Goal: Task Accomplishment & Management: Use online tool/utility

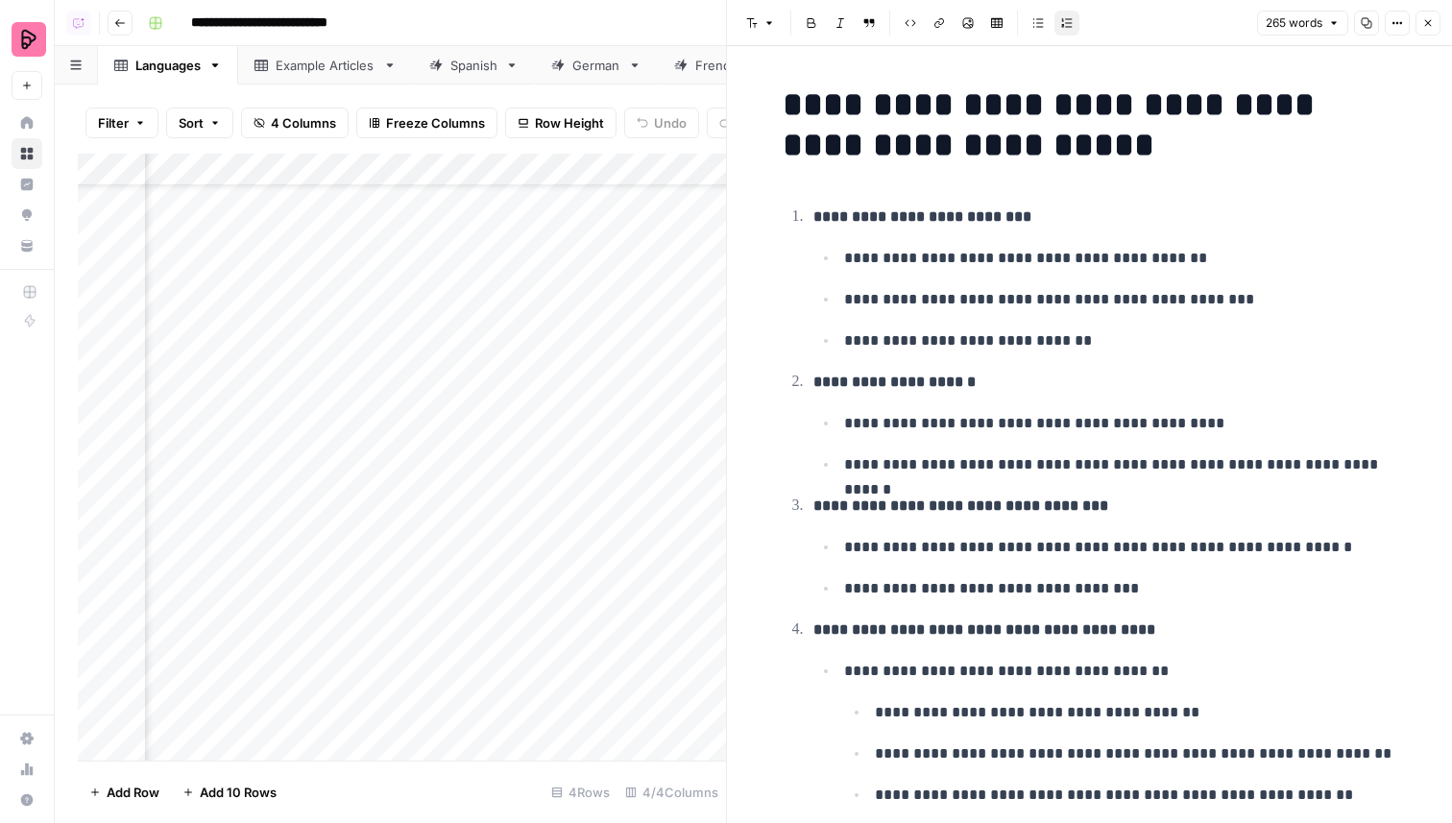
scroll to position [850, 0]
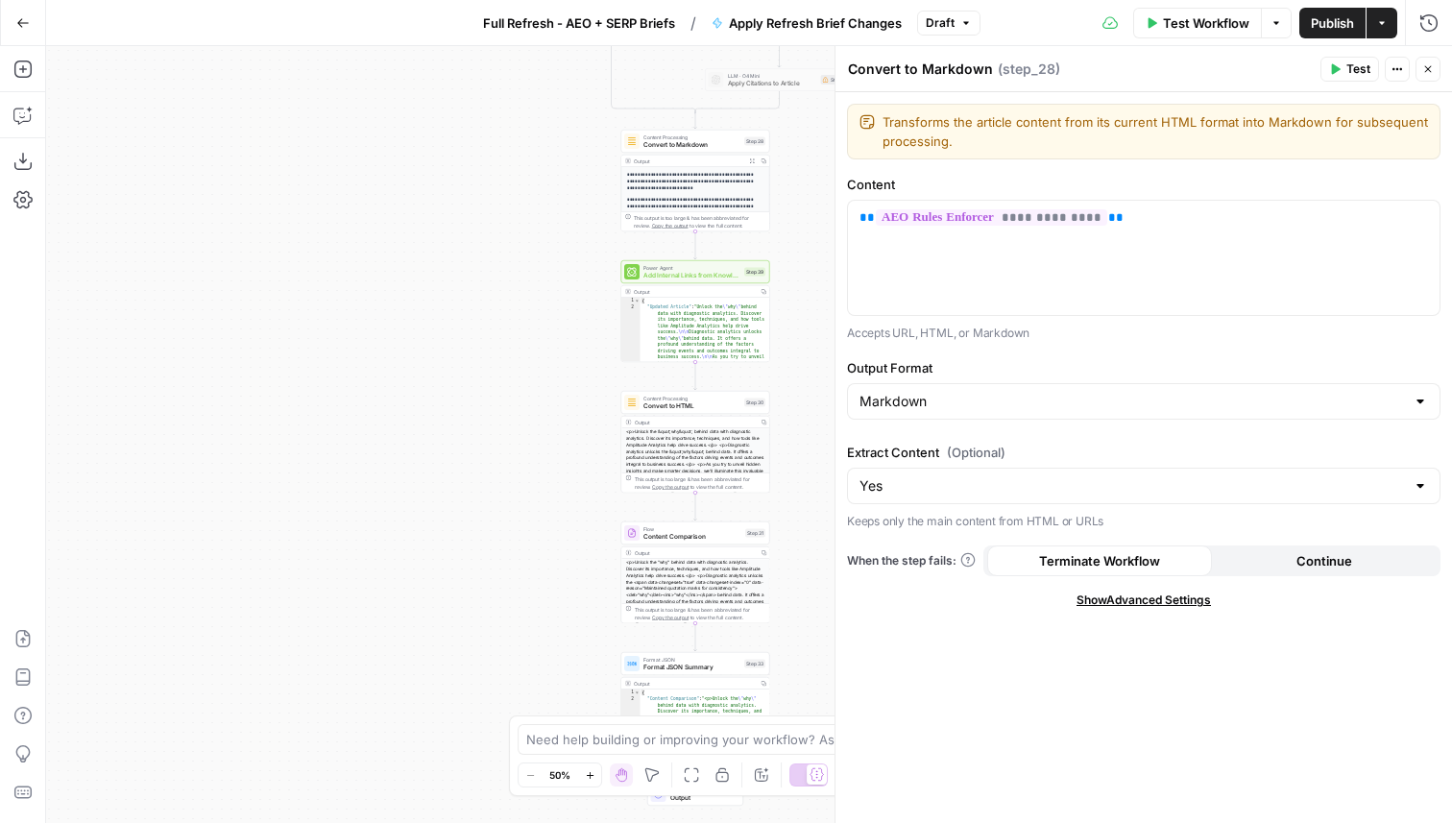
click at [21, 40] on div "Go Back" at bounding box center [23, 22] width 46 height 45
click at [24, 28] on icon "button" at bounding box center [22, 22] width 13 height 13
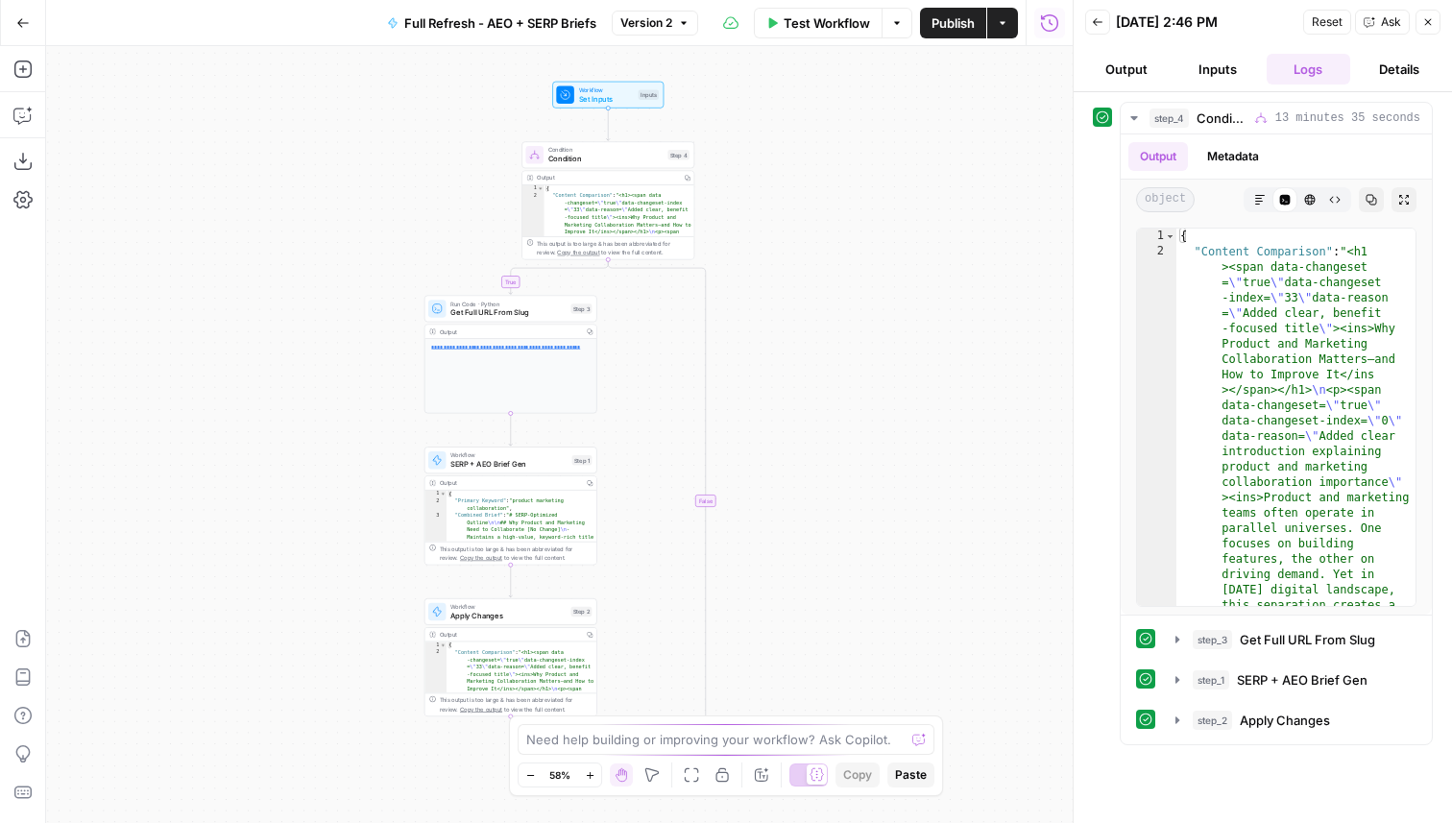
click at [12, 25] on button "Go Back" at bounding box center [23, 23] width 35 height 35
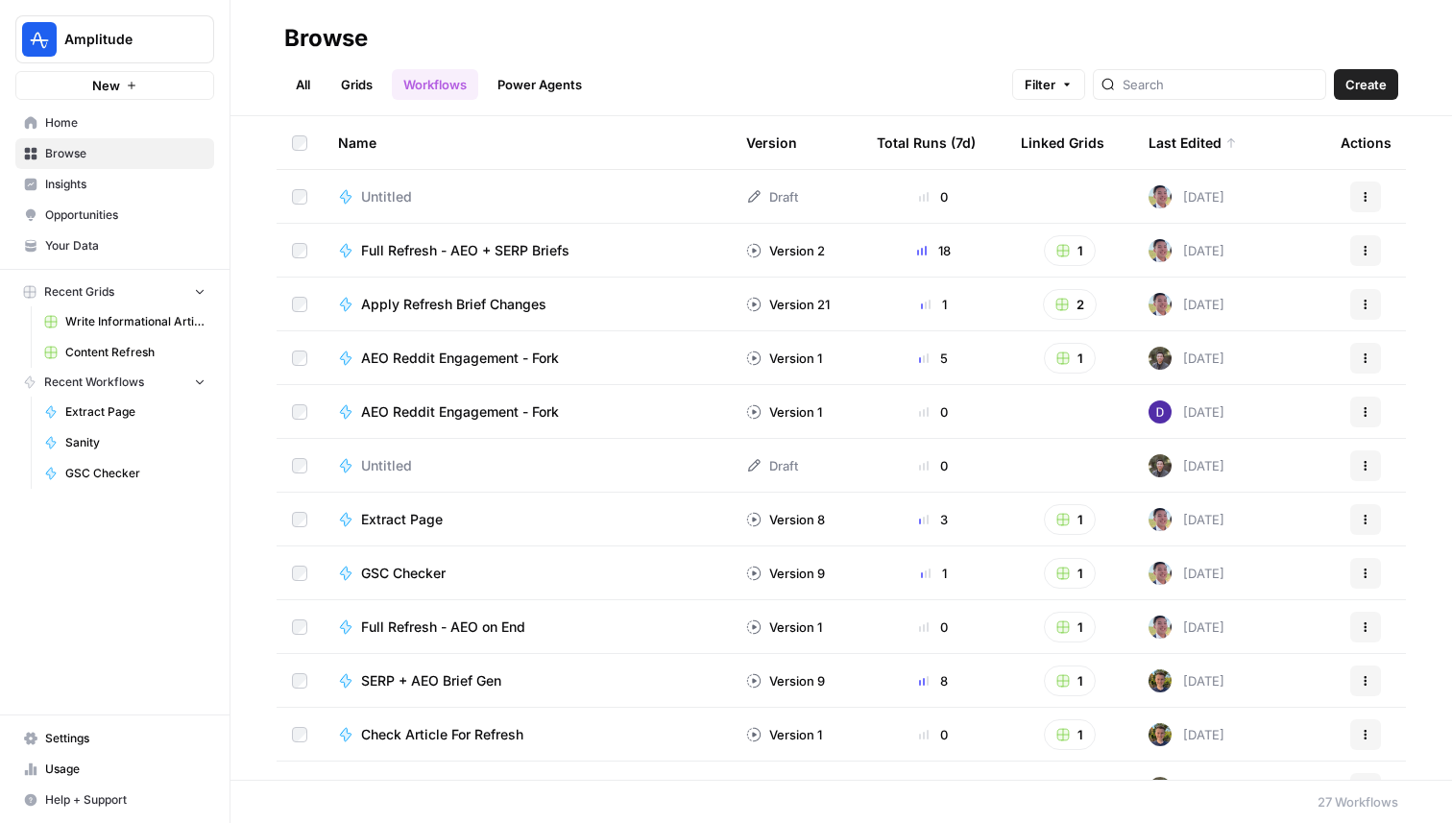
click at [348, 84] on link "Grids" at bounding box center [356, 84] width 55 height 31
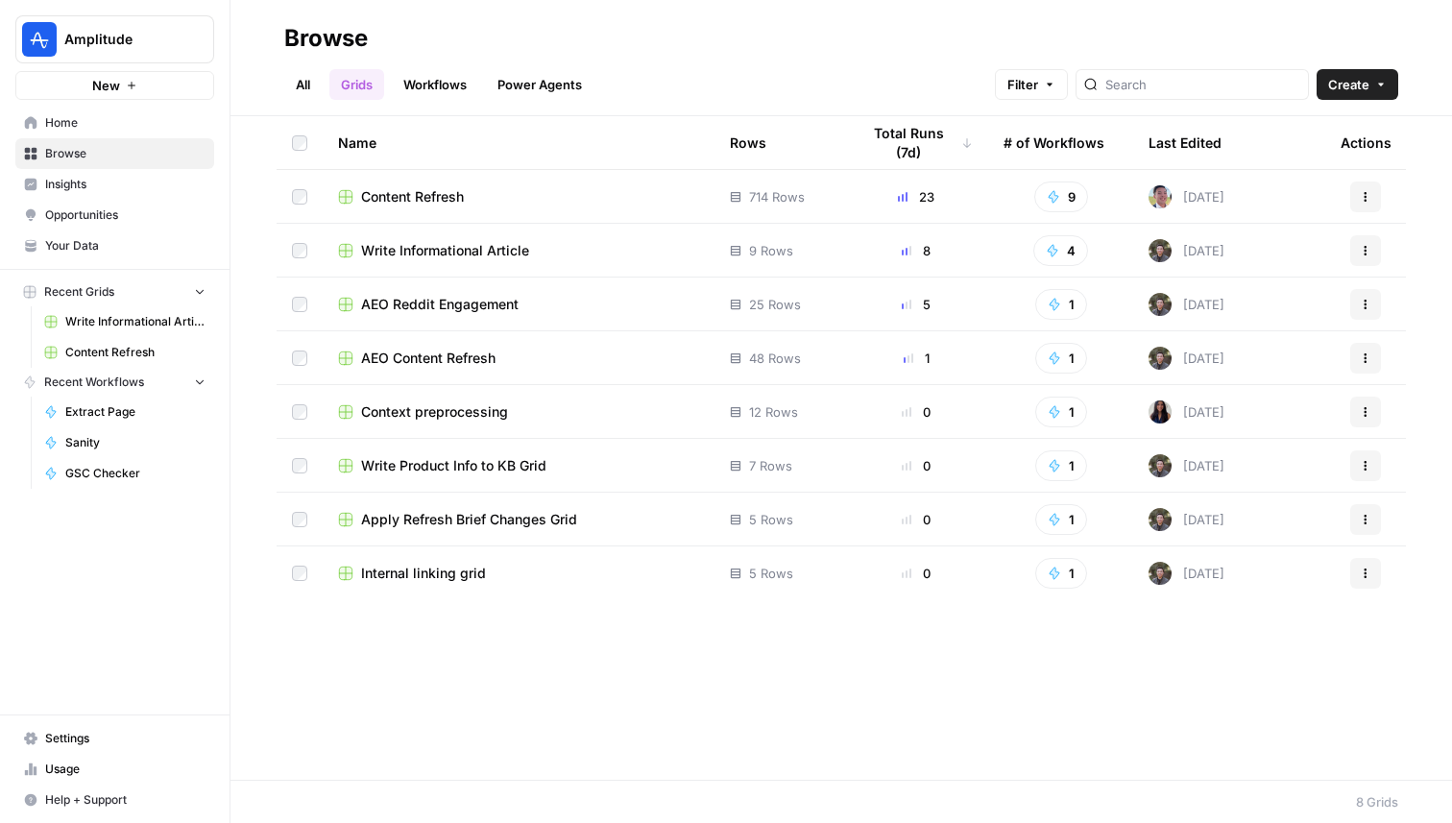
click at [441, 199] on span "Content Refresh" at bounding box center [412, 196] width 103 height 19
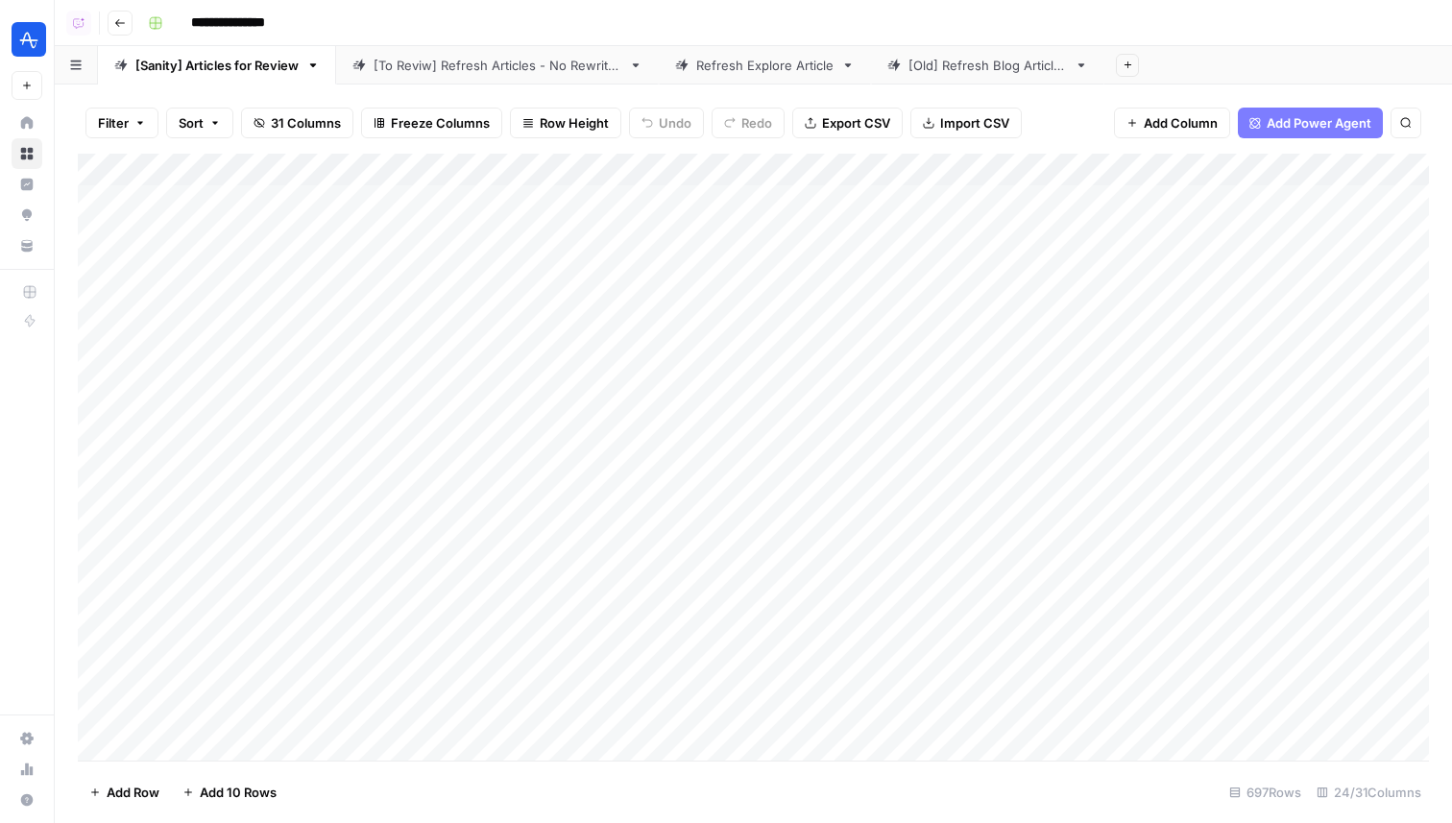
click at [749, 173] on div "Add Column" at bounding box center [753, 457] width 1351 height 607
click at [699, 306] on span "Sort Ascending" at bounding box center [716, 304] width 168 height 19
click at [703, 209] on div "Add Column" at bounding box center [753, 457] width 1351 height 607
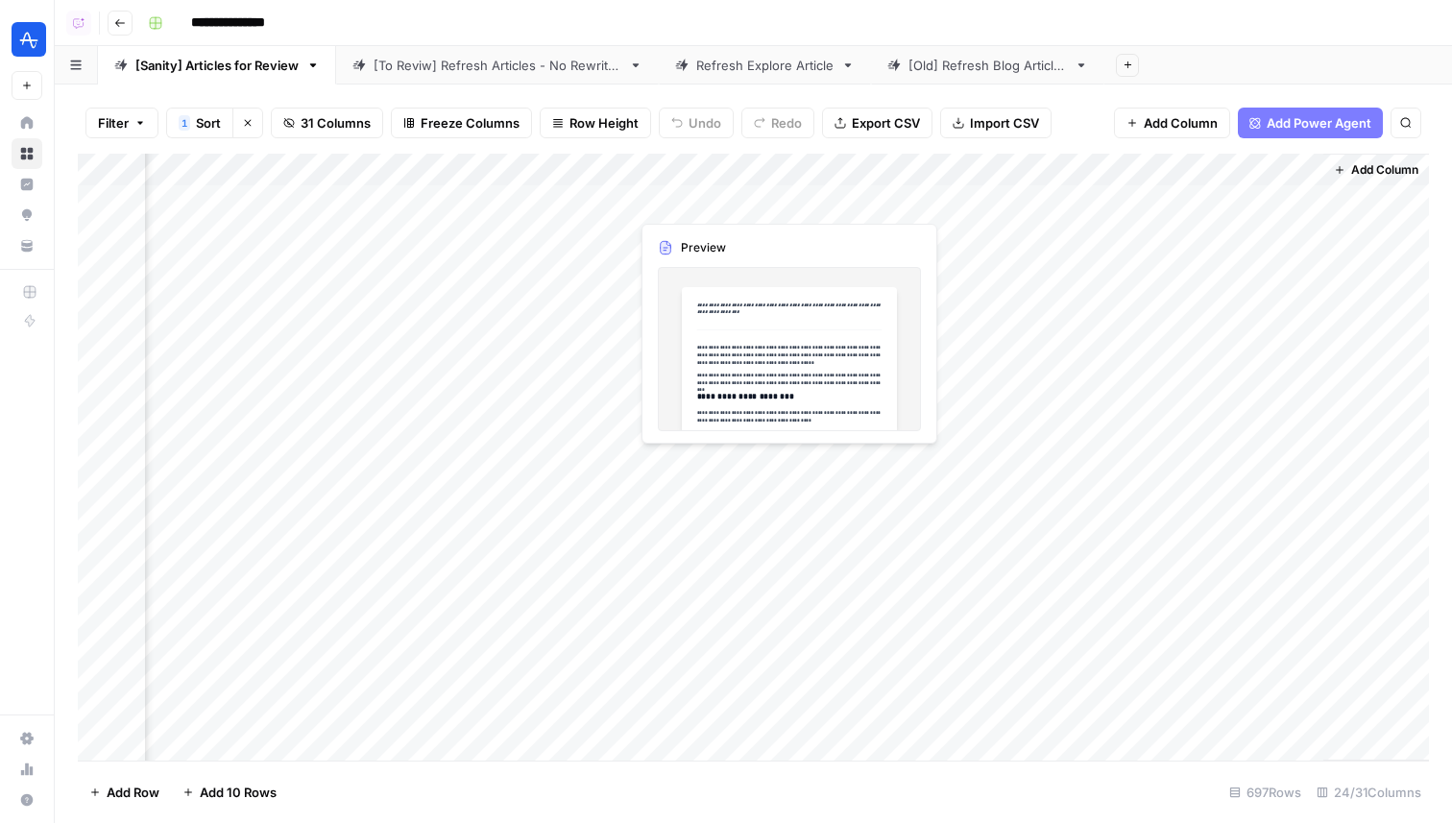
click at [703, 209] on div "Add Column" at bounding box center [753, 457] width 1351 height 607
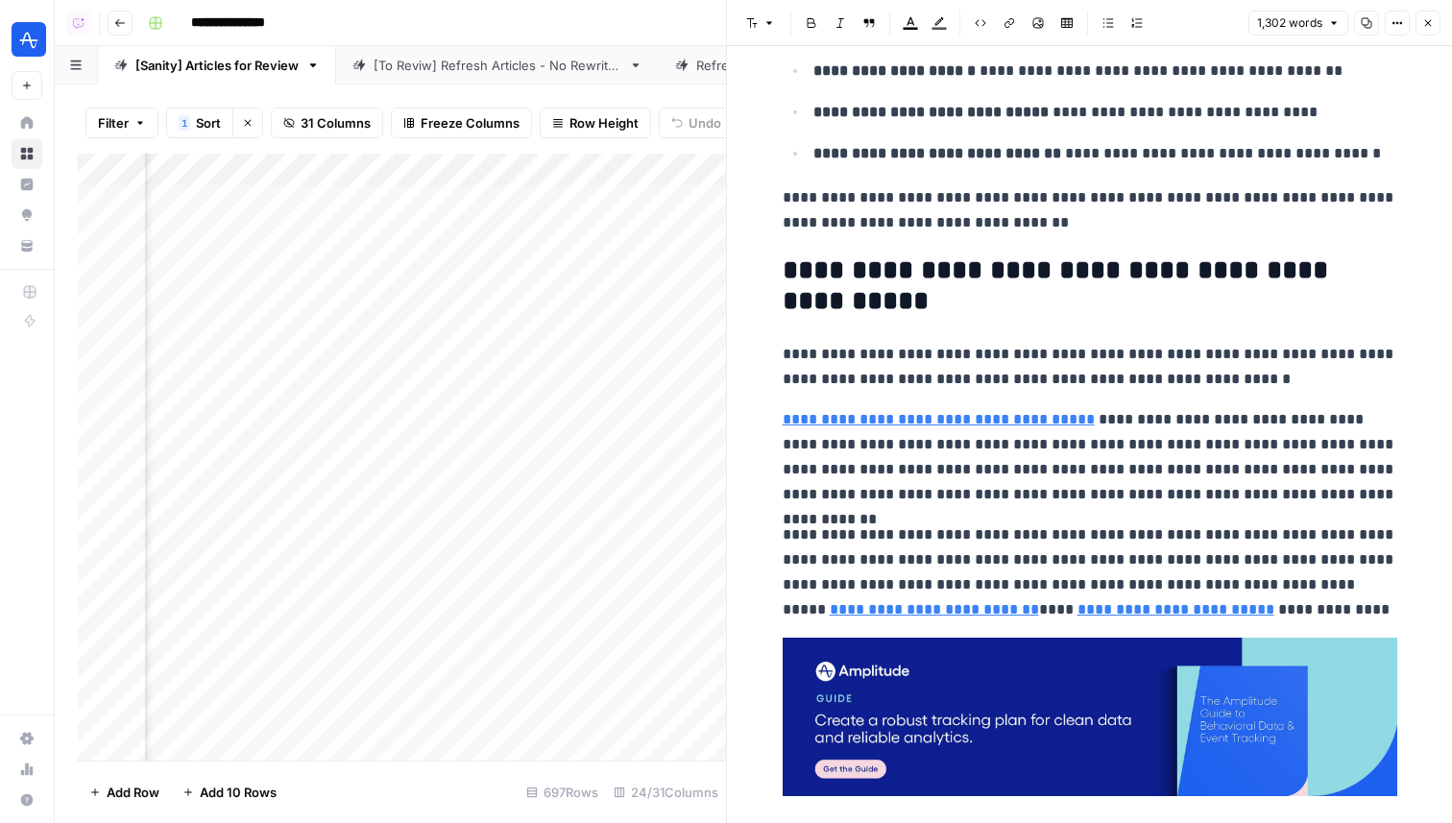
scroll to position [5029, 0]
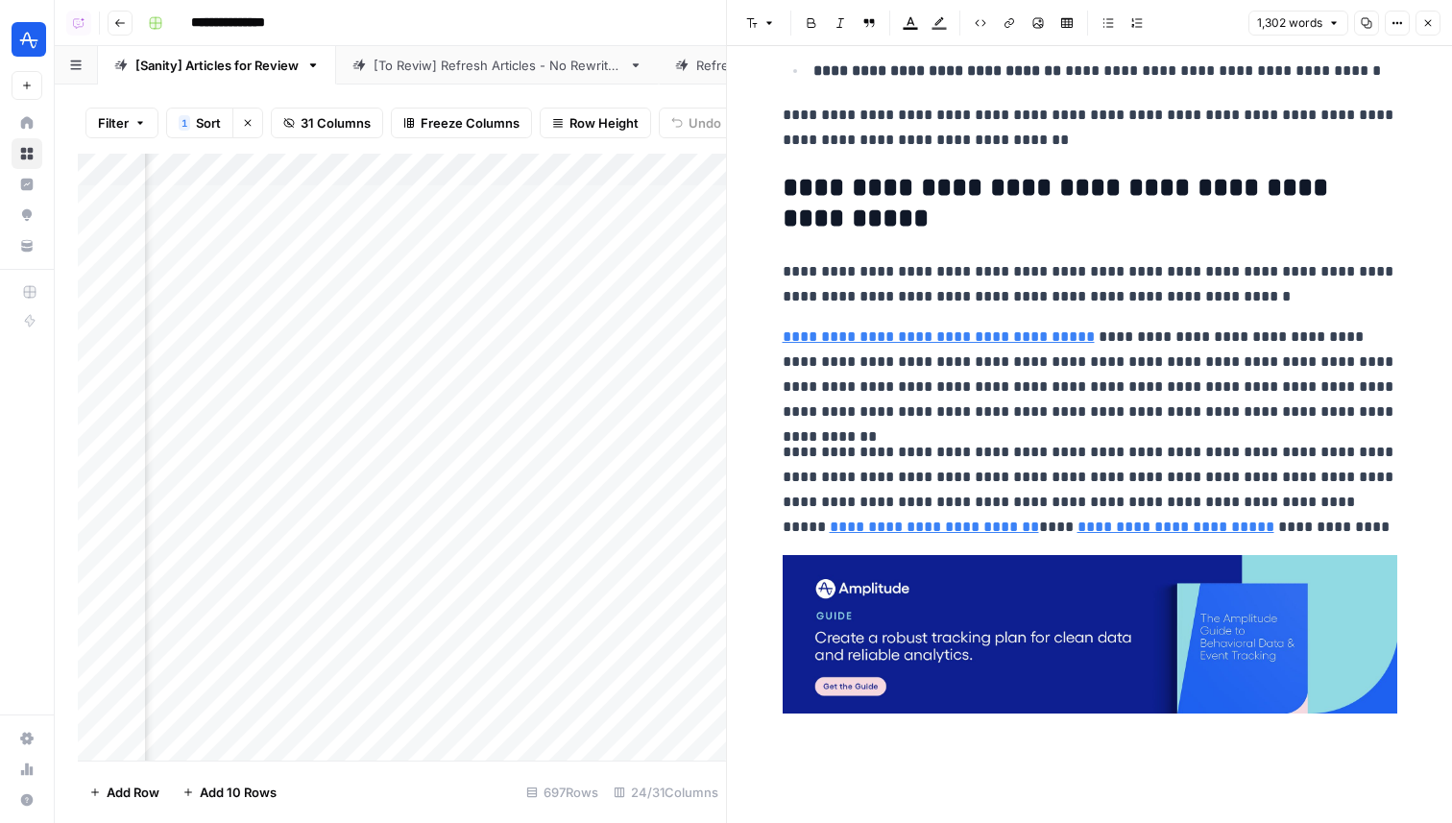
click at [1431, 26] on icon "button" at bounding box center [1428, 23] width 12 height 12
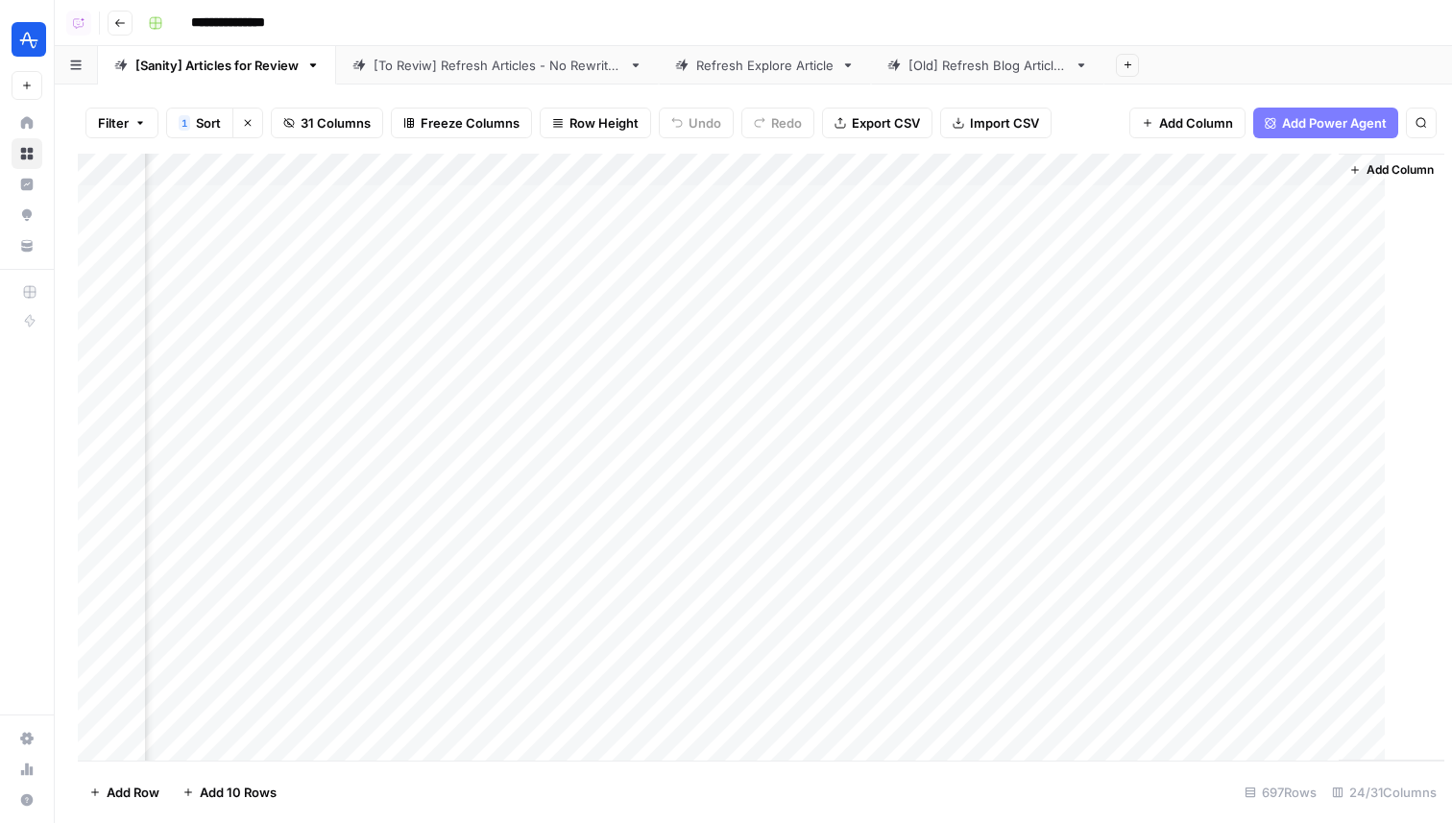
scroll to position [0, 4376]
click at [731, 274] on div "Add Column" at bounding box center [753, 457] width 1351 height 607
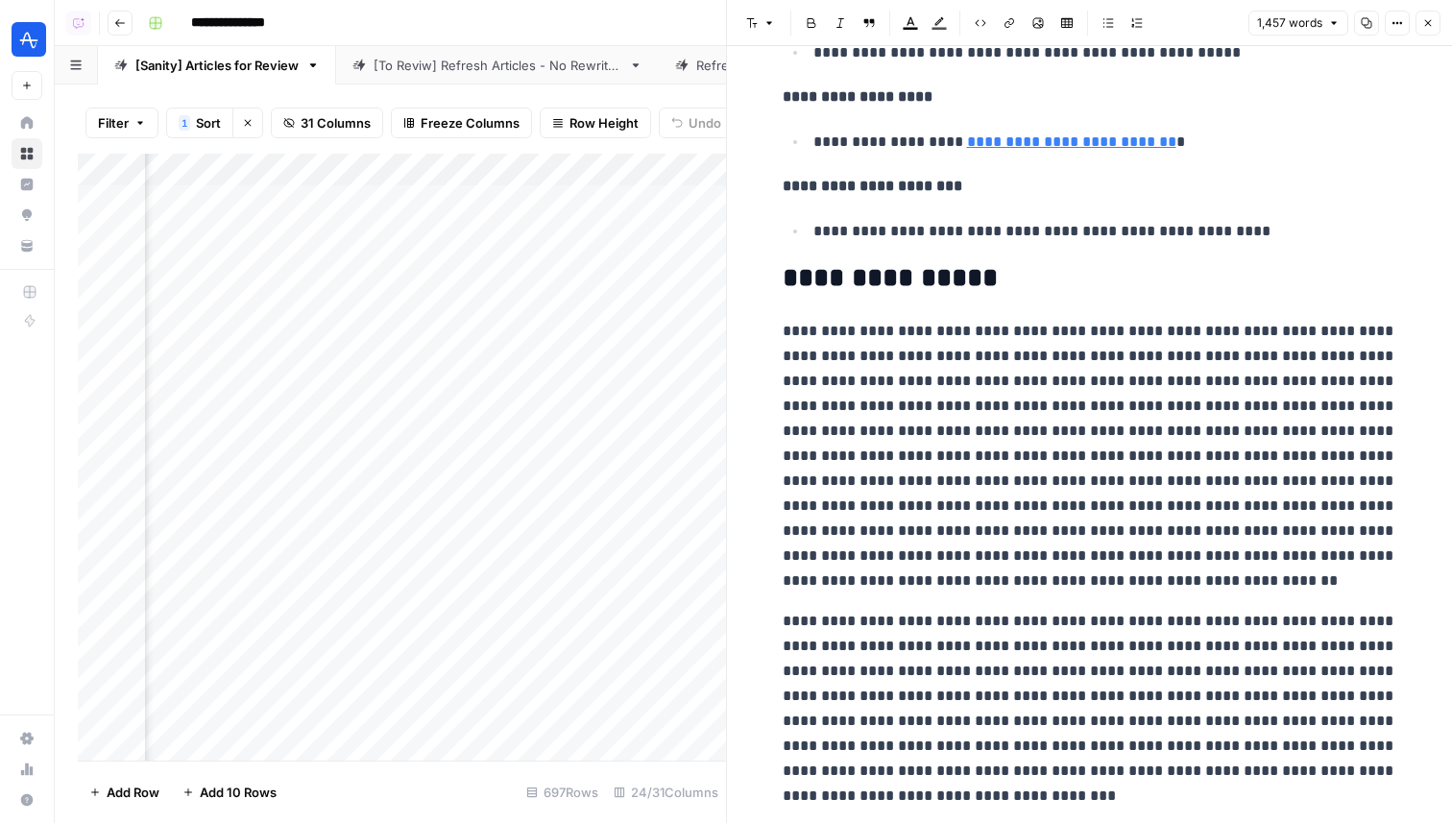
scroll to position [2369, 0]
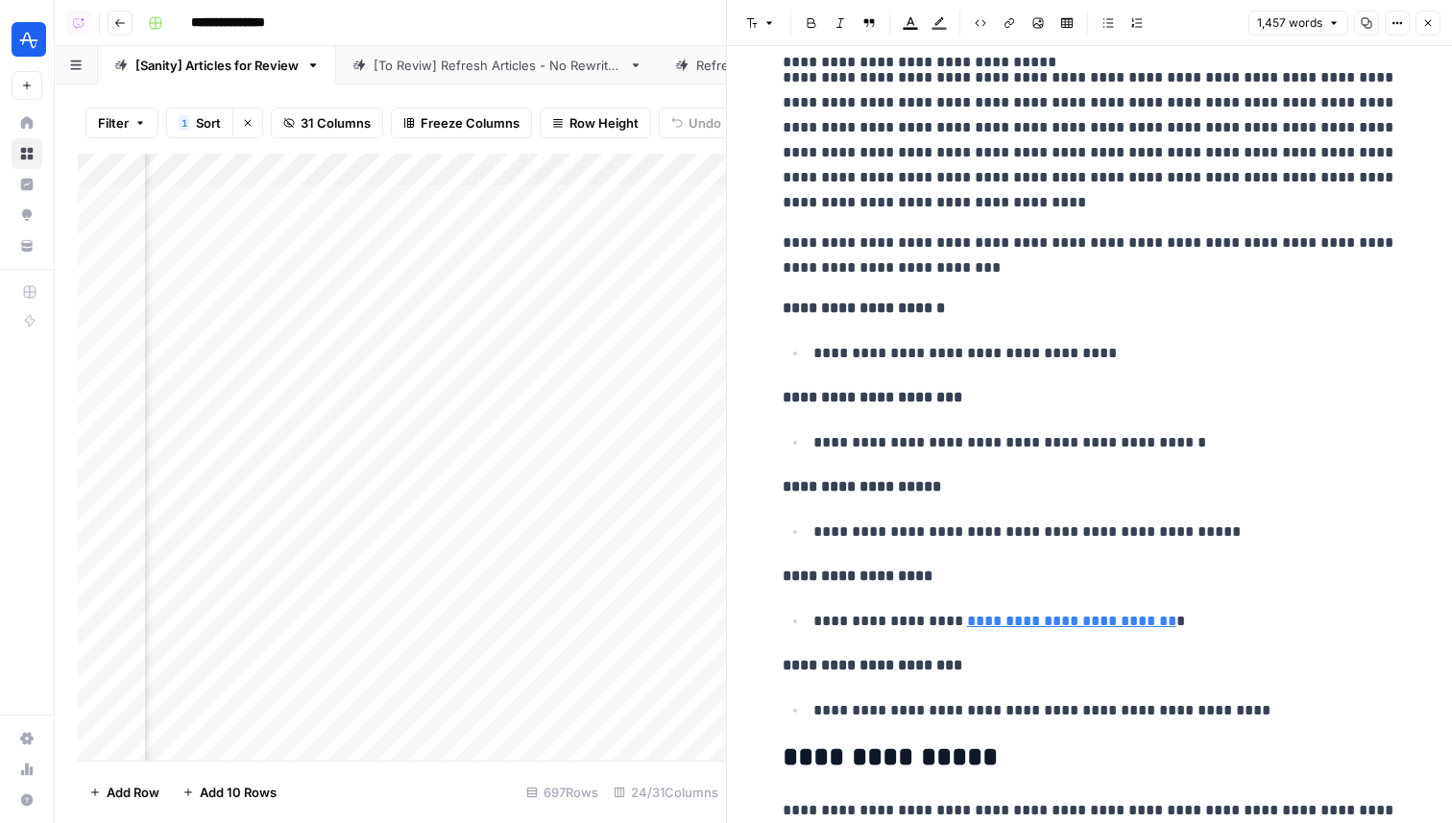
click at [1399, 27] on icon "button" at bounding box center [1397, 23] width 12 height 12
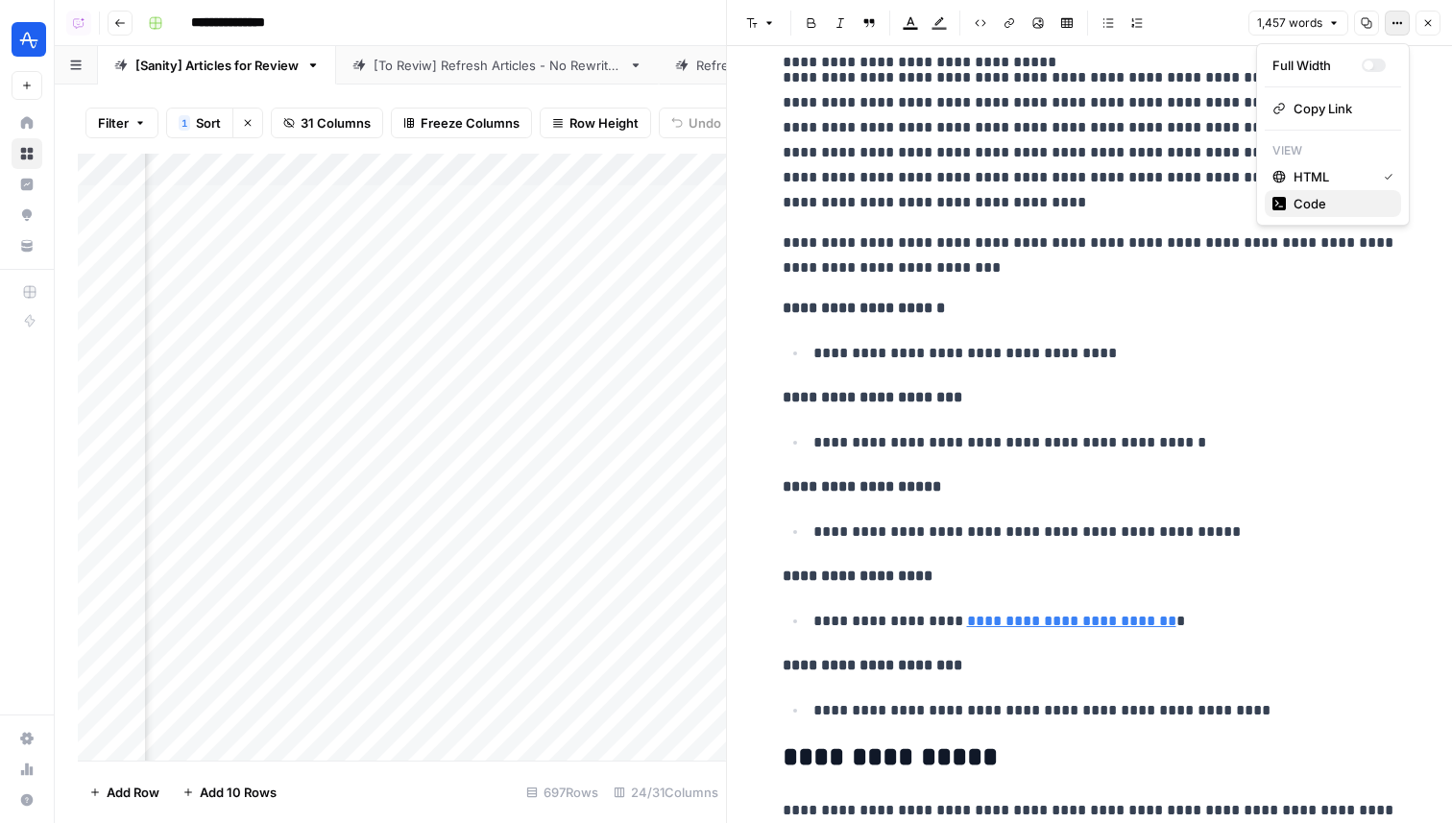
click at [1321, 199] on span "Code" at bounding box center [1339, 203] width 92 height 19
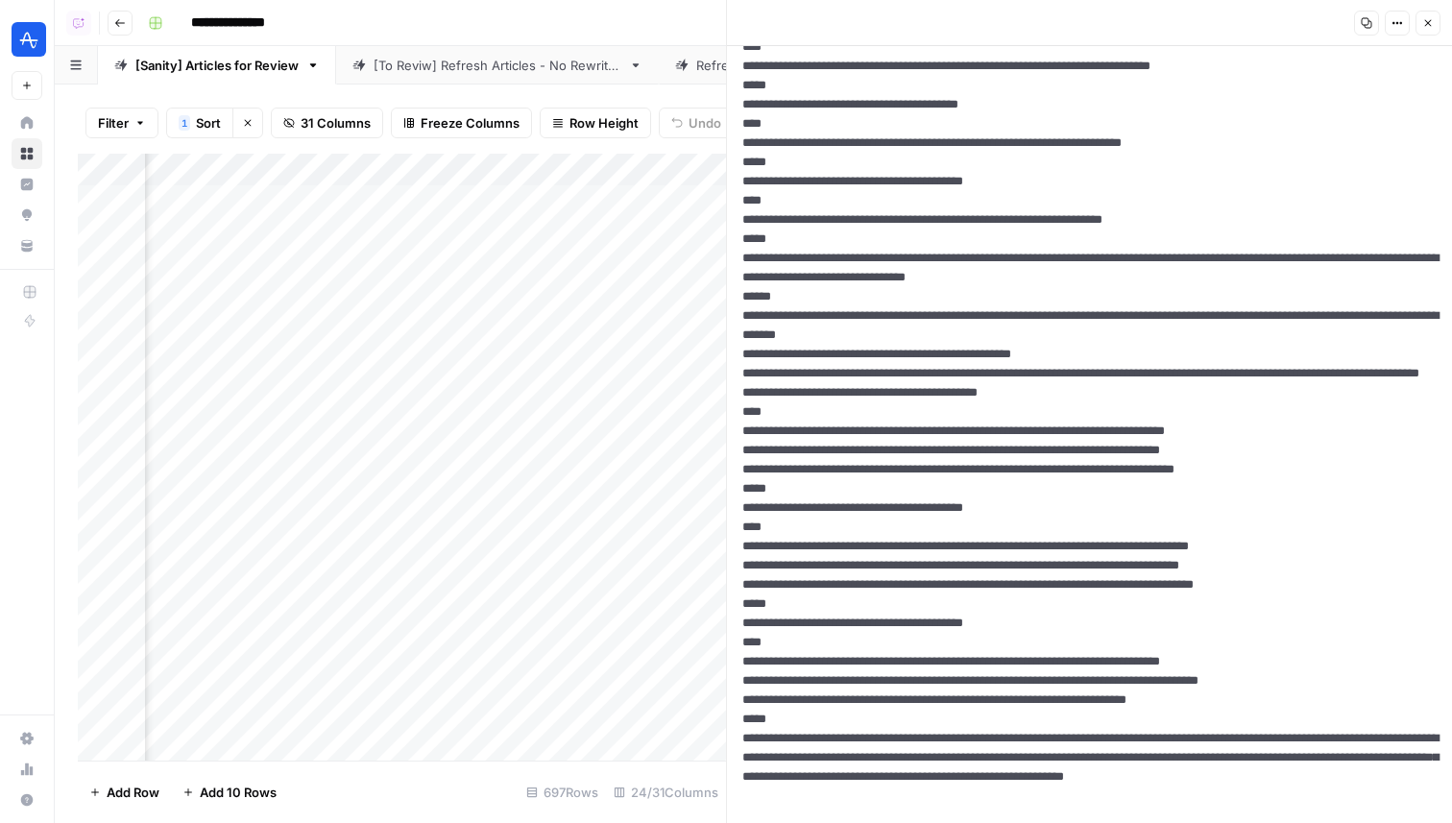
scroll to position [2461, 0]
click at [1402, 30] on button "Options" at bounding box center [1396, 23] width 25 height 25
click at [1338, 154] on span "HTML" at bounding box center [1339, 149] width 92 height 19
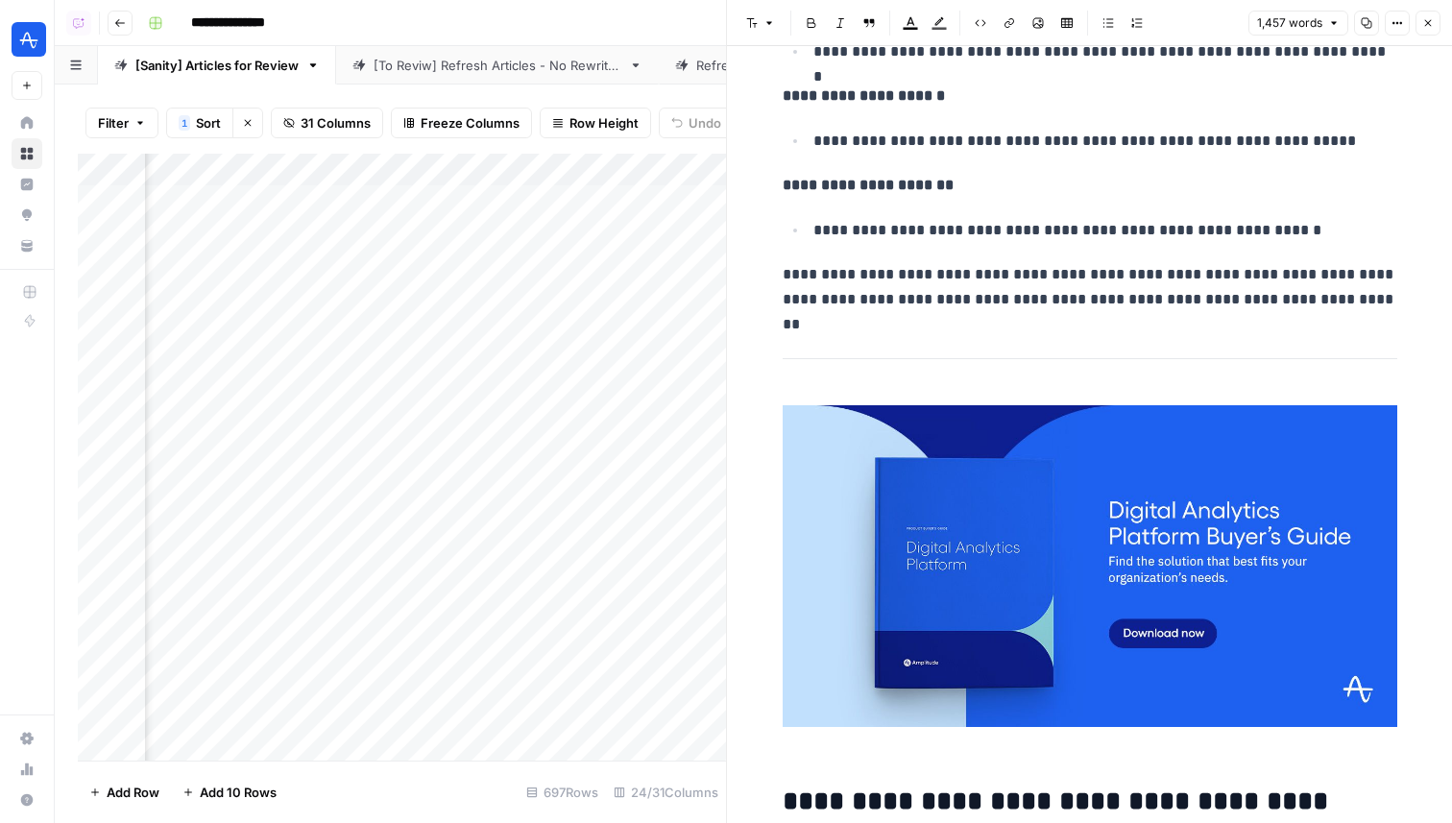
scroll to position [4441, 0]
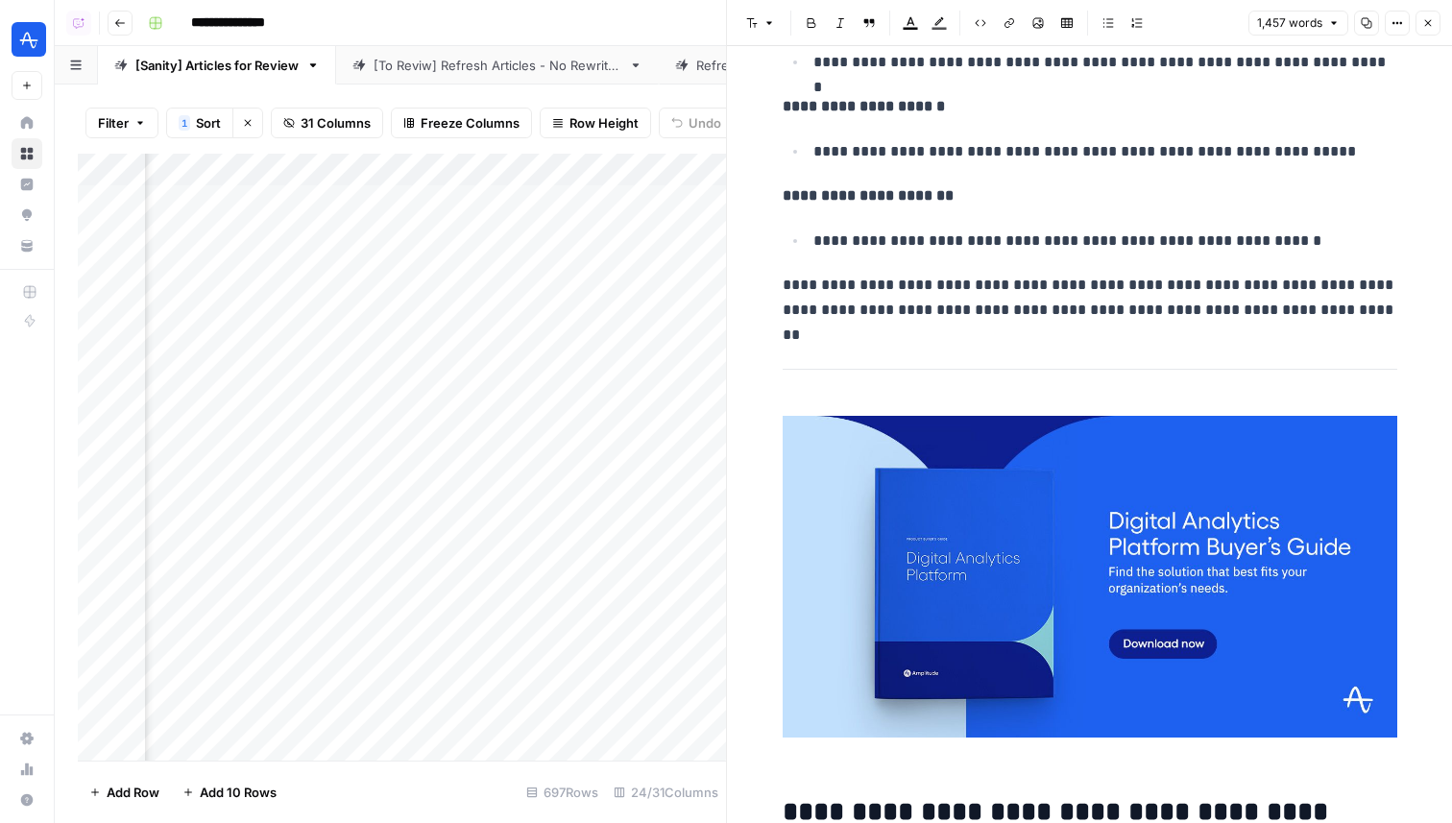
click at [1369, 20] on icon "button" at bounding box center [1366, 23] width 12 height 12
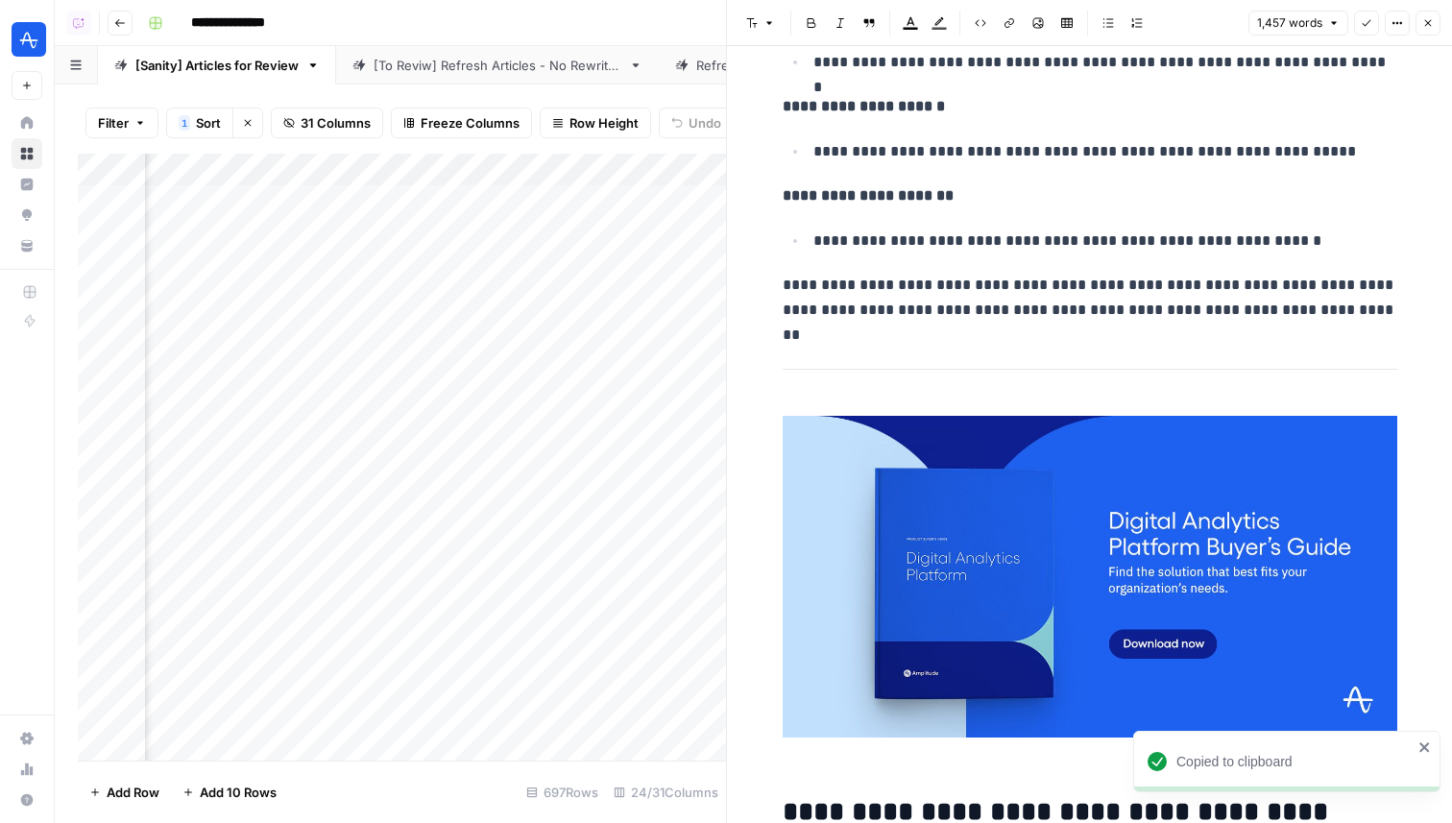
click at [1367, 19] on icon "button" at bounding box center [1366, 23] width 12 height 12
click at [1388, 19] on button "Options" at bounding box center [1396, 23] width 25 height 25
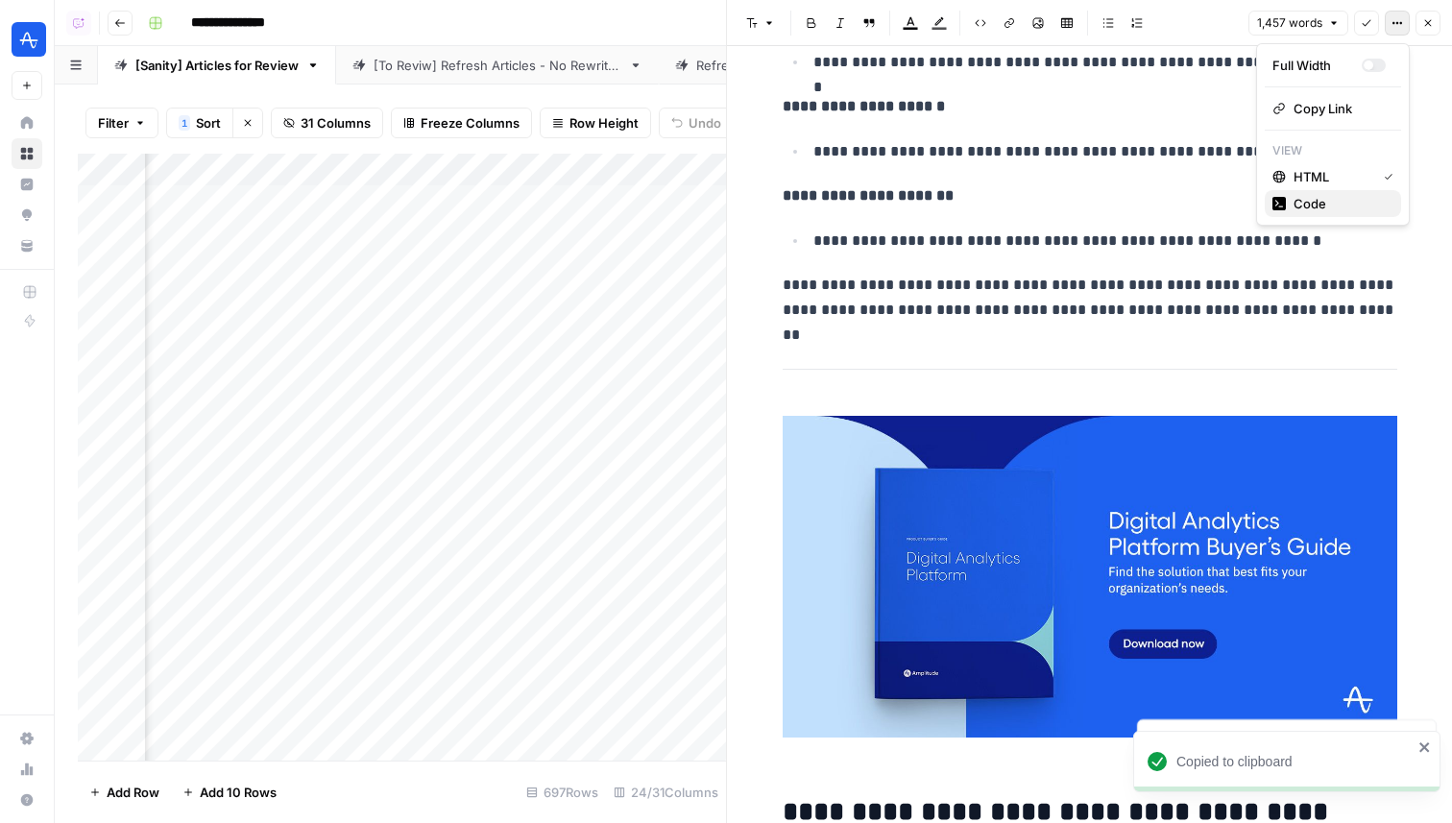
click at [1337, 193] on button "Code" at bounding box center [1332, 203] width 136 height 27
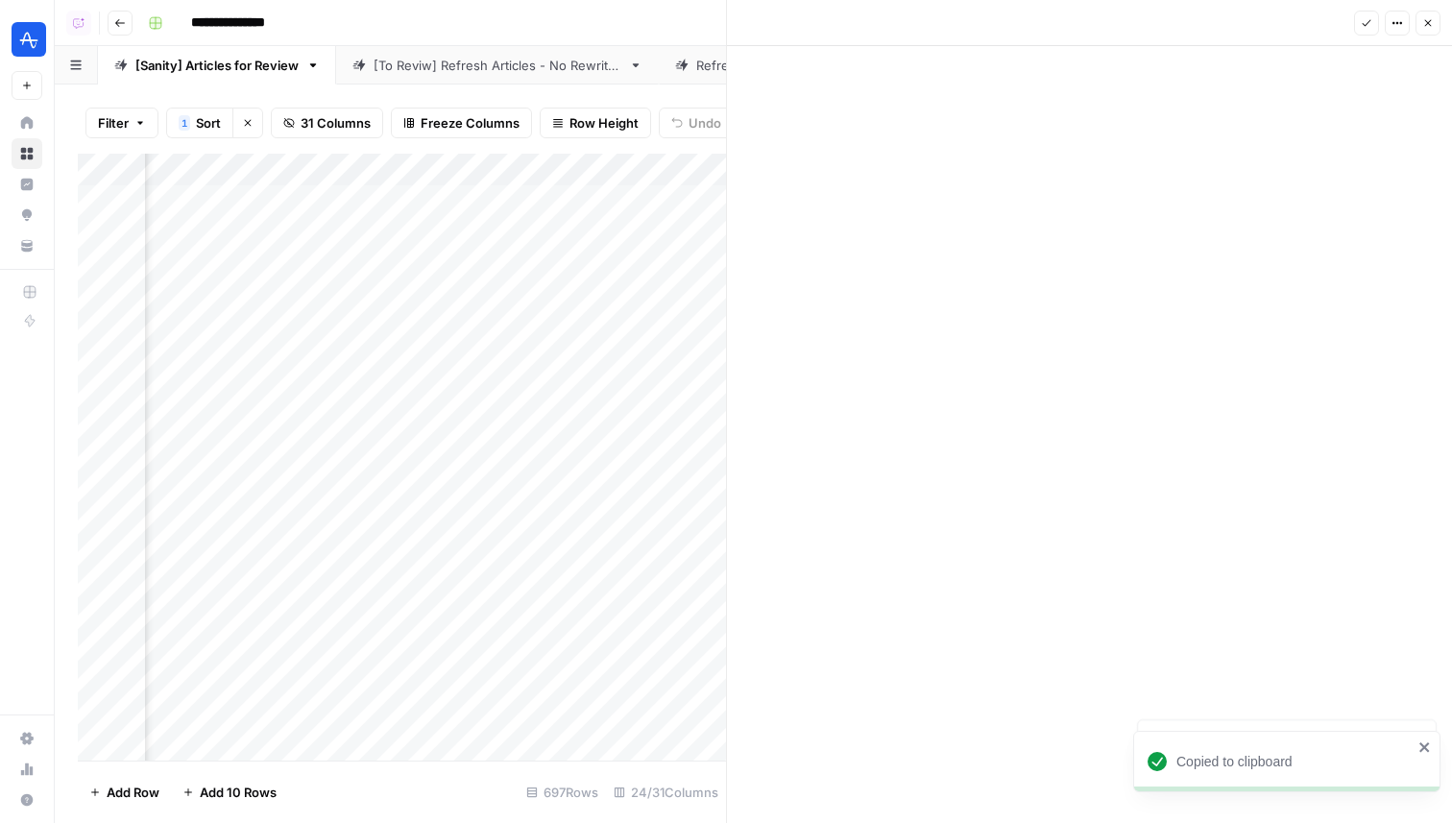
scroll to position [0, 0]
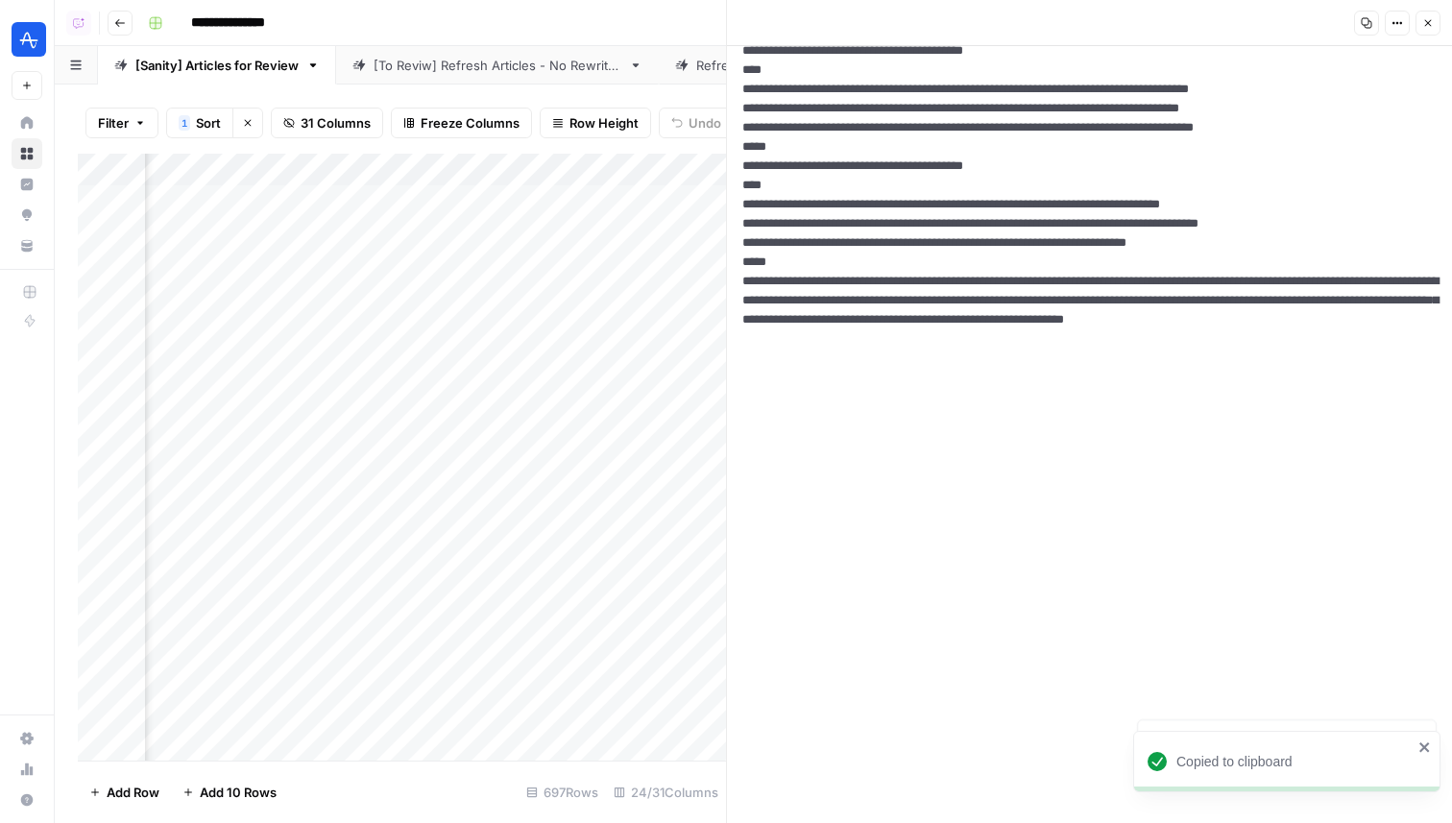
click at [1425, 23] on icon "button" at bounding box center [1428, 23] width 12 height 12
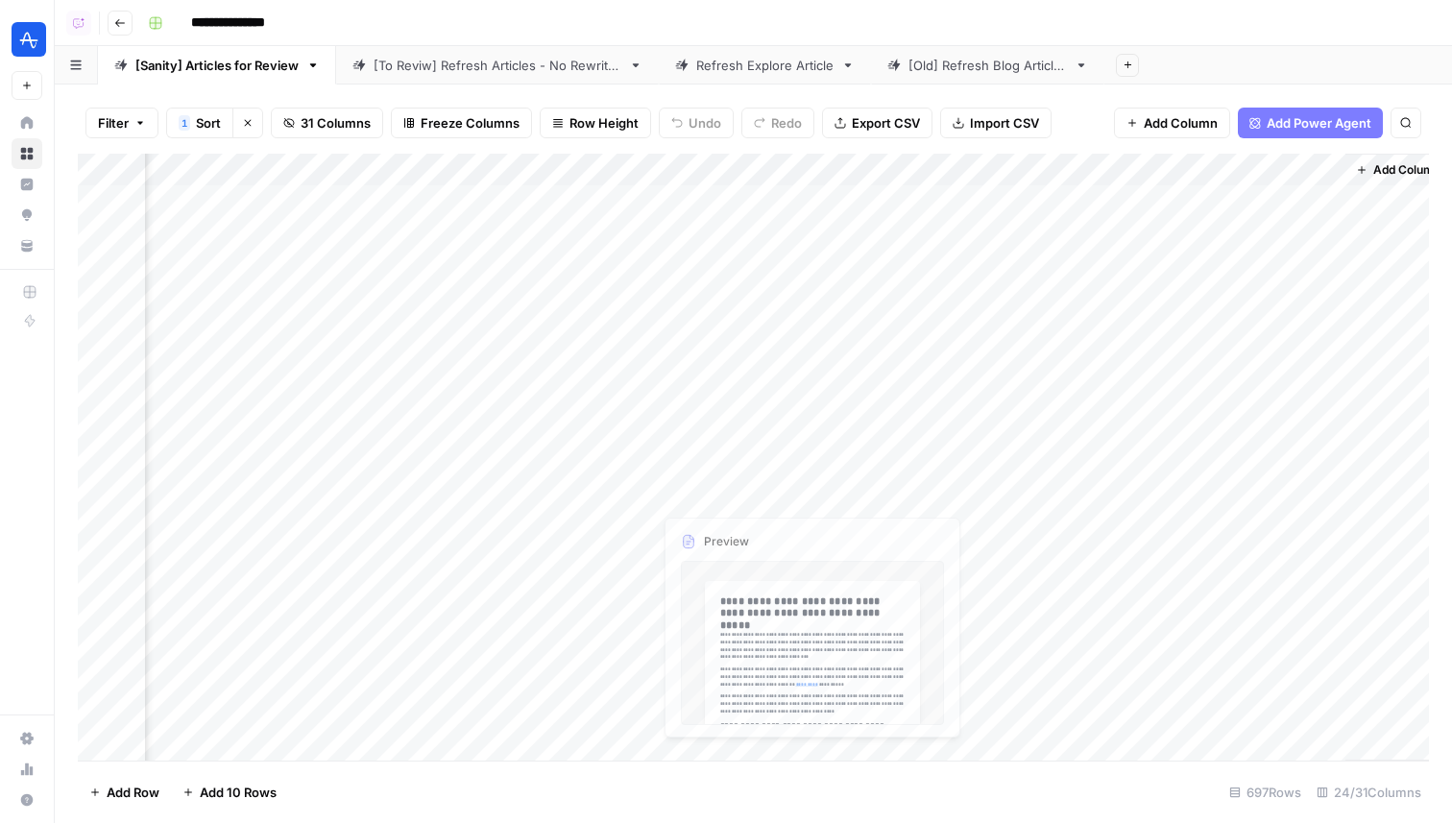
click at [704, 509] on div "Add Column" at bounding box center [753, 457] width 1351 height 607
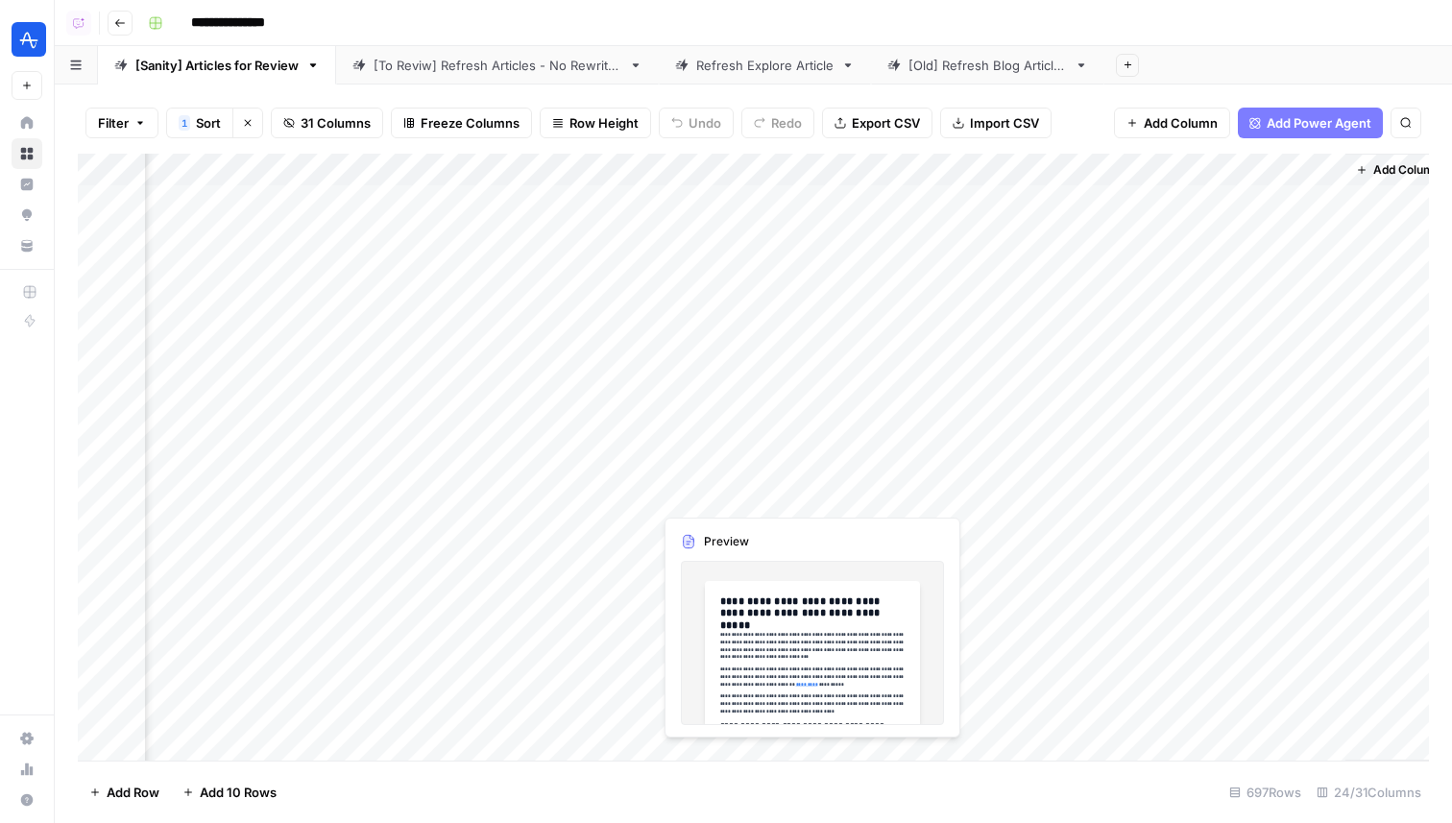
click at [704, 509] on div "Add Column" at bounding box center [753, 457] width 1351 height 607
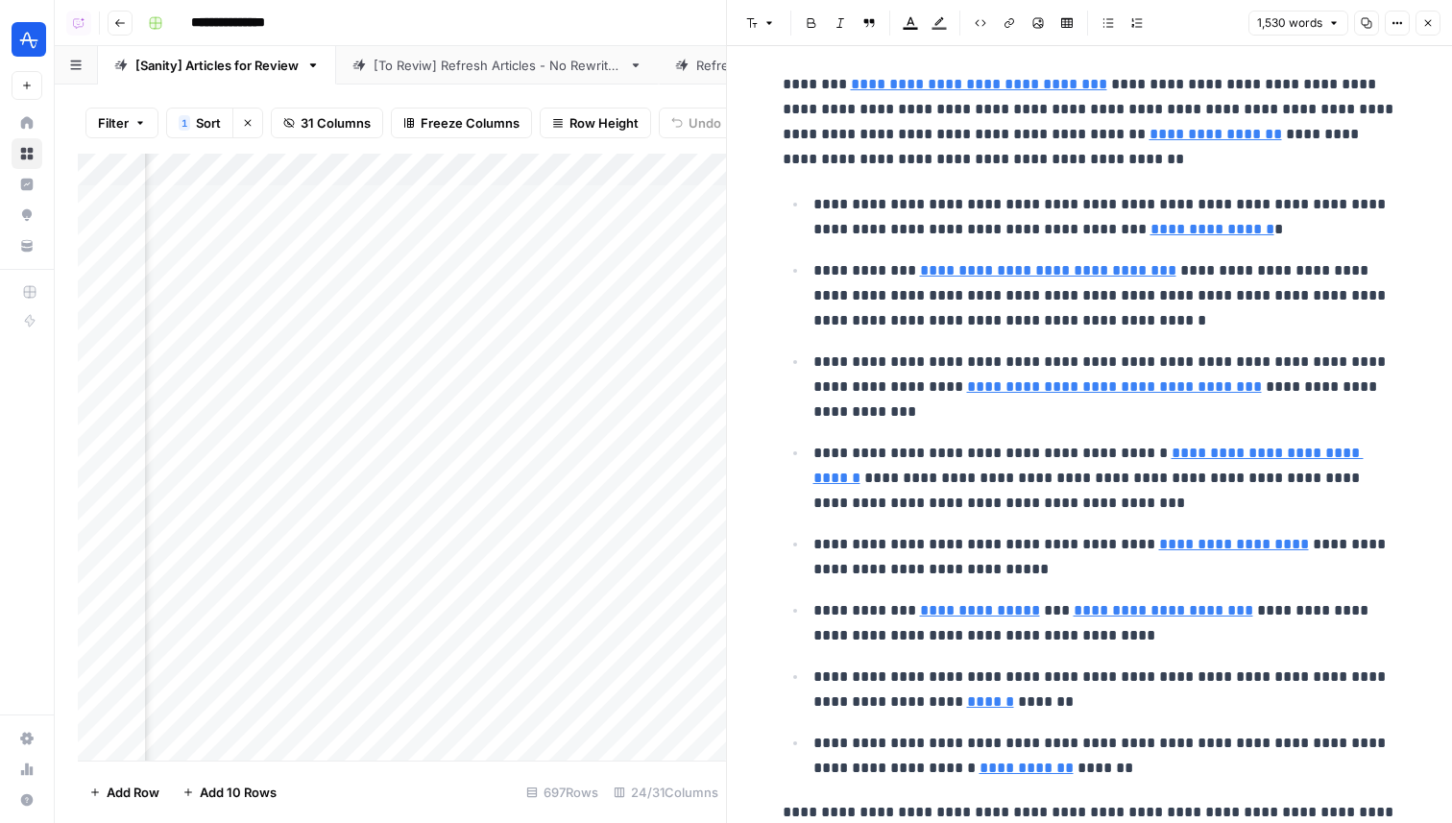
scroll to position [7075, 0]
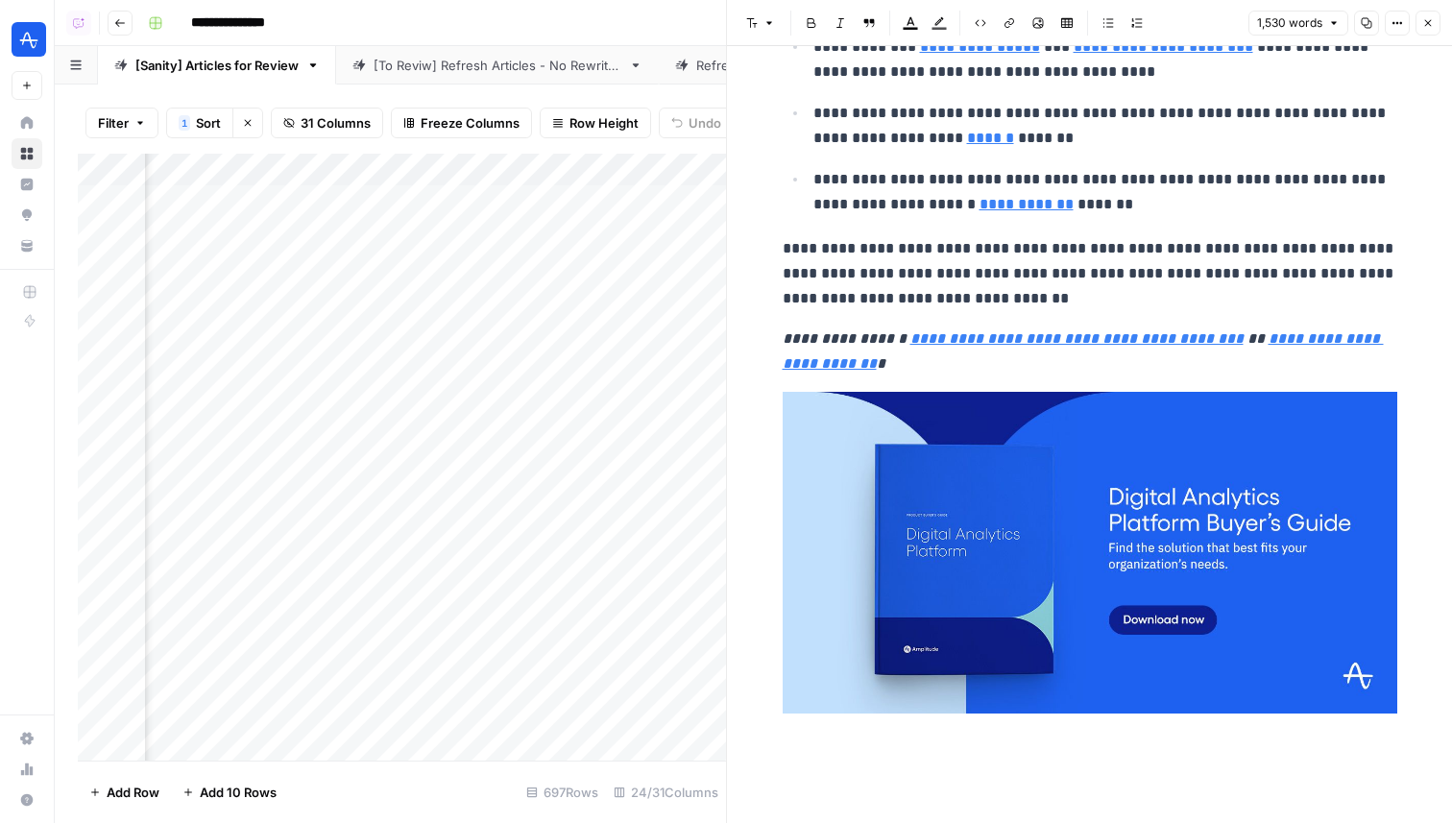
click at [1429, 29] on button "Close" at bounding box center [1427, 23] width 25 height 25
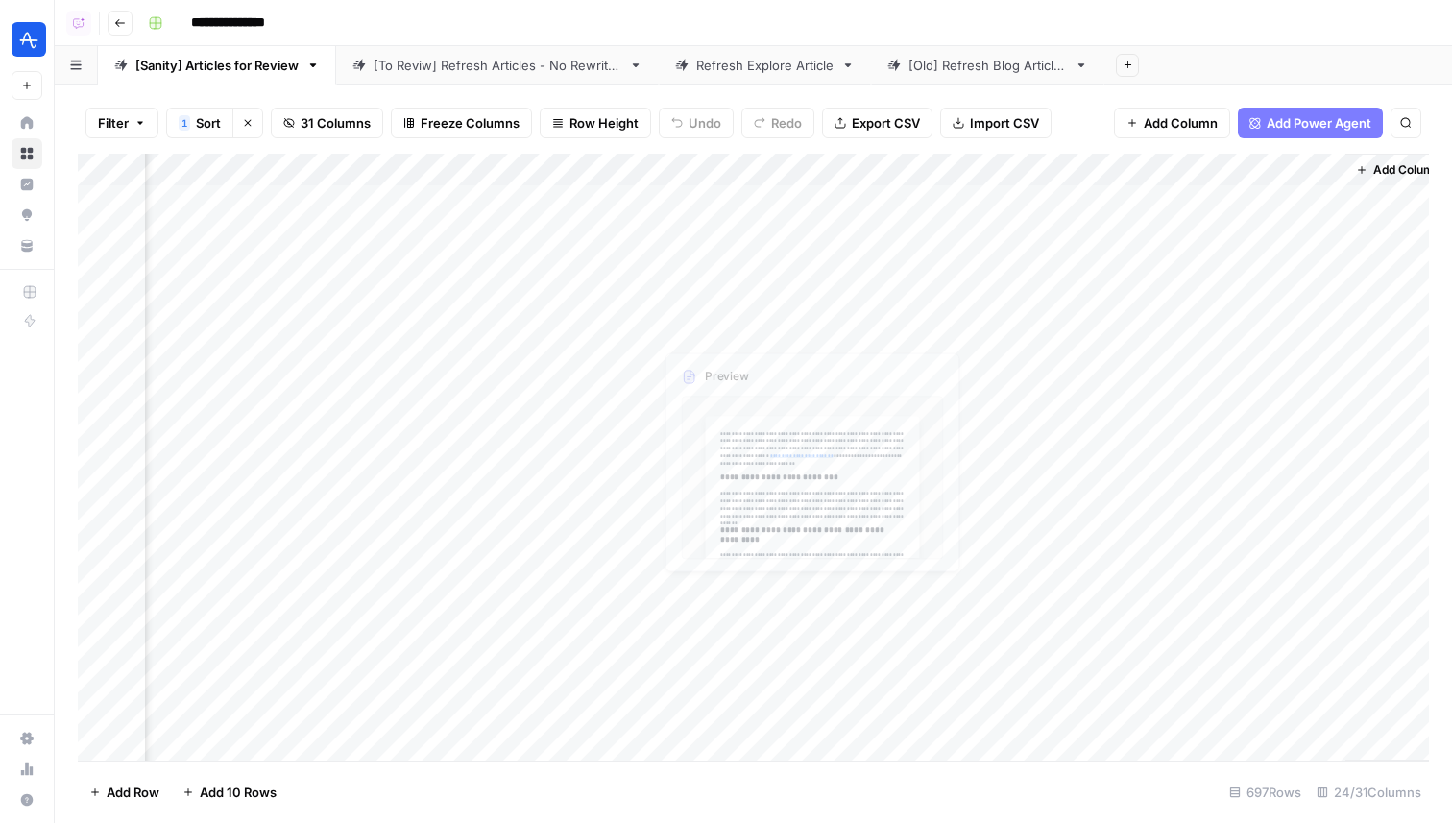
click at [724, 548] on div "Add Column" at bounding box center [753, 457] width 1351 height 607
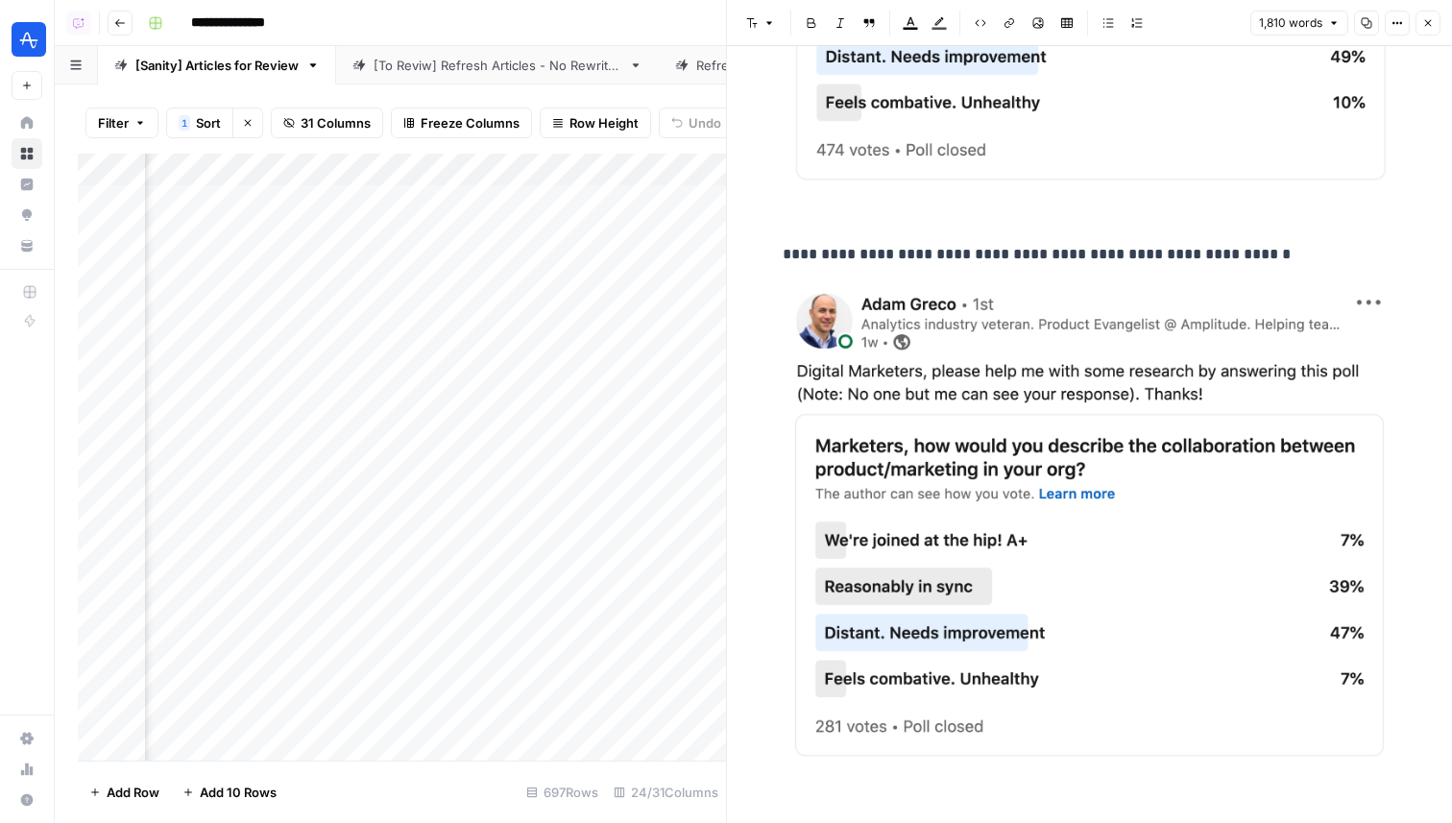
scroll to position [2021, 0]
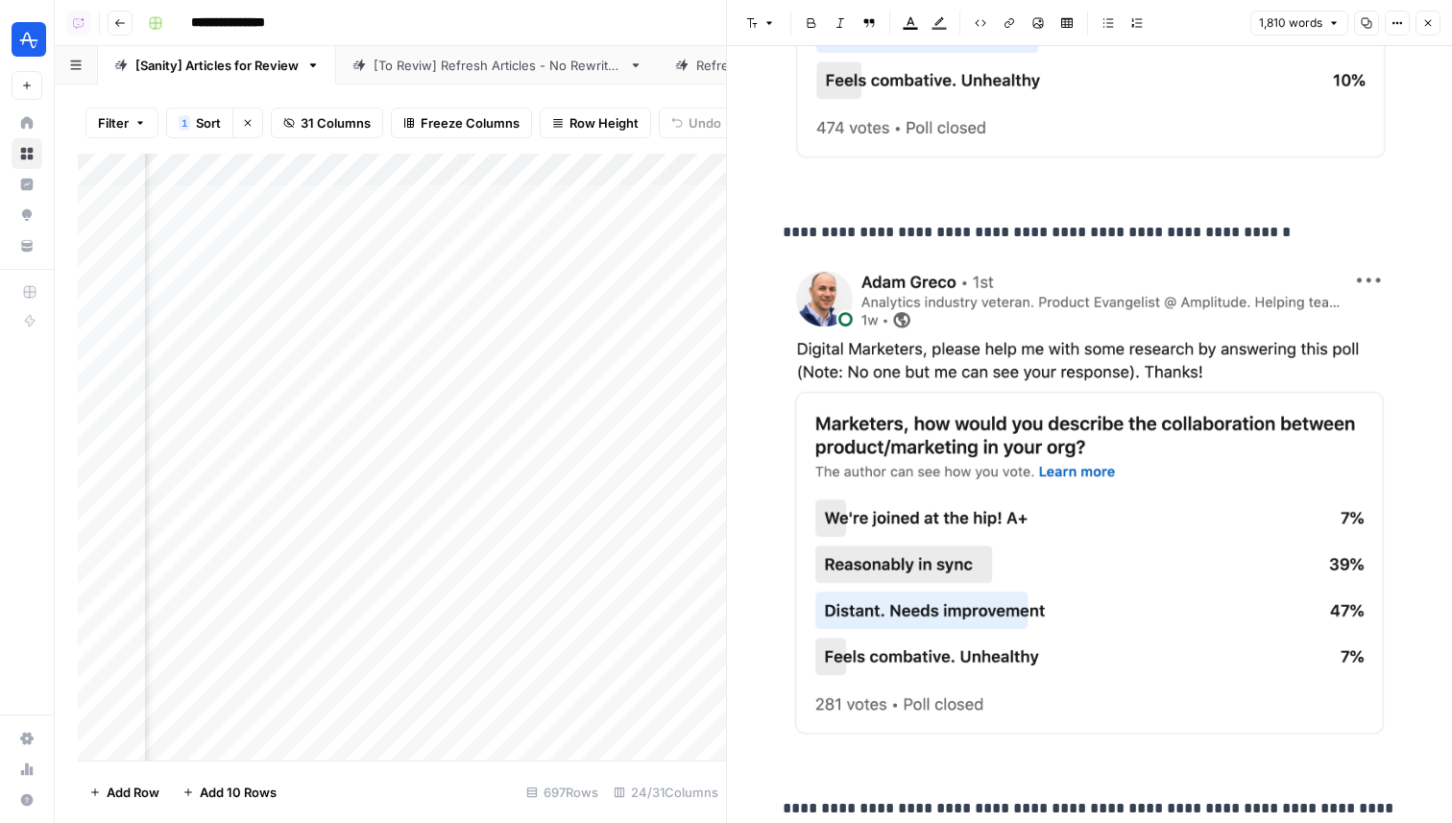
click at [1007, 612] on img at bounding box center [1089, 499] width 614 height 479
click at [1403, 26] on button "Options" at bounding box center [1396, 23] width 25 height 25
click at [1334, 211] on span "Code" at bounding box center [1339, 203] width 92 height 19
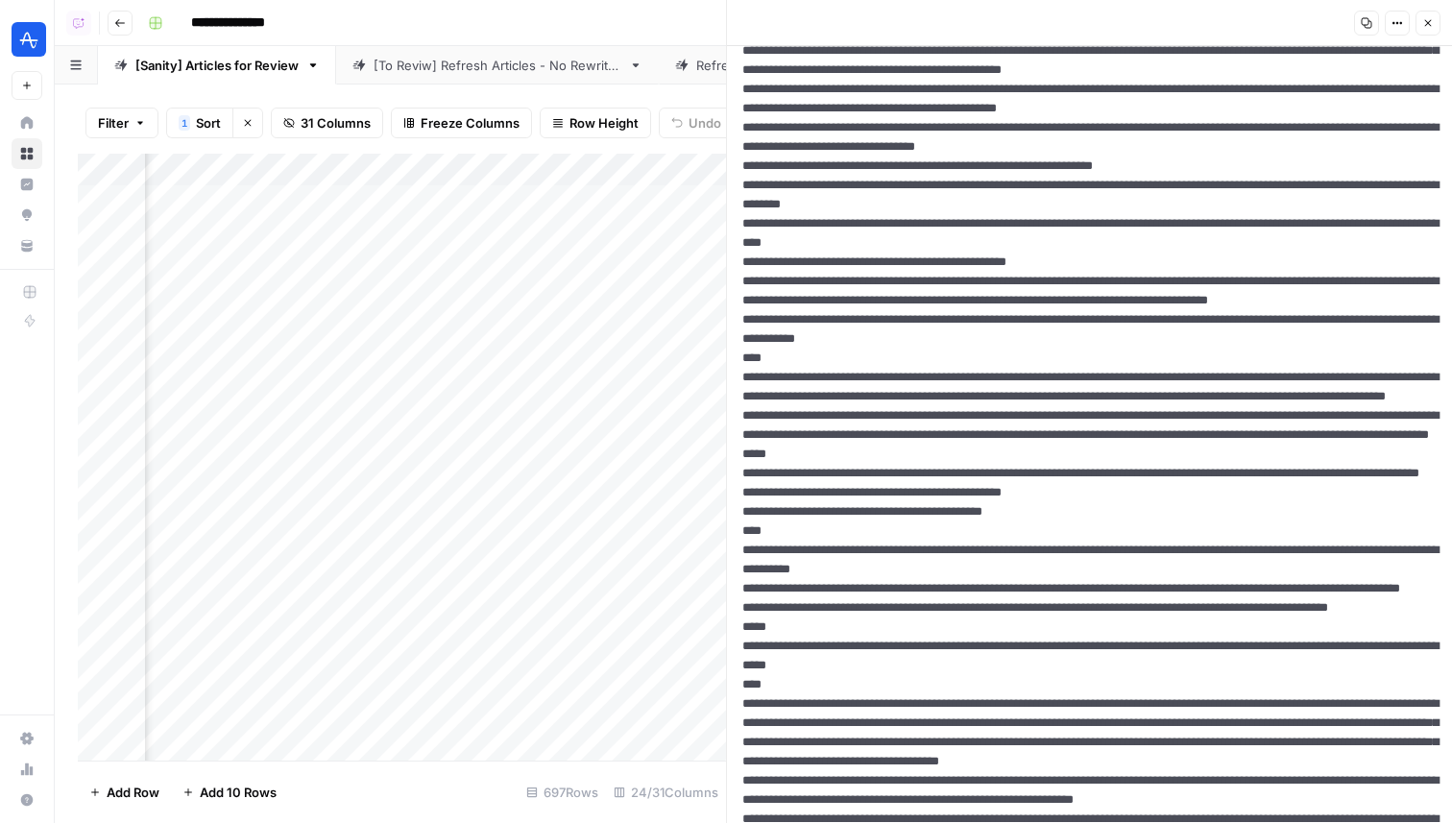
drag, startPoint x: 1287, startPoint y: 475, endPoint x: 915, endPoint y: 468, distance: 372.6
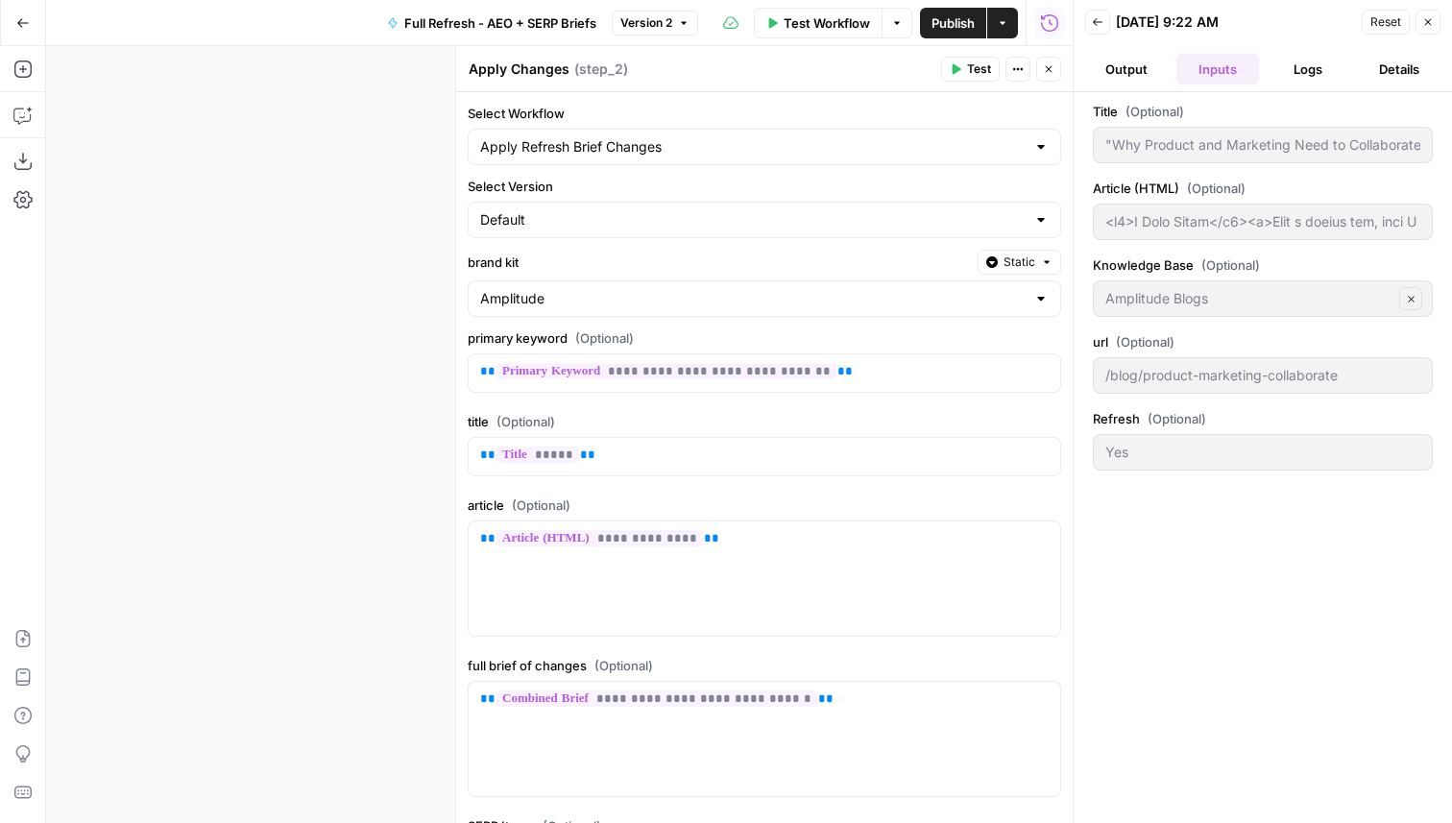
click at [17, 34] on button "Go Back" at bounding box center [23, 23] width 35 height 35
type input "<h2>A True Story</h2><p>Over a decade ago, when I worked as director of analyti…"
click at [22, 23] on icon "button" at bounding box center [22, 22] width 13 height 13
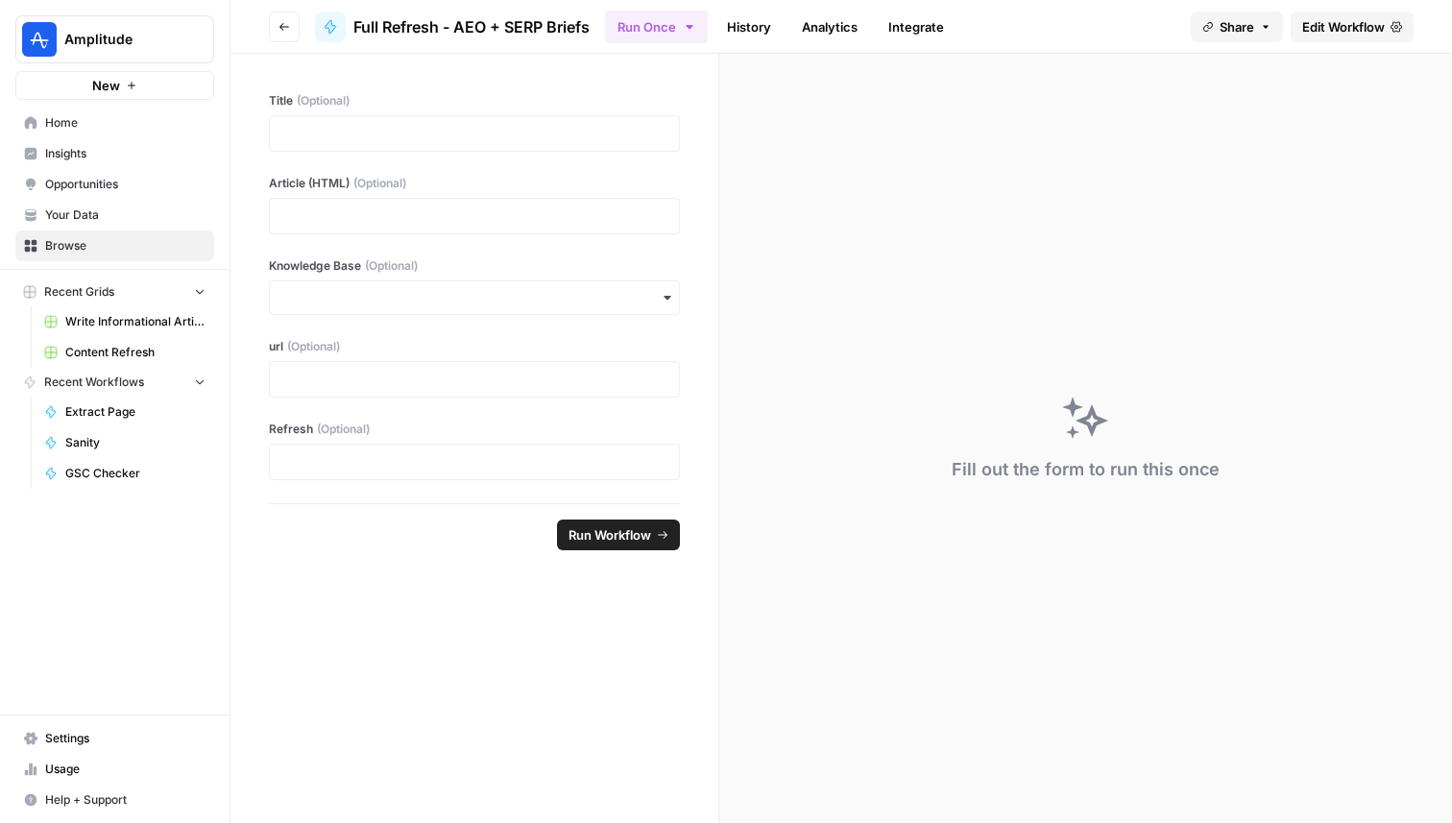
click at [148, 125] on span "Home" at bounding box center [125, 122] width 160 height 17
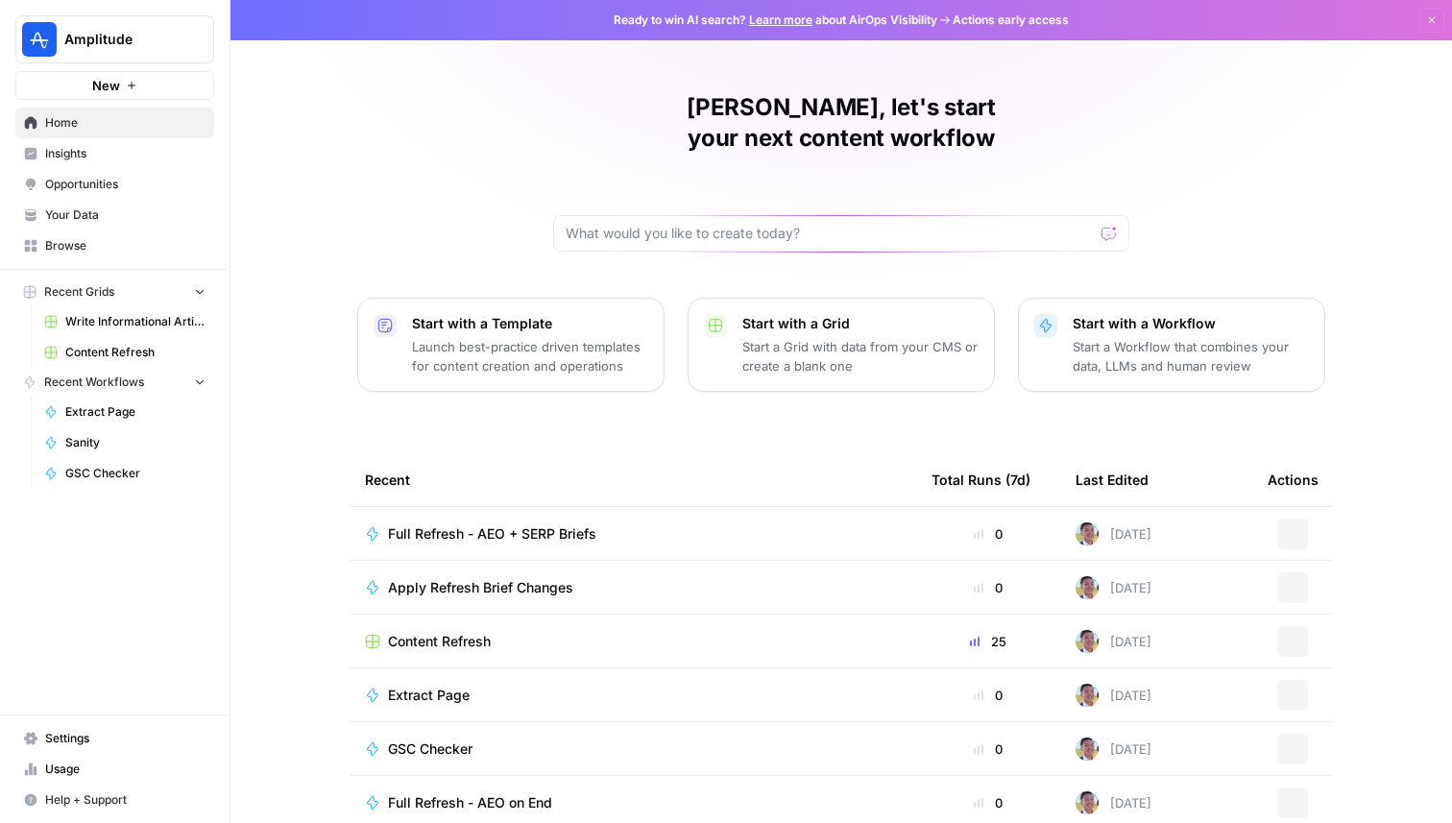
click at [158, 70] on div "Amplitude New" at bounding box center [114, 50] width 229 height 100
click at [158, 76] on button "New" at bounding box center [114, 85] width 199 height 29
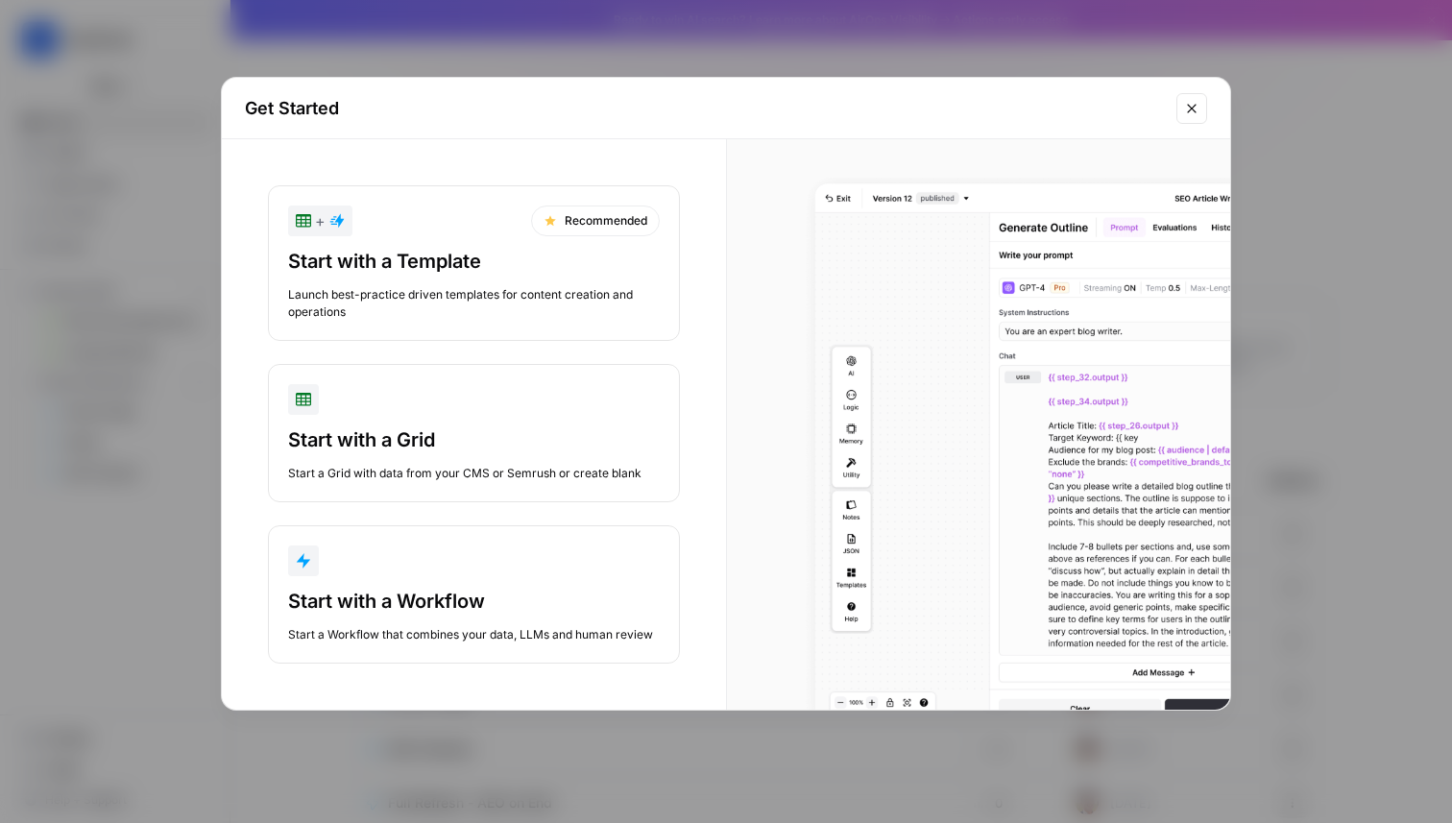
click at [444, 573] on div "button" at bounding box center [474, 560] width 372 height 31
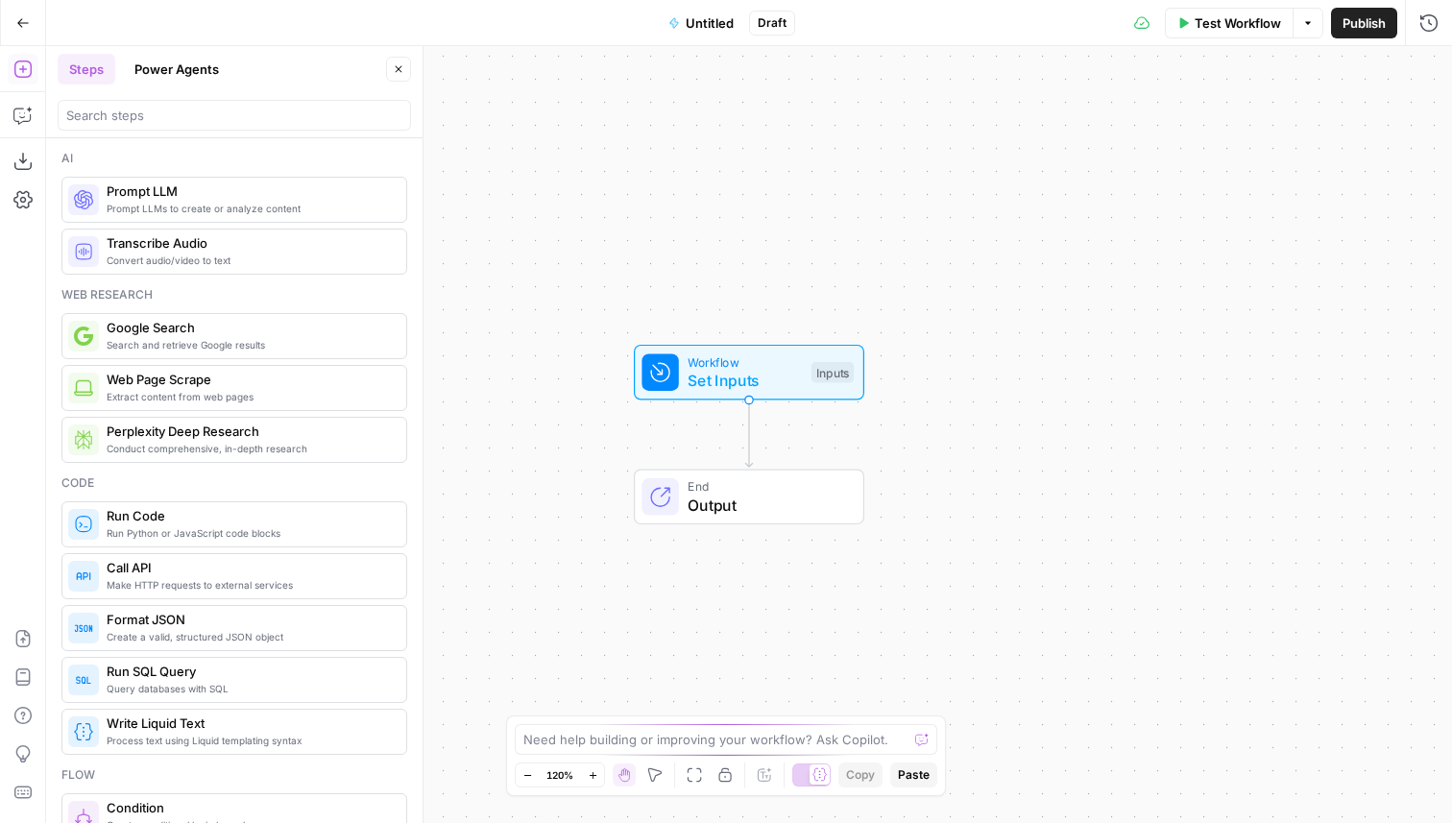
click at [758, 362] on span "Workflow" at bounding box center [744, 361] width 114 height 18
click at [732, 376] on span "Set Inputs" at bounding box center [743, 380] width 114 height 23
click at [995, 141] on button "Add Field" at bounding box center [1127, 130] width 553 height 31
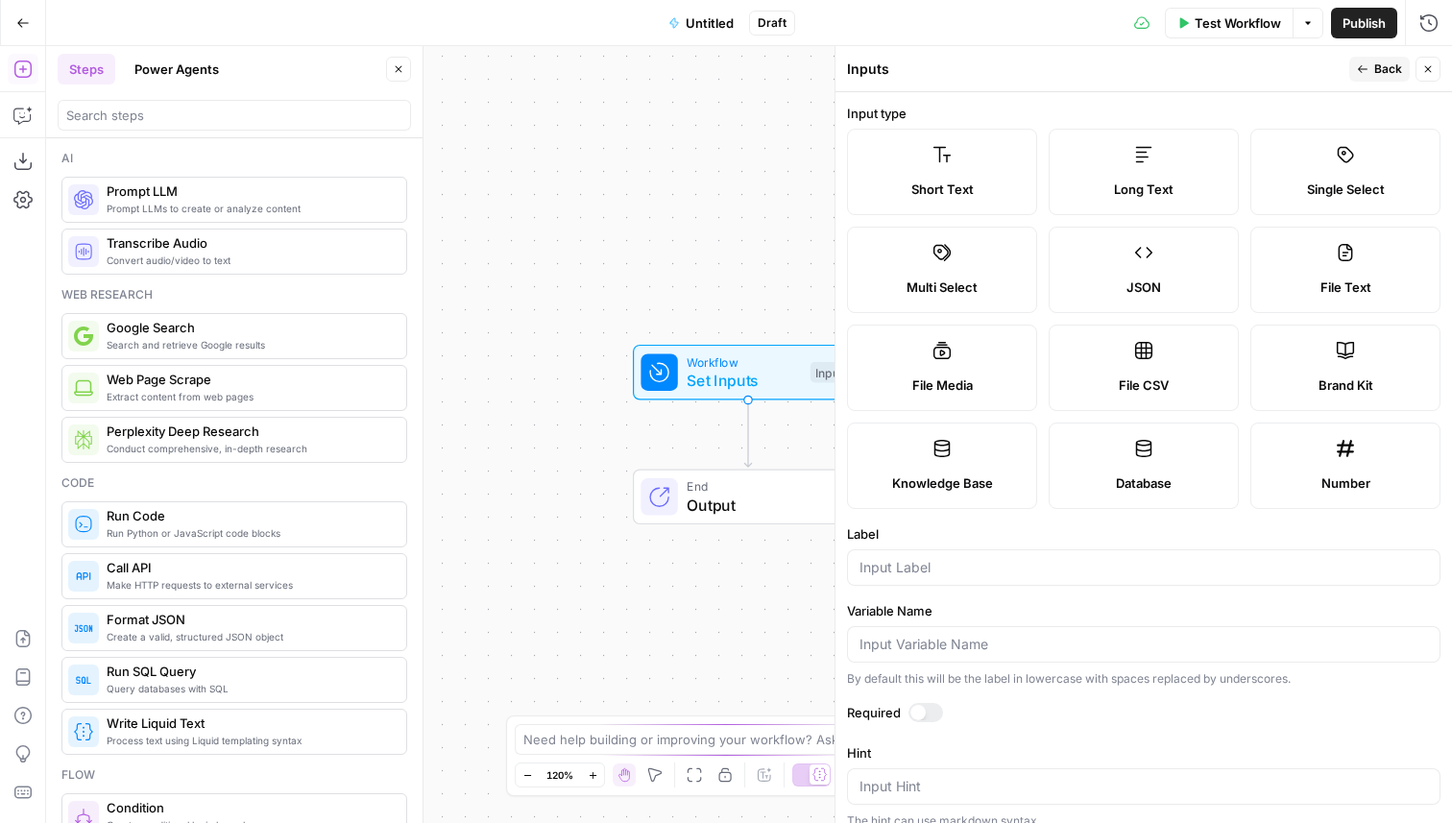
click at [926, 579] on div at bounding box center [1143, 567] width 593 height 36
type input "article"
click at [1150, 187] on span "Long Text" at bounding box center [1144, 189] width 60 height 19
click at [1383, 69] on span "Back" at bounding box center [1388, 68] width 28 height 17
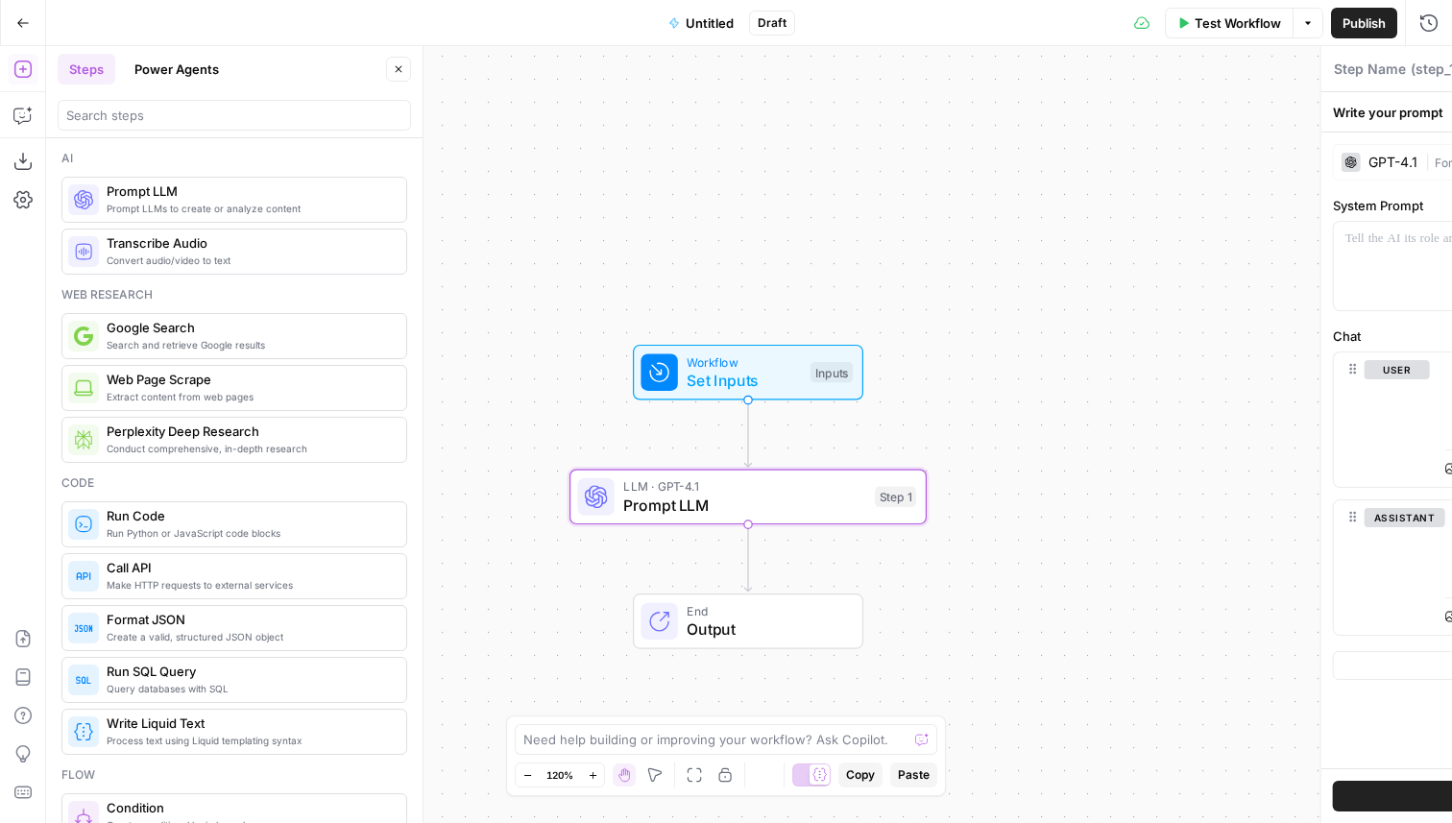
type textarea "Prompt LLM"
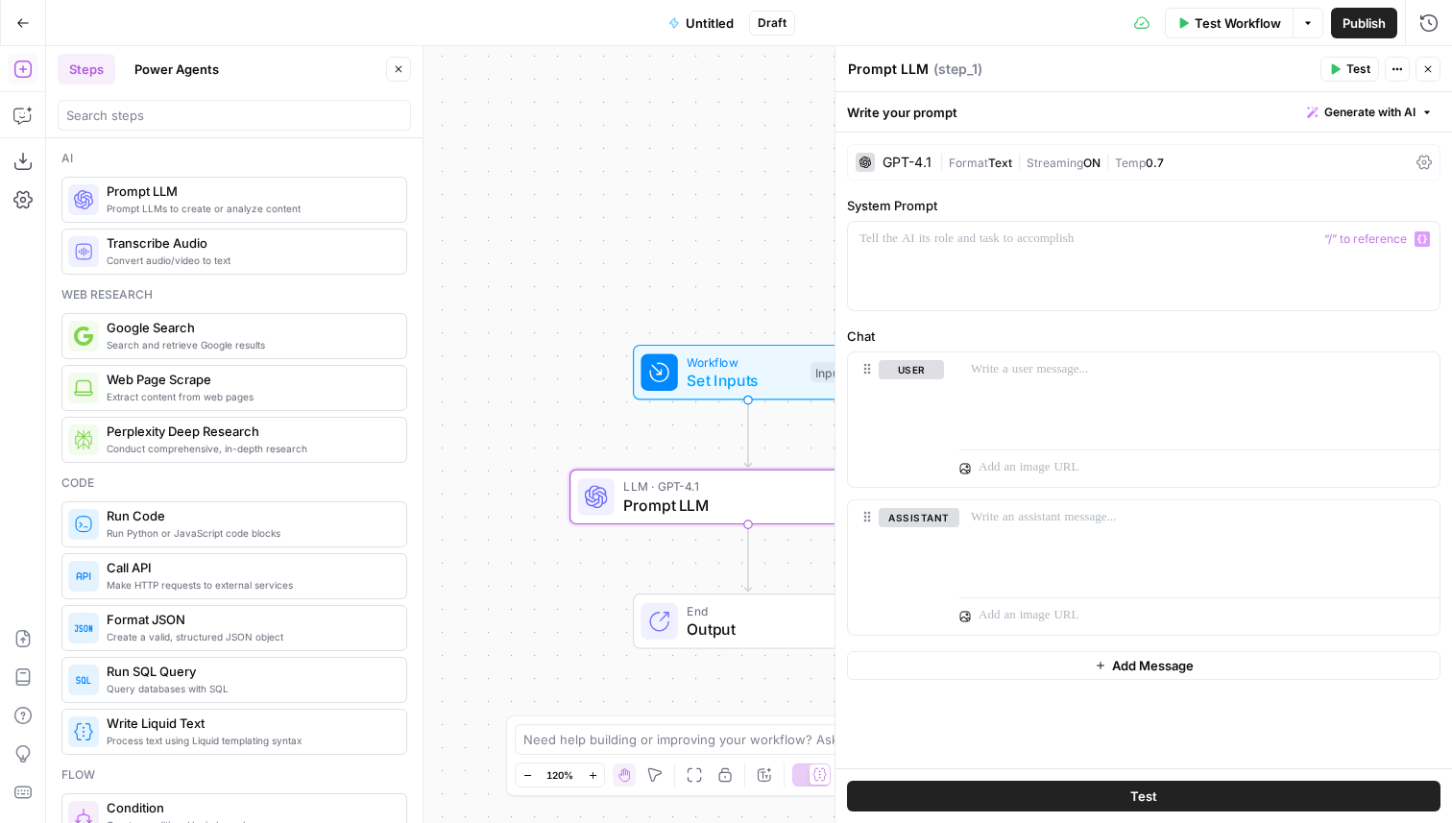
click at [902, 163] on div "GPT-4.1" at bounding box center [906, 162] width 49 height 13
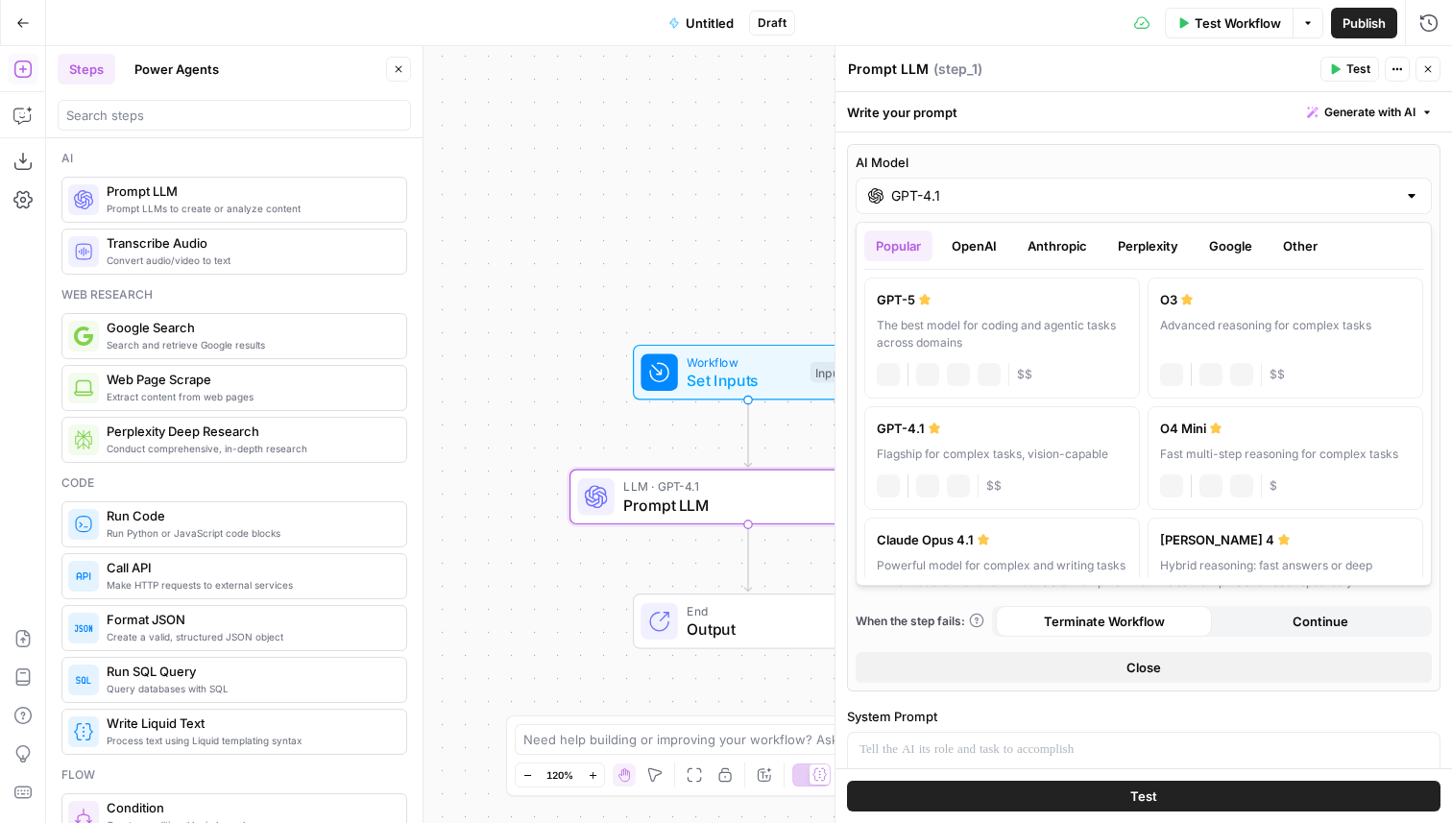
click at [935, 181] on div "GPT-4.1" at bounding box center [1143, 196] width 576 height 36
click at [976, 251] on button "OpenAI" at bounding box center [974, 245] width 68 height 31
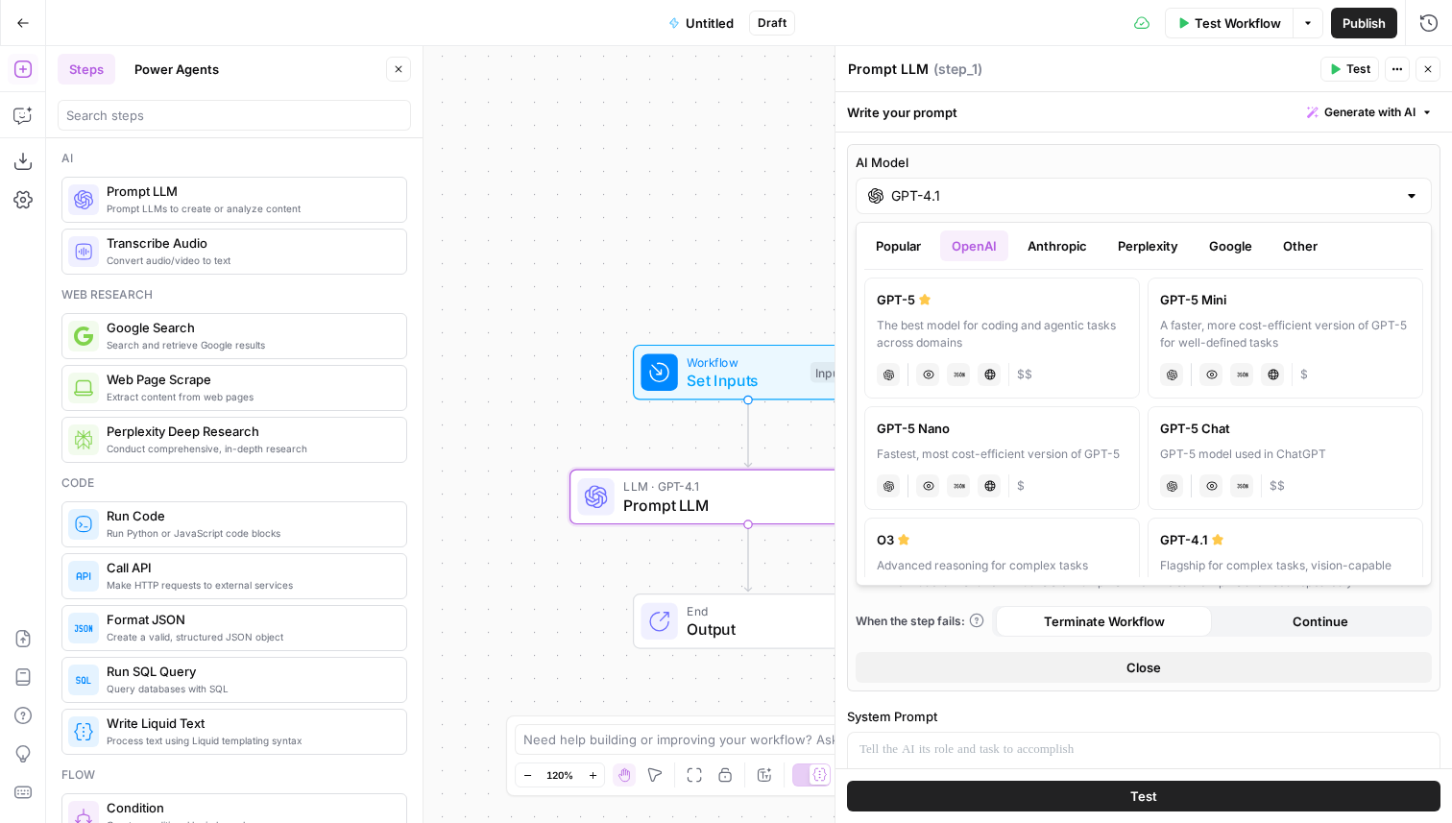
click at [1057, 243] on button "Anthropic" at bounding box center [1057, 245] width 83 height 31
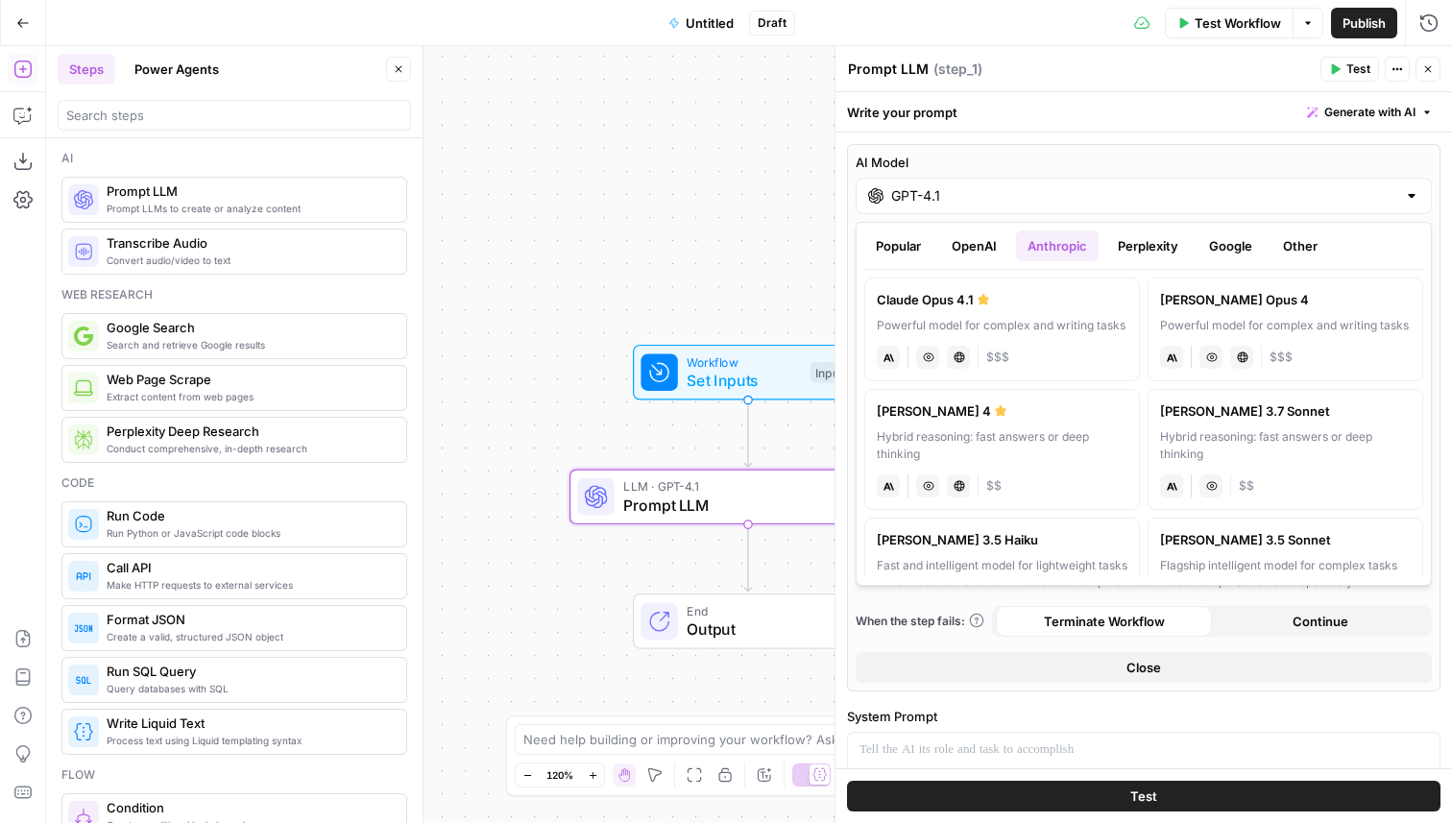
click at [983, 249] on button "OpenAI" at bounding box center [974, 245] width 68 height 31
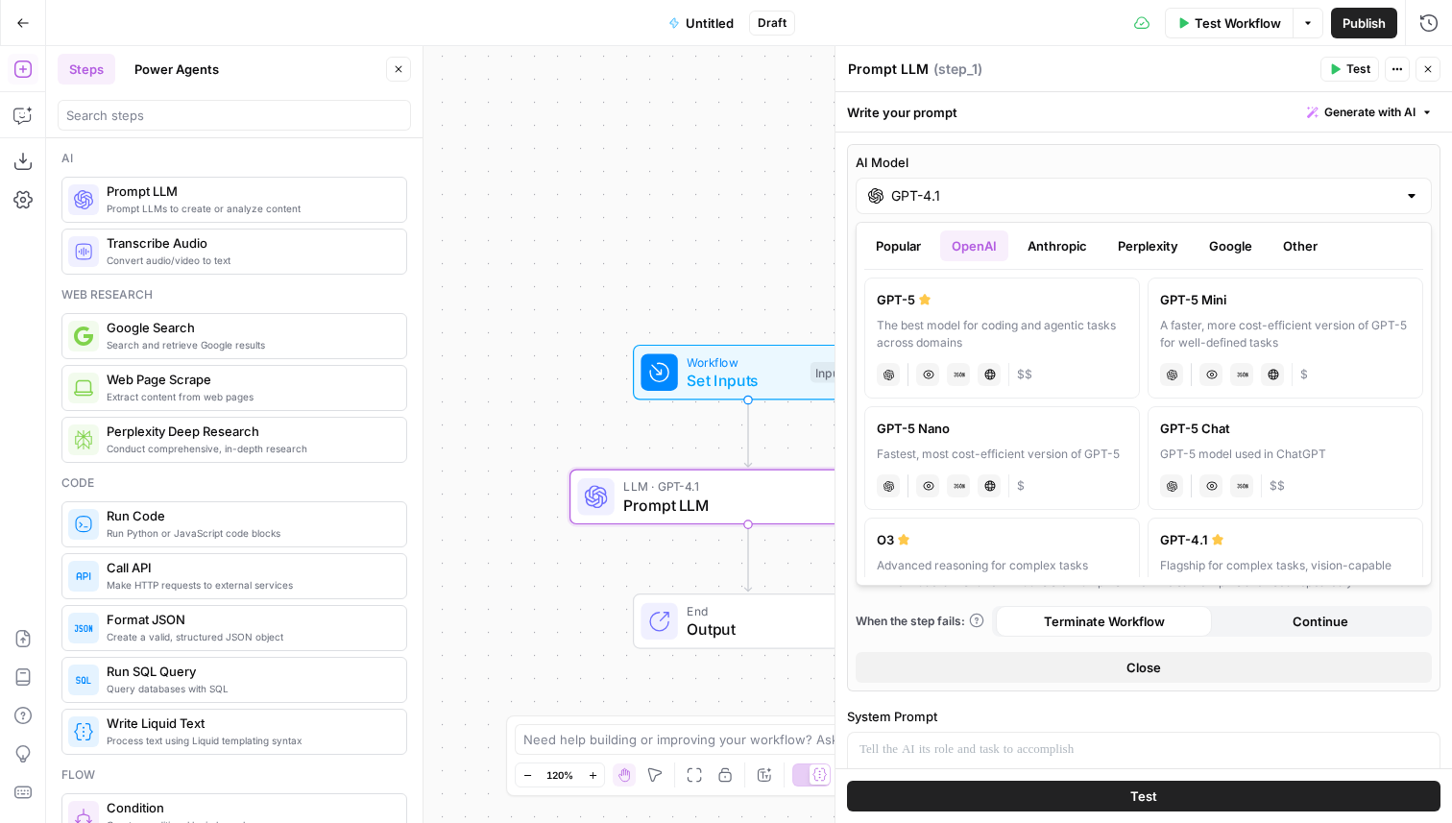
click at [1237, 235] on button "Google" at bounding box center [1230, 245] width 66 height 31
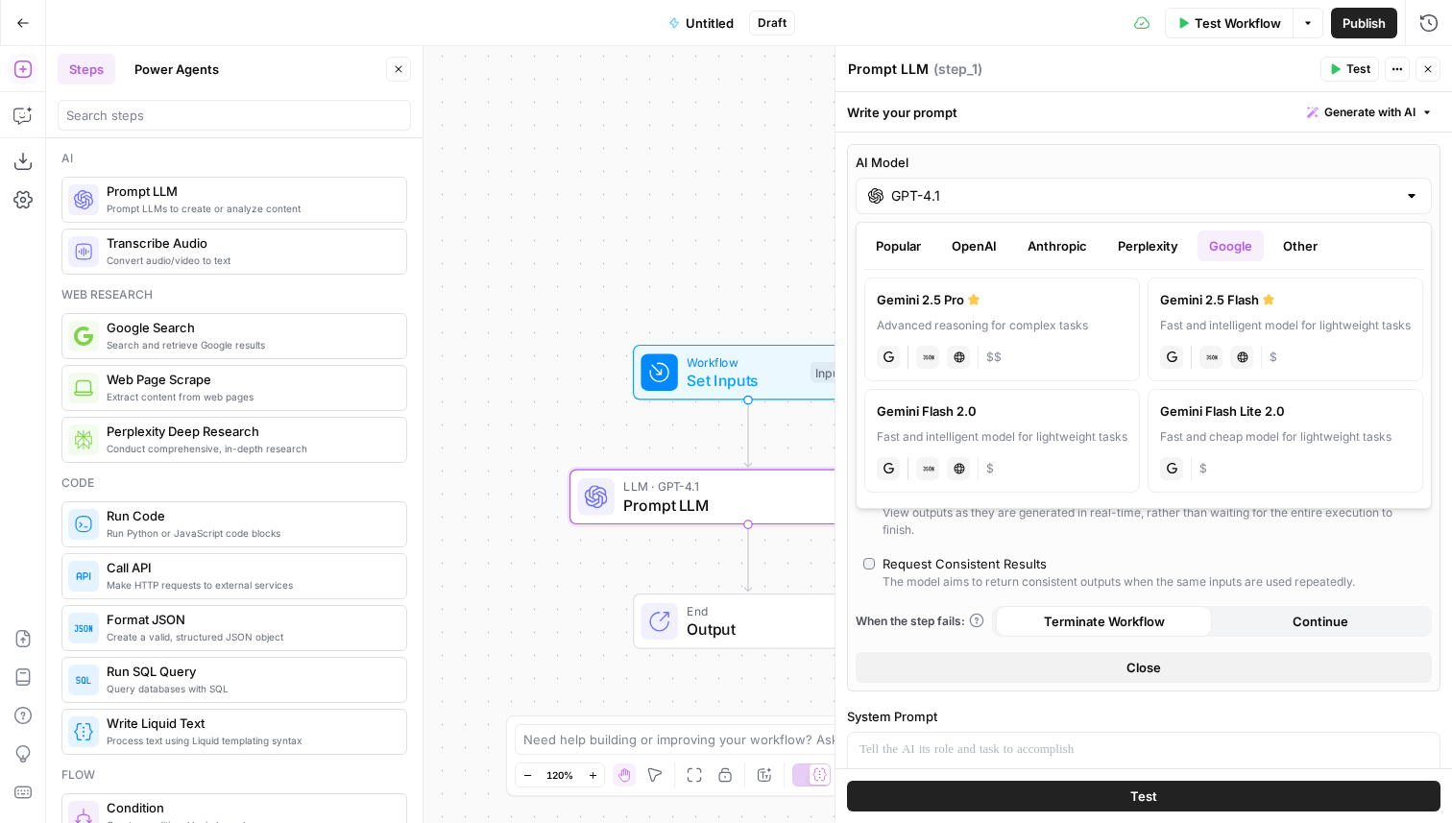
click at [986, 249] on button "OpenAI" at bounding box center [974, 245] width 68 height 31
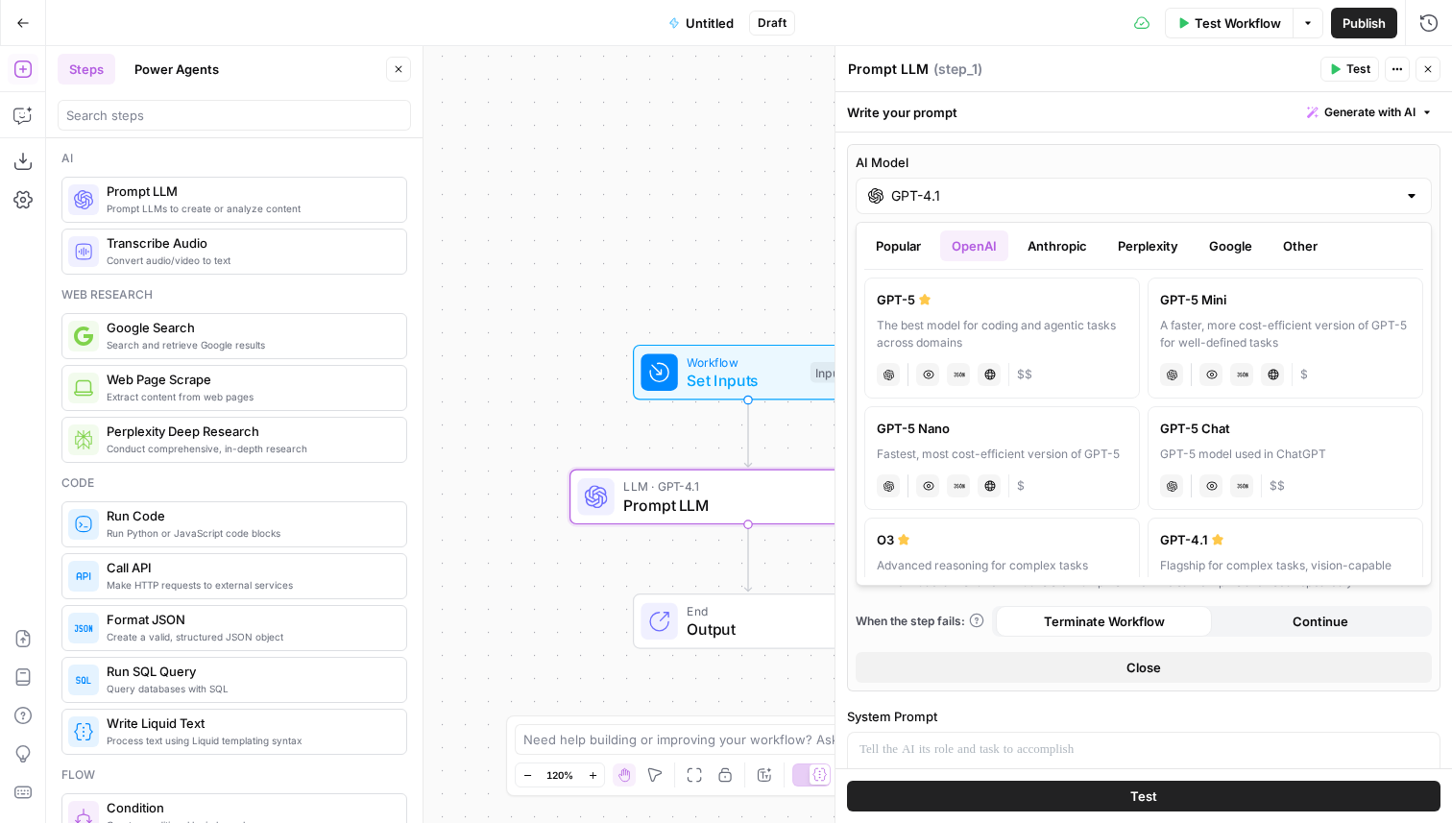
click at [1014, 303] on div "GPT-5" at bounding box center [1001, 299] width 251 height 19
type input "GPT-5"
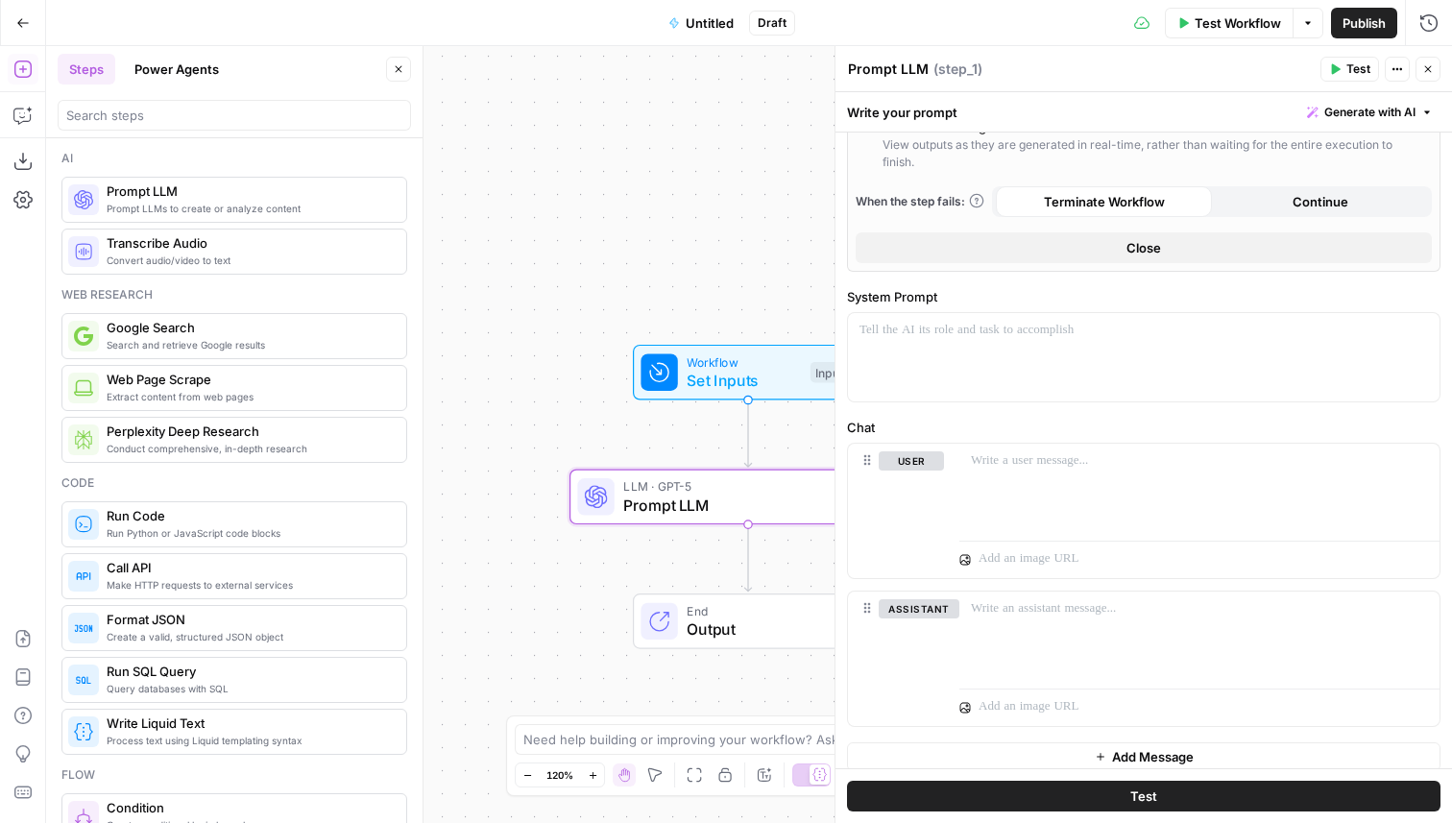
scroll to position [538, 0]
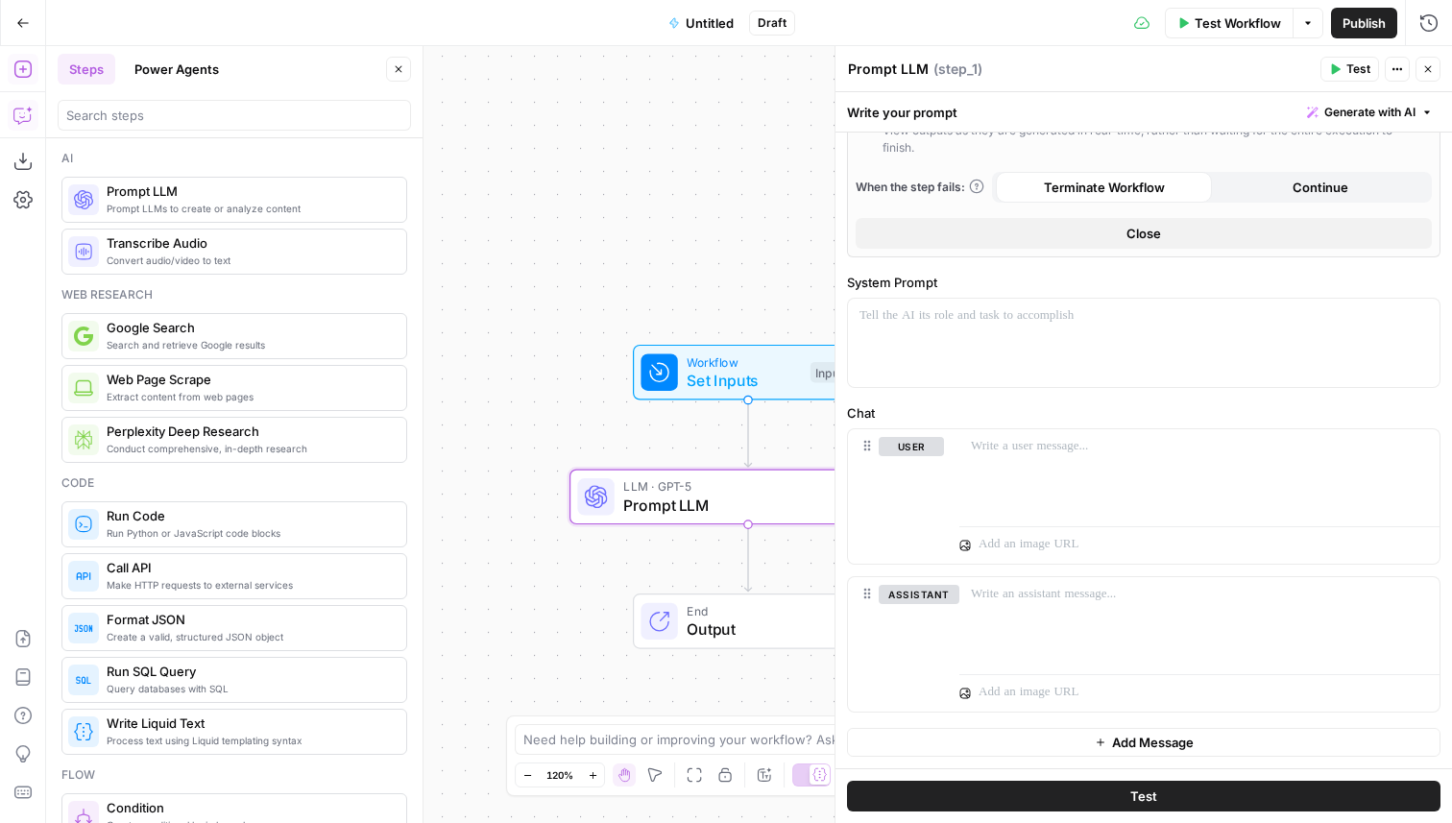
click at [26, 114] on icon "button" at bounding box center [22, 115] width 19 height 19
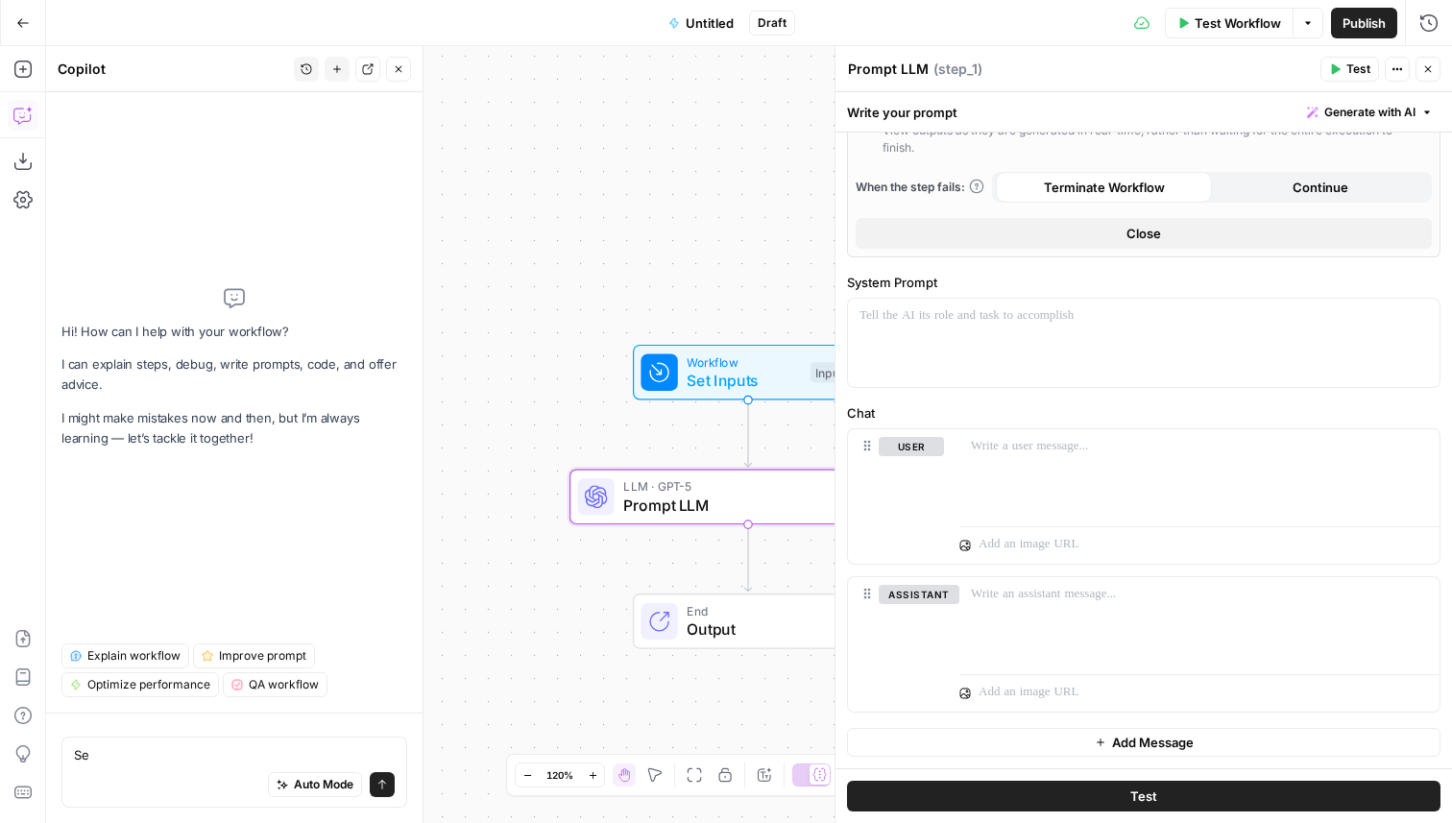
type textarea "S"
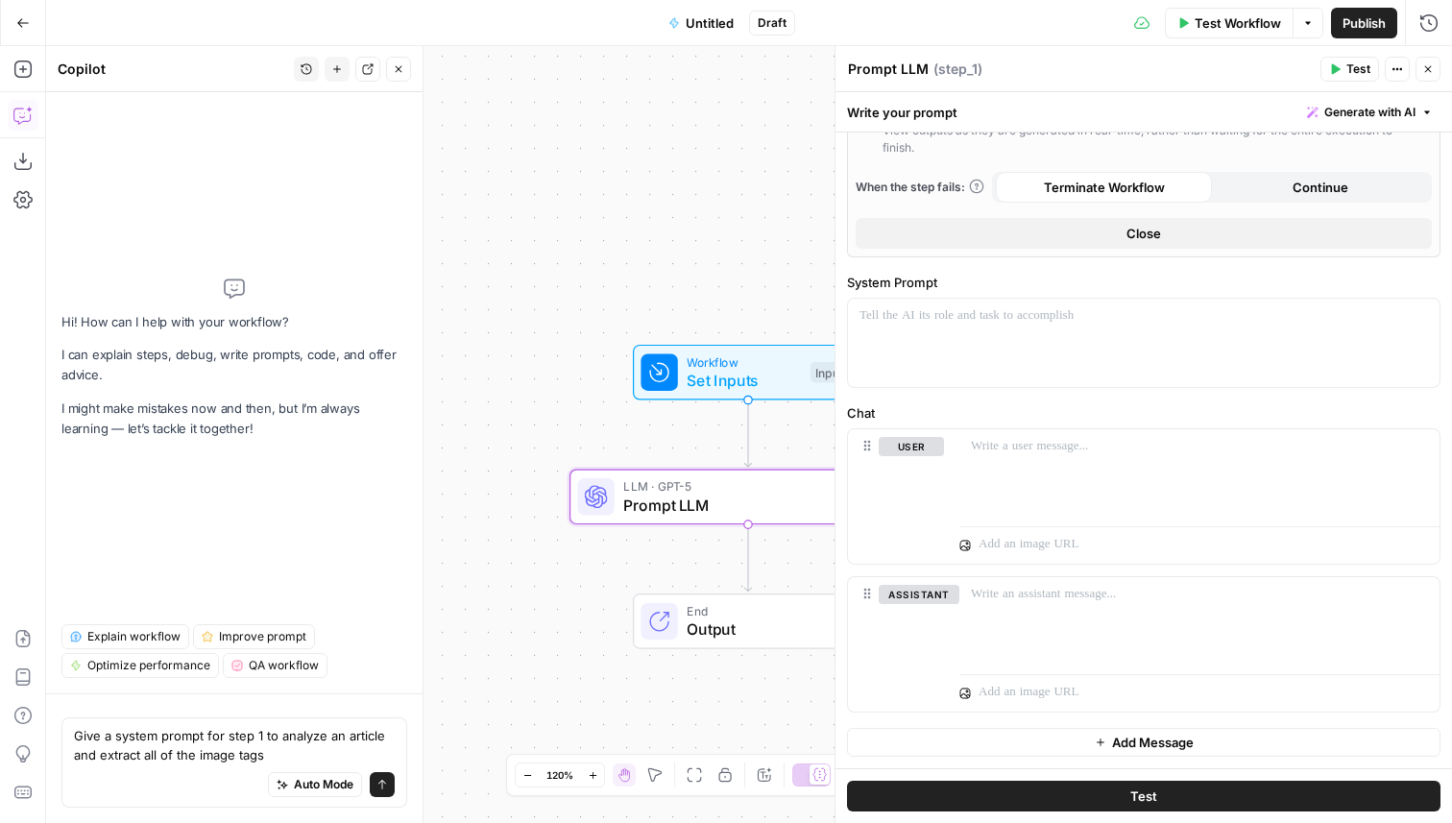
type textarea "Give a system prompt for step 1 to analyze an article and extract all of the im…"
click at [1228, 25] on span "Test Workflow" at bounding box center [1237, 22] width 86 height 19
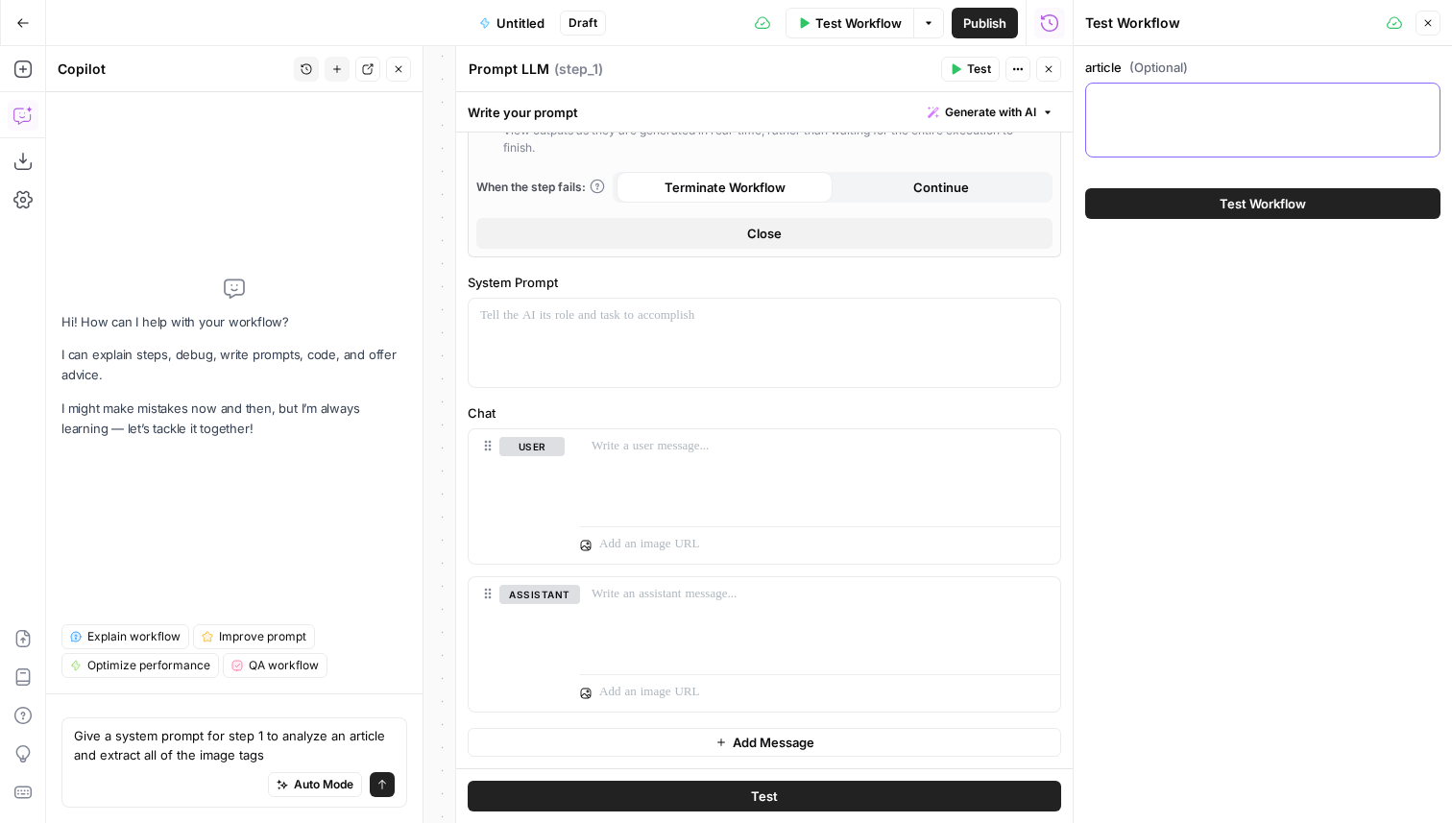
click at [1140, 108] on textarea "article (Optional)" at bounding box center [1262, 100] width 330 height 19
paste textarea "<p>Website analytics is the practice of measuring and analyzing <a href="https:…"
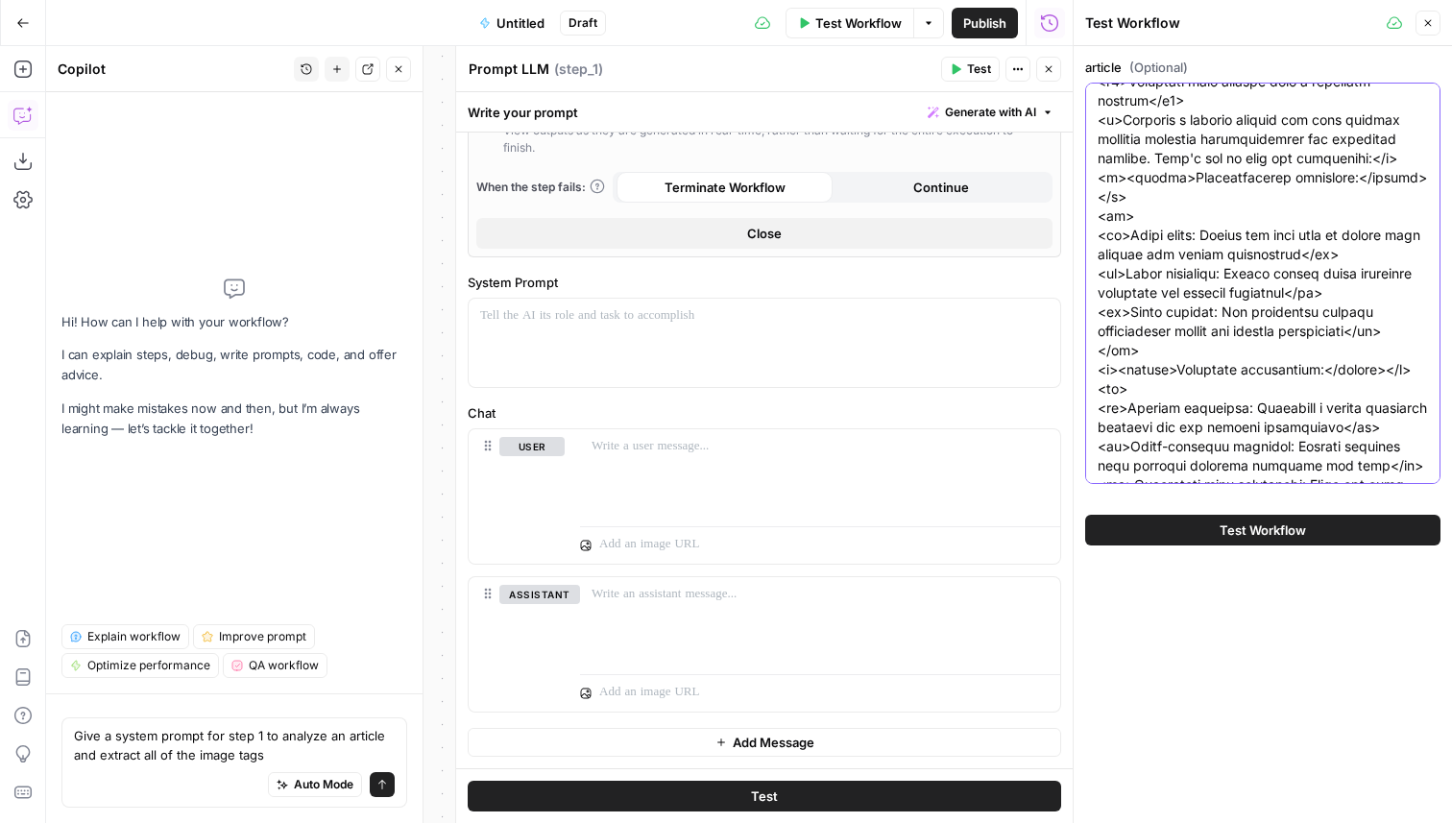
scroll to position [5537, 0]
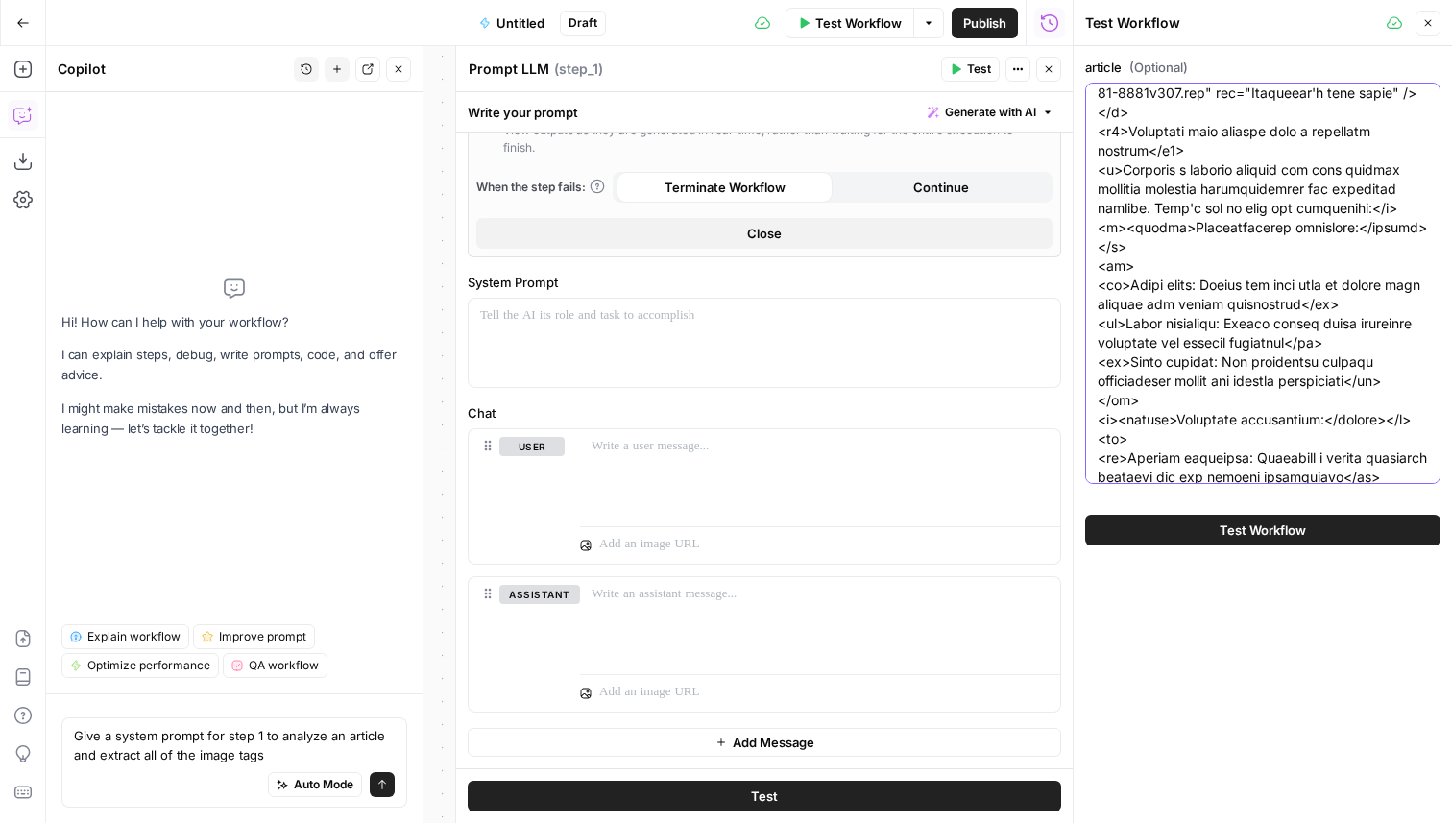
type textarea "<p>Website analytics is the practice of measuring and analyzing <a href="https:…"
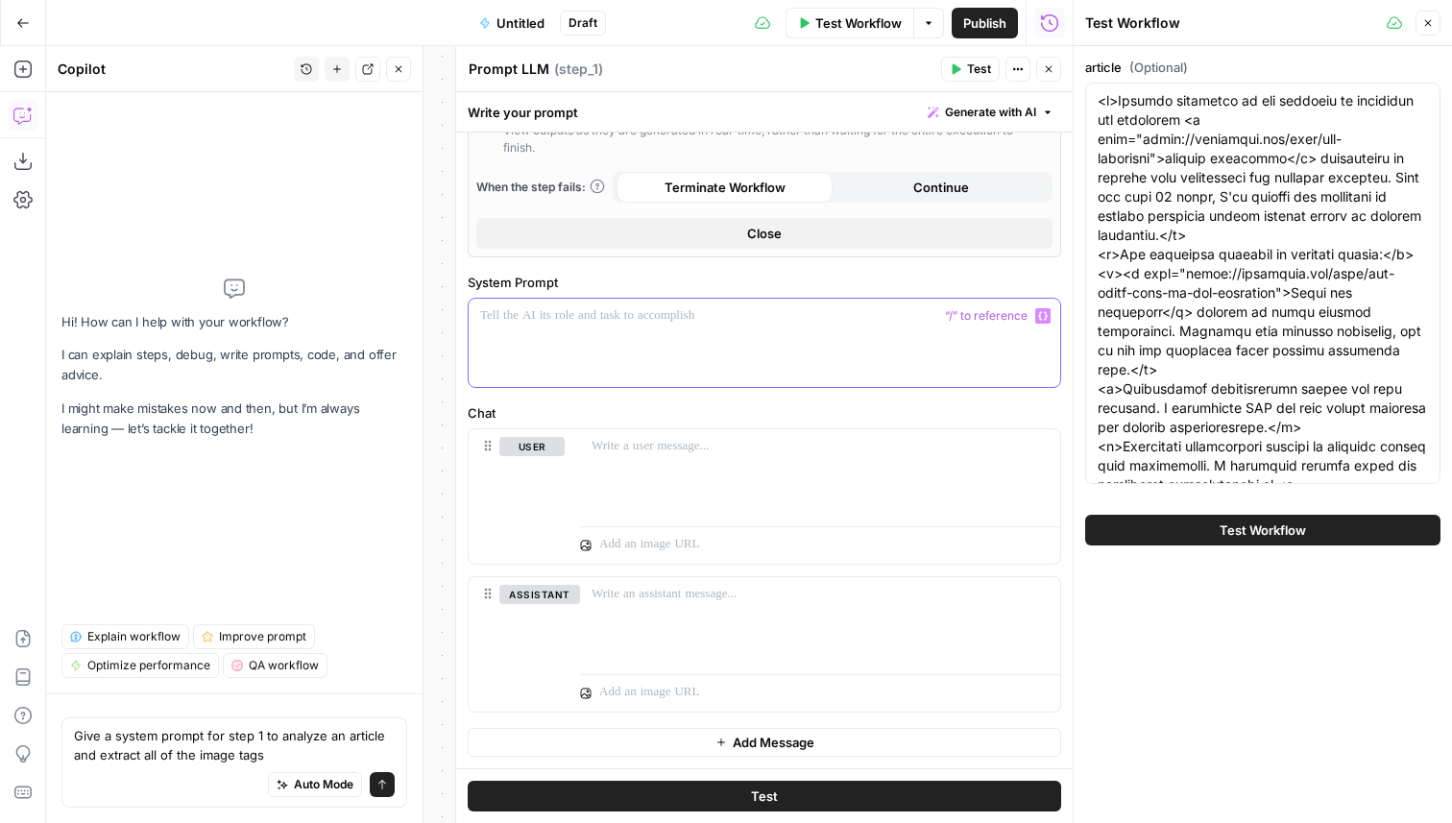
click at [735, 336] on div at bounding box center [763, 343] width 591 height 88
click at [277, 753] on textarea "Give a system prompt for step 1 to analyze an article and extract all of the im…" at bounding box center [234, 745] width 321 height 38
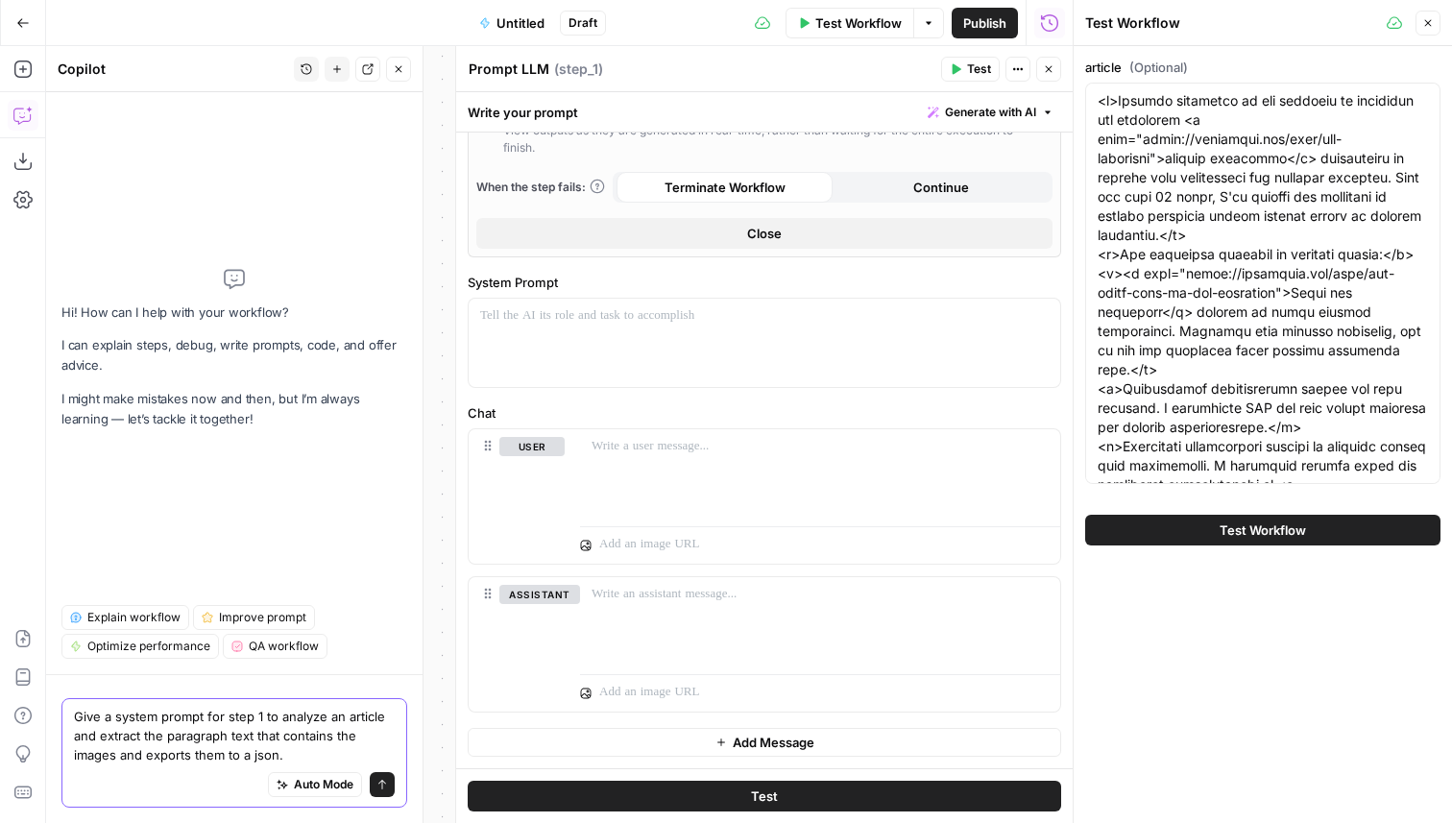
type textarea "Give a system prompt for step 1 to analyze an article and extract the paragraph…"
click at [384, 783] on icon "submit" at bounding box center [382, 785] width 12 height 12
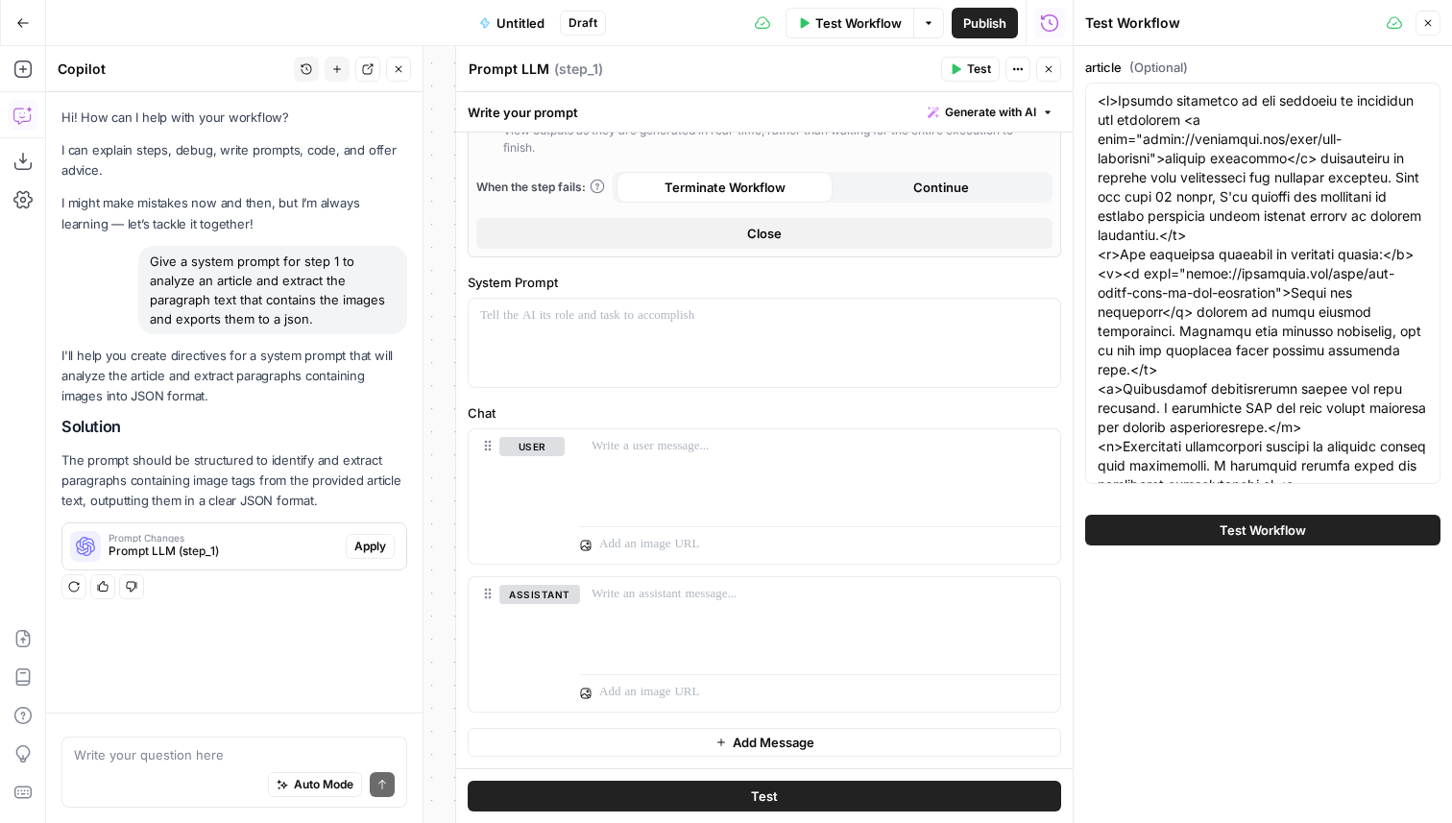
click at [349, 528] on div "Prompt Changes Prompt LLM (step_1) Apply" at bounding box center [234, 546] width 344 height 46
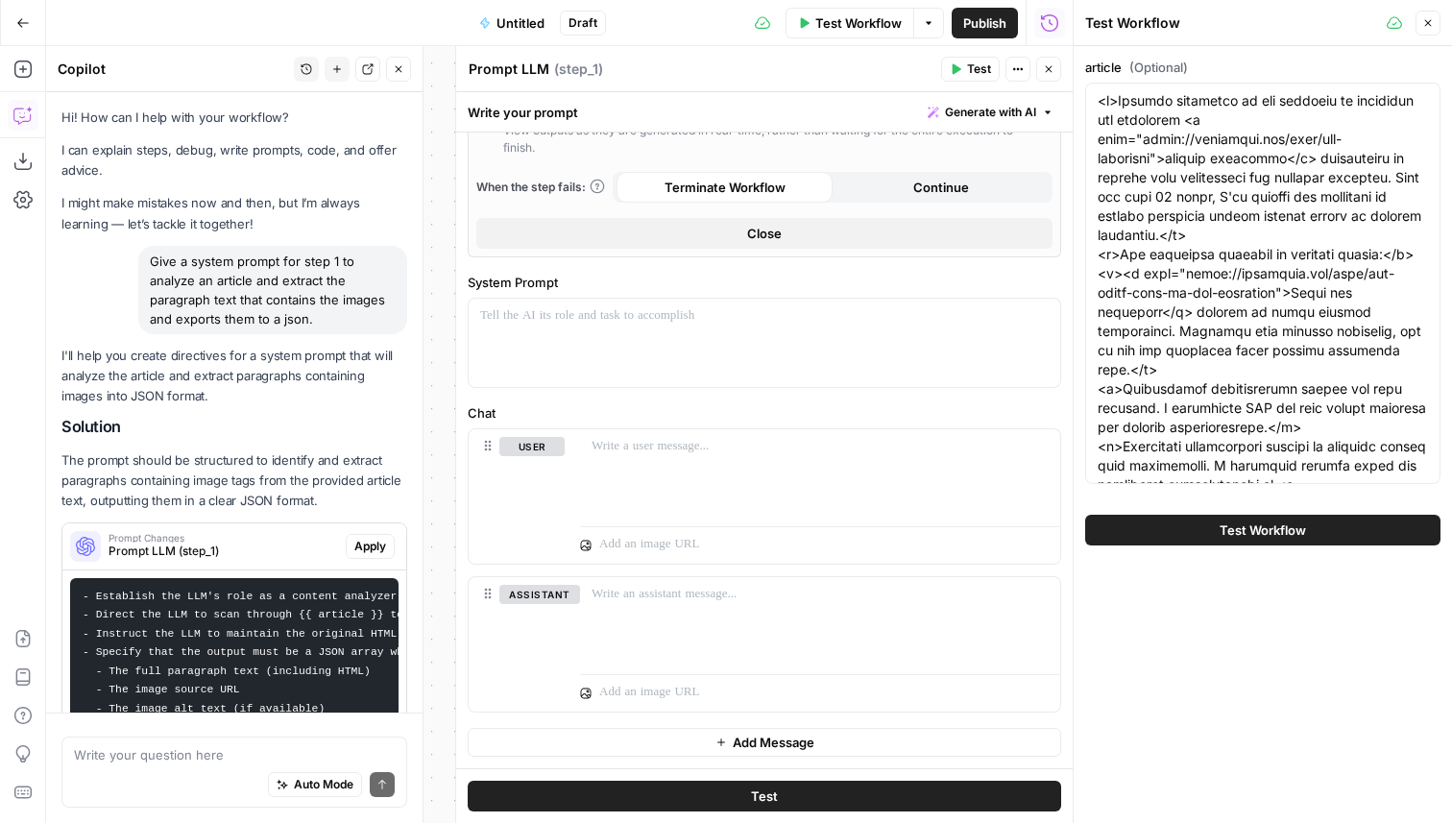
click at [355, 538] on span "Apply" at bounding box center [370, 546] width 32 height 17
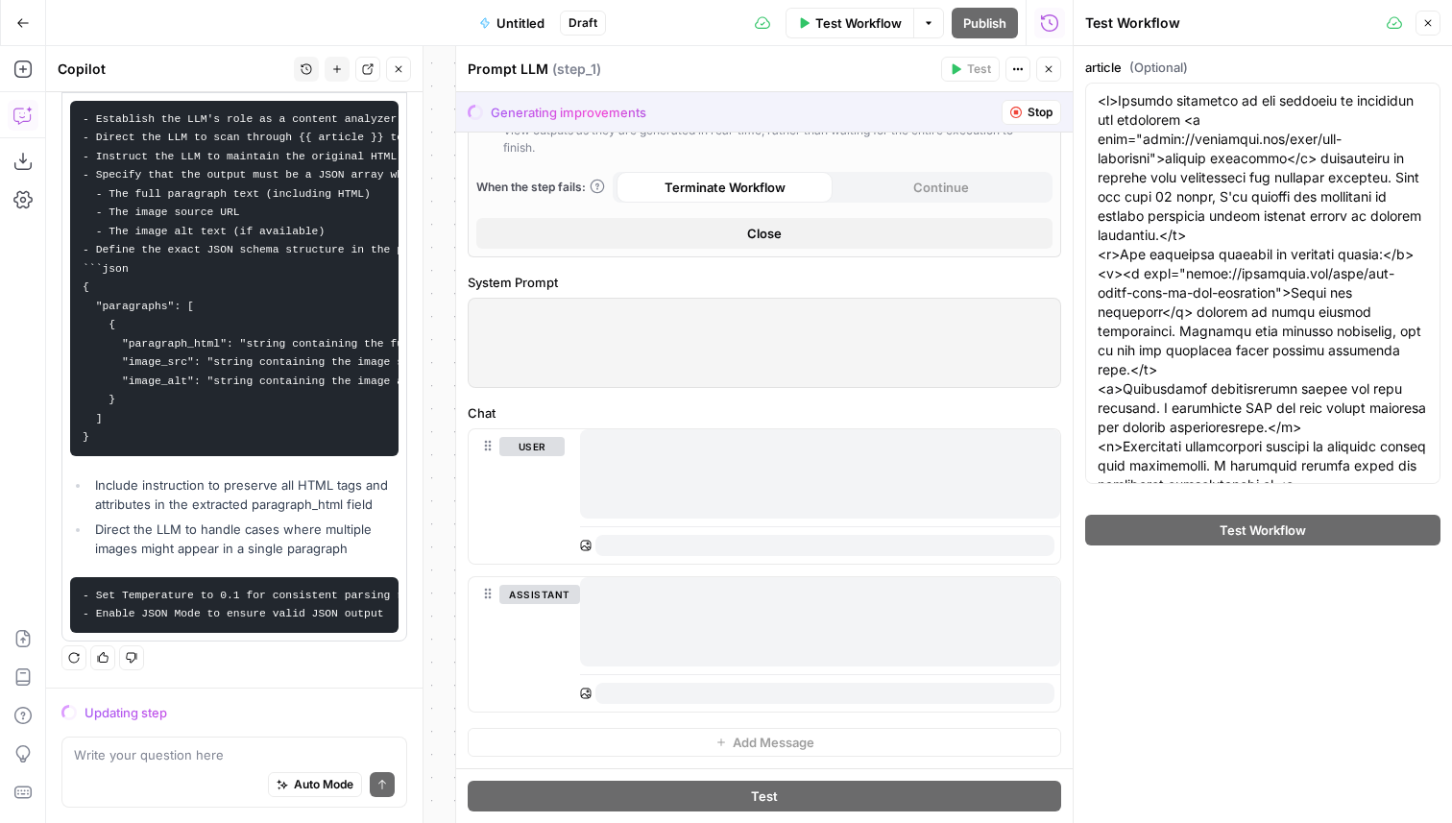
click at [1434, 35] on button "Close" at bounding box center [1427, 23] width 25 height 25
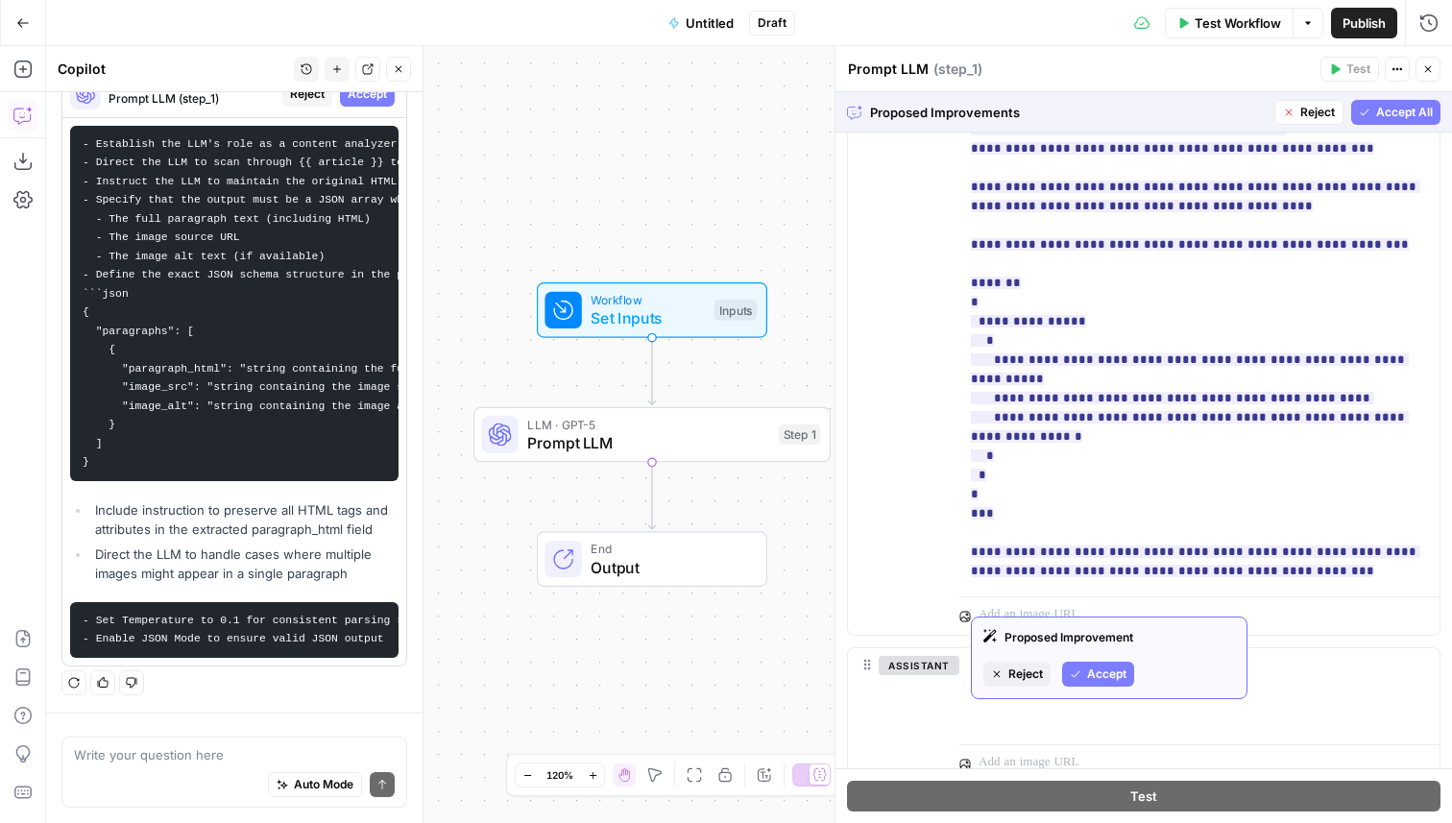
scroll to position [1056, 0]
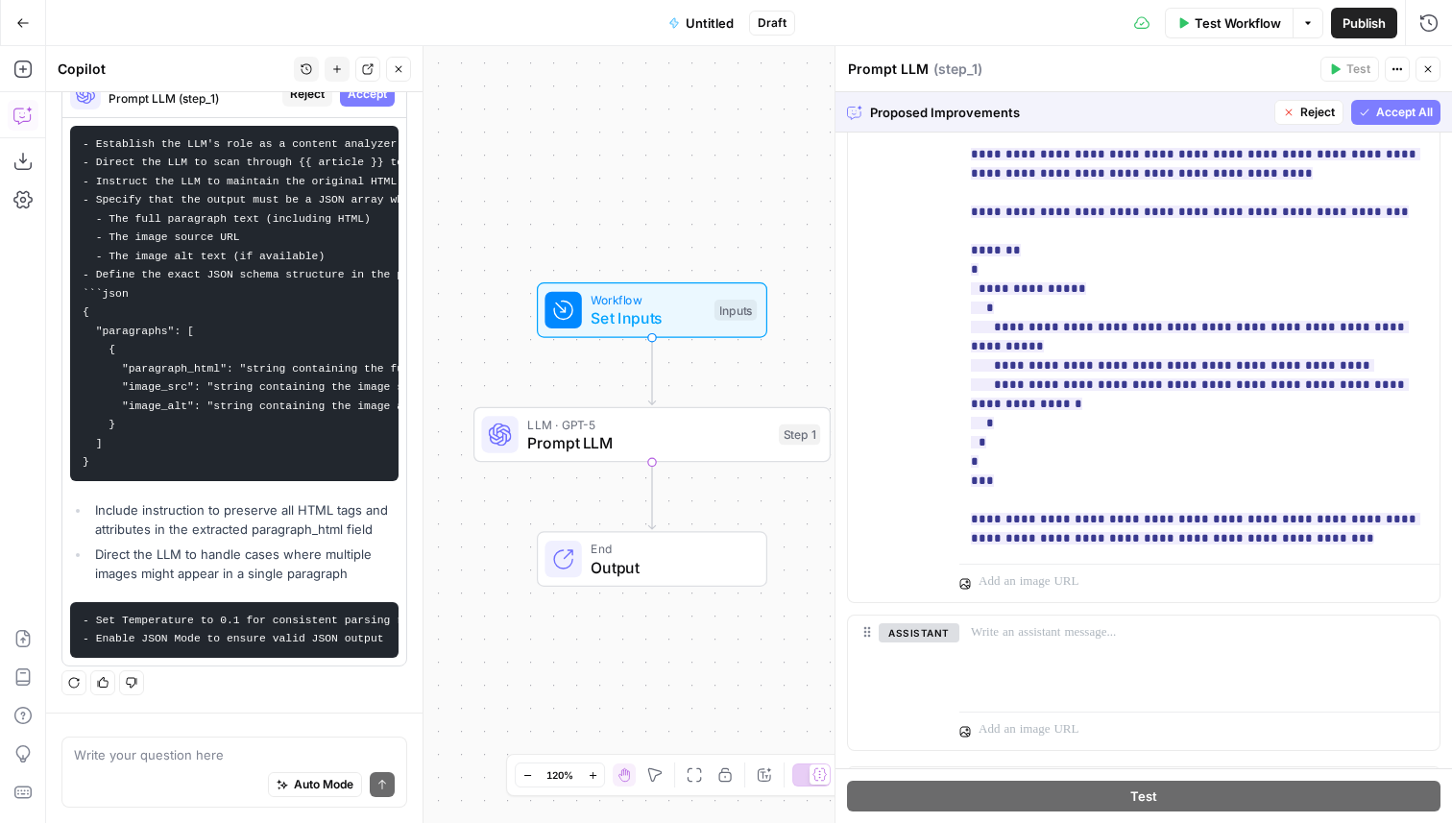
click at [1389, 108] on span "Accept All" at bounding box center [1404, 112] width 57 height 17
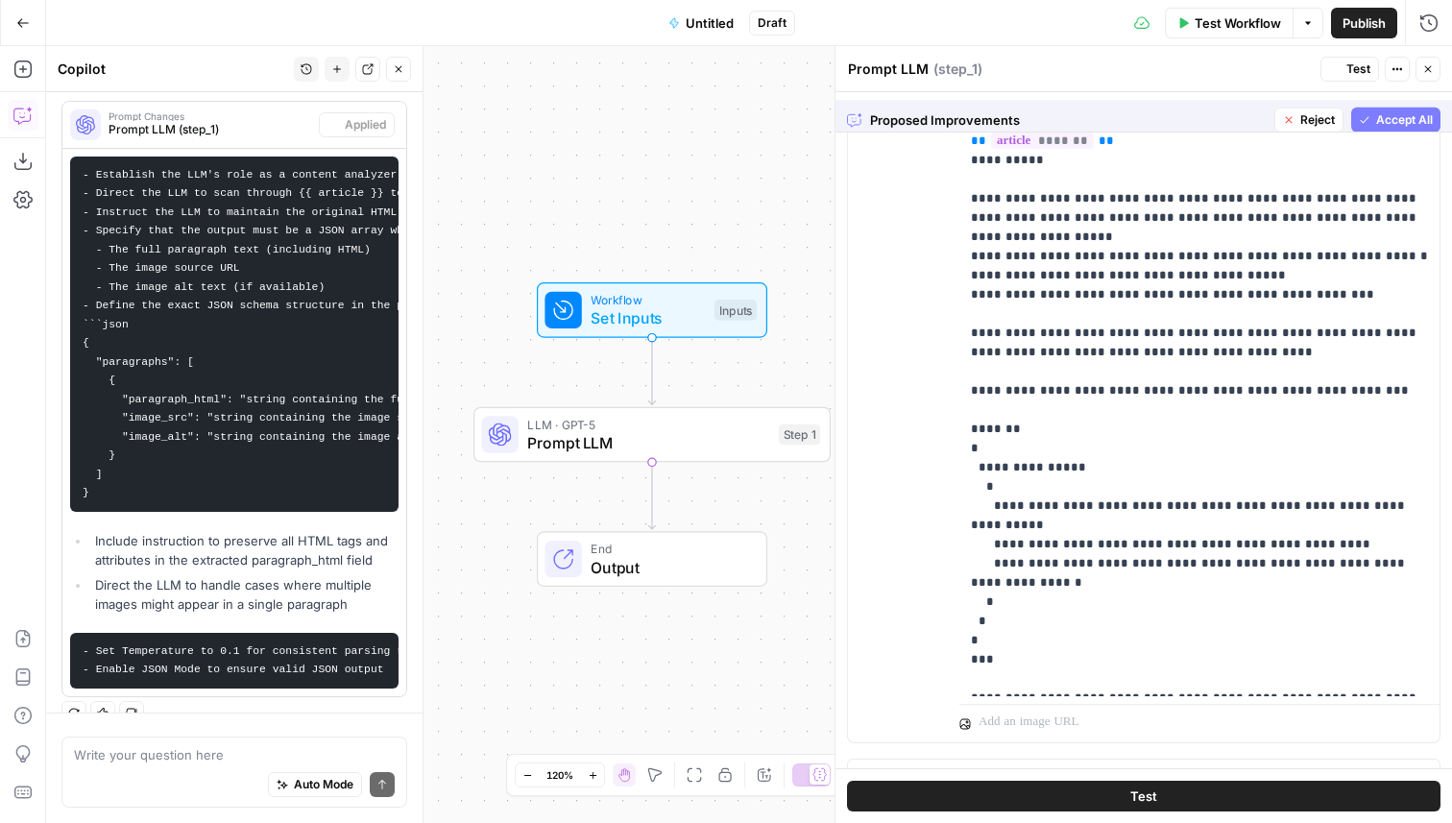
scroll to position [483, 0]
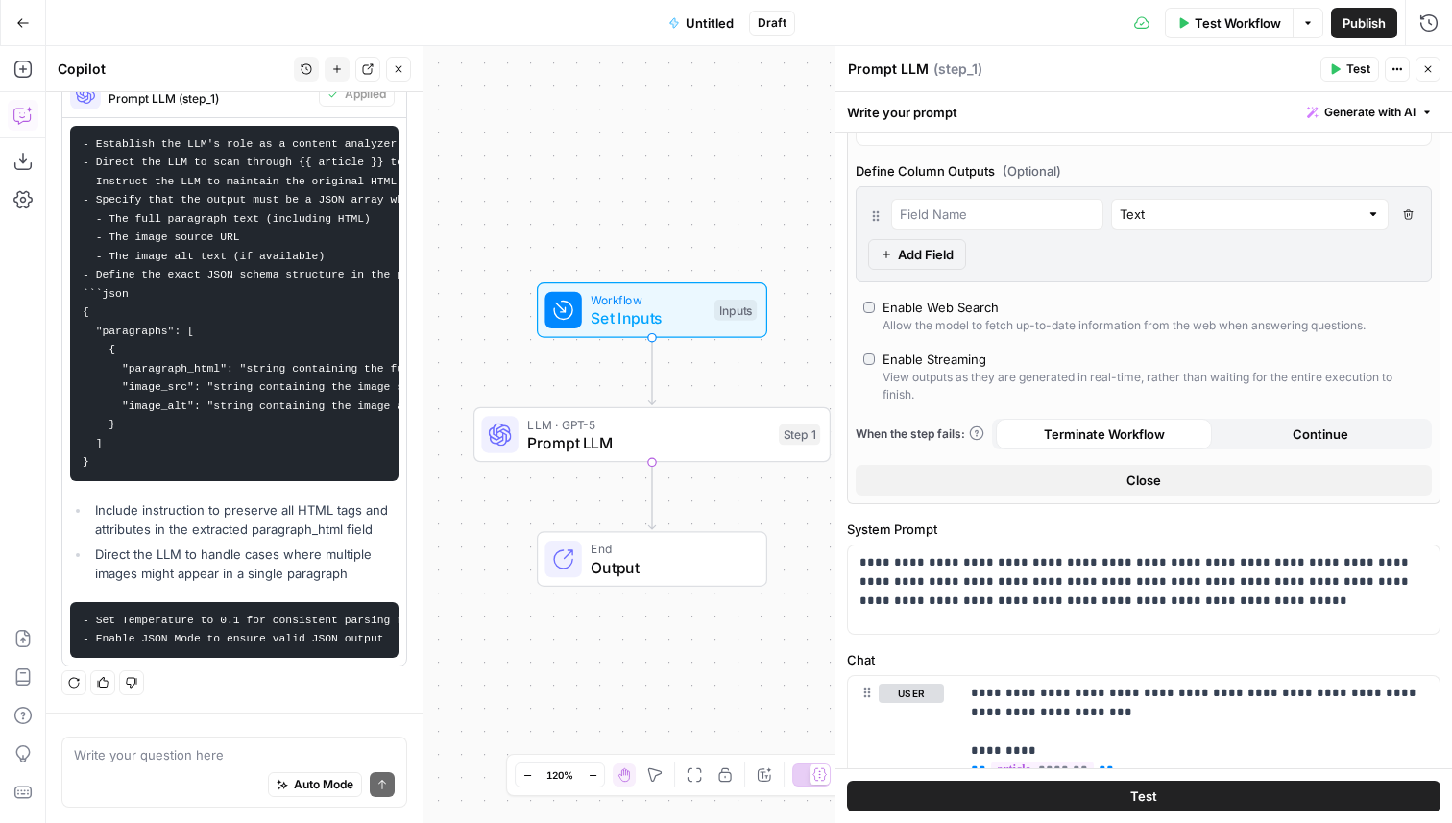
click at [1351, 63] on span "Test" at bounding box center [1358, 68] width 24 height 17
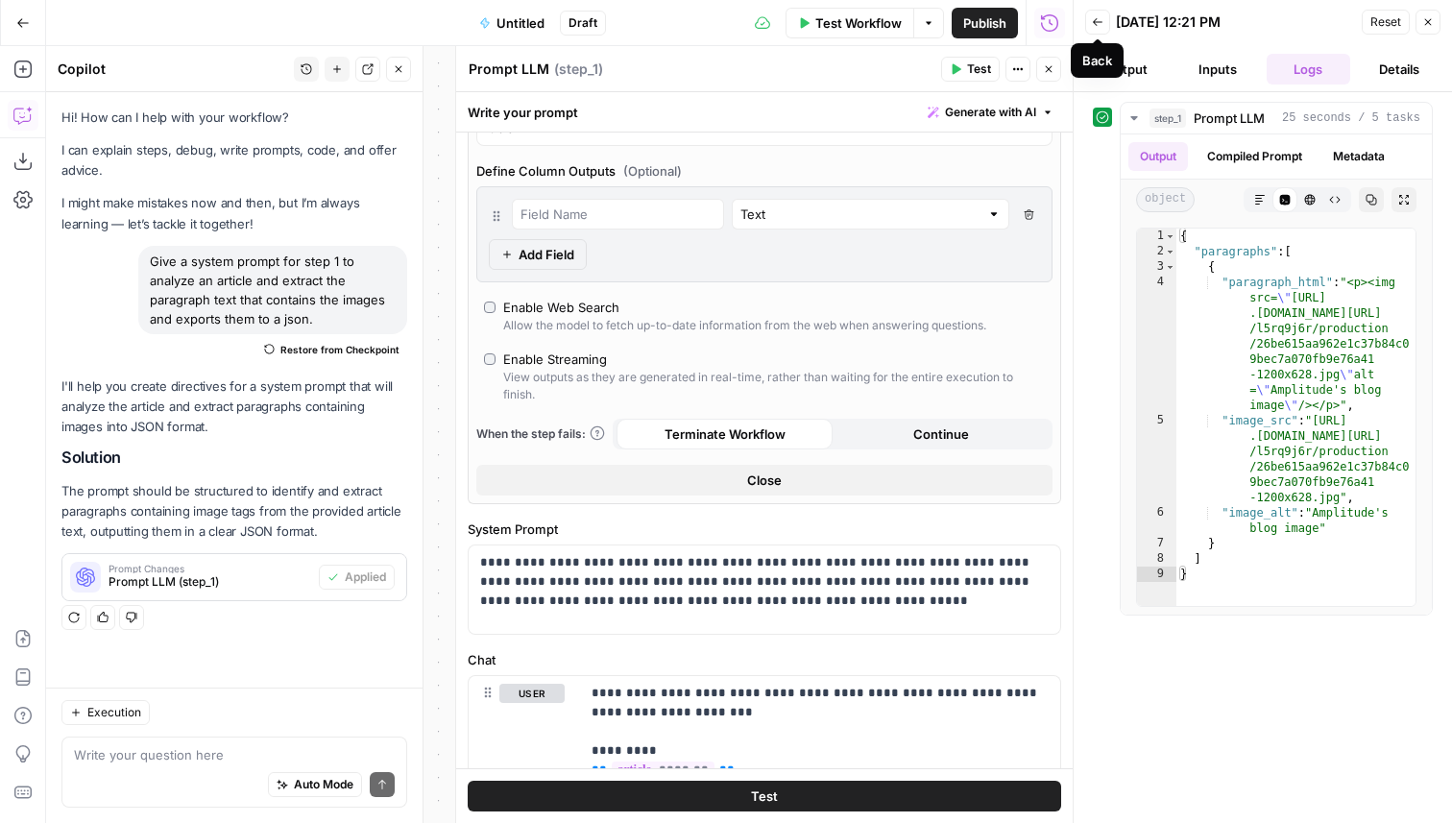
click at [1093, 26] on icon "button" at bounding box center [1098, 22] width 12 height 12
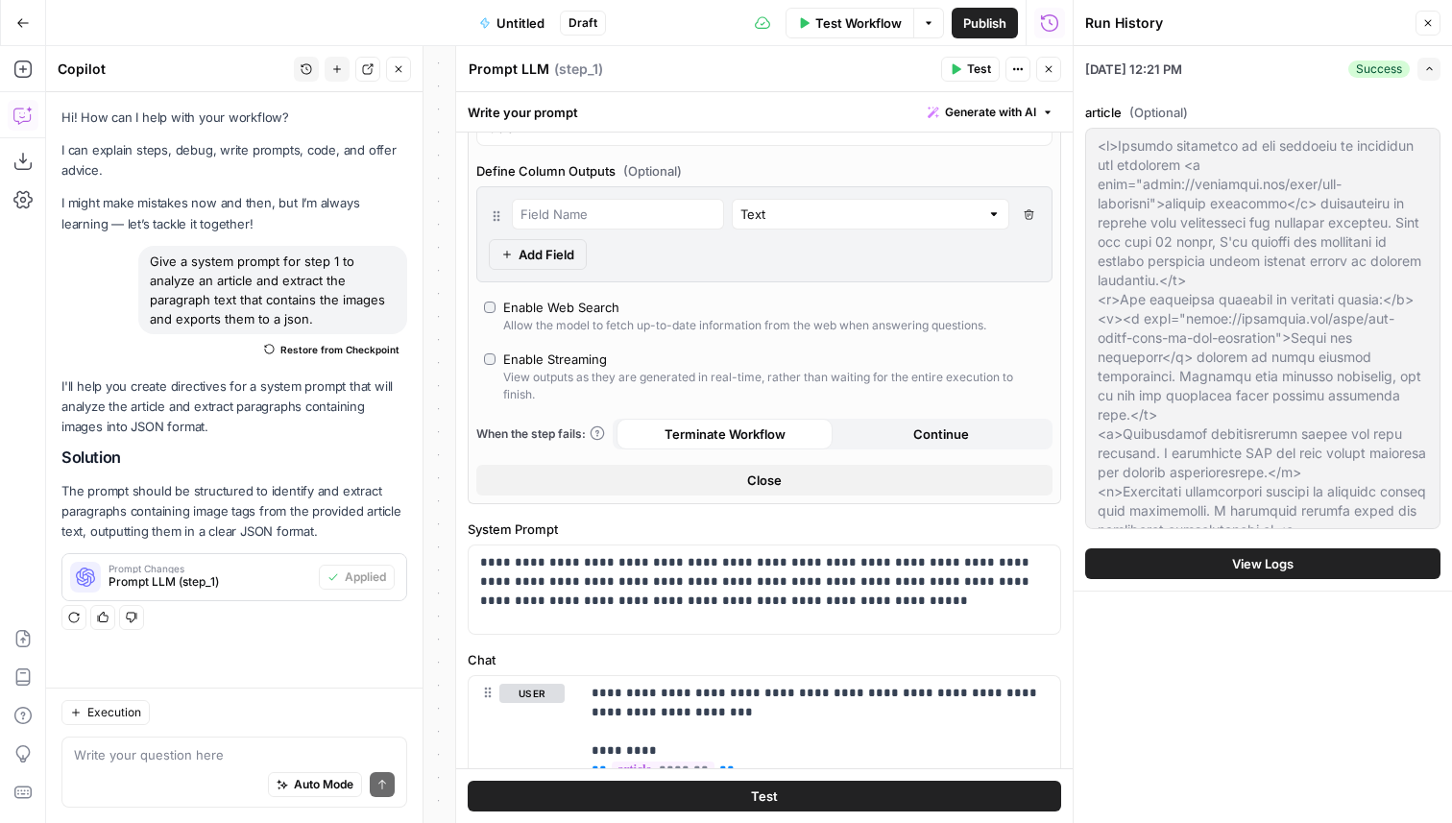
click at [862, 13] on span "Test Workflow" at bounding box center [858, 22] width 86 height 19
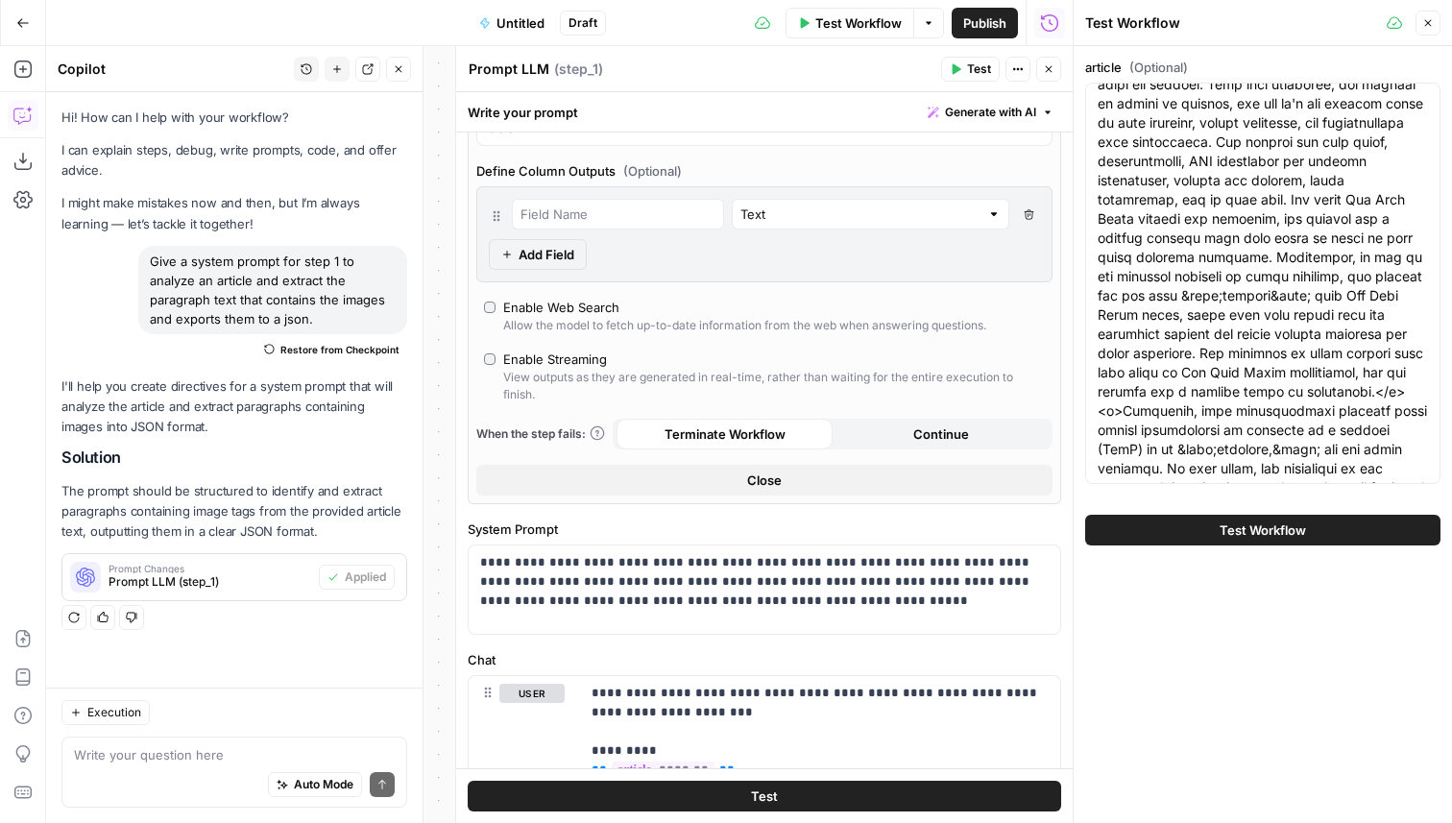
scroll to position [2437, 0]
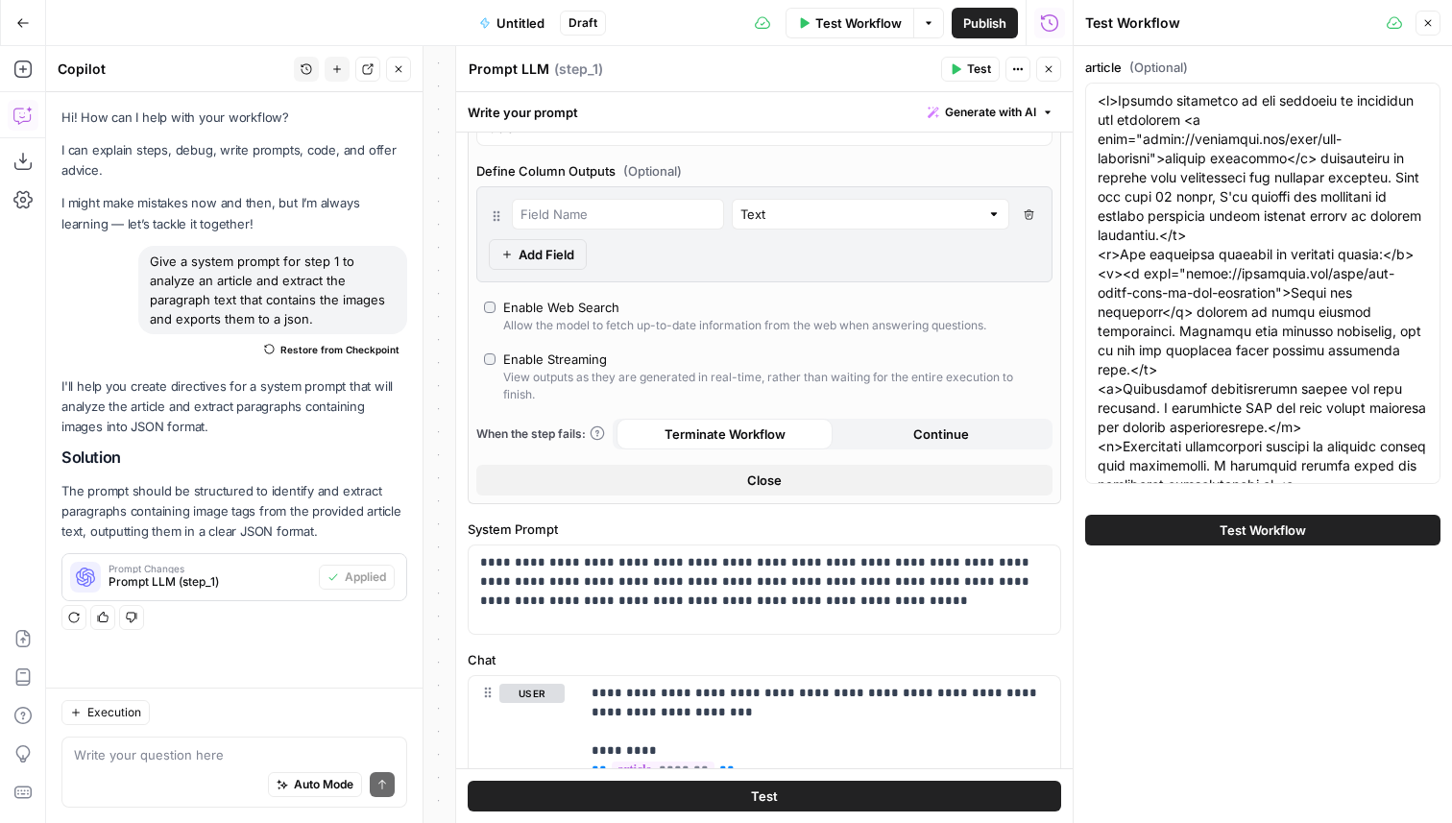
scroll to position [5290, 0]
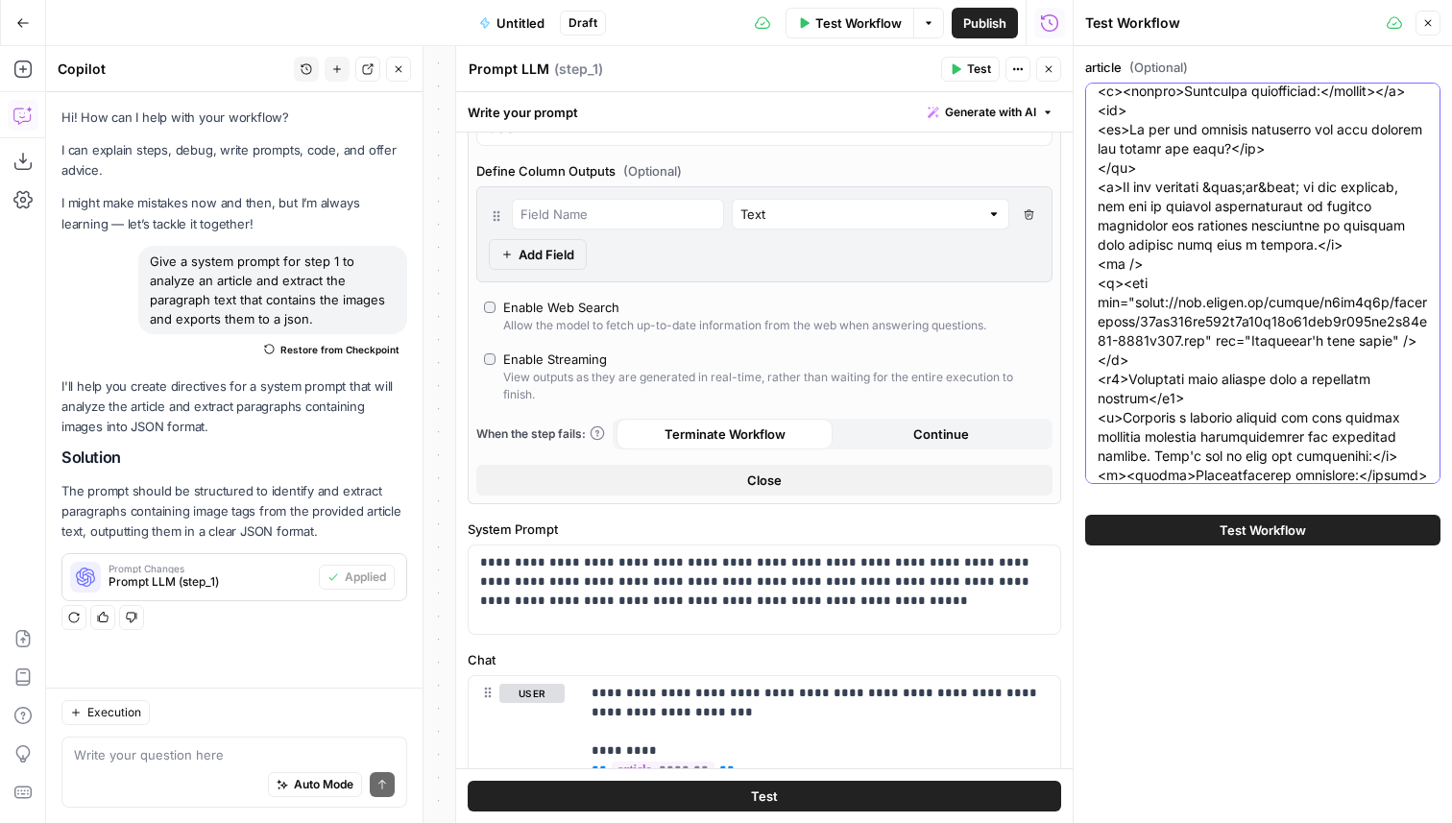
drag, startPoint x: 1379, startPoint y: 344, endPoint x: 1234, endPoint y: 344, distance: 145.0
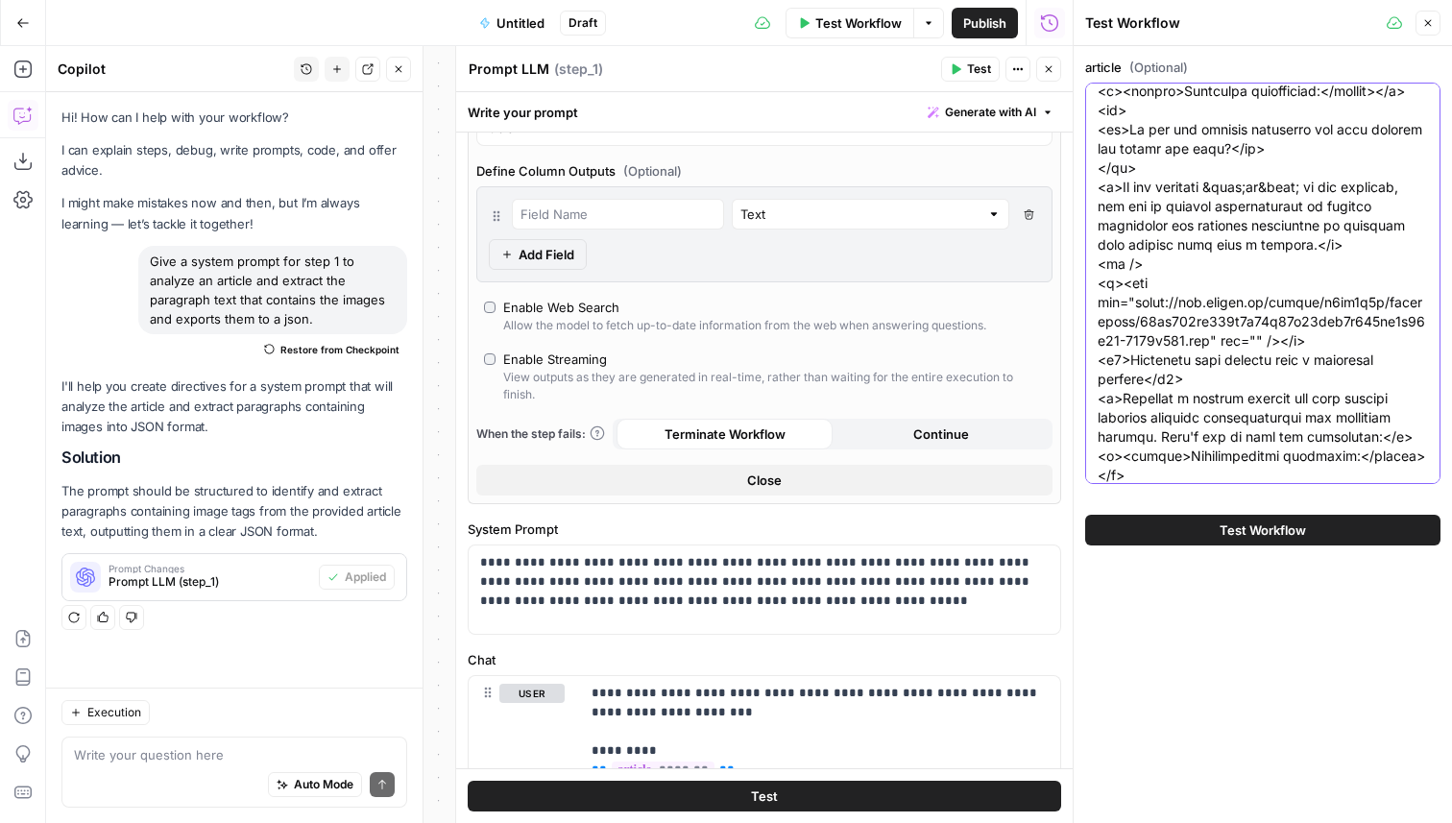
type textarea "<p>Website analytics is the practice of measuring and analyzing <a href="https:…"
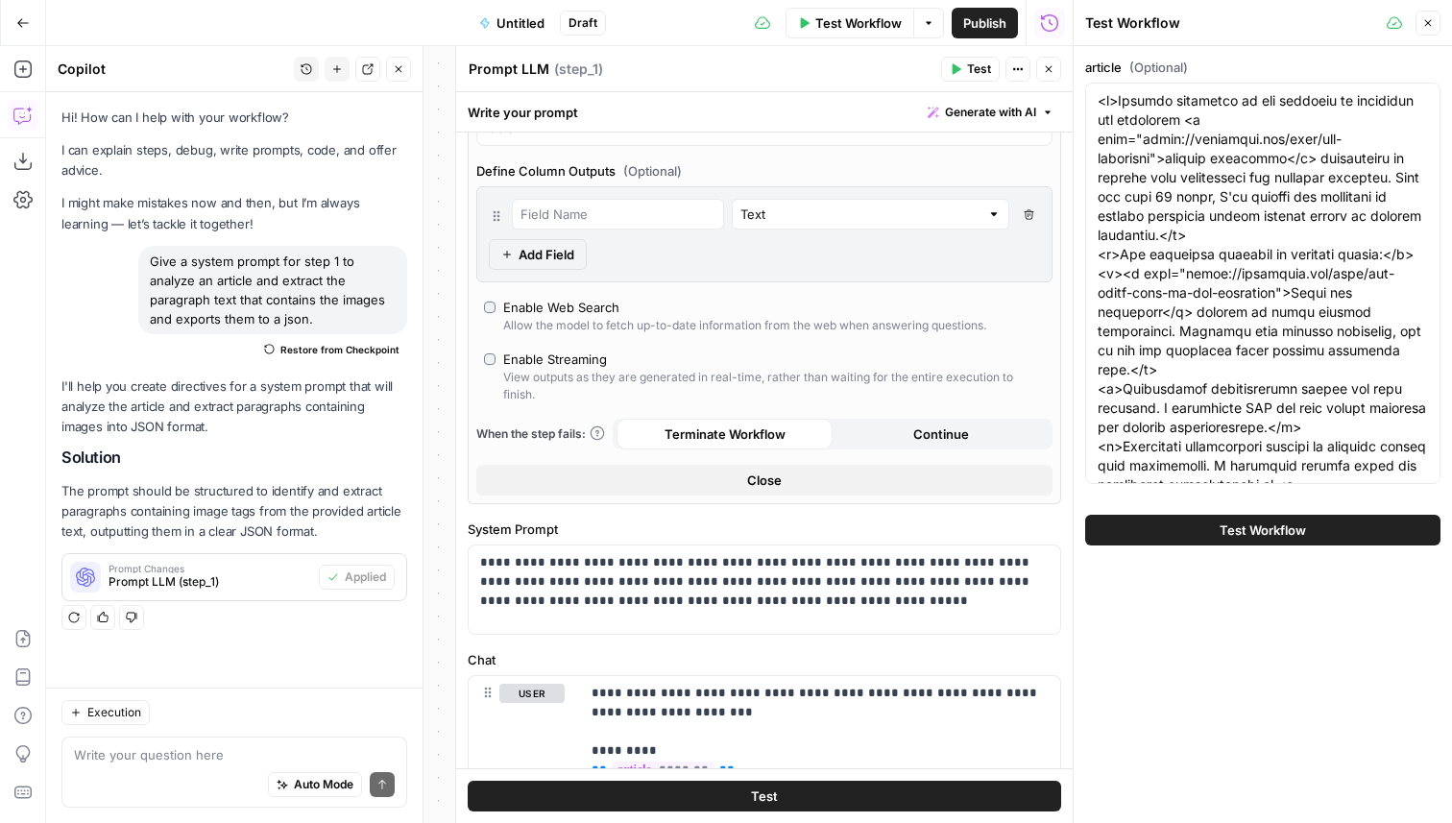
click at [1257, 525] on span "Test Workflow" at bounding box center [1262, 529] width 86 height 19
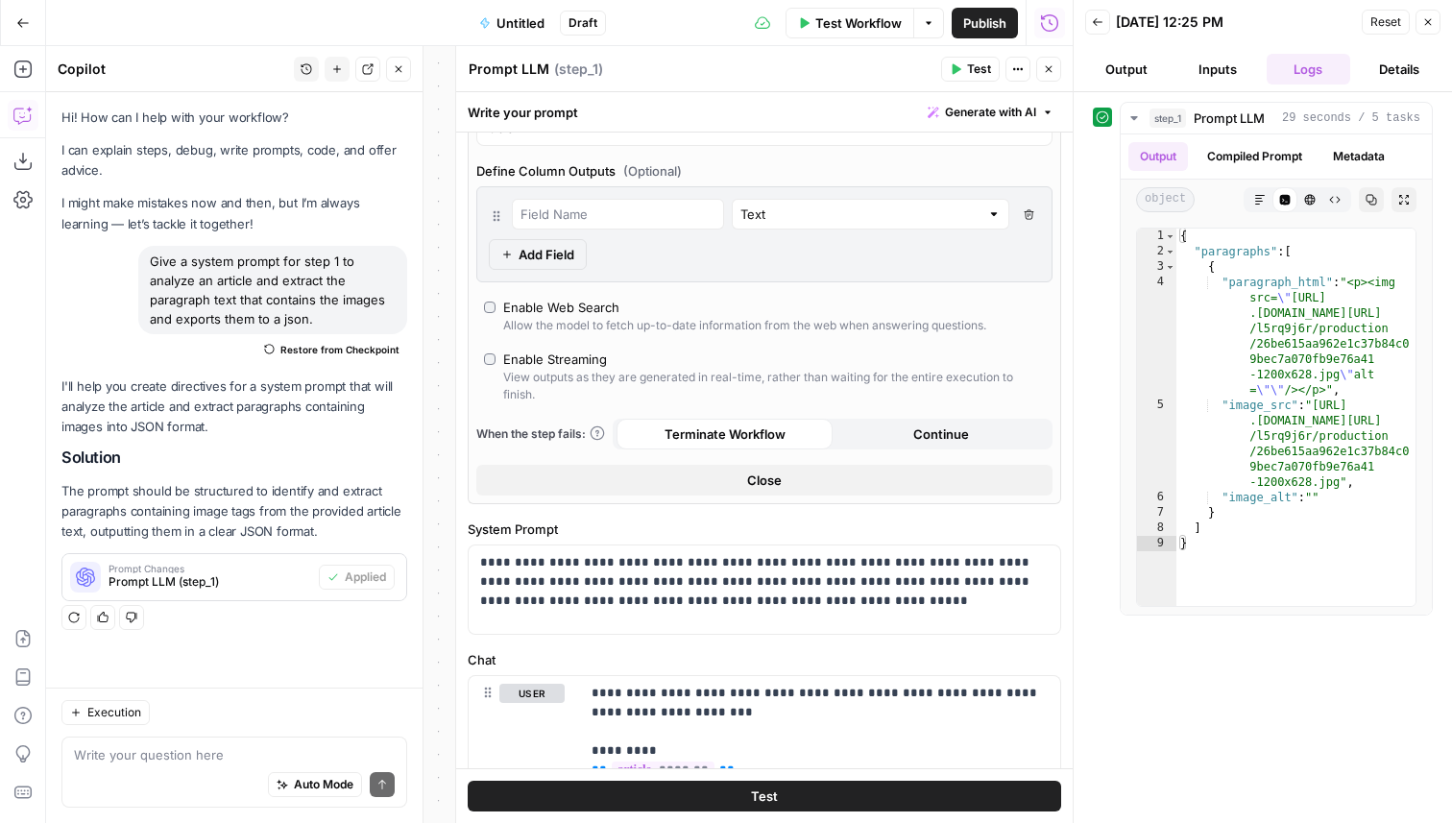
click at [785, 18] on button "Test Workflow" at bounding box center [849, 23] width 129 height 31
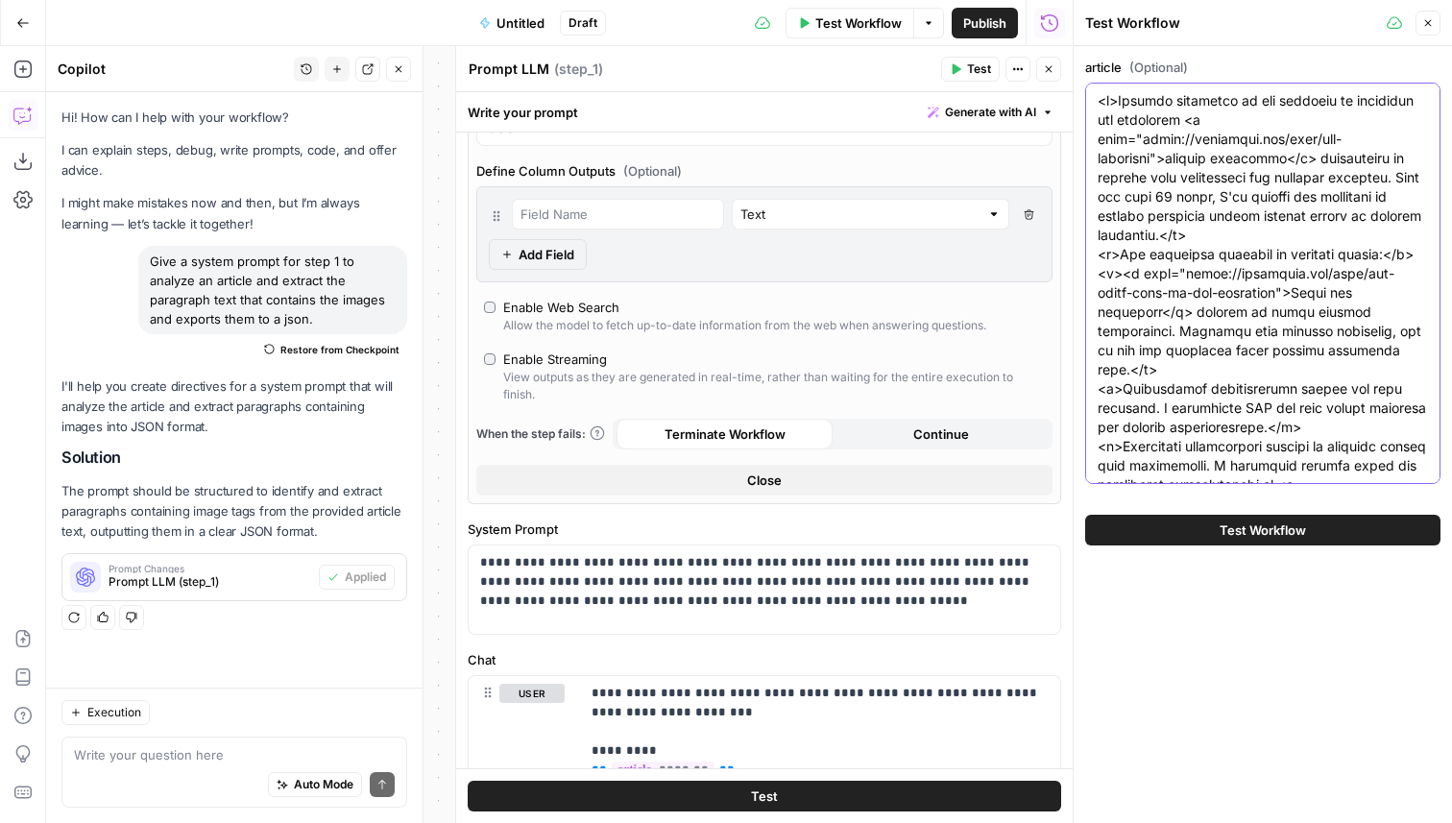
paste textarea "h1>Why Product and Marketing Collaboration Matters—and How to Improve It</h1> <…"
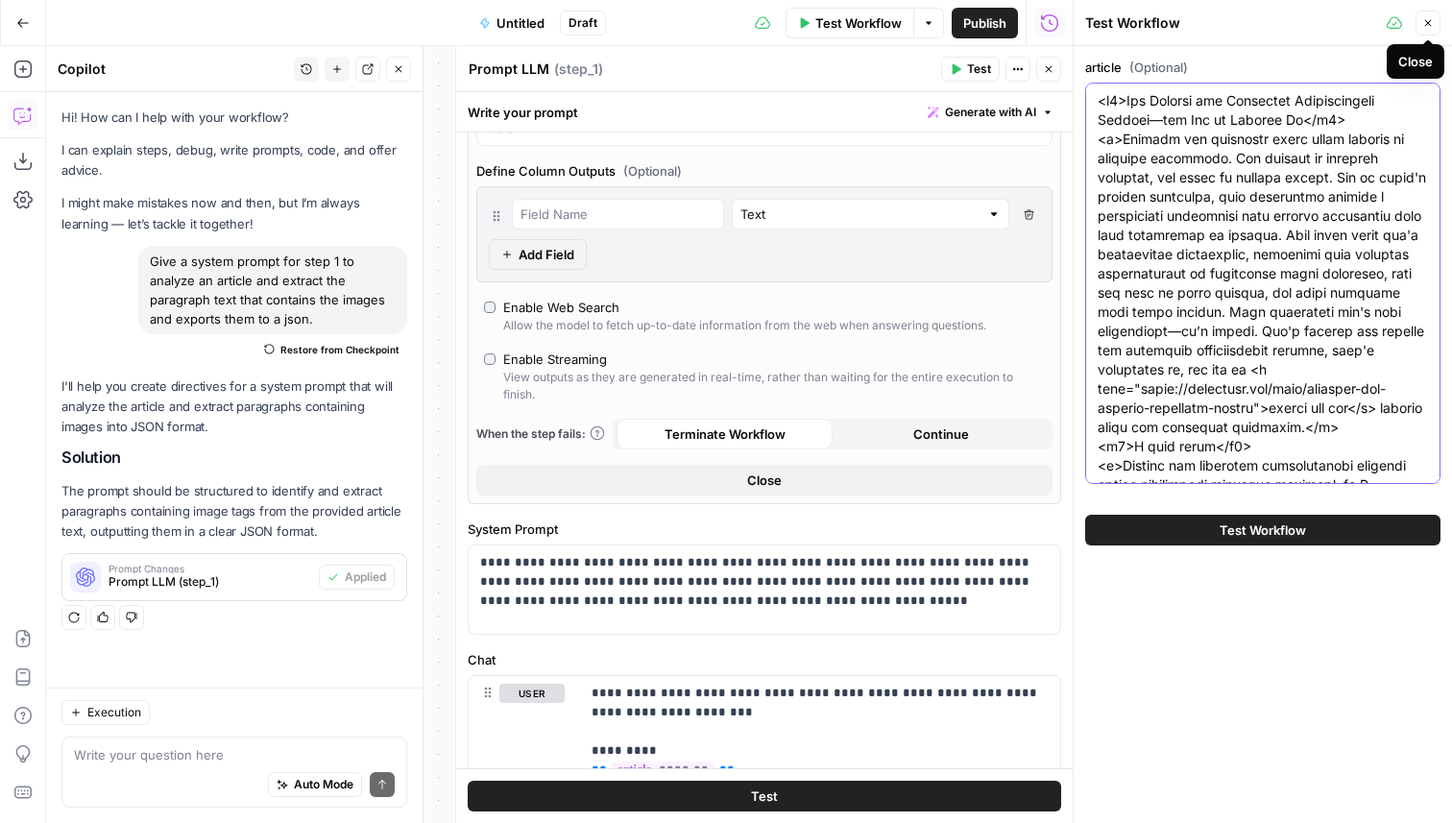
type textarea "<h1>Why Product and Marketing Collaboration Matters—and How to Improve It</h1> …"
click at [1424, 21] on icon "button" at bounding box center [1428, 23] width 12 height 12
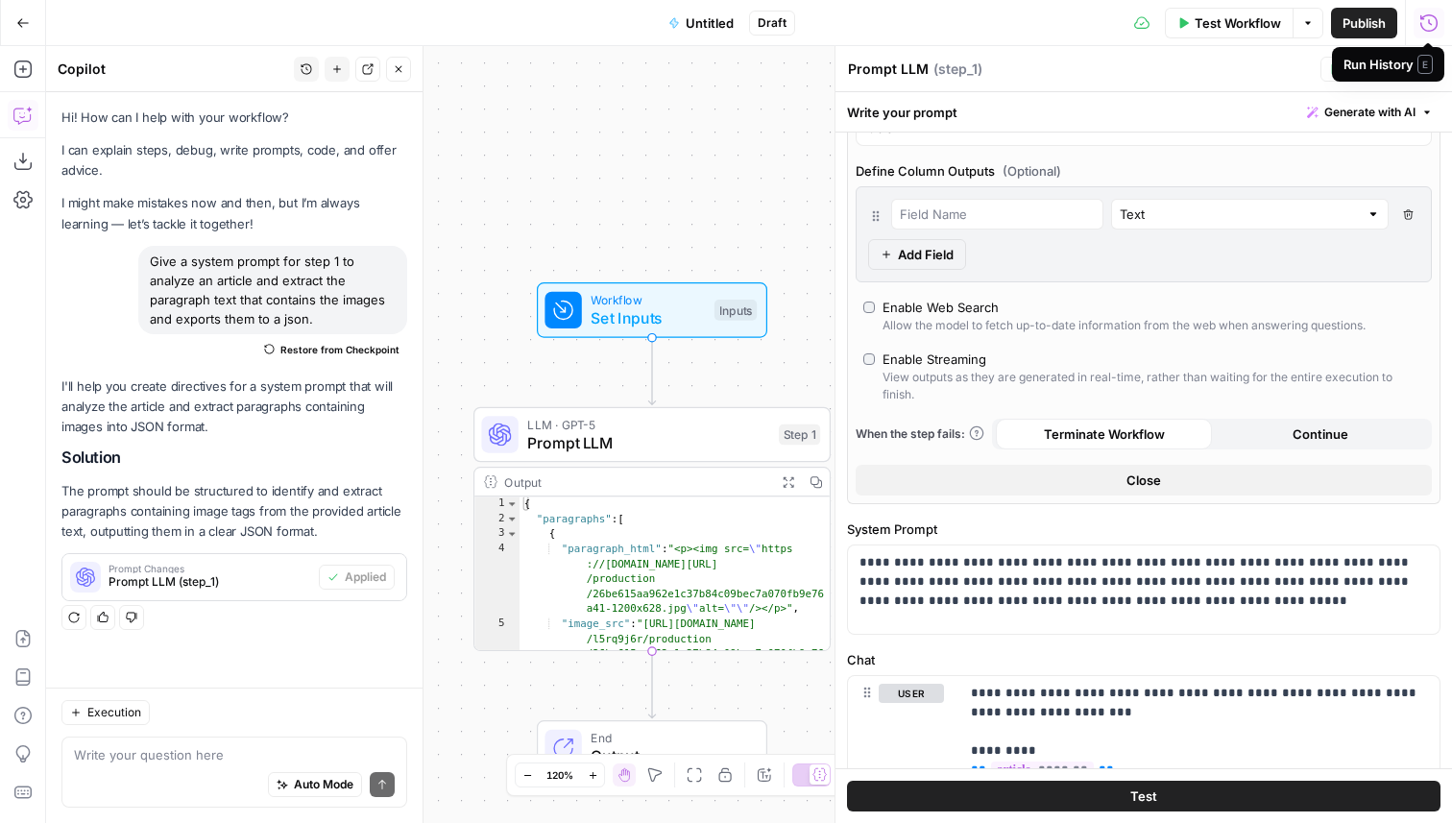
click at [1326, 73] on button "Test" at bounding box center [1349, 69] width 59 height 25
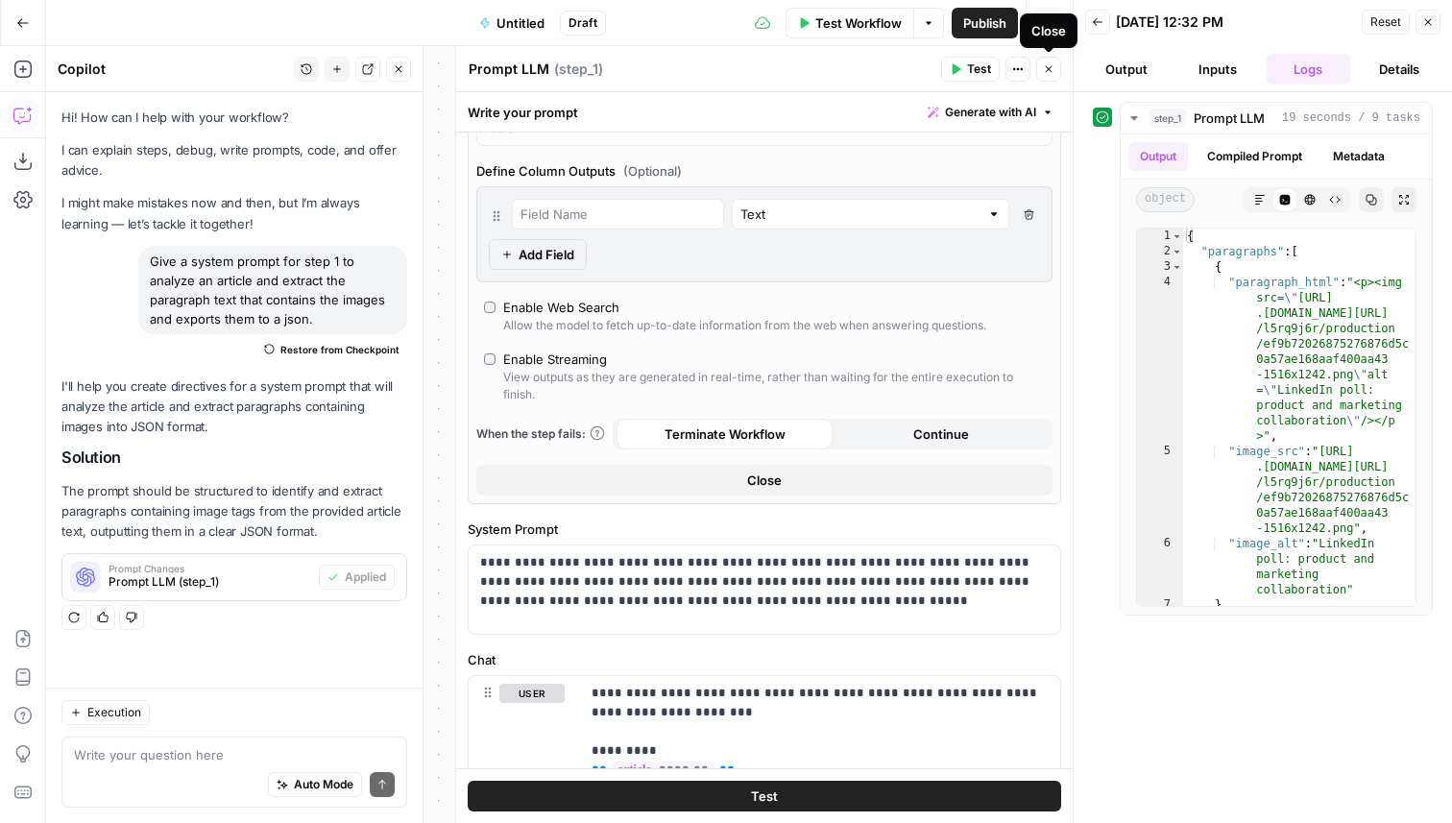
click at [1041, 72] on button "Close" at bounding box center [1048, 69] width 25 height 25
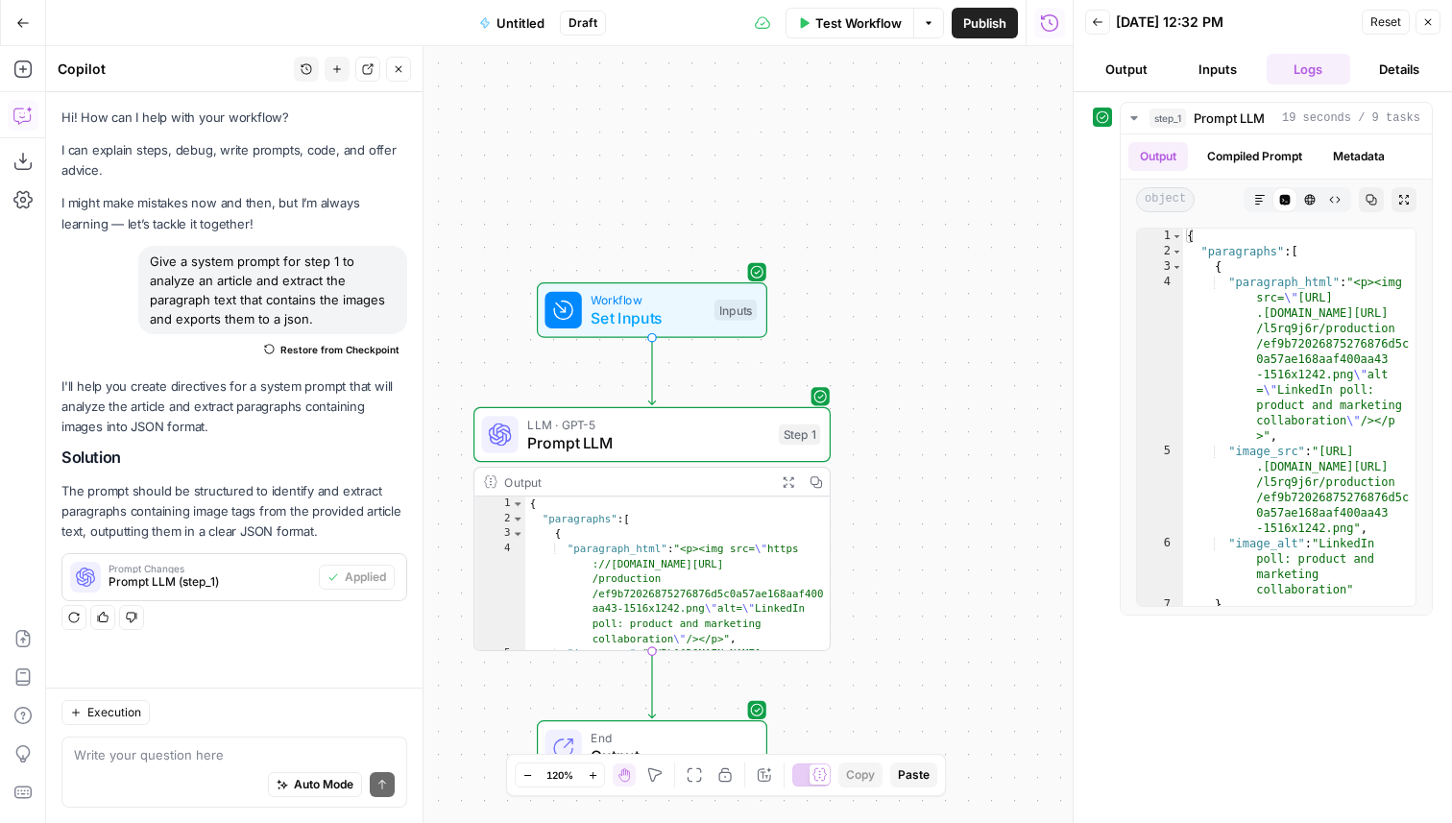
click at [514, 15] on span "Untitled" at bounding box center [520, 22] width 48 height 19
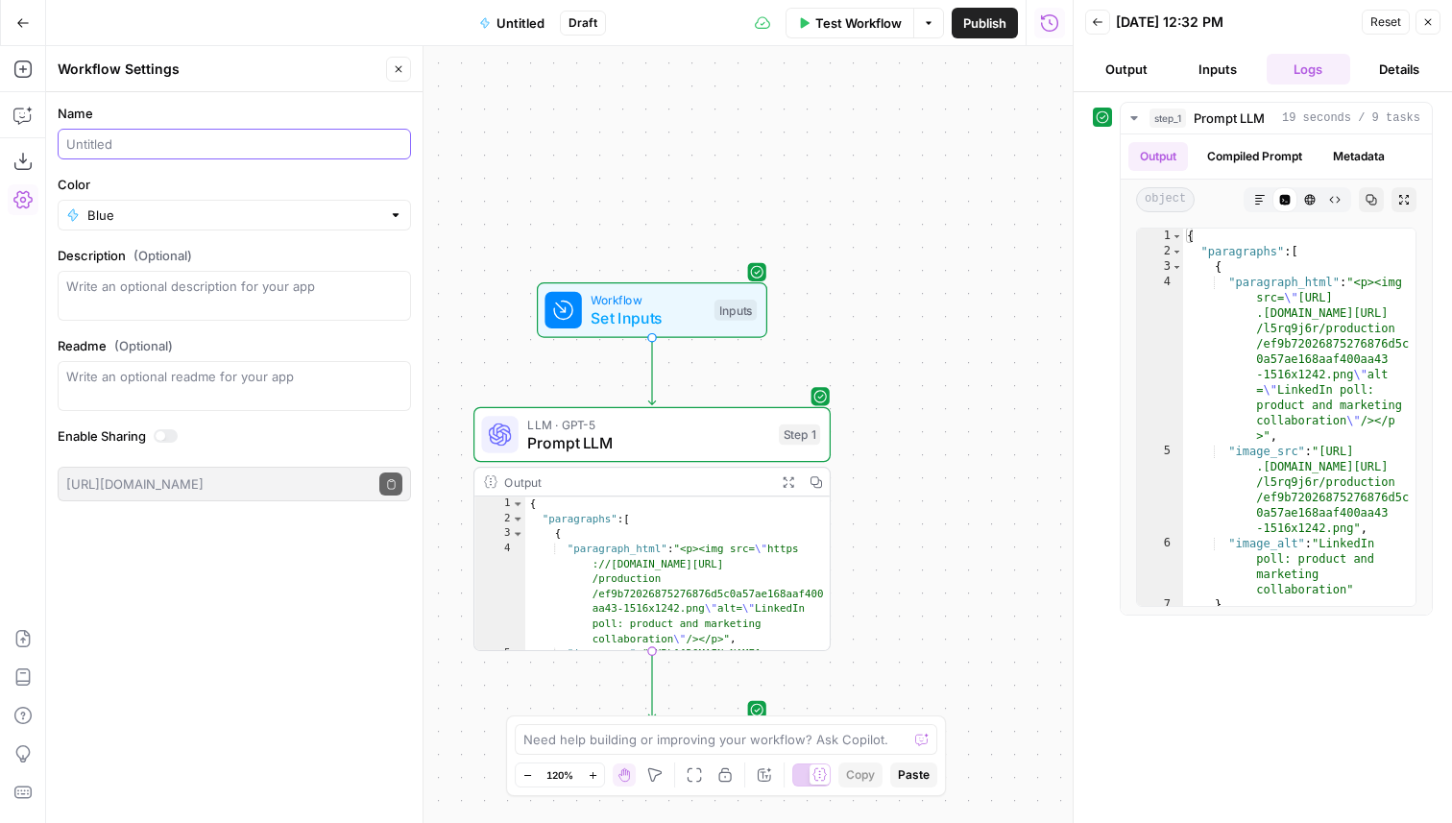
click at [118, 151] on input "Name" at bounding box center [234, 143] width 336 height 19
click at [271, 129] on div "Check for Image Alt Text" at bounding box center [234, 144] width 353 height 31
drag, startPoint x: 267, startPoint y: 131, endPoint x: 108, endPoint y: 138, distance: 158.6
click at [108, 139] on div "Check for Image Alt Text" at bounding box center [234, 144] width 353 height 31
drag, startPoint x: 231, startPoint y: 139, endPoint x: 61, endPoint y: 138, distance: 169.9
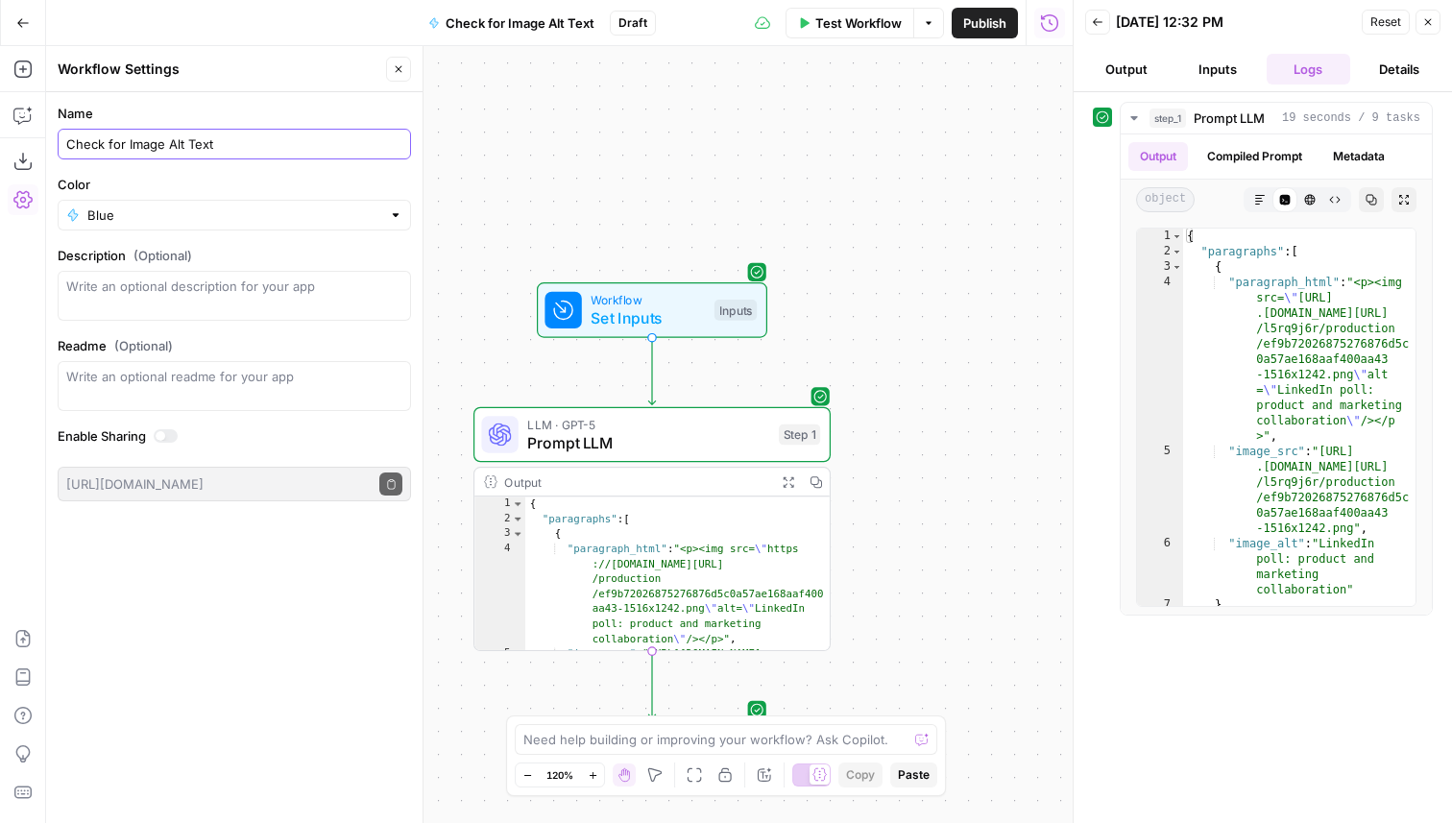
click at [61, 138] on div "Check for Image Alt Text" at bounding box center [234, 144] width 353 height 31
type input "Write Empty Alt Text"
click at [202, 291] on textarea "Description (Optional)" at bounding box center [234, 295] width 336 height 38
type textarea "Writes Empty Alt Text in Images in HTML Article"
click at [673, 117] on div "Workflow Set Inputs Inputs LLM · GPT-5 Prompt LLM Step 1 Output Expand Output C…" at bounding box center [559, 434] width 1026 height 777
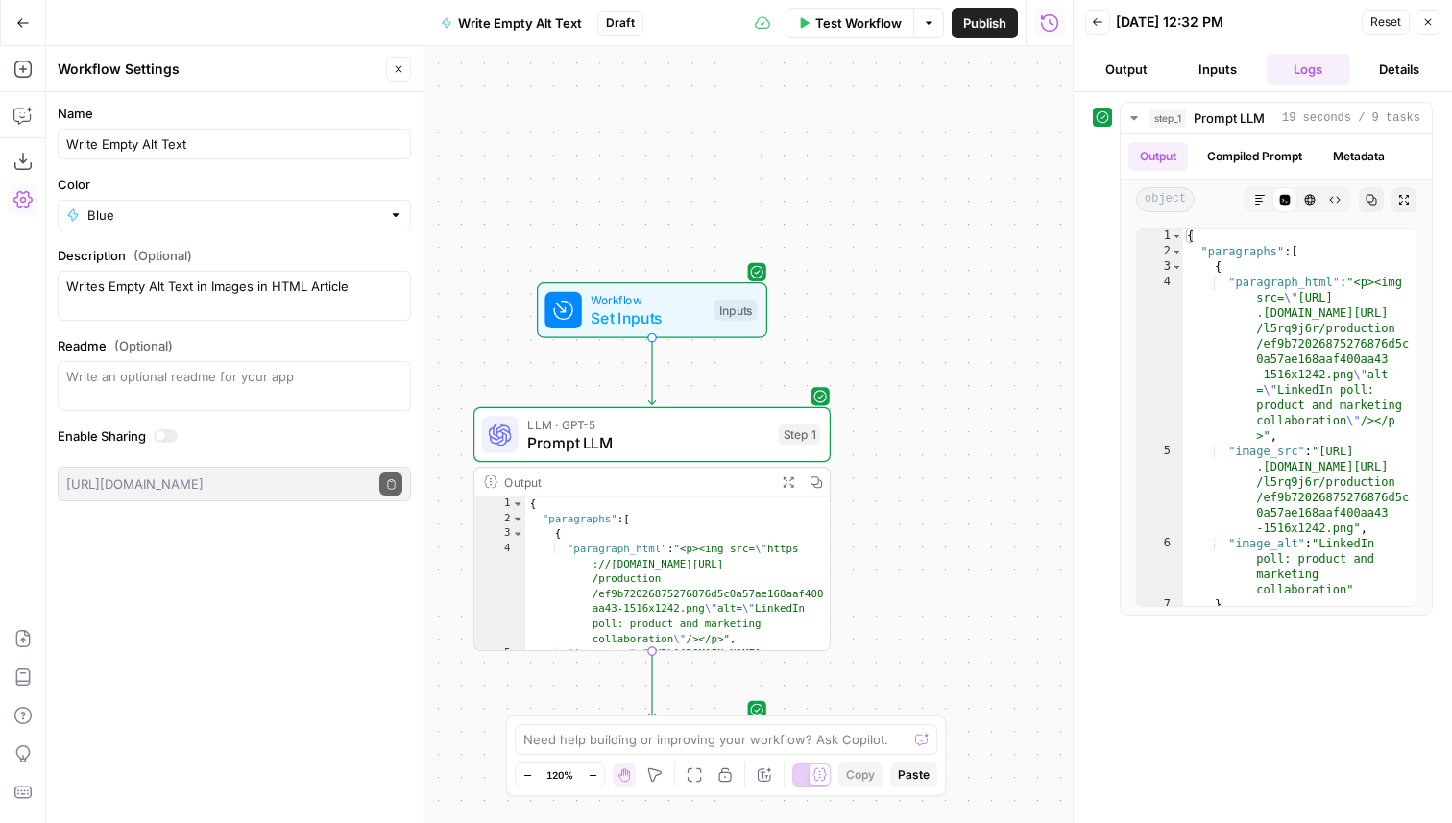
click at [397, 60] on button "Close" at bounding box center [398, 69] width 25 height 25
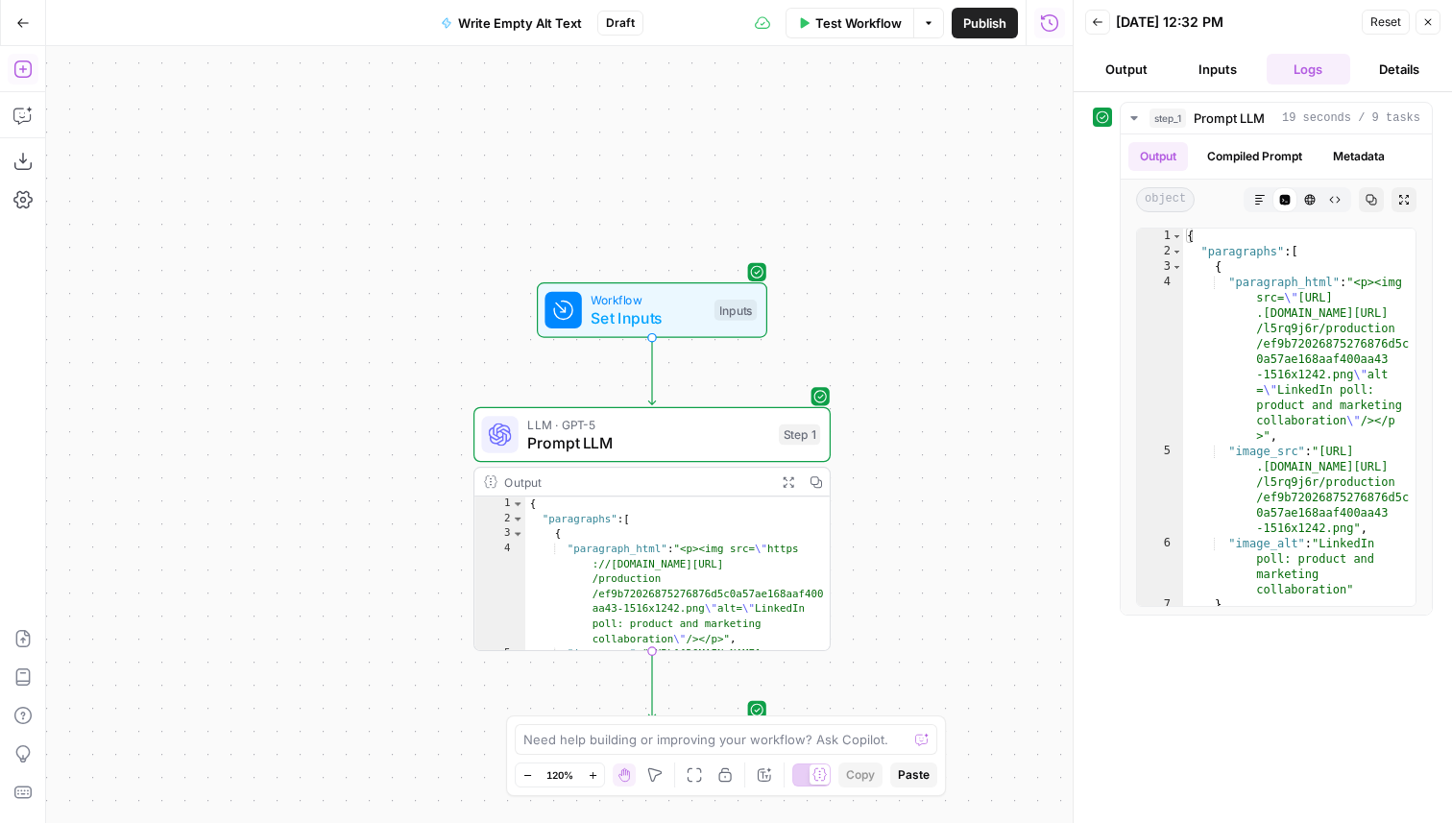
click at [29, 65] on icon "button" at bounding box center [22, 69] width 19 height 19
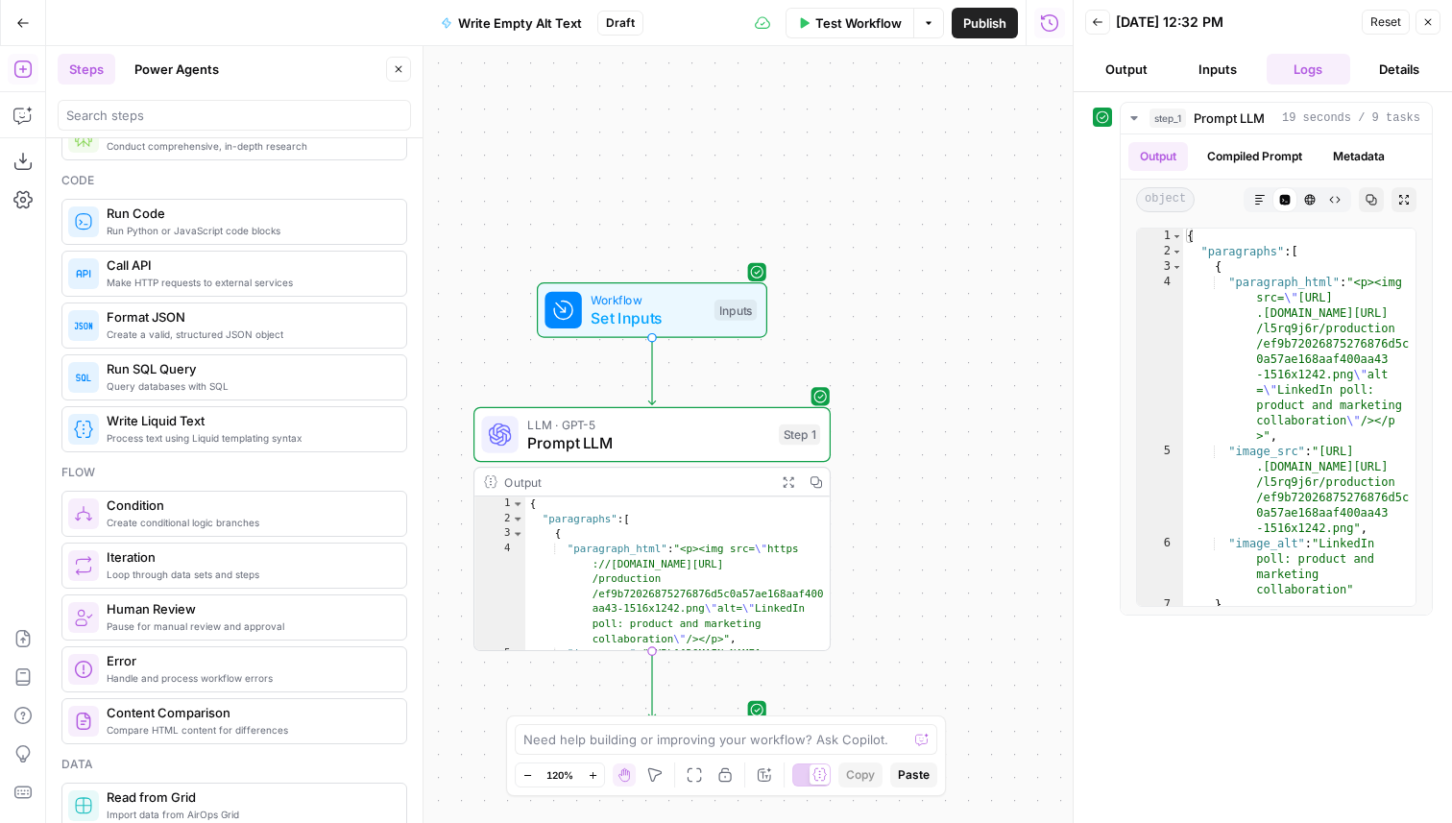
scroll to position [363, 0]
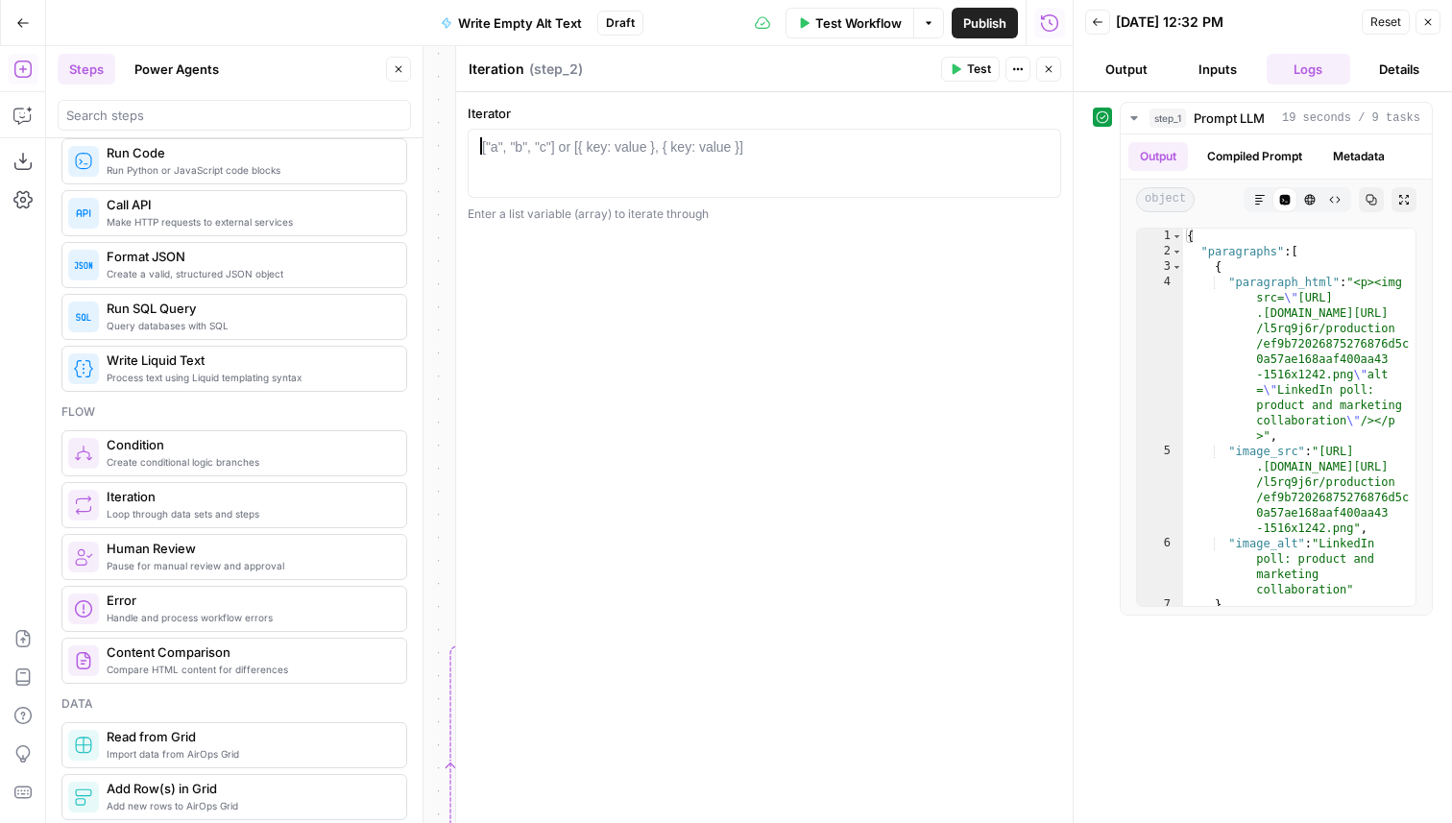
click at [669, 175] on div at bounding box center [764, 180] width 576 height 86
click at [1043, 68] on icon "button" at bounding box center [1049, 69] width 12 height 12
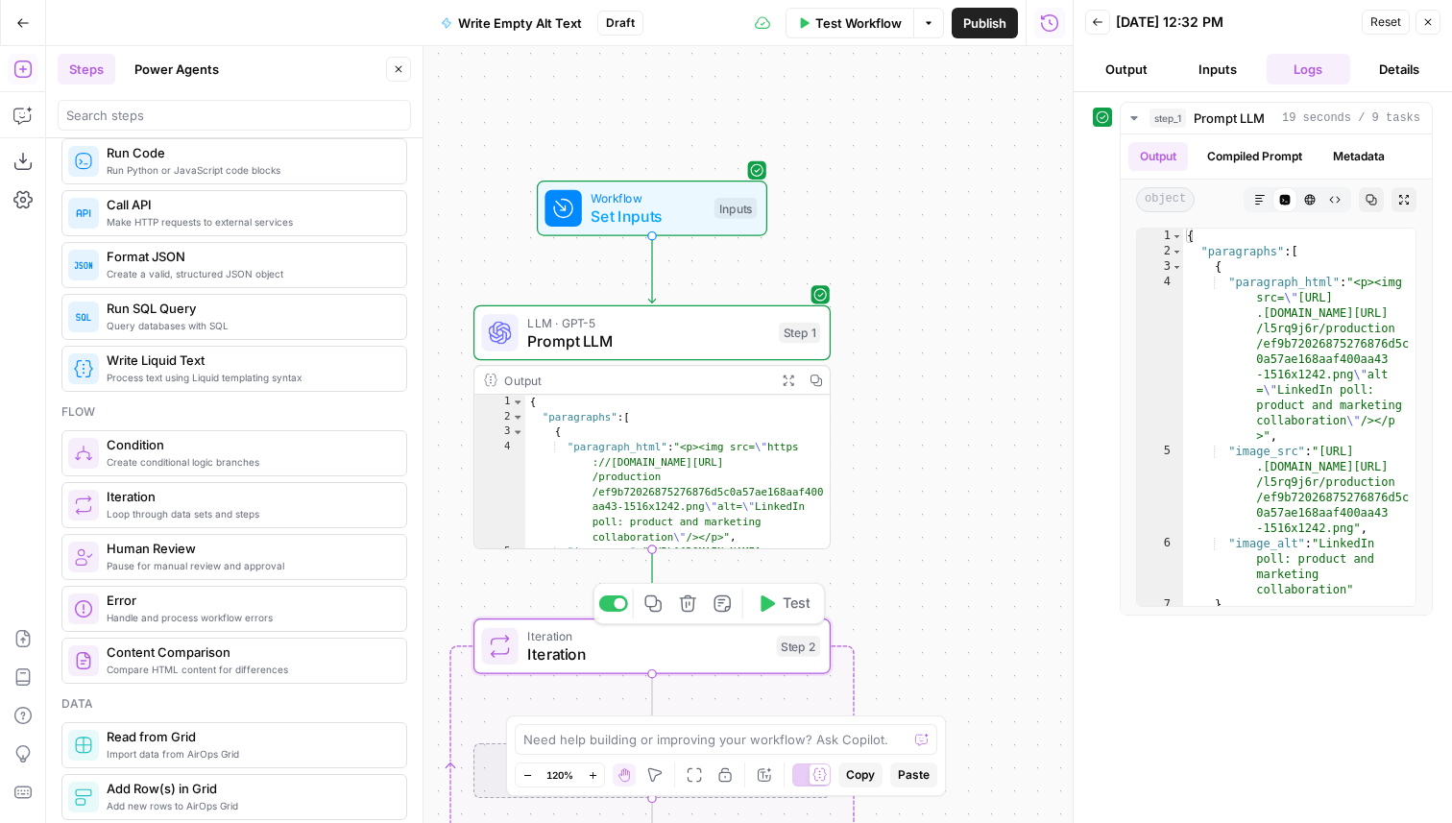
click at [691, 612] on button "Delete step" at bounding box center [688, 603] width 30 height 30
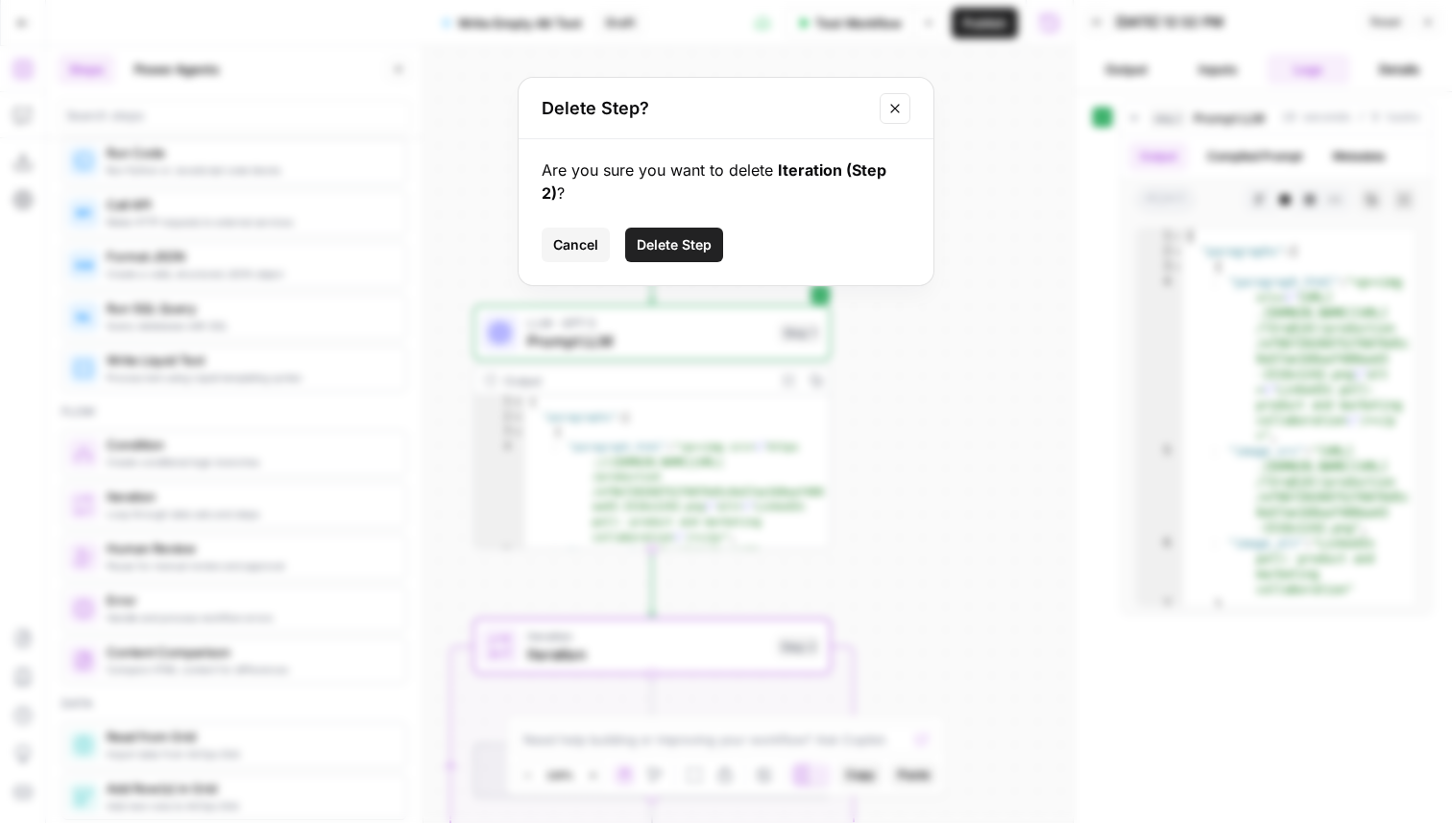
click at [668, 228] on button "Delete Step" at bounding box center [674, 245] width 98 height 35
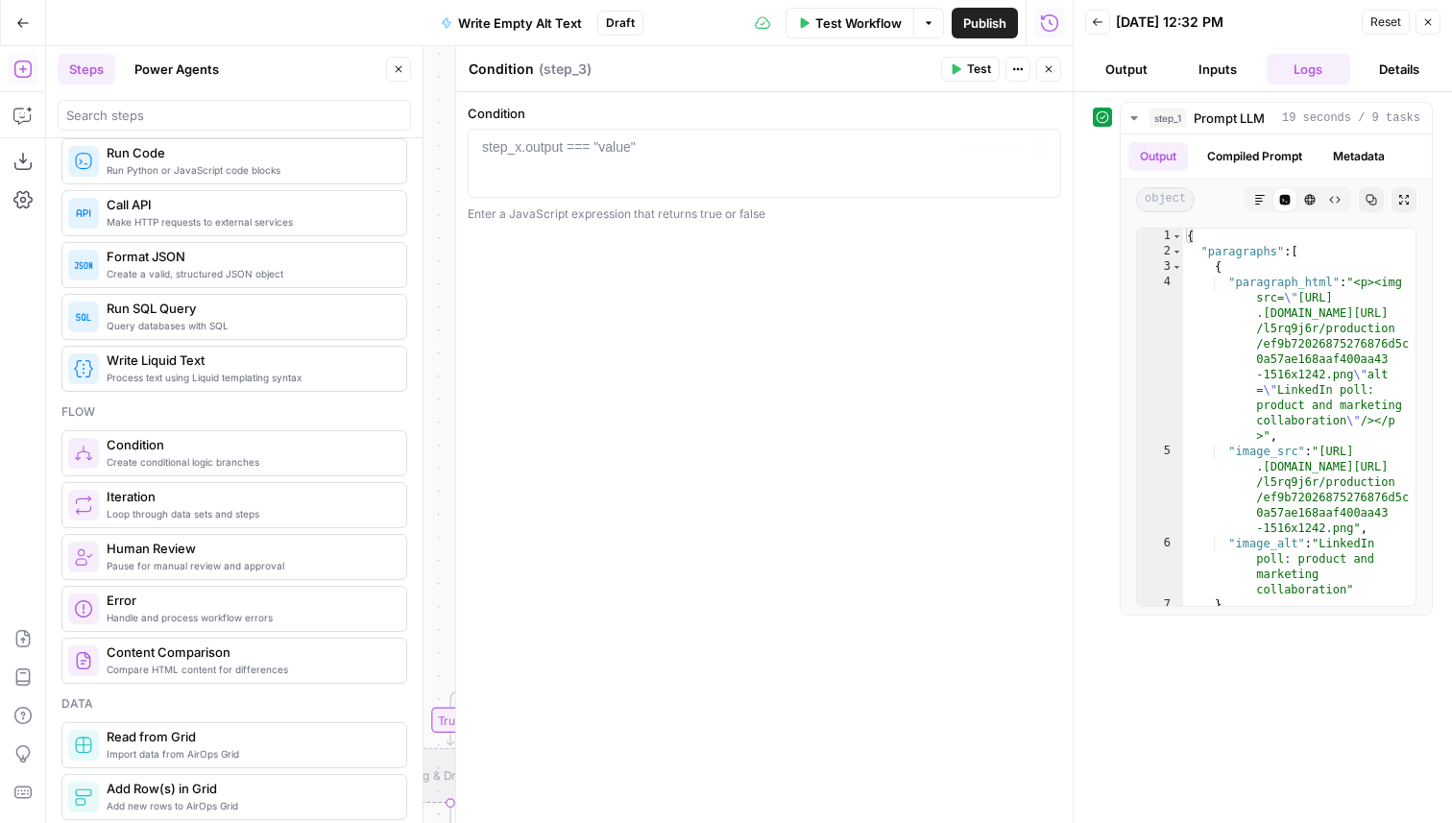
click at [592, 157] on div at bounding box center [764, 180] width 576 height 86
click at [29, 123] on icon "button" at bounding box center [22, 115] width 19 height 19
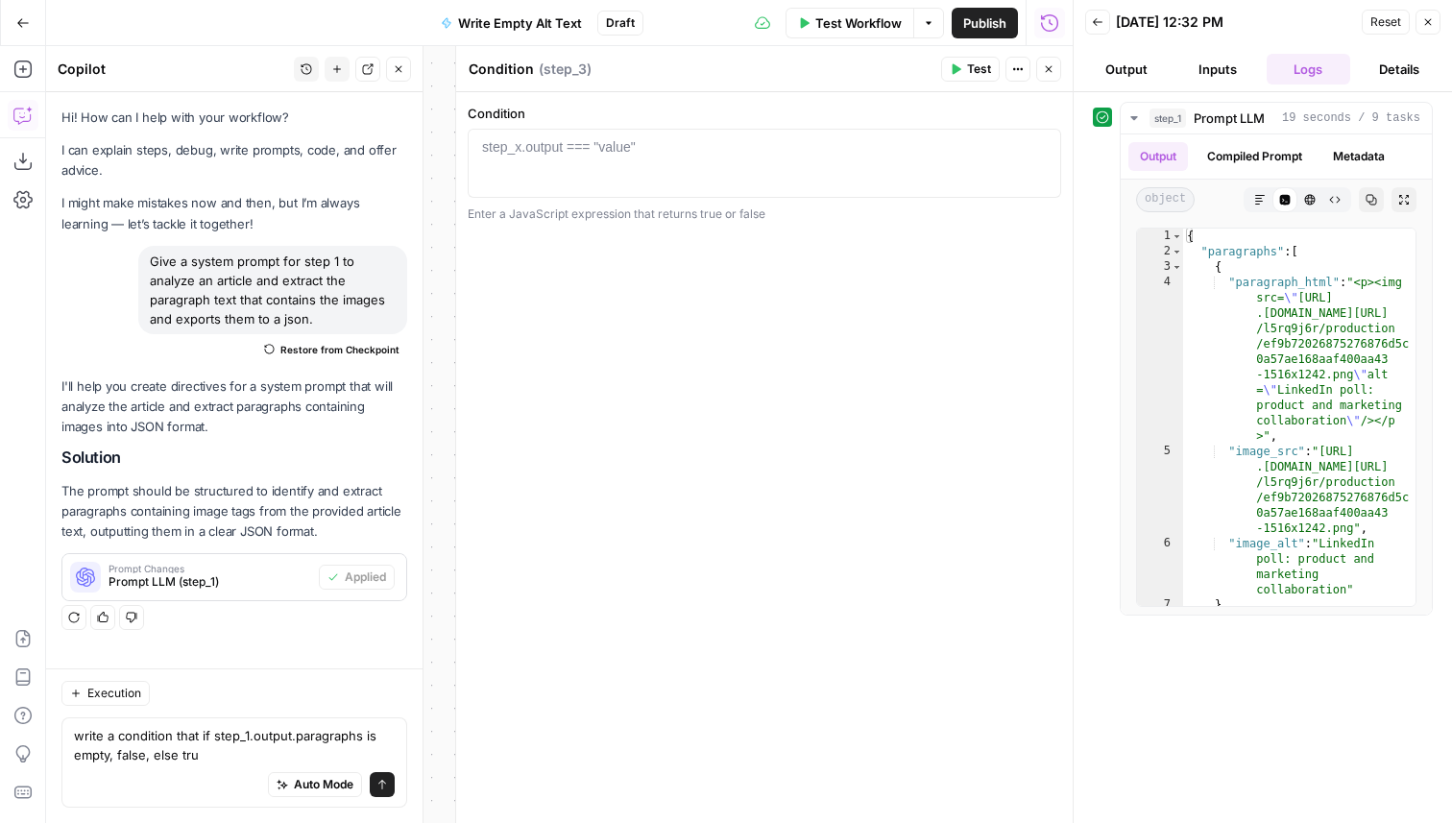
type textarea "write a condition that if step_1.output.paragraphs is empty, false, else true"
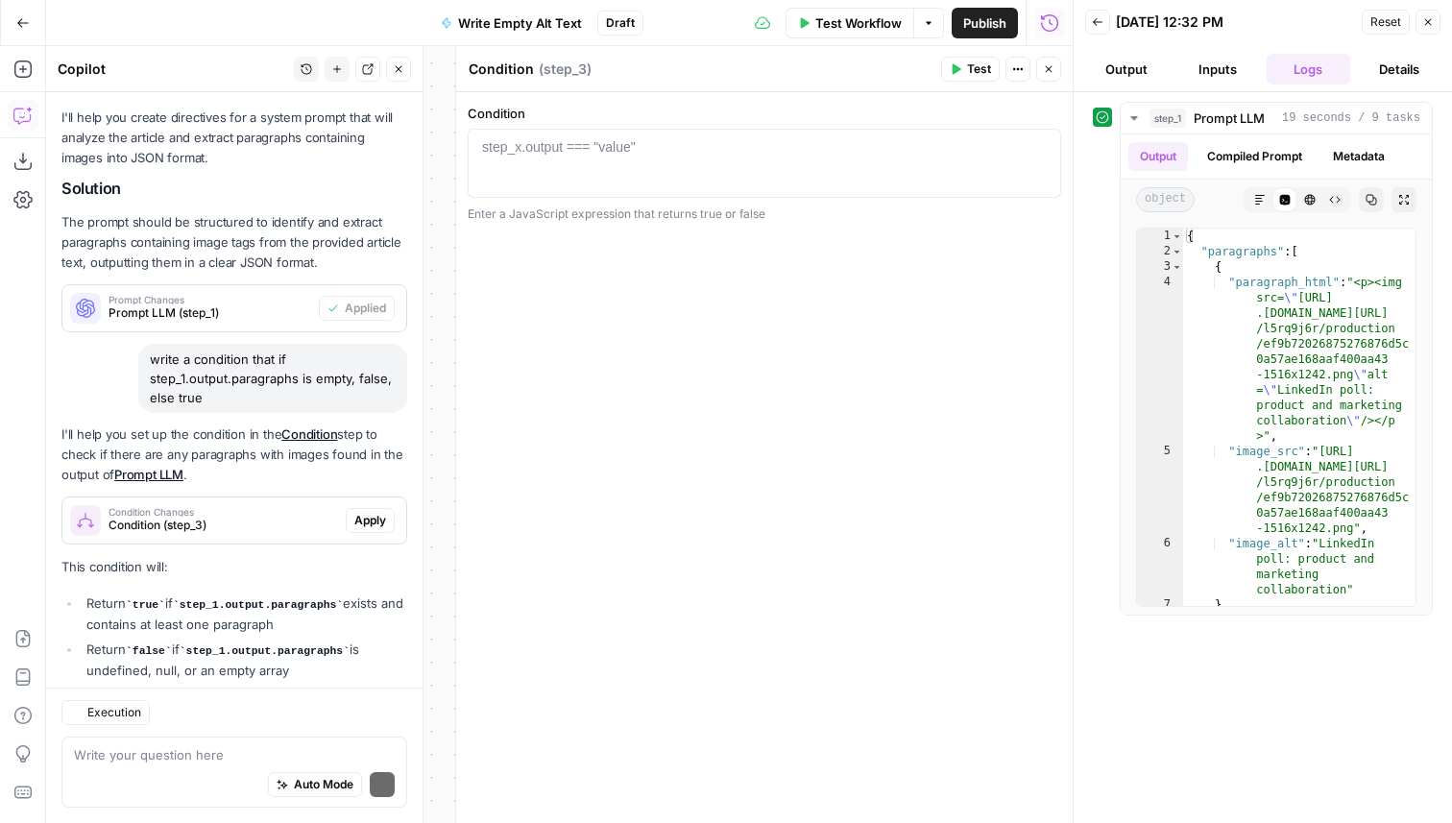
scroll to position [355, 0]
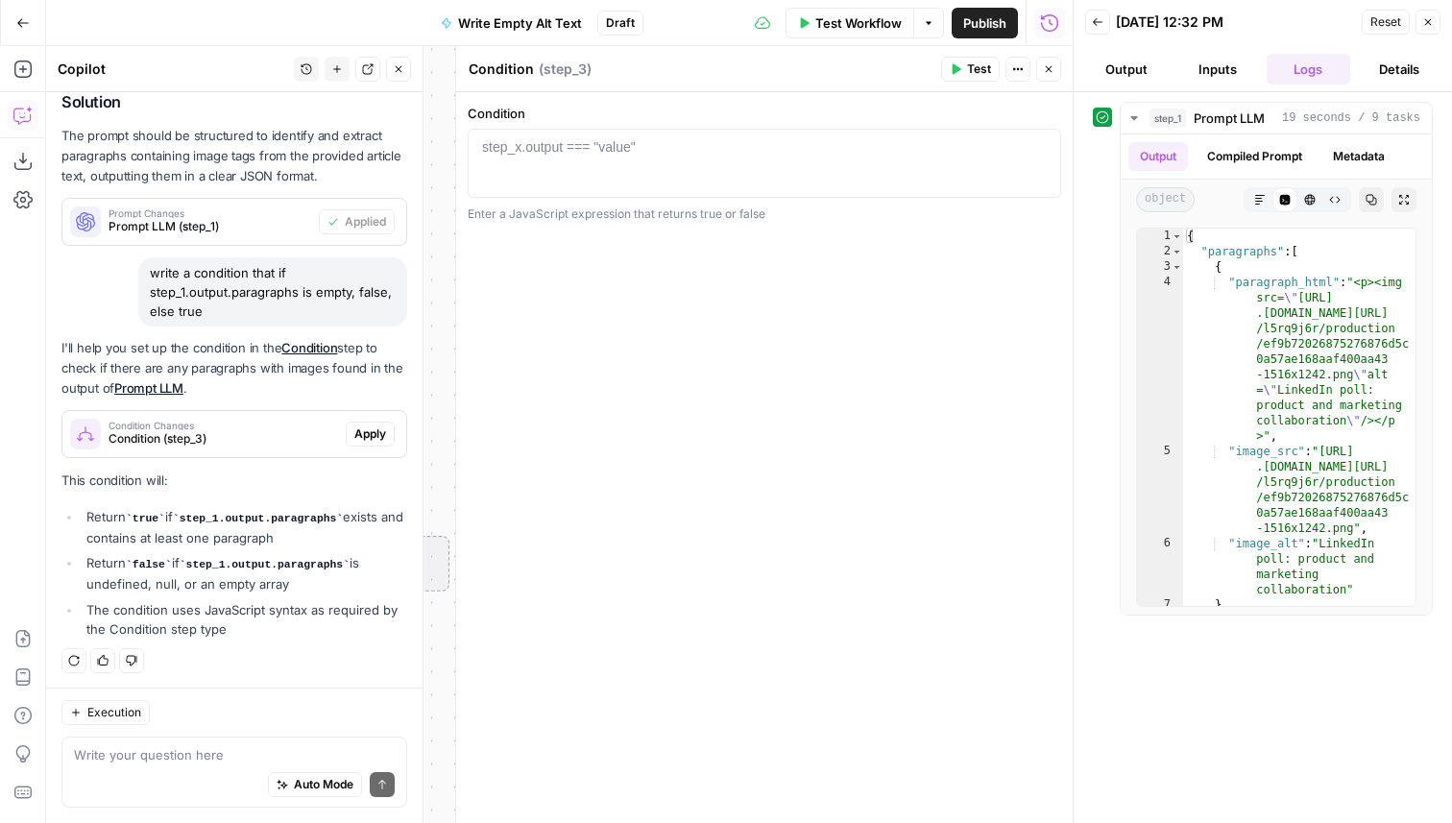
click at [381, 428] on span "Apply" at bounding box center [370, 433] width 32 height 17
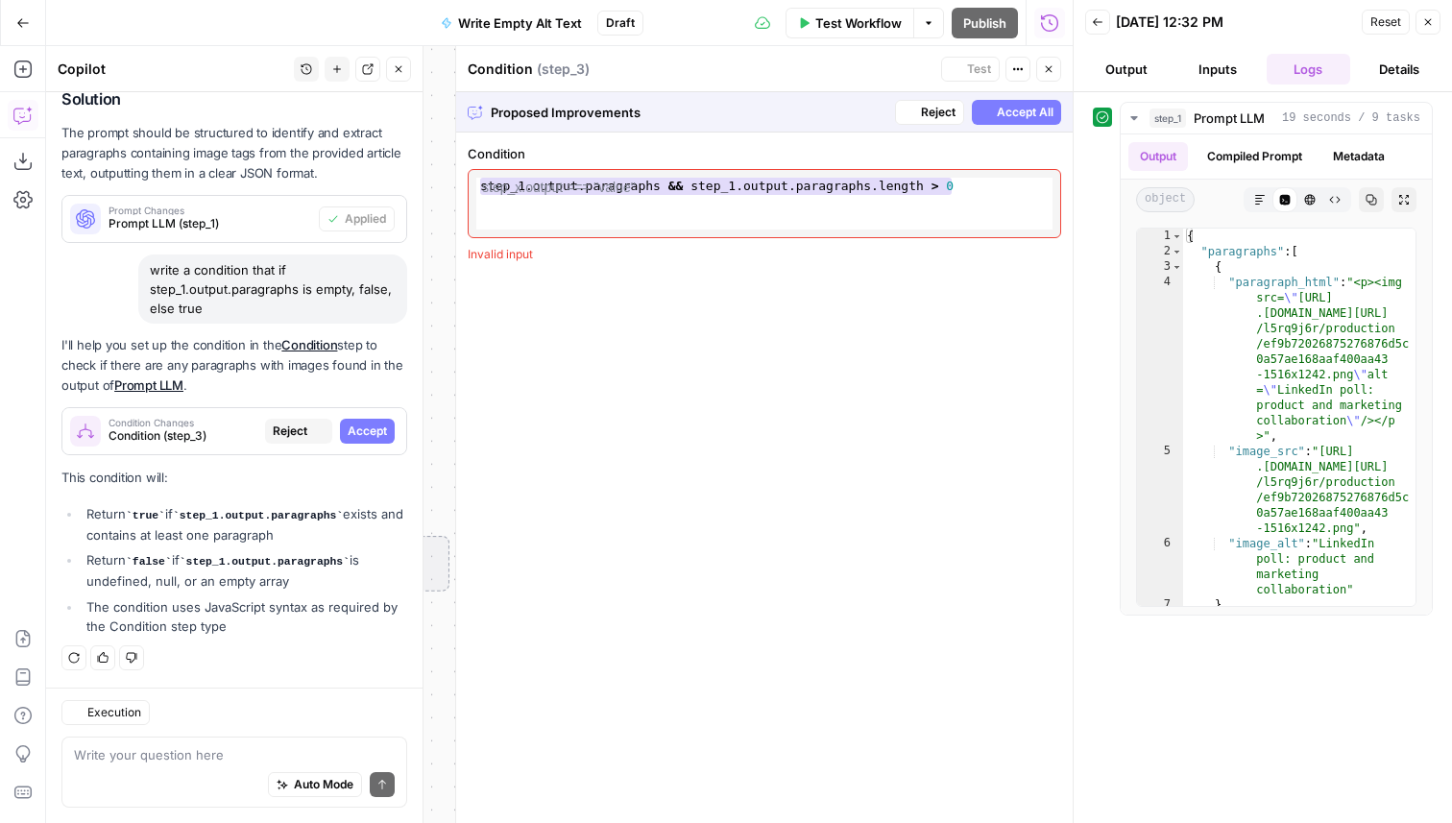
scroll to position [324, 0]
click at [1011, 116] on span "Accept All" at bounding box center [1024, 112] width 57 height 17
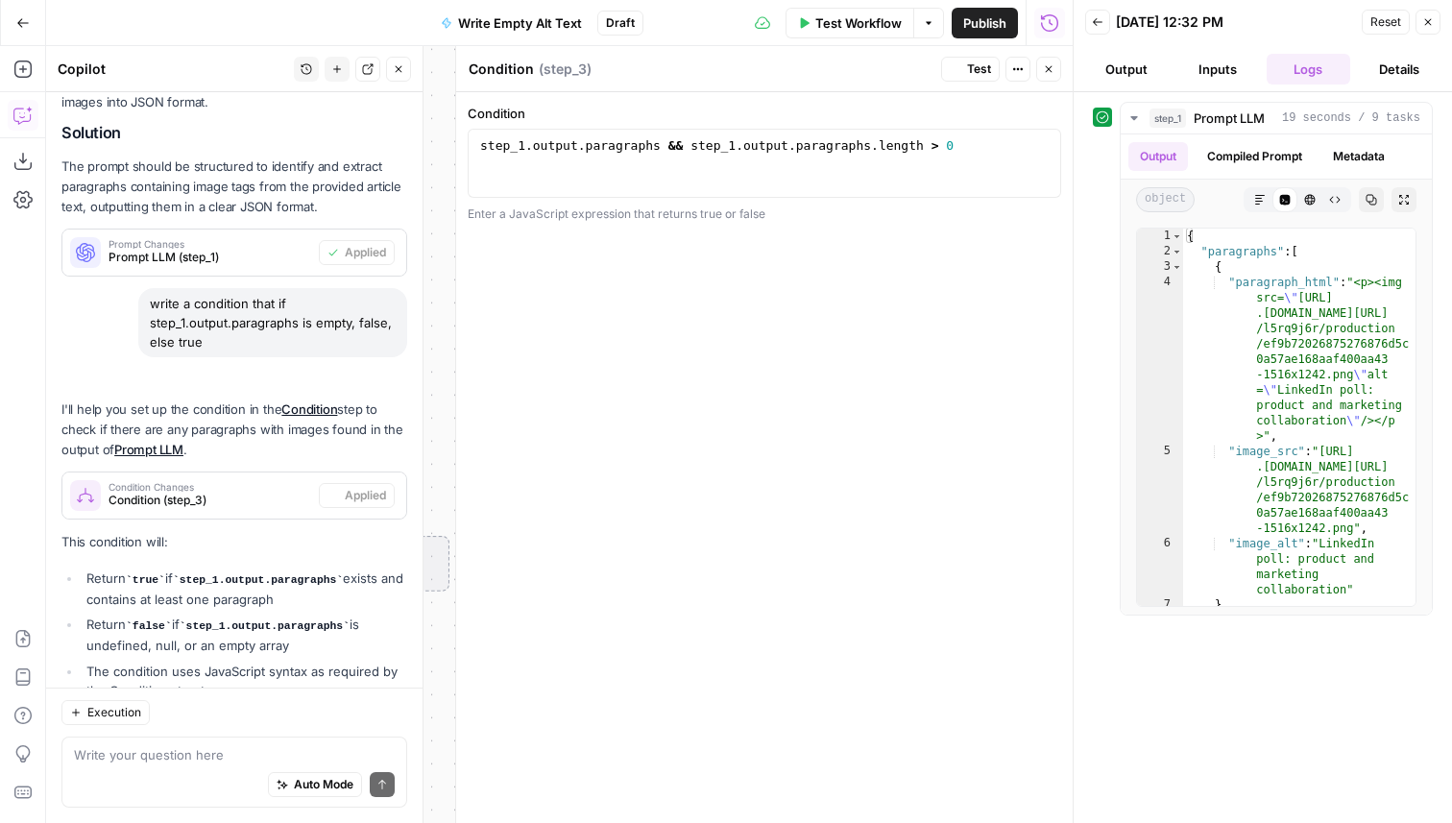
scroll to position [386, 0]
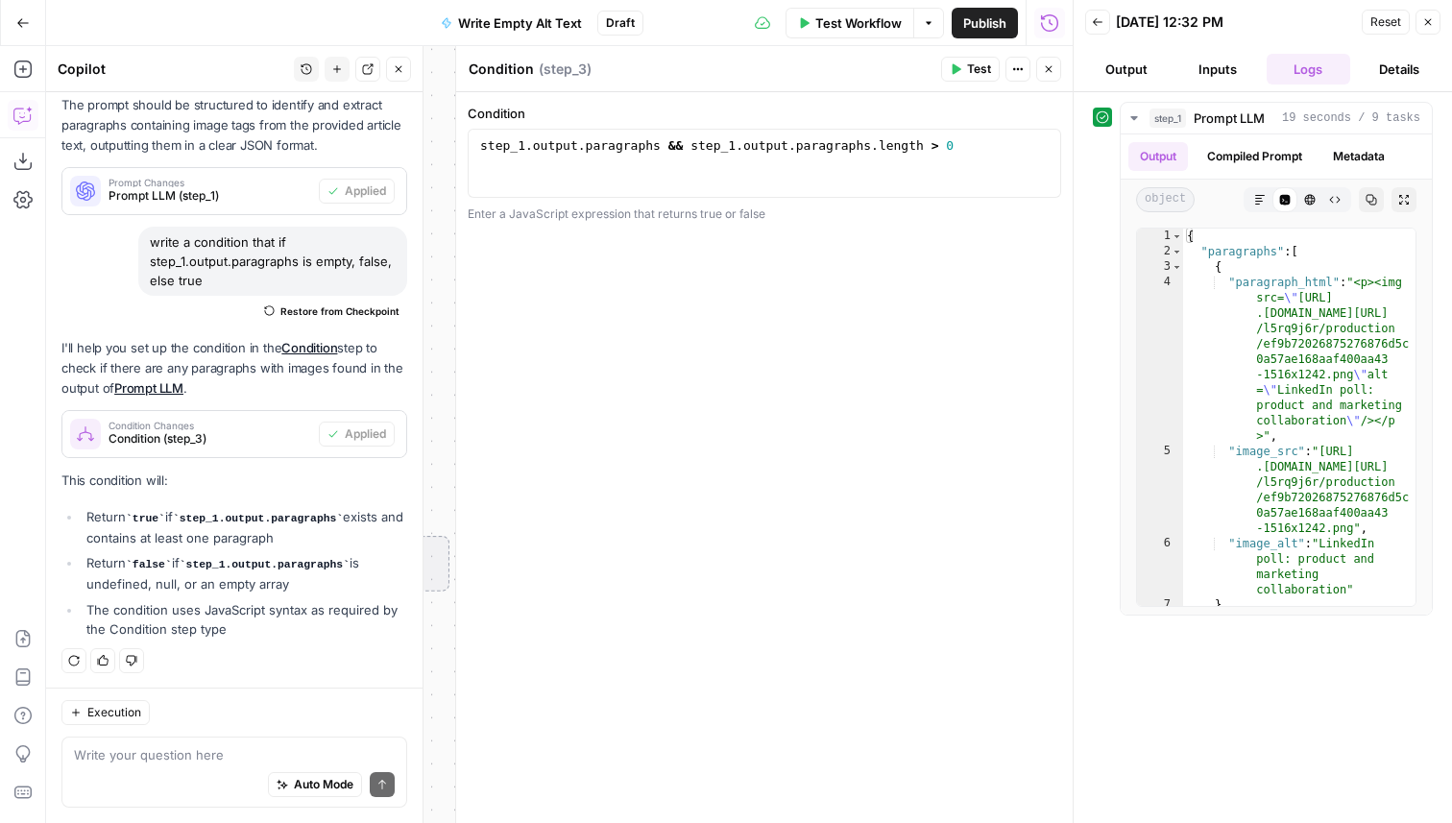
click at [1053, 73] on icon "button" at bounding box center [1049, 69] width 12 height 12
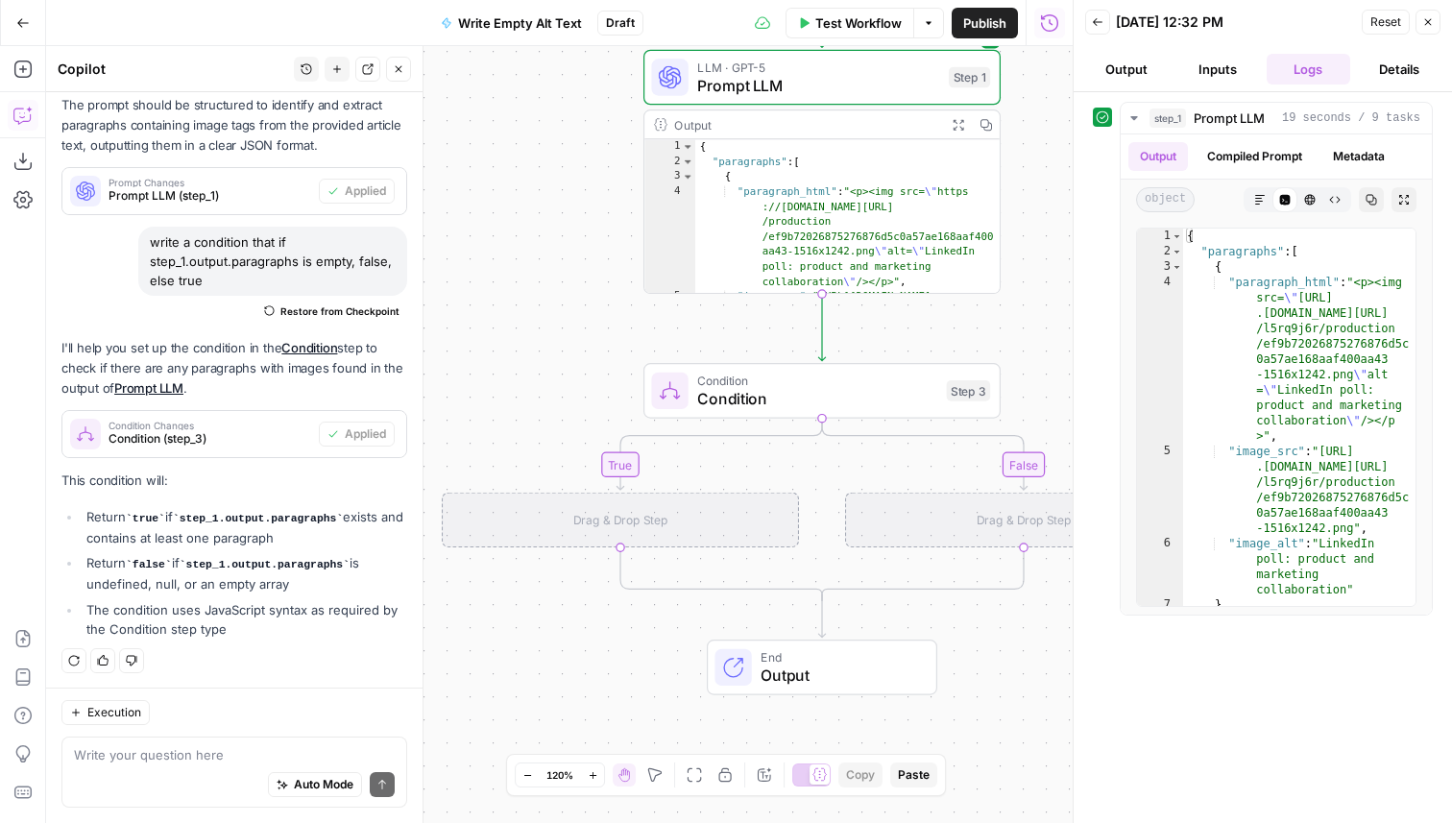
drag, startPoint x: 480, startPoint y: 371, endPoint x: 531, endPoint y: 13, distance: 360.7
click at [531, 13] on div "Go Back Write Empty Alt Text Draft Test Workflow Options Publish Run History Ad…" at bounding box center [536, 411] width 1072 height 823
click at [40, 65] on div "Add Steps Copilot Download as JSON Settings Import JSON AirOps Academy Help Giv…" at bounding box center [23, 434] width 46 height 777
click at [6, 65] on div "Add Steps Copilot Download as JSON Settings Import JSON AirOps Academy Help Giv…" at bounding box center [23, 434] width 46 height 777
click at [15, 66] on icon "button" at bounding box center [22, 69] width 19 height 19
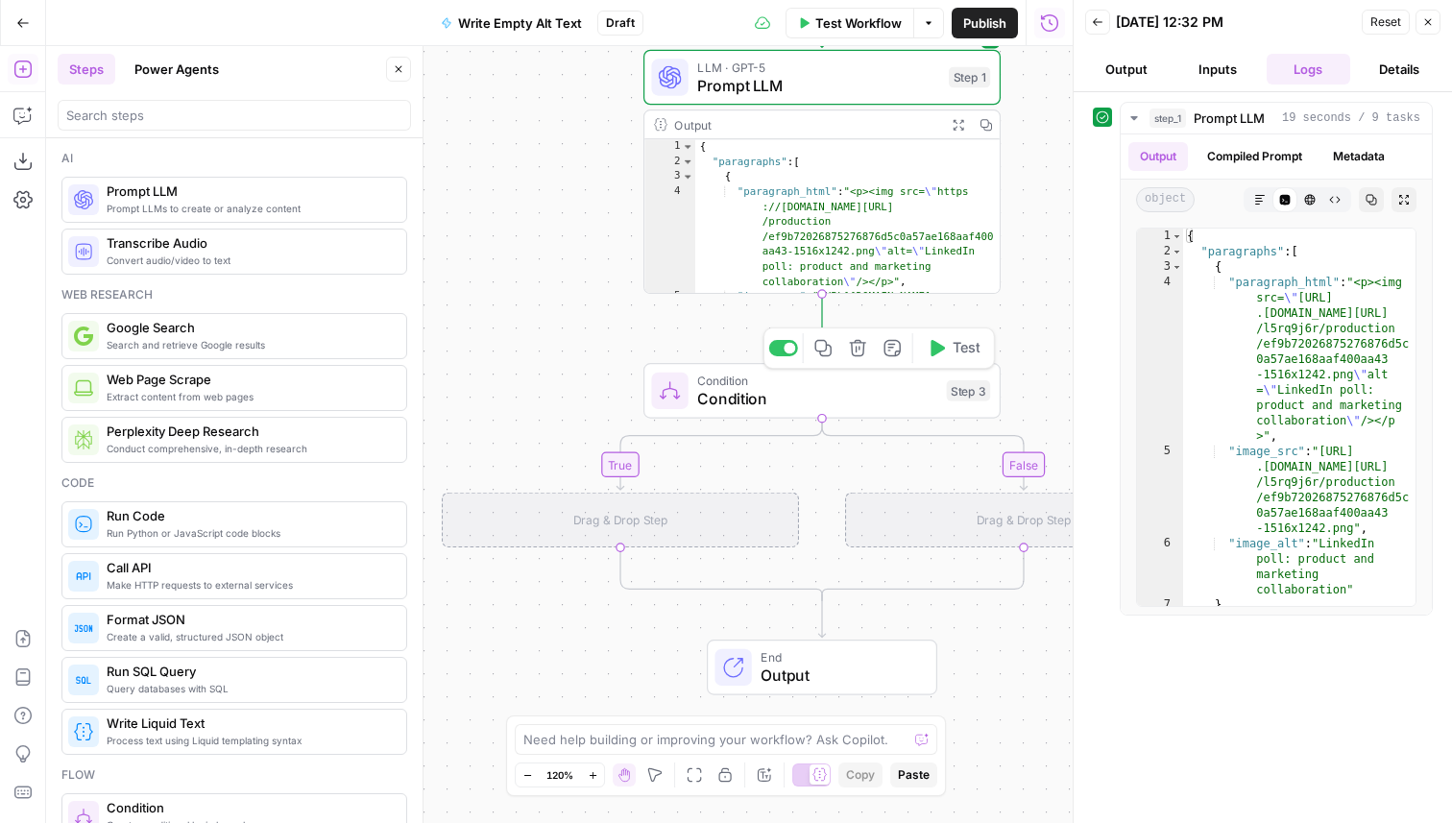
click at [701, 404] on span "Condition" at bounding box center [817, 398] width 240 height 23
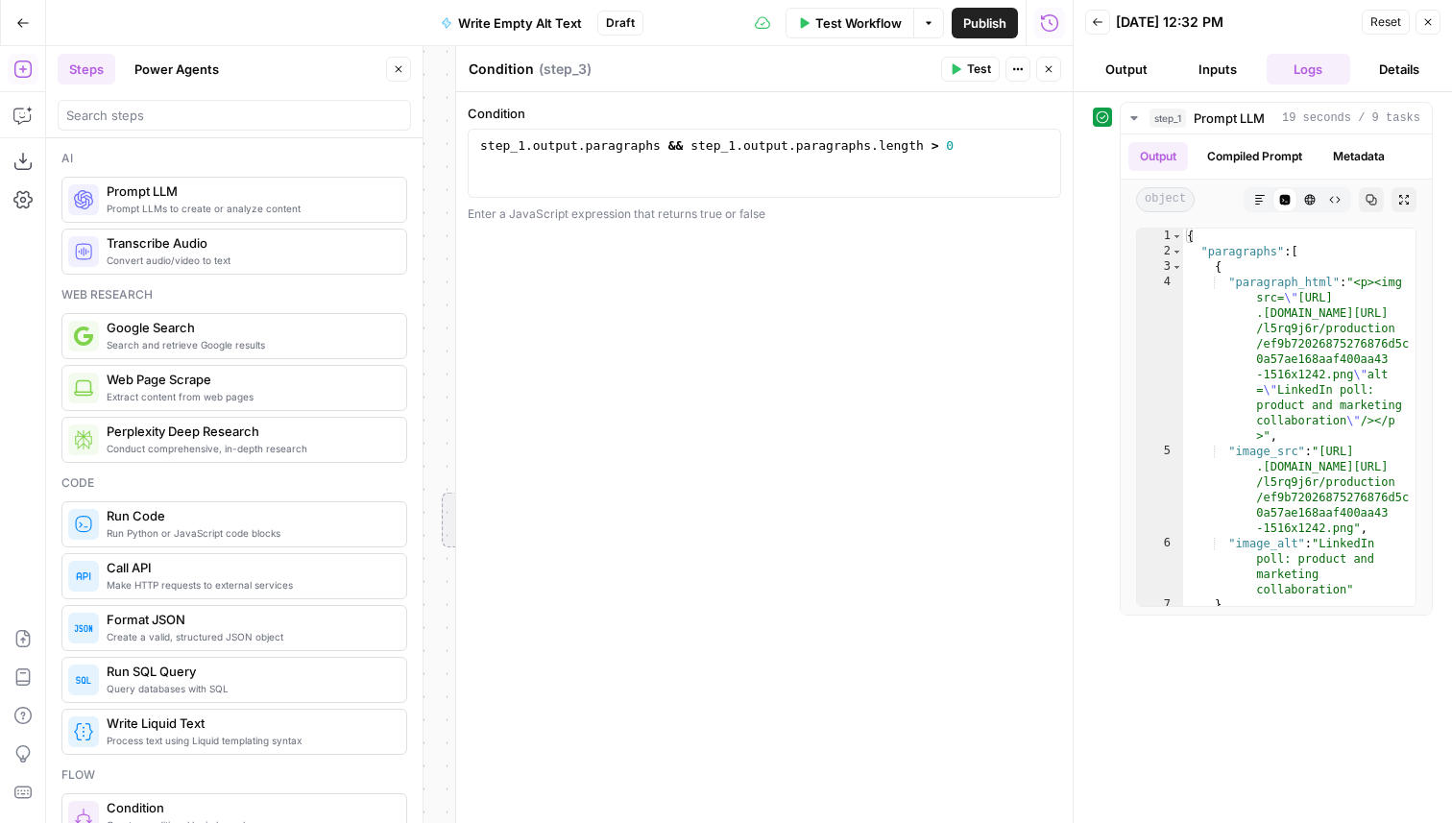
click at [243, 98] on div at bounding box center [234, 111] width 353 height 38
click at [238, 120] on input "search" at bounding box center [234, 115] width 336 height 19
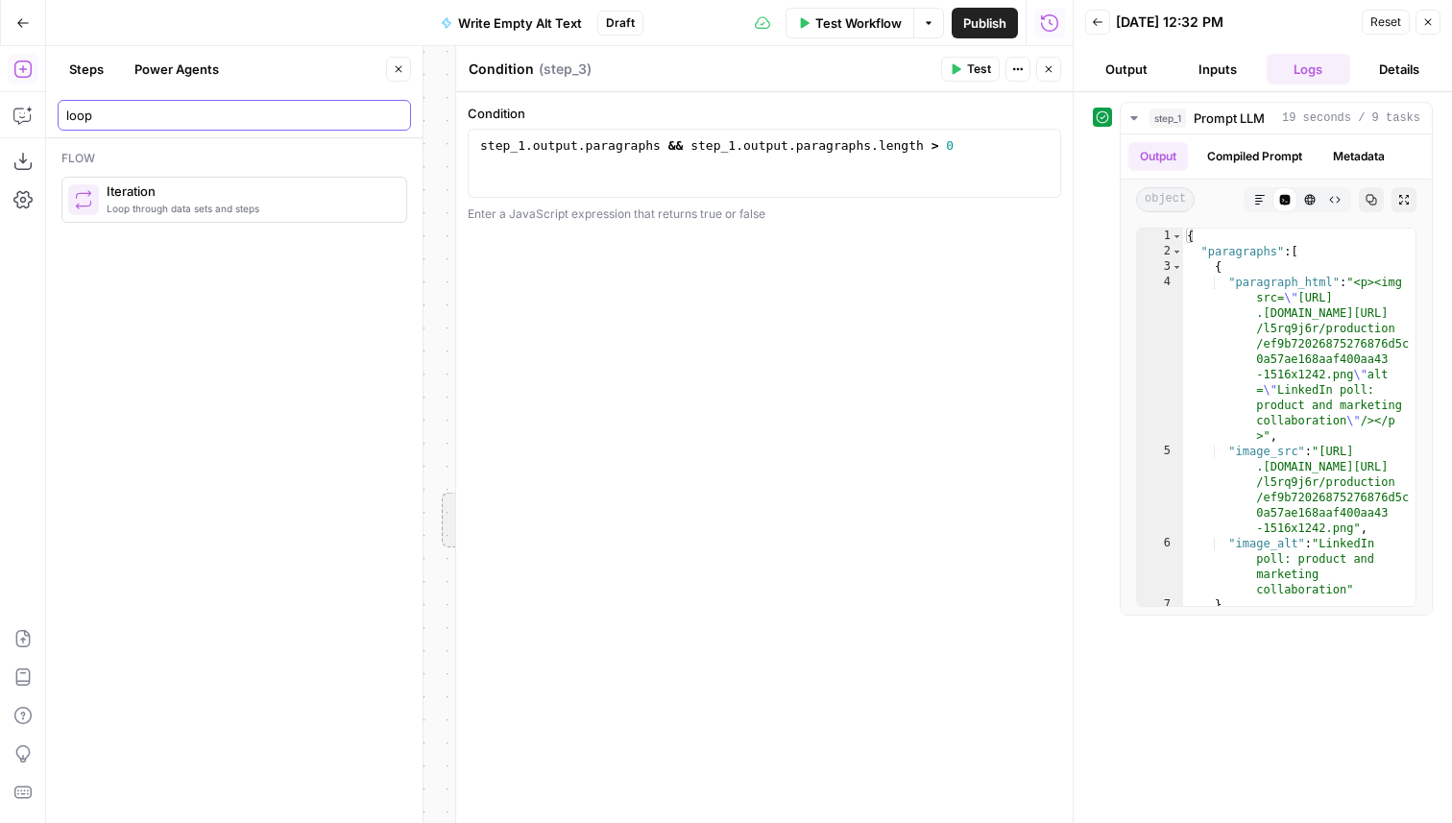
type input "loop"
click at [1054, 74] on button "Close" at bounding box center [1048, 69] width 25 height 25
click at [612, 166] on div at bounding box center [764, 180] width 576 height 86
click at [1044, 149] on icon "button" at bounding box center [1041, 147] width 10 height 10
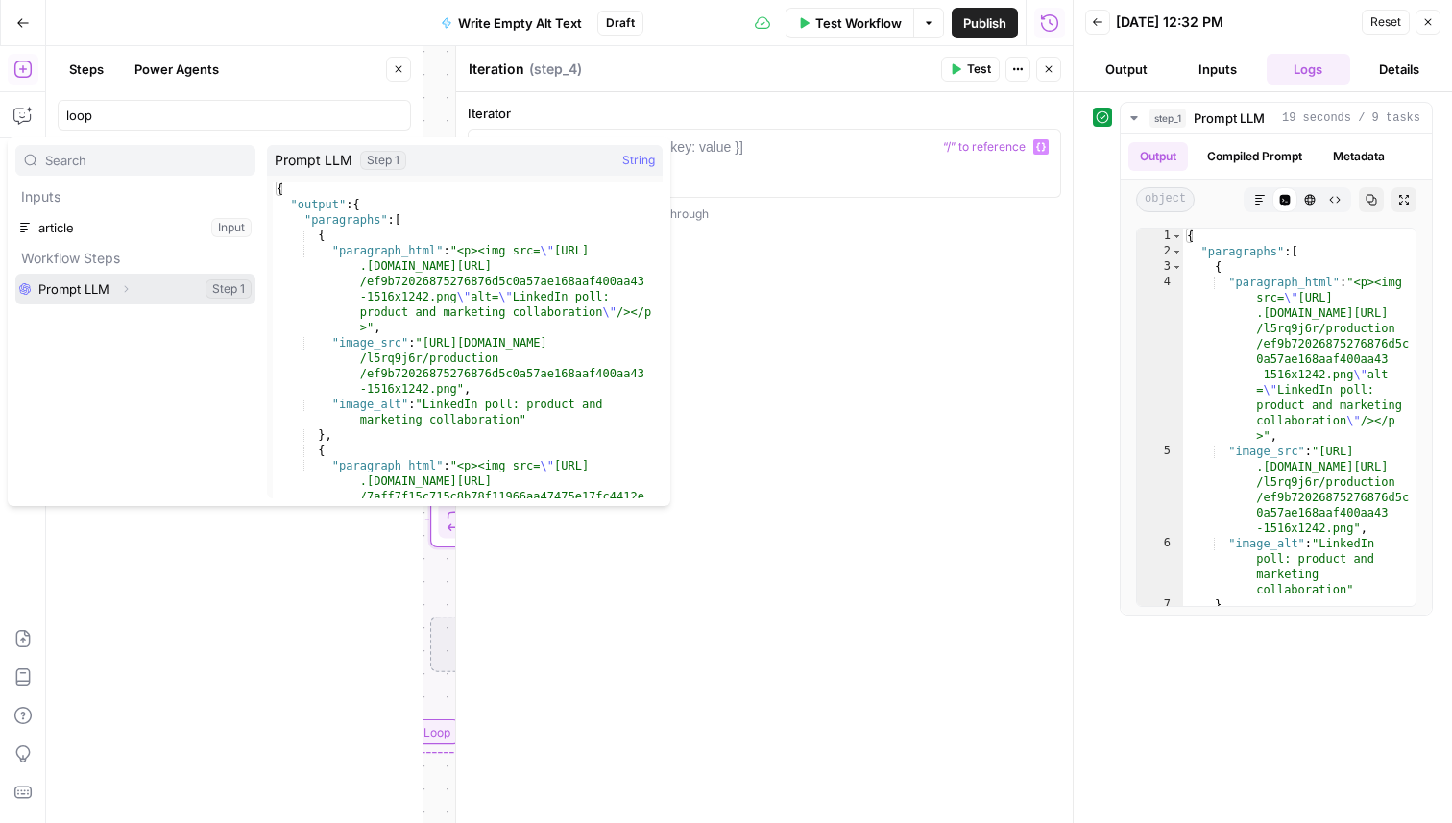
click at [126, 292] on icon "button" at bounding box center [126, 289] width 12 height 12
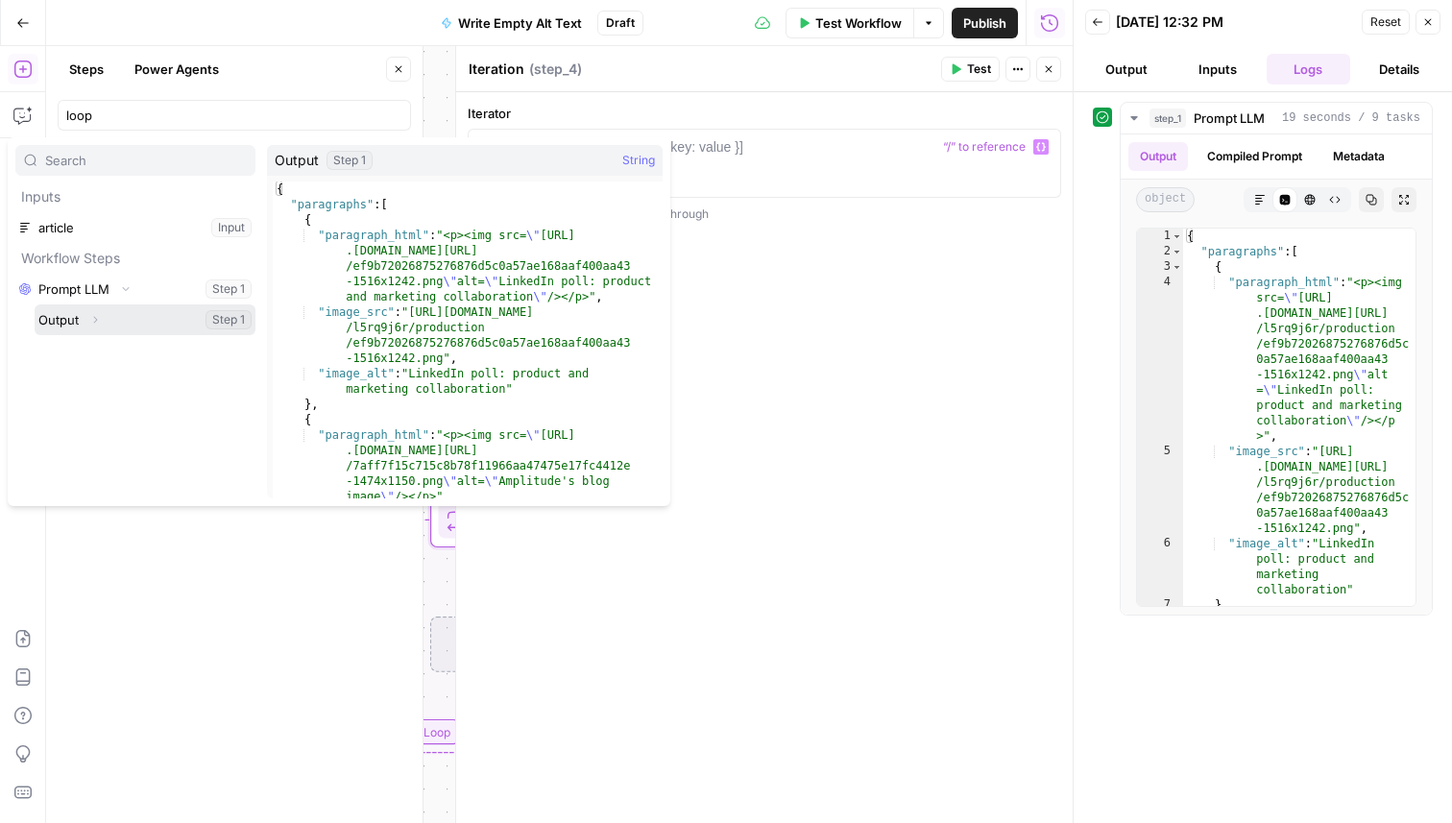
click at [102, 322] on button "Expand" at bounding box center [95, 319] width 25 height 25
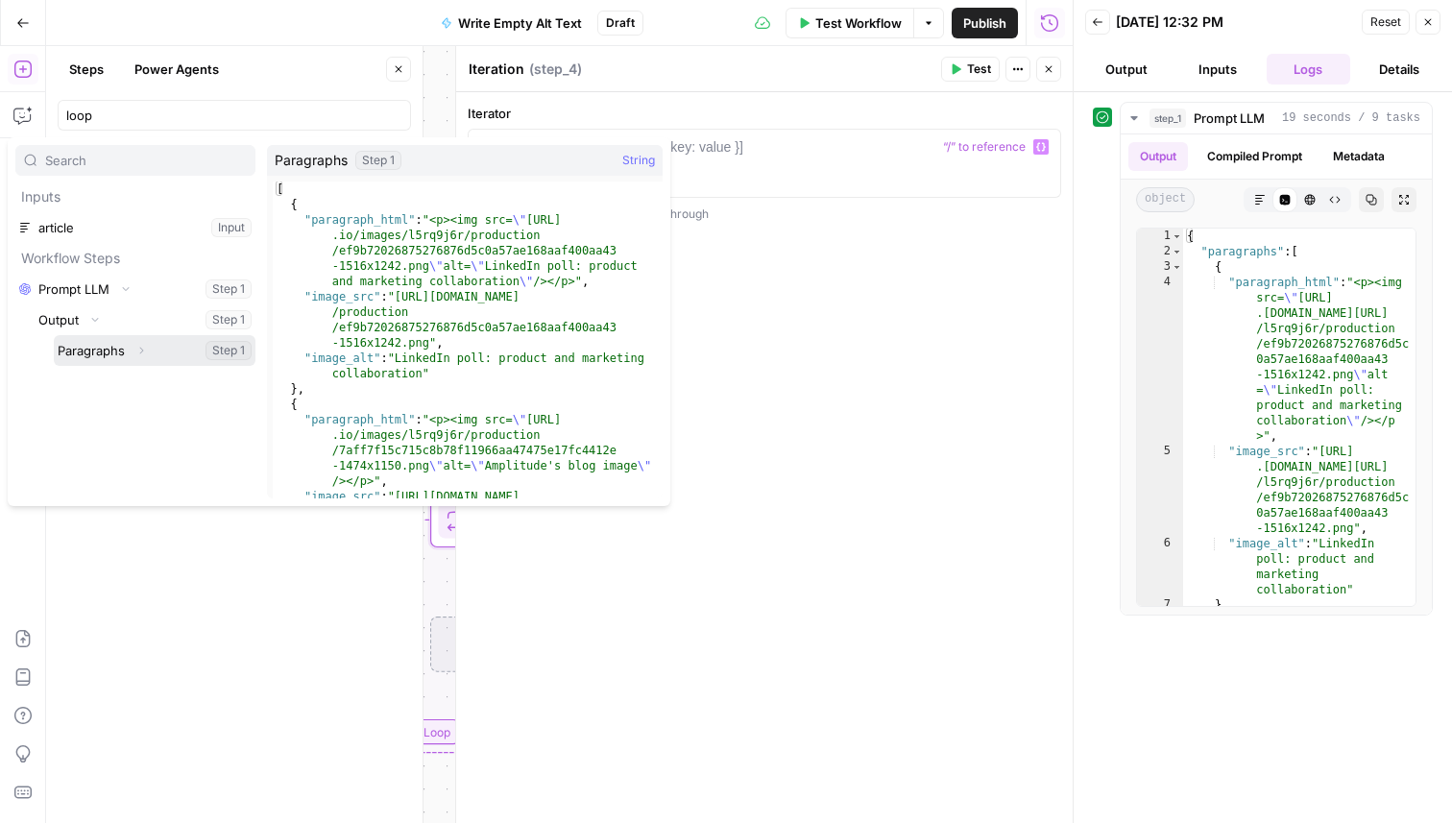
click at [80, 352] on button "Select variable Paragraphs" at bounding box center [155, 350] width 202 height 31
type textarea "**********"
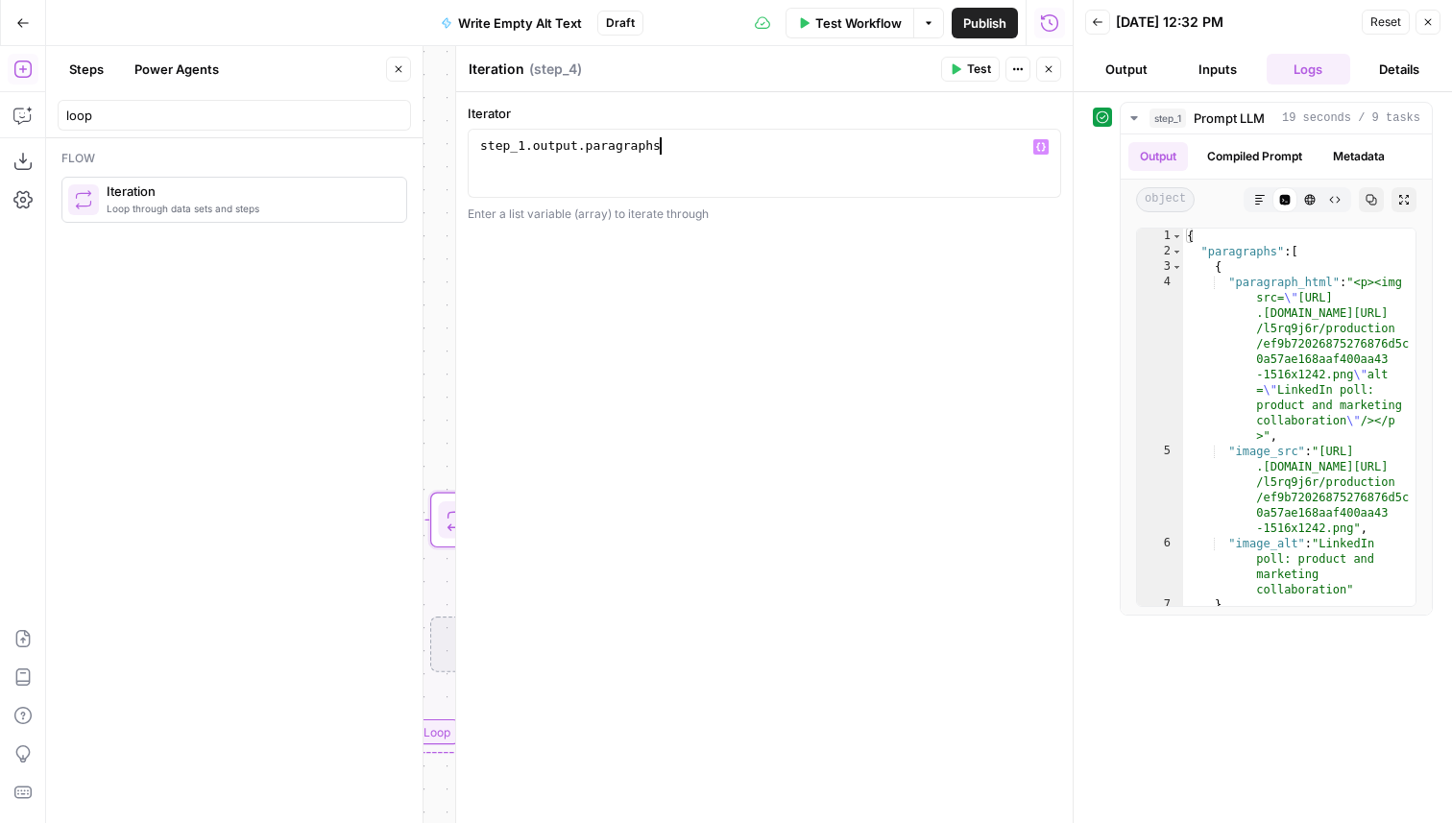
click at [1052, 67] on icon "button" at bounding box center [1049, 69] width 12 height 12
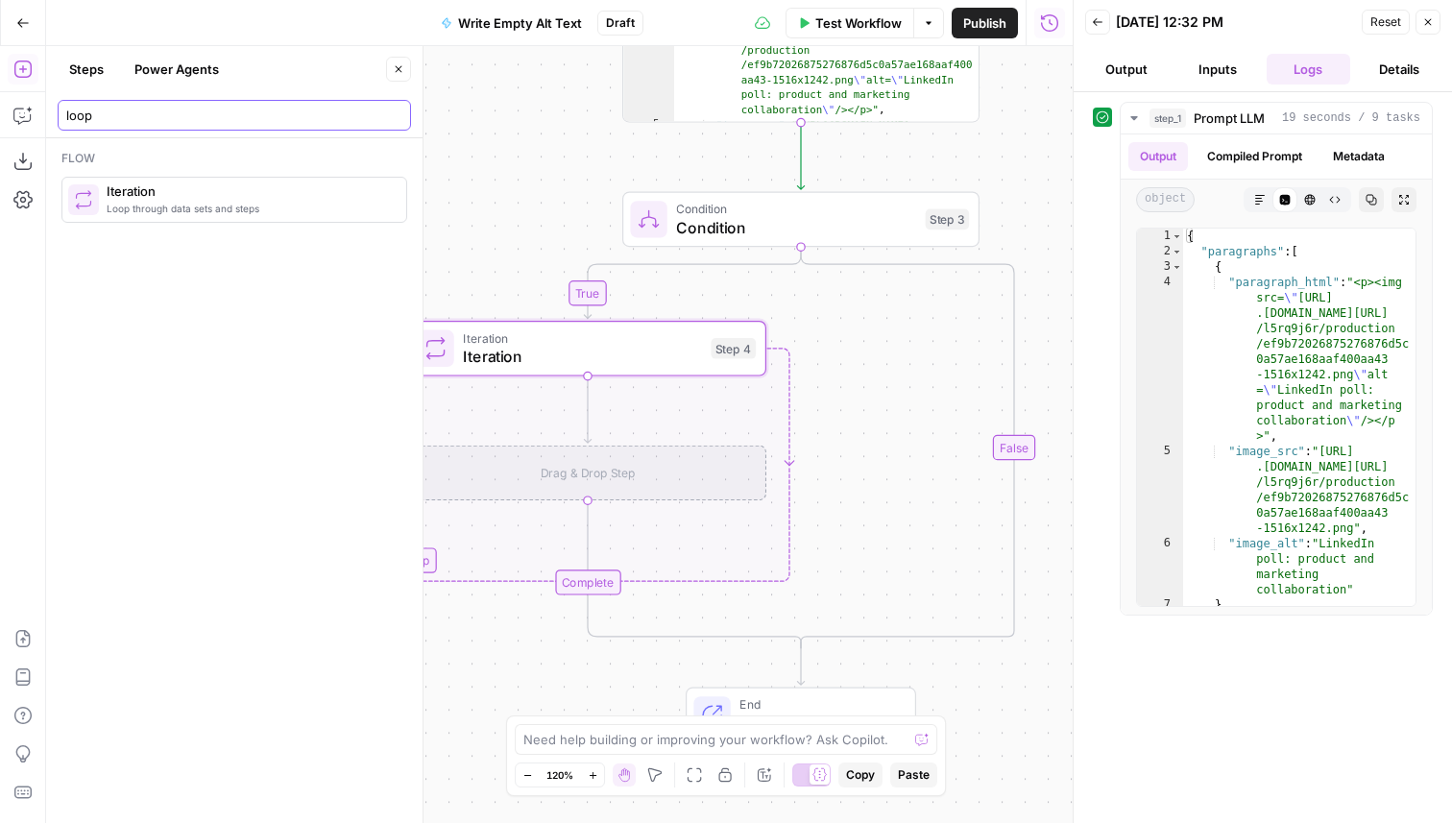
drag, startPoint x: 191, startPoint y: 123, endPoint x: 57, endPoint y: 120, distance: 134.4
click at [57, 120] on header "Steps Power Agents Close loop" at bounding box center [234, 92] width 376 height 92
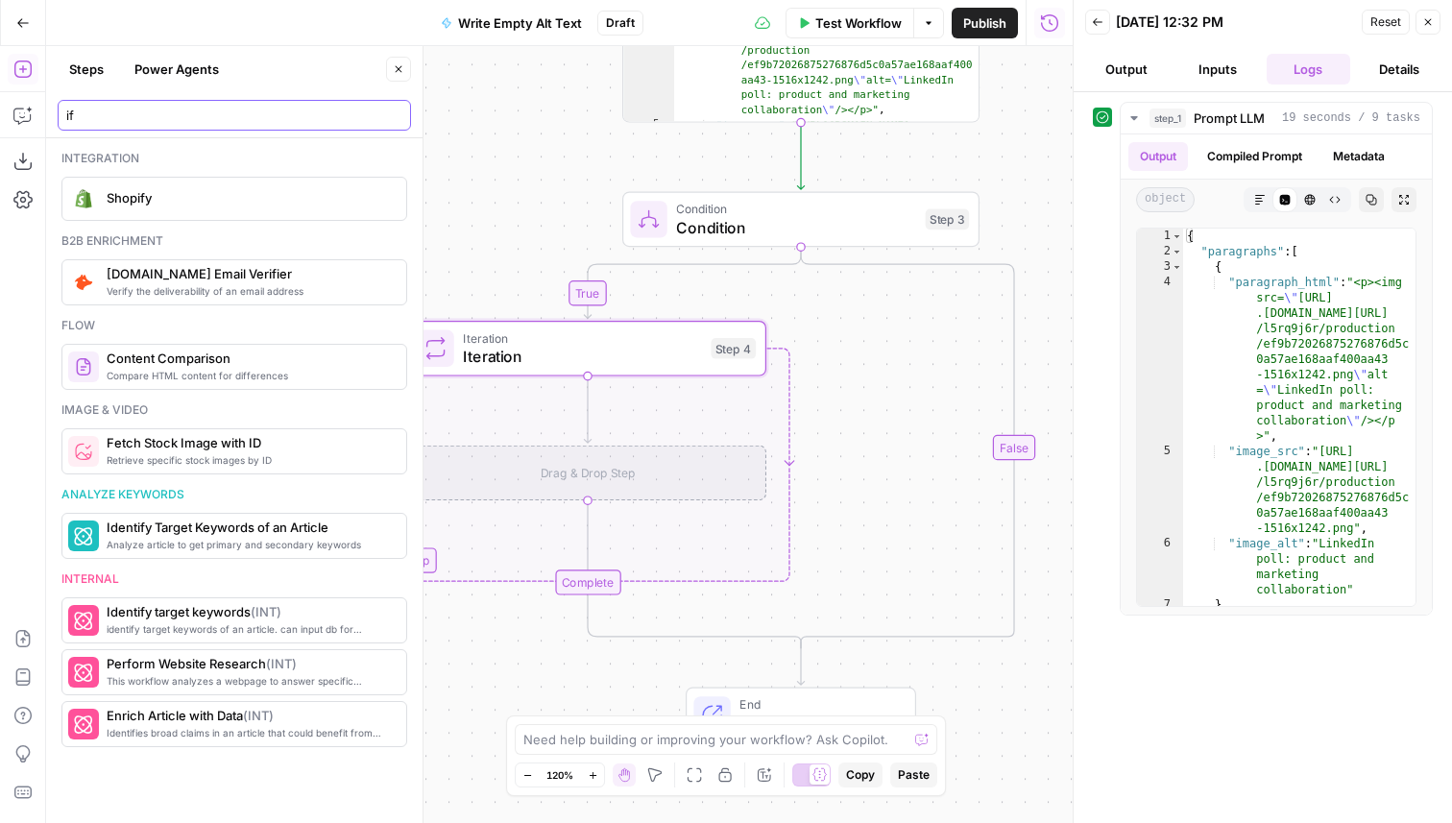
type input "i"
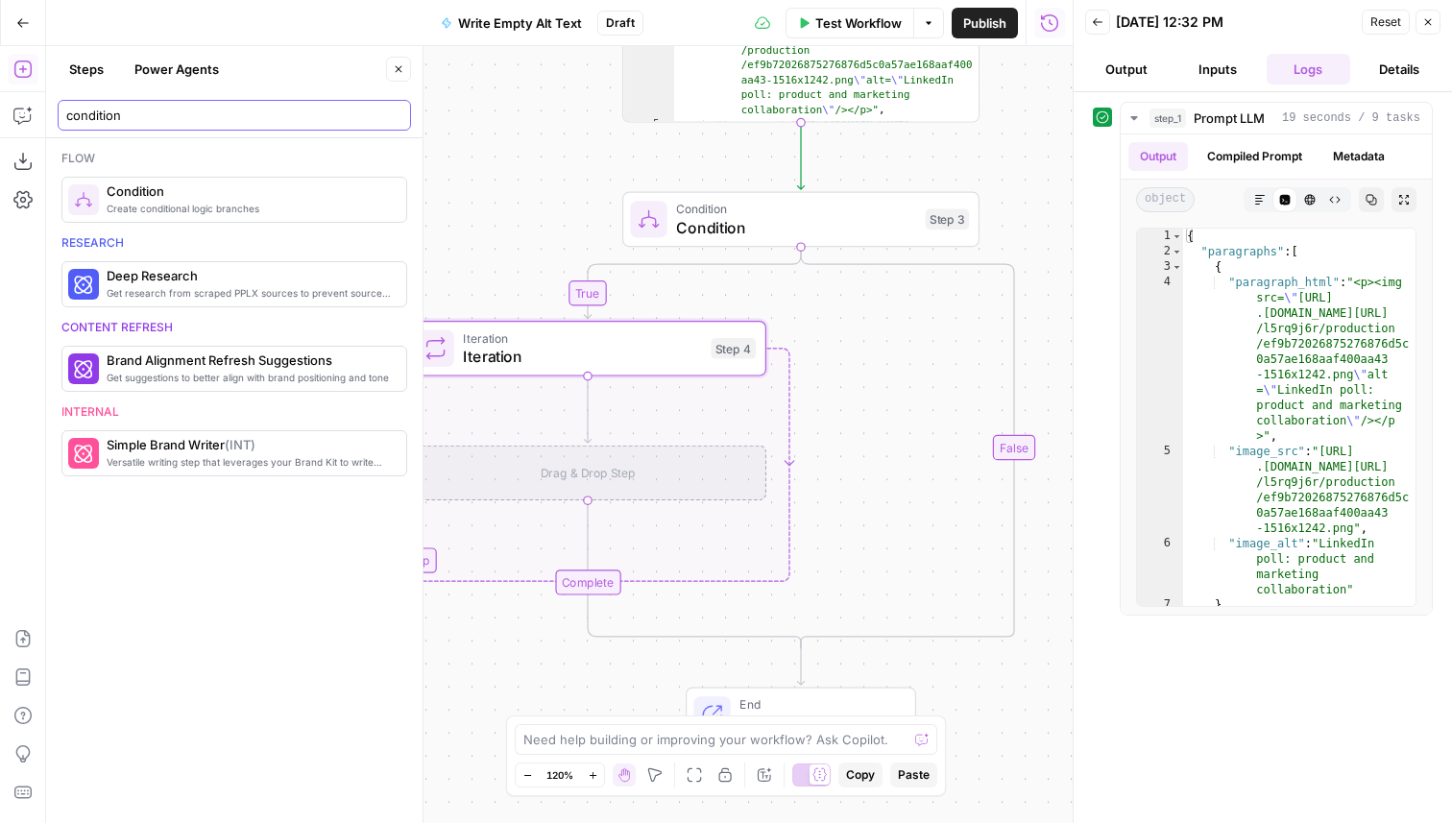
type input "condition"
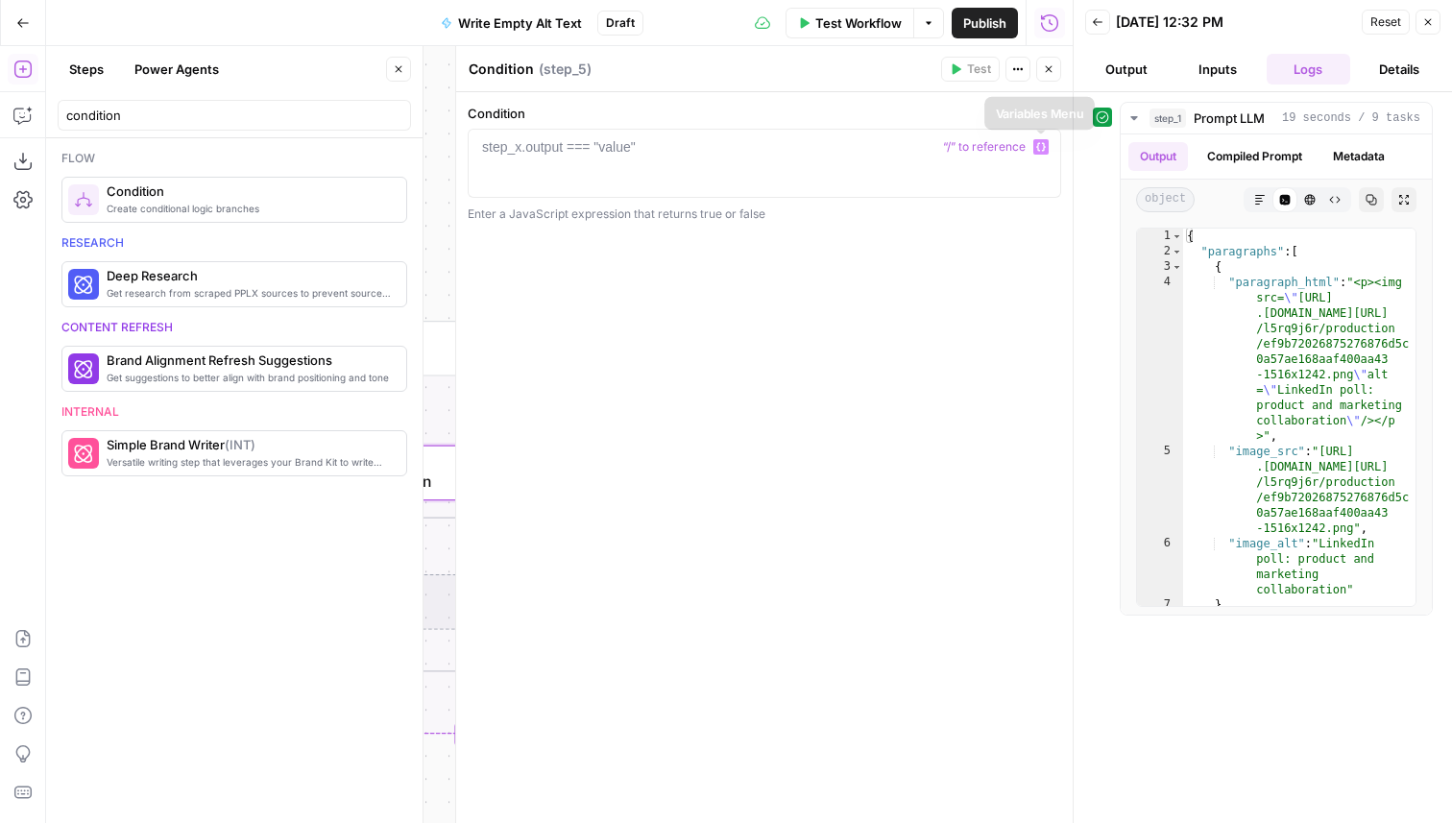
click at [1035, 153] on button "Variables Menu" at bounding box center [1040, 146] width 15 height 15
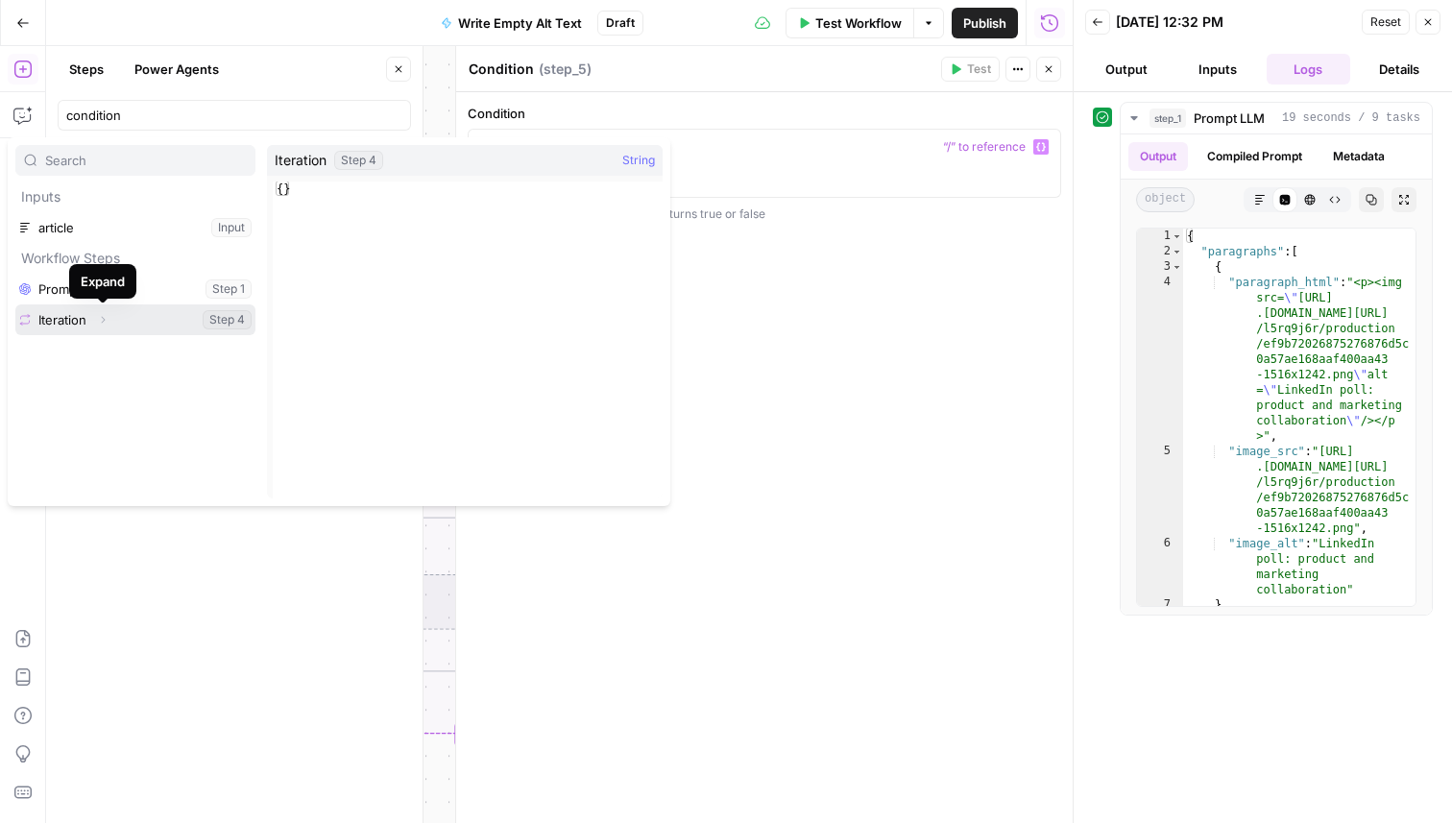
click at [103, 321] on icon "button" at bounding box center [104, 320] width 4 height 7
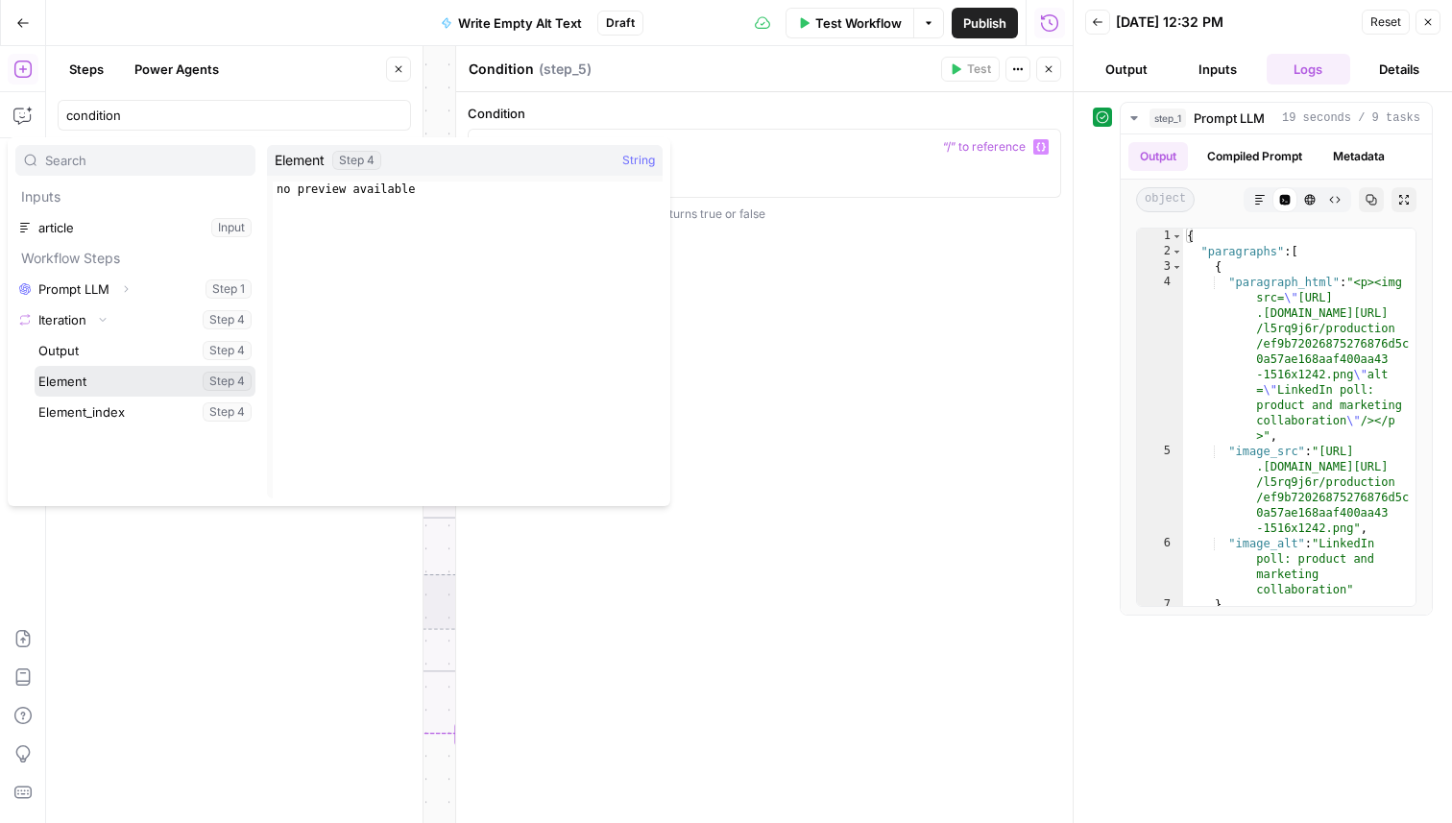
click at [105, 383] on button "Select variable Element" at bounding box center [145, 381] width 221 height 31
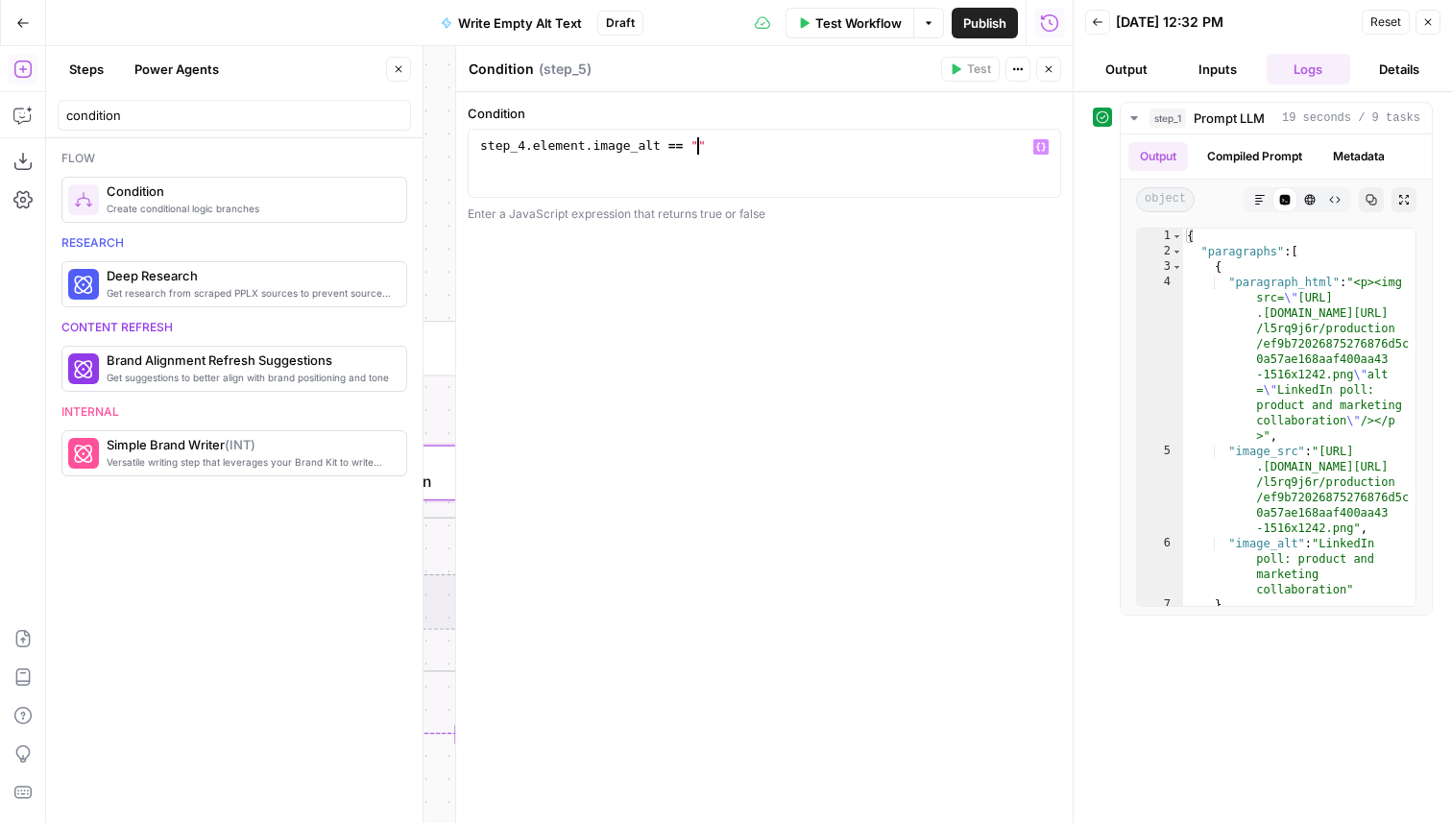
scroll to position [0, 16]
click at [668, 150] on div "step_4 . element . image_alt == """ at bounding box center [764, 180] width 576 height 86
click at [672, 149] on div "step_4 . element . image_alt == """ at bounding box center [764, 180] width 576 height 86
type textarea "**********"
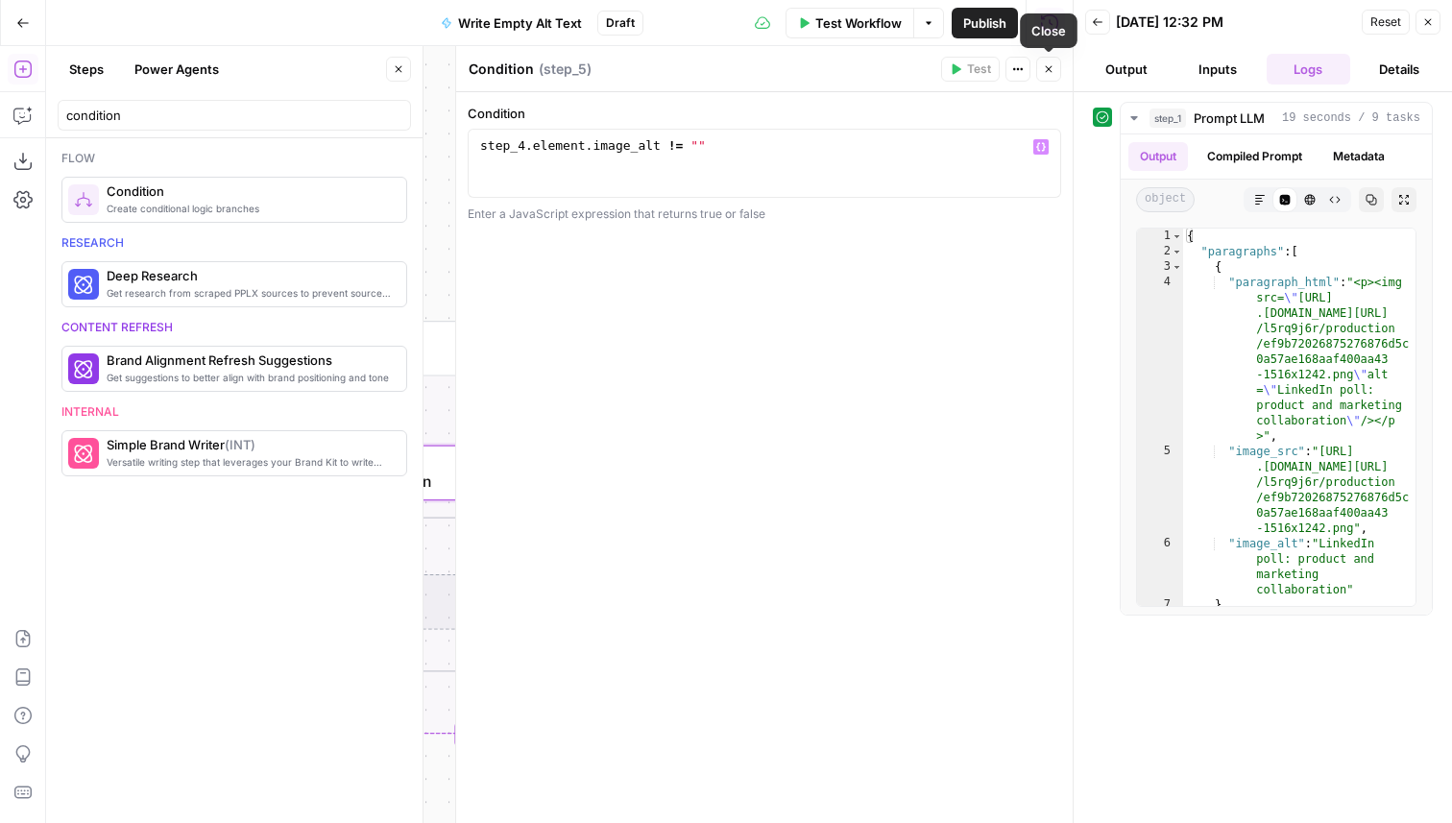
click at [1045, 68] on icon "button" at bounding box center [1049, 69] width 12 height 12
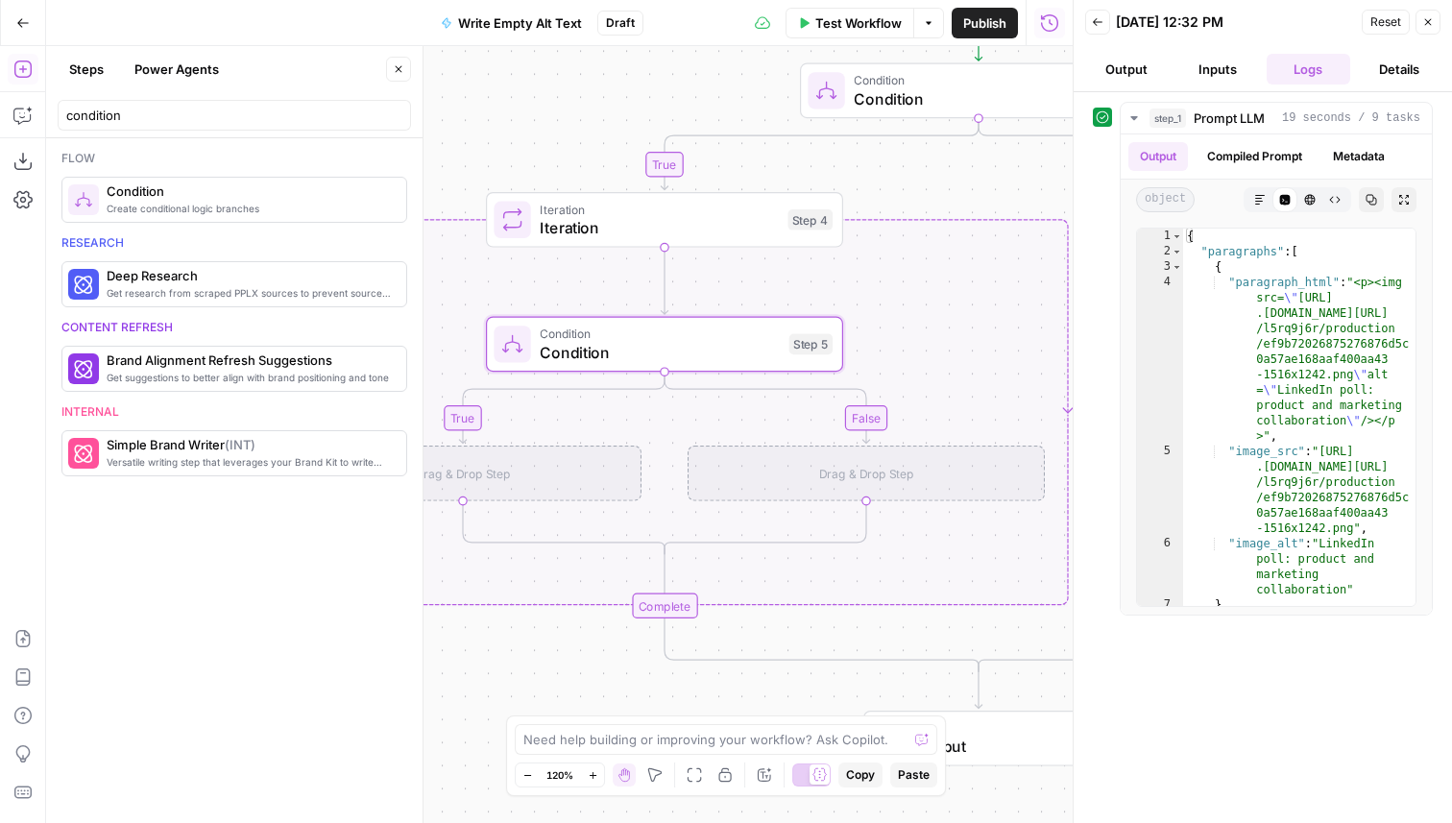
drag, startPoint x: 757, startPoint y: 525, endPoint x: 939, endPoint y: 384, distance: 229.9
click at [940, 384] on div "true true false false Workflow Set Inputs Inputs LLM · GPT-5 Prompt LLM Step 1 …" at bounding box center [559, 434] width 1026 height 777
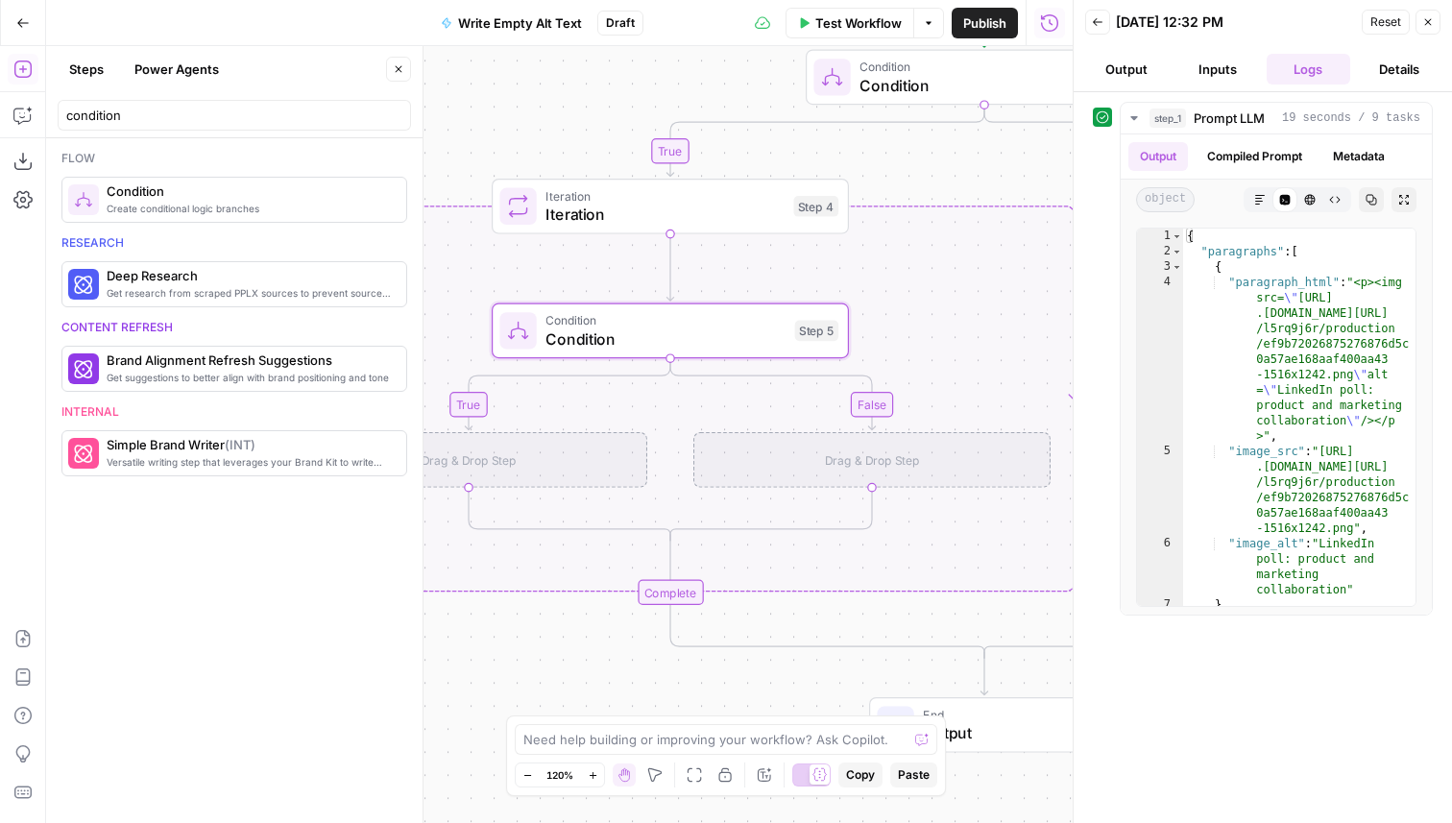
click at [1433, 27] on button "Close" at bounding box center [1427, 22] width 25 height 25
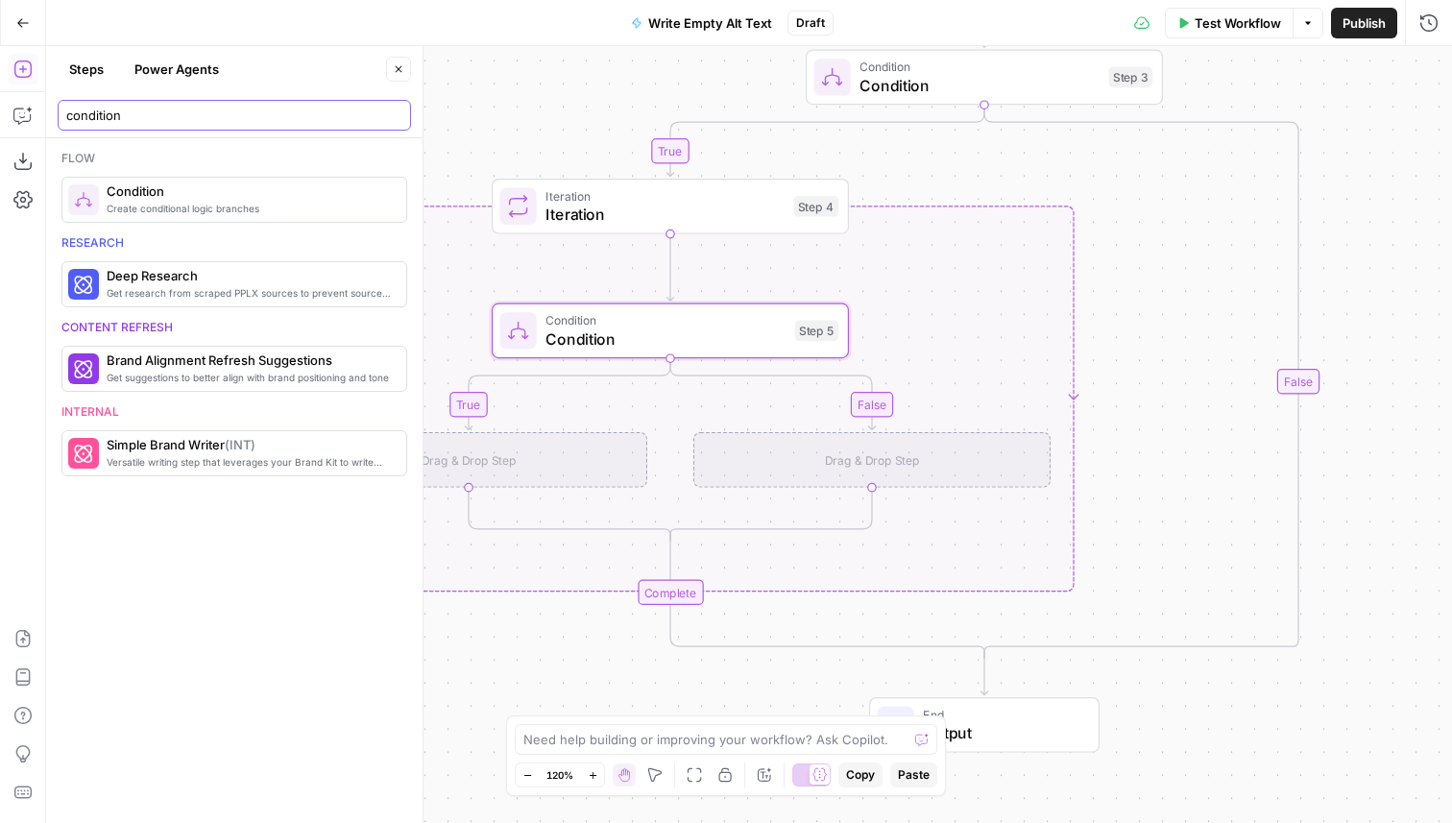
drag, startPoint x: 155, startPoint y: 114, endPoint x: 51, endPoint y: 114, distance: 103.7
click at [50, 114] on header "Steps Power Agents Close condition" at bounding box center [234, 92] width 376 height 92
click at [533, 333] on div at bounding box center [517, 330] width 36 height 36
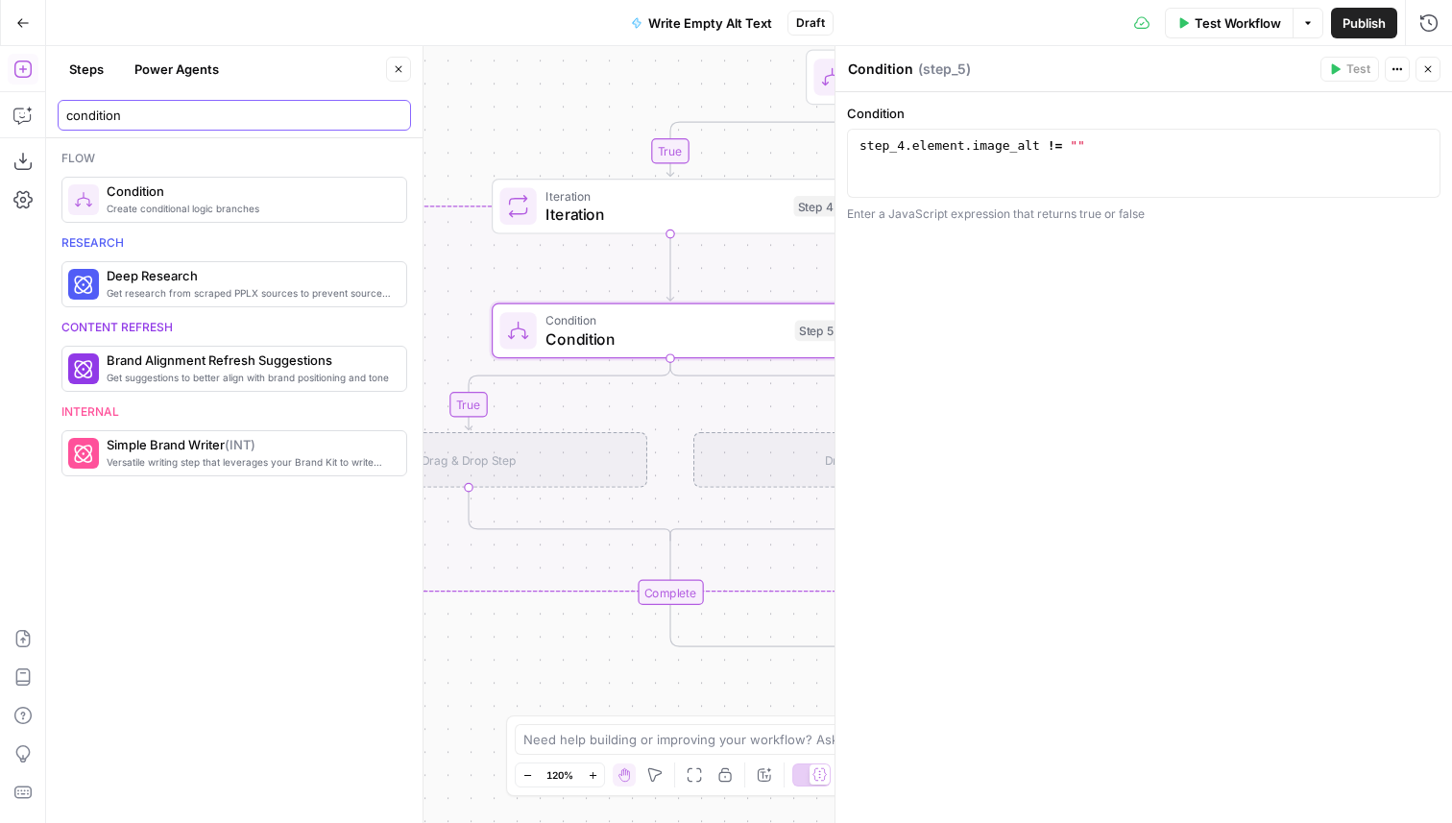
drag, startPoint x: 141, startPoint y: 112, endPoint x: 60, endPoint y: 111, distance: 81.6
click at [60, 111] on div "condition" at bounding box center [234, 115] width 353 height 31
click at [530, 473] on div "Drag & Drop Step" at bounding box center [468, 460] width 357 height 56
drag, startPoint x: 172, startPoint y: 111, endPoint x: 43, endPoint y: 110, distance: 128.6
click at [43, 110] on body "Amplitude New Home Insights Opportunities Your Data Browse Recent Grids Write I…" at bounding box center [726, 411] width 1452 height 823
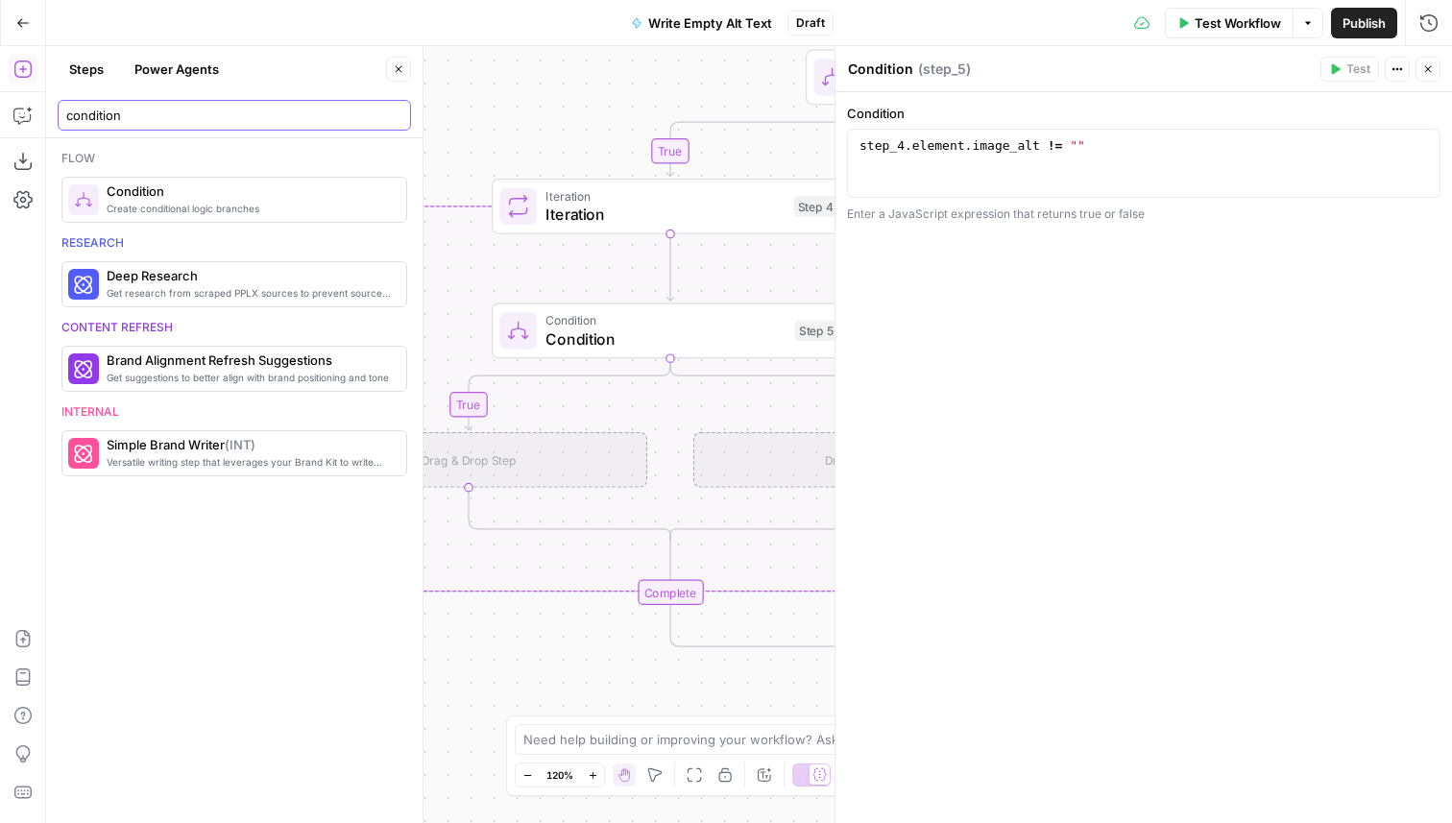
drag, startPoint x: 174, startPoint y: 116, endPoint x: 73, endPoint y: 116, distance: 100.8
click at [73, 116] on input "condition" at bounding box center [234, 115] width 336 height 19
click at [152, 116] on input "condition" at bounding box center [234, 115] width 336 height 19
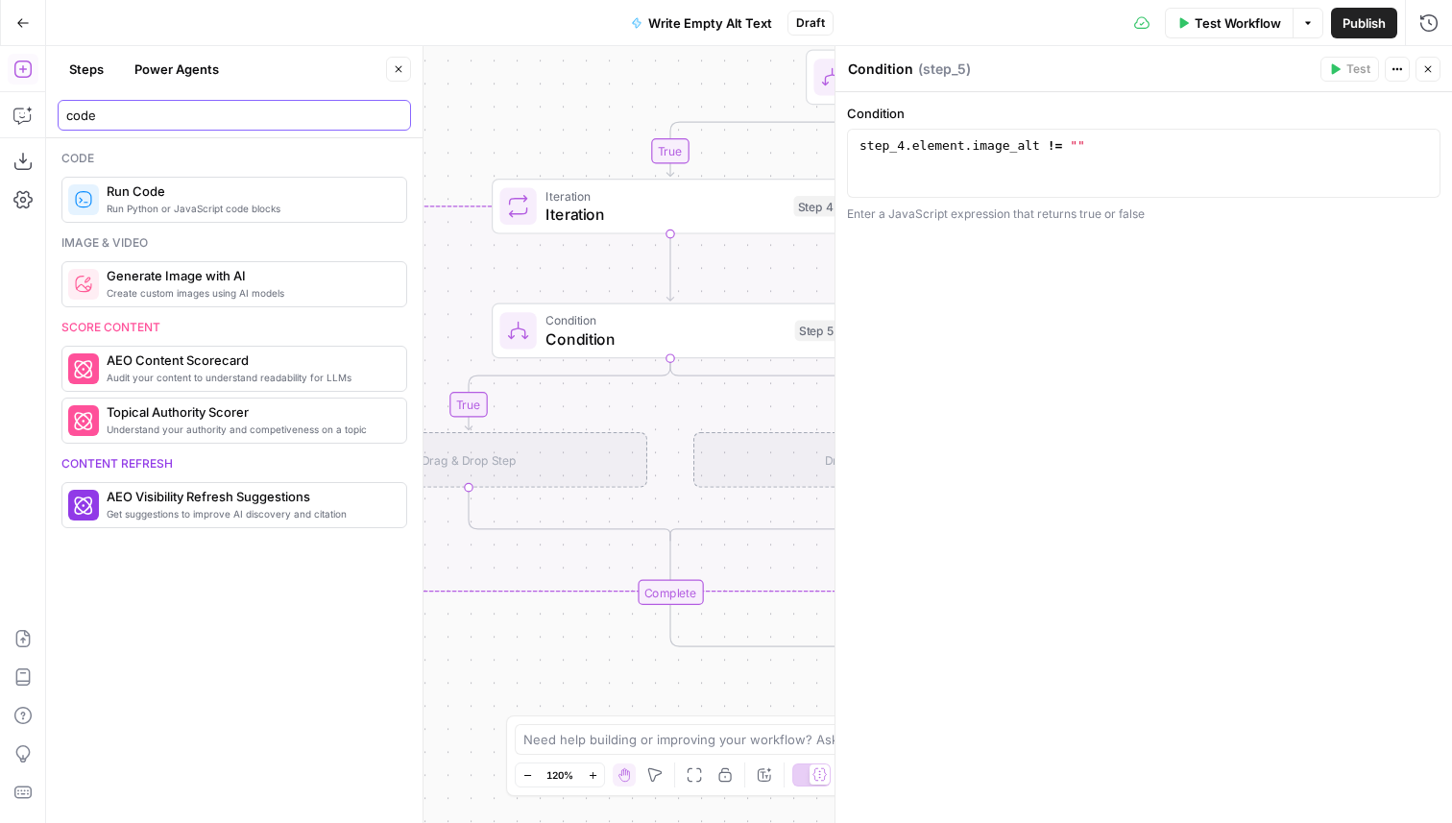
type input "code"
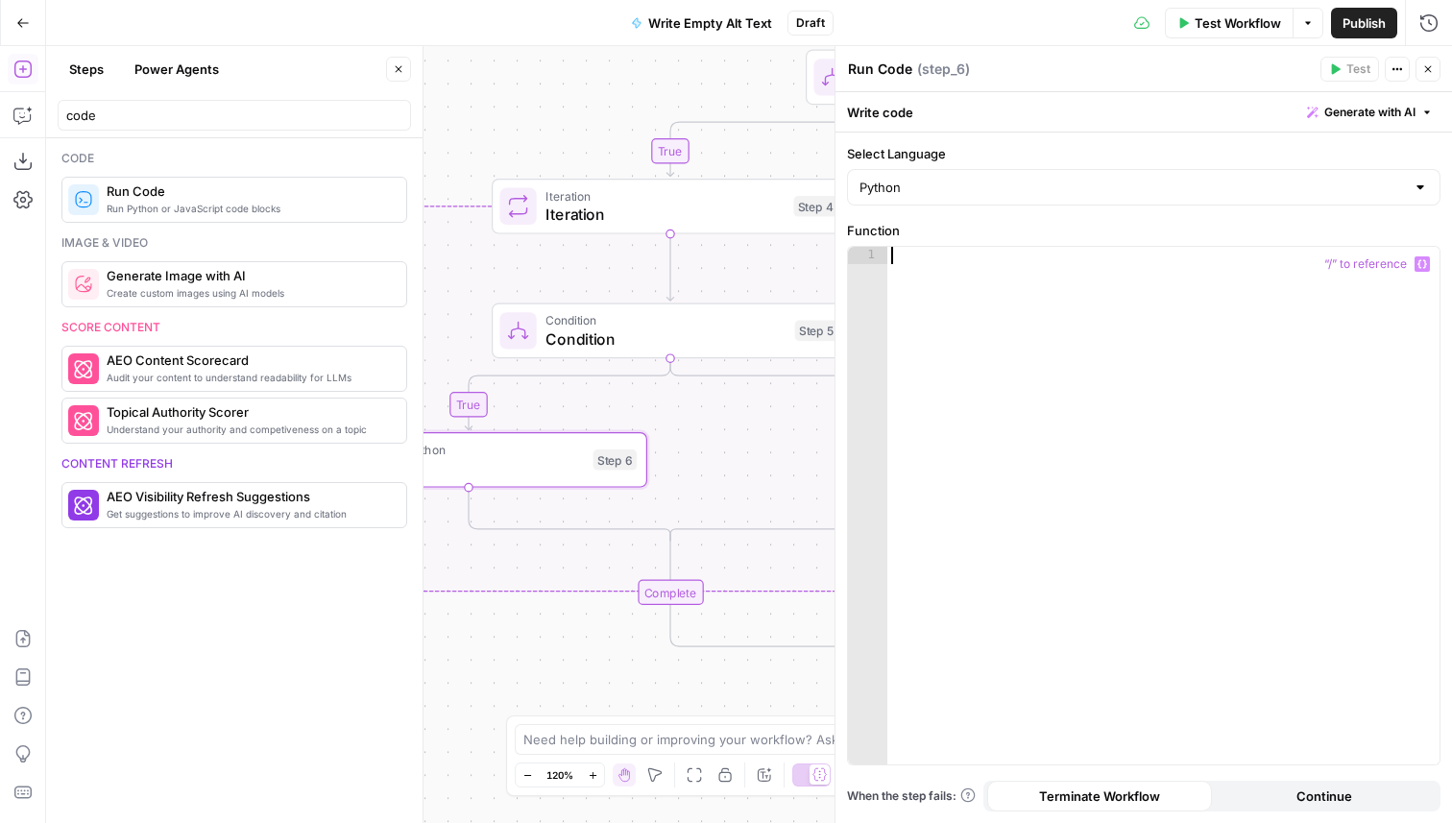
click at [948, 266] on div at bounding box center [1163, 523] width 552 height 552
click at [1418, 264] on icon "button" at bounding box center [1422, 264] width 10 height 9
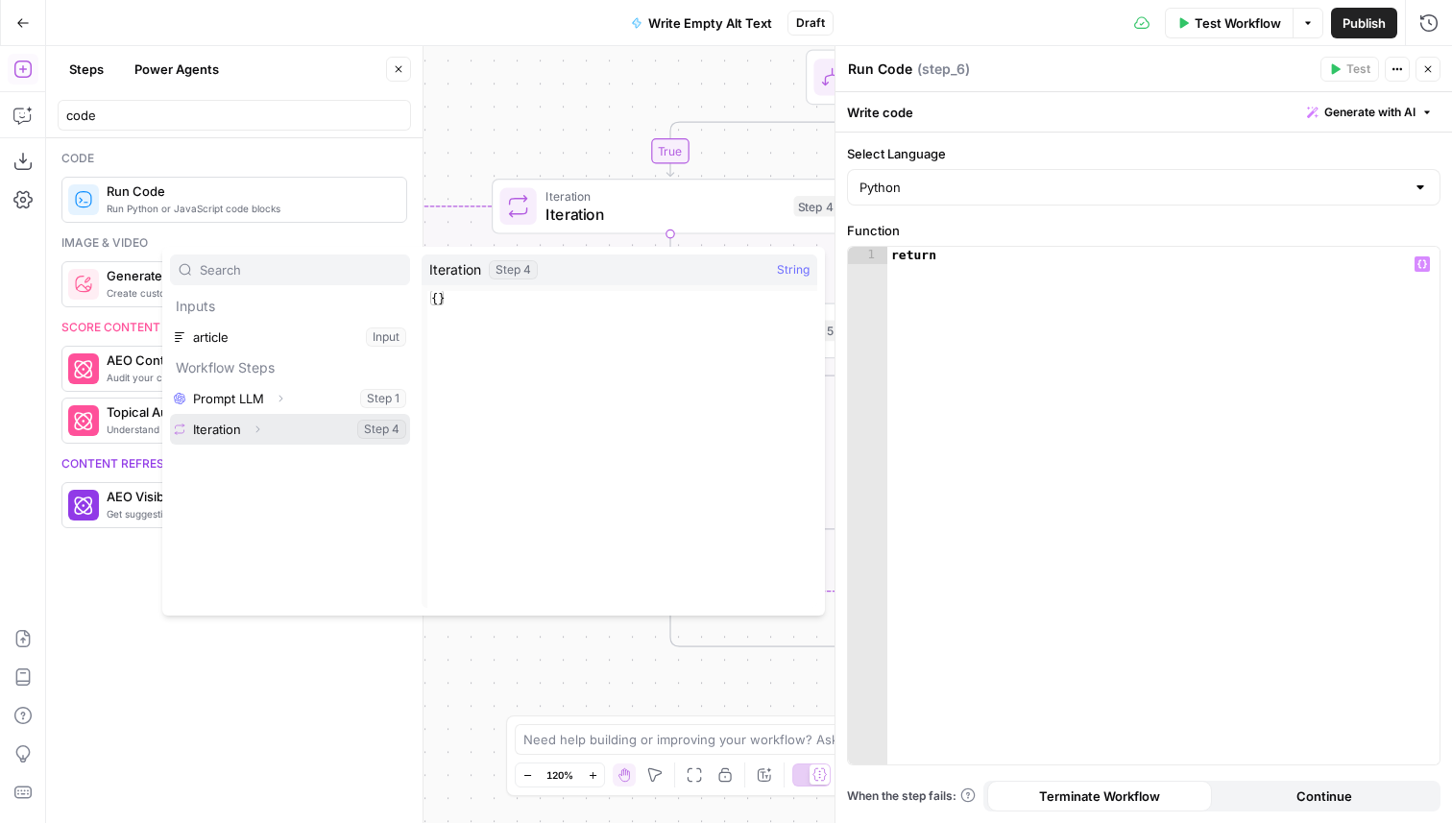
click at [260, 429] on icon "button" at bounding box center [258, 429] width 12 height 12
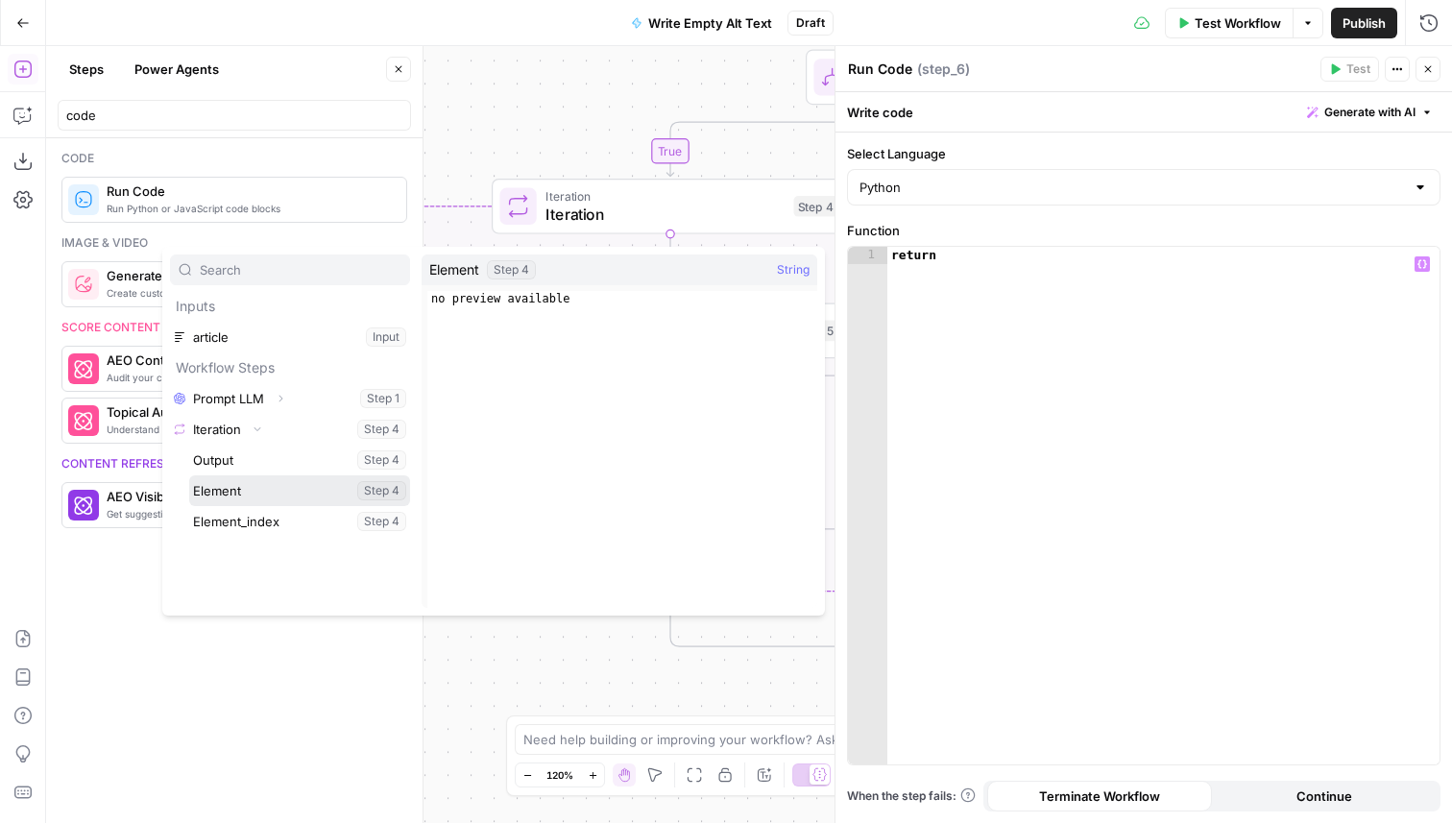
click at [260, 493] on button "Select variable Element" at bounding box center [299, 490] width 221 height 31
type textarea "**********"
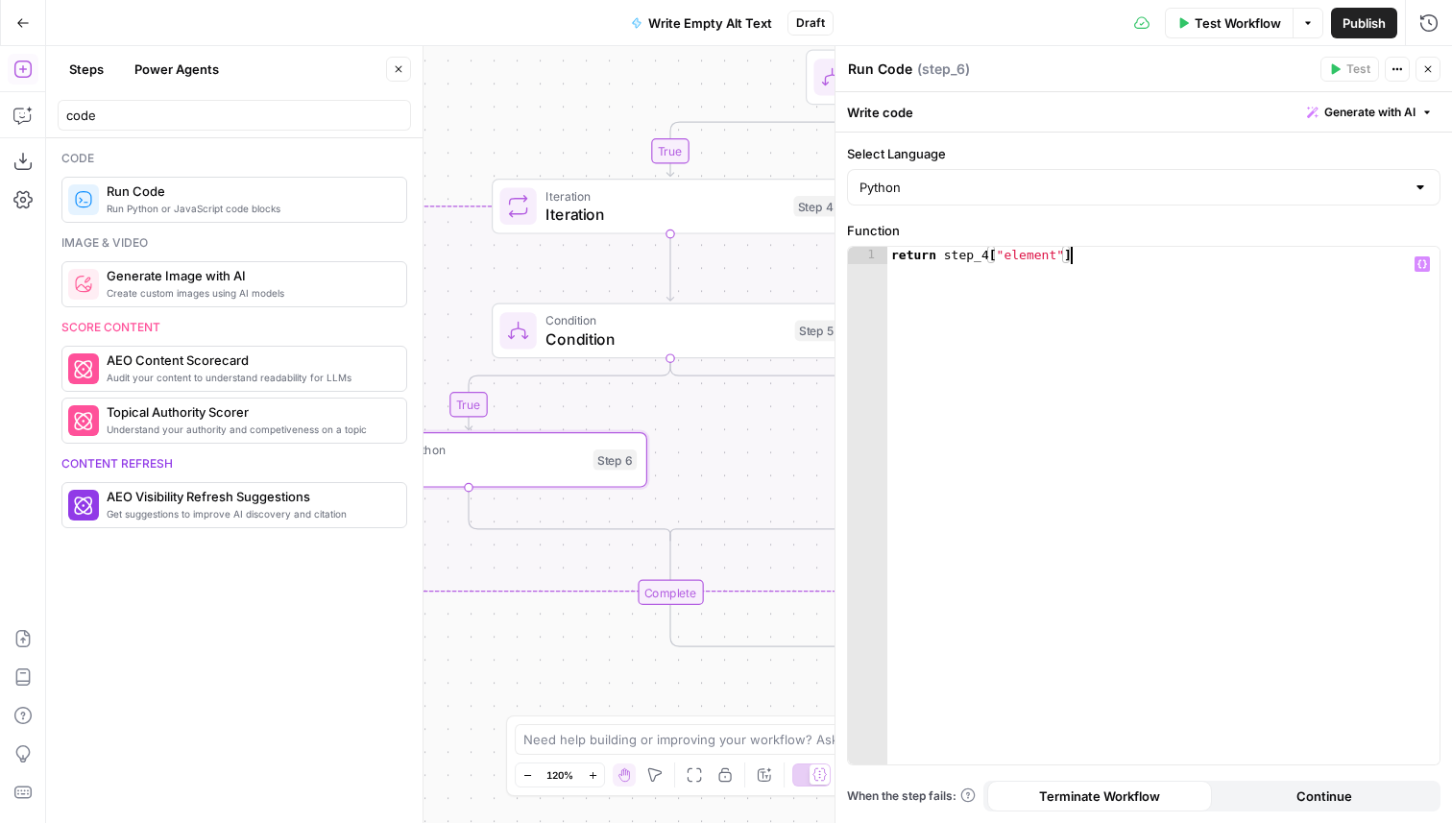
click at [1430, 65] on icon "button" at bounding box center [1428, 69] width 12 height 12
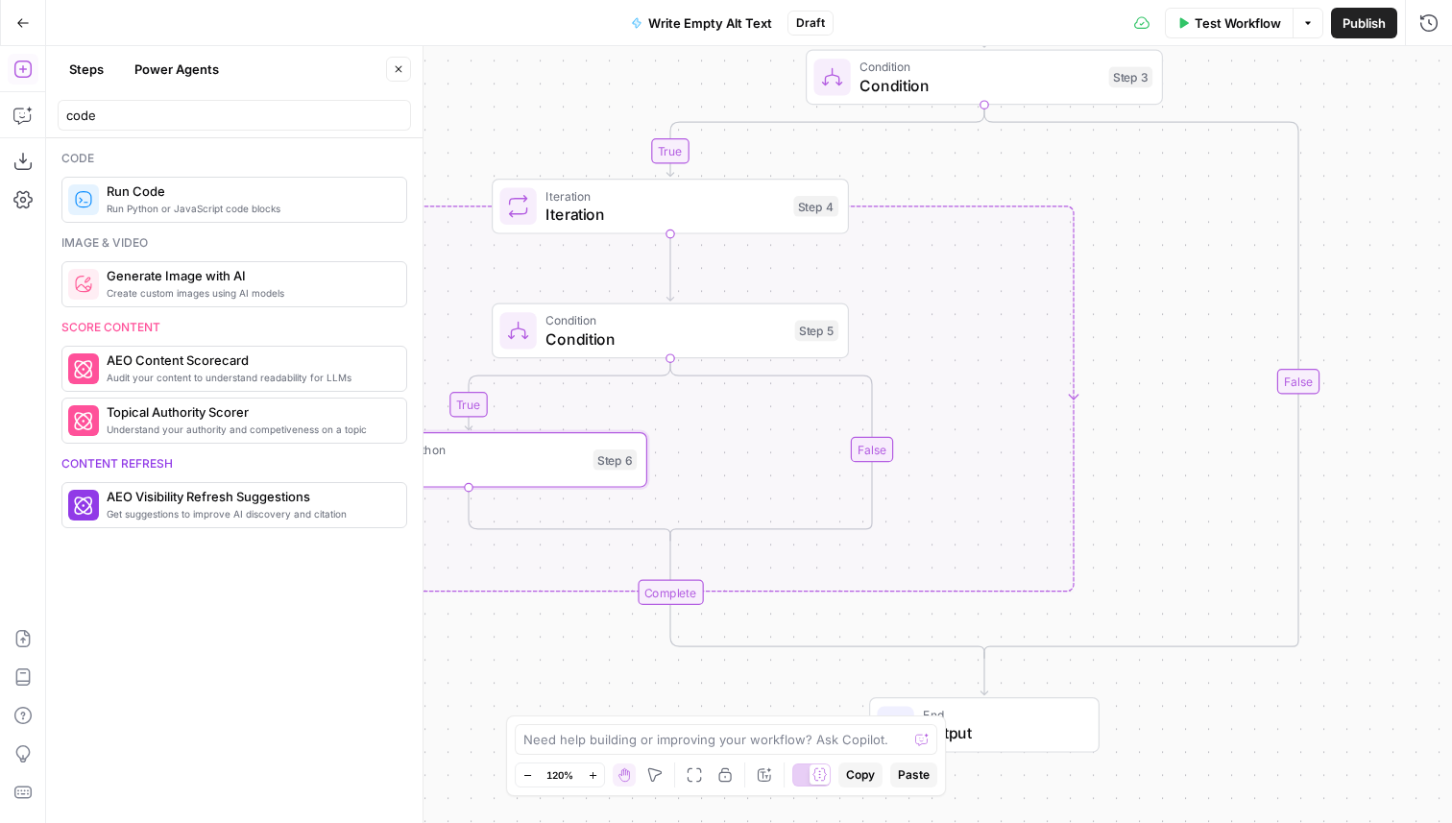
click at [510, 476] on span "Run Code" at bounding box center [464, 467] width 240 height 23
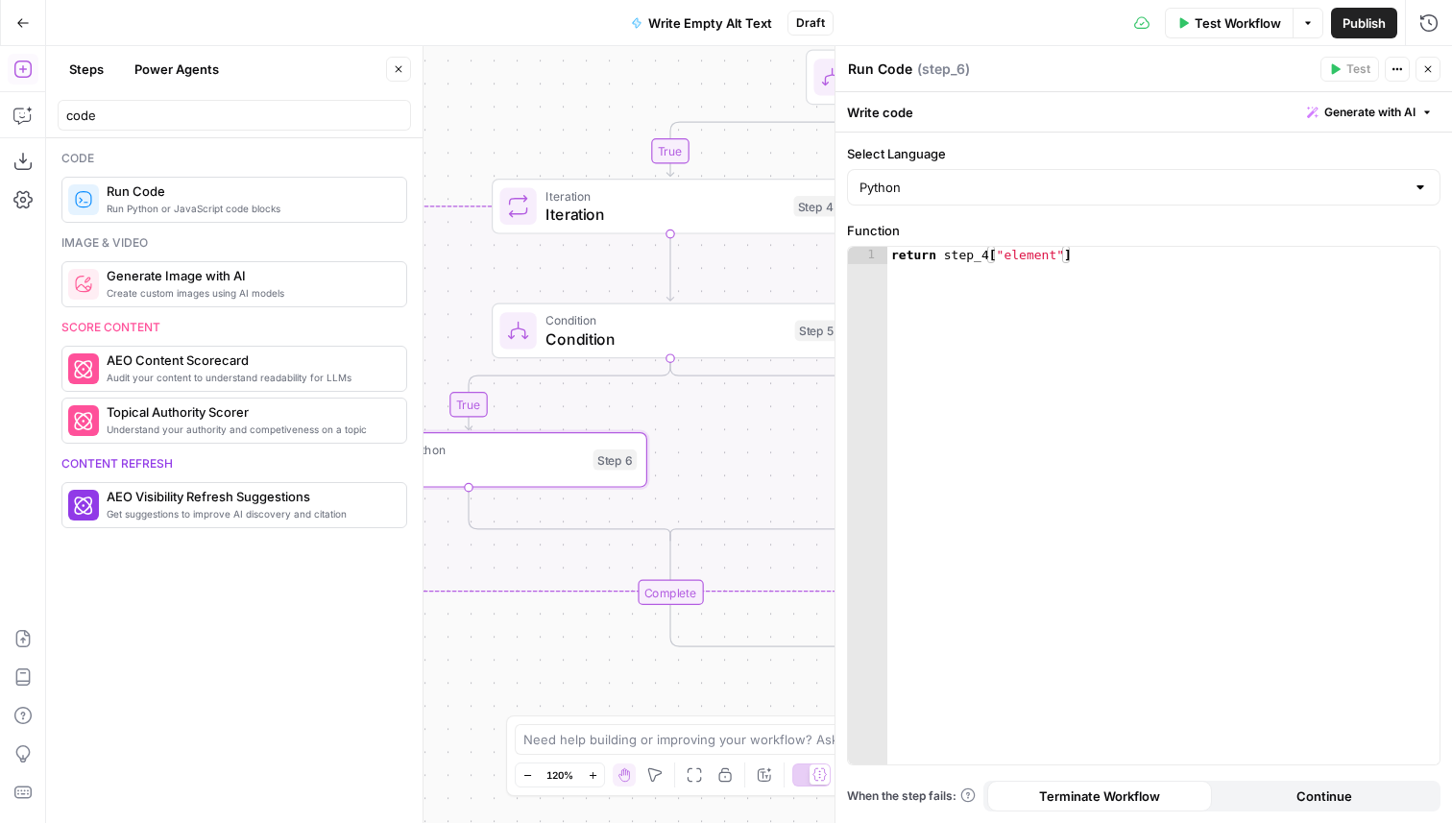
click at [211, 207] on span "Run Python or JavaScript code blocks" at bounding box center [249, 208] width 284 height 15
click at [1425, 65] on span "E" at bounding box center [1421, 63] width 14 height 17
click at [1422, 69] on icon "button" at bounding box center [1428, 69] width 12 height 12
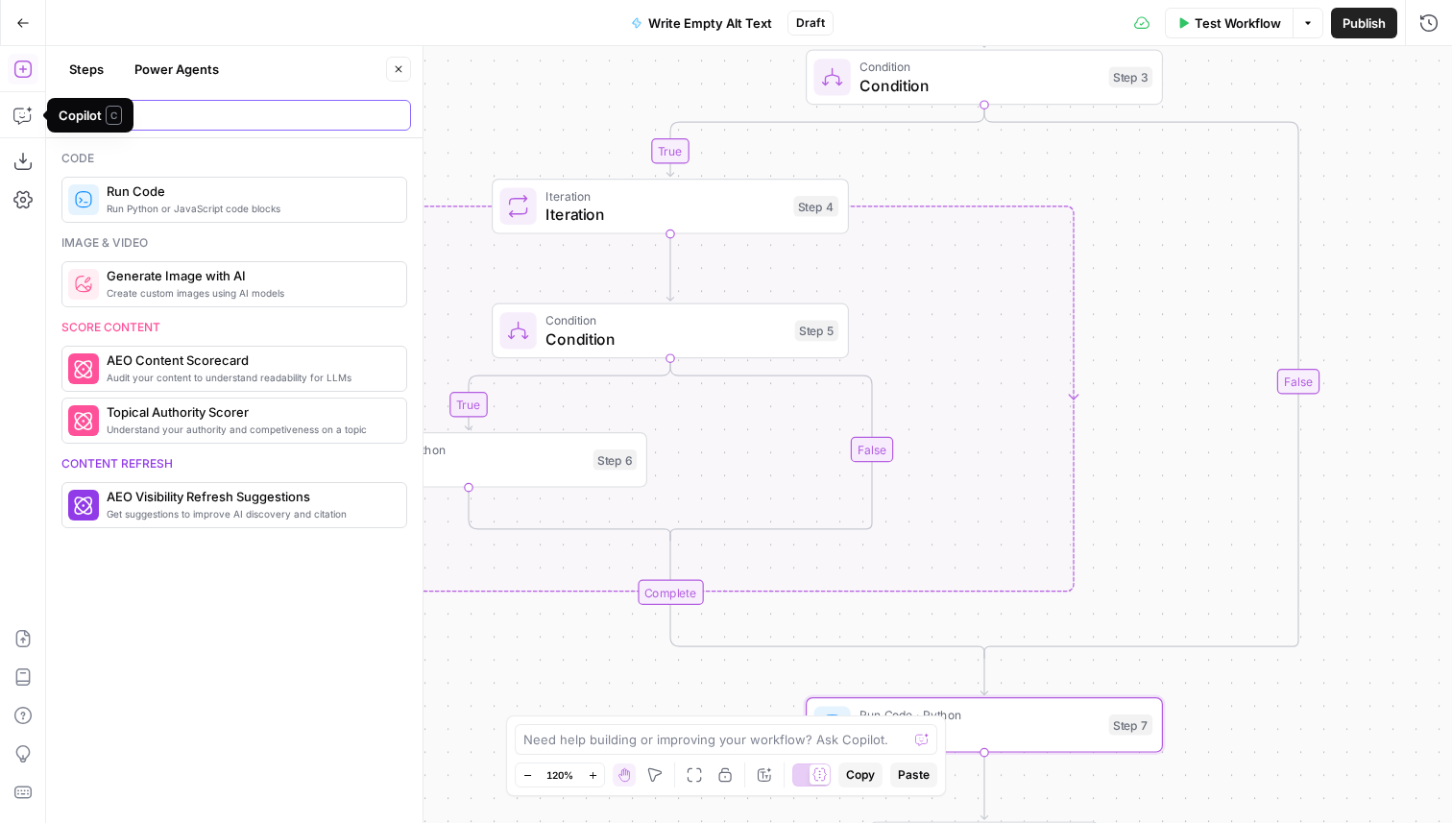
drag, startPoint x: 116, startPoint y: 113, endPoint x: 79, endPoint y: 113, distance: 37.4
click at [80, 113] on body "Amplitude New Home Insights Opportunities Your Data Browse Recent Grids Write I…" at bounding box center [726, 411] width 1452 height 823
click at [173, 108] on input "code" at bounding box center [234, 115] width 336 height 19
type input "c"
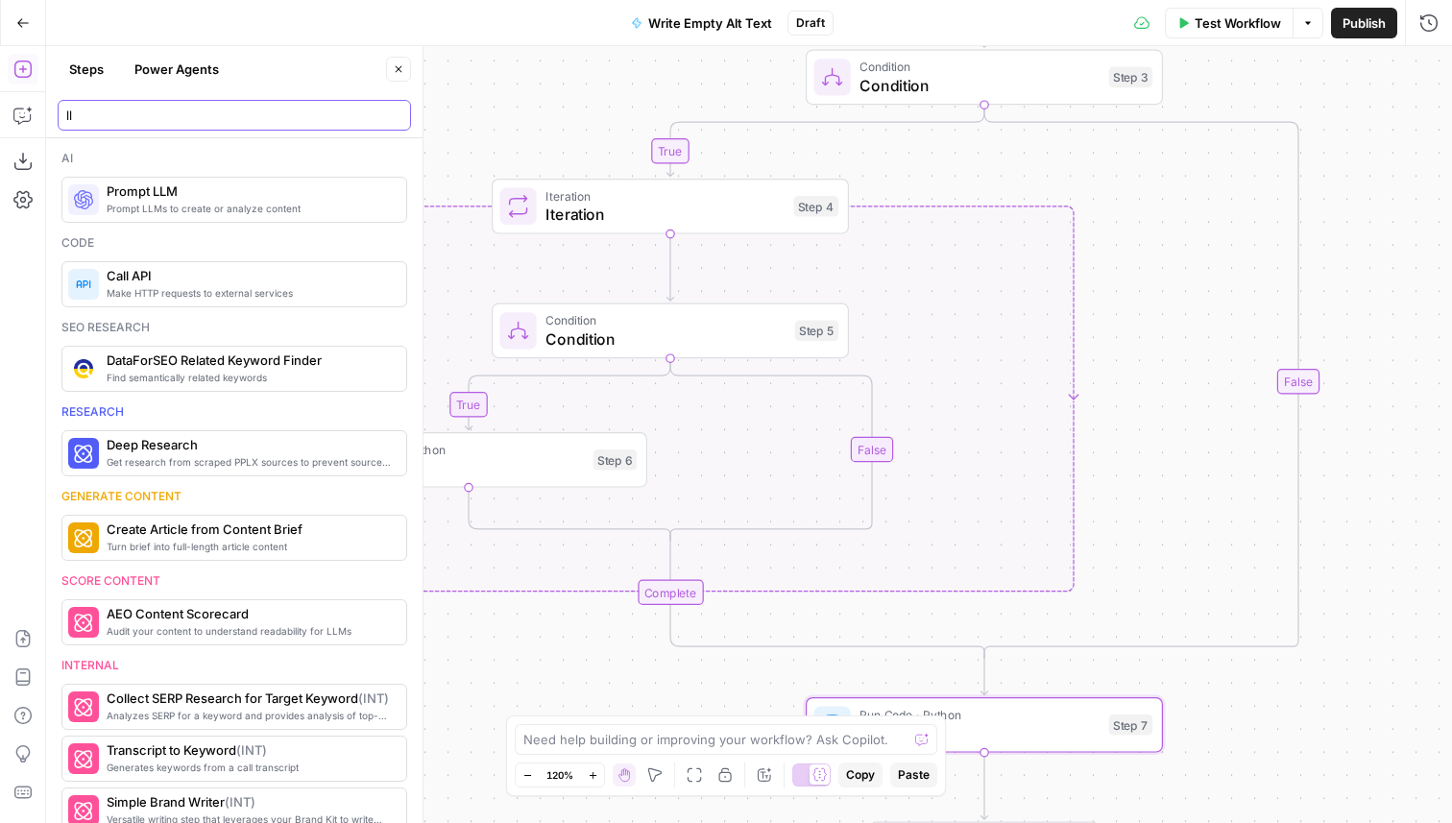
type input "ll"
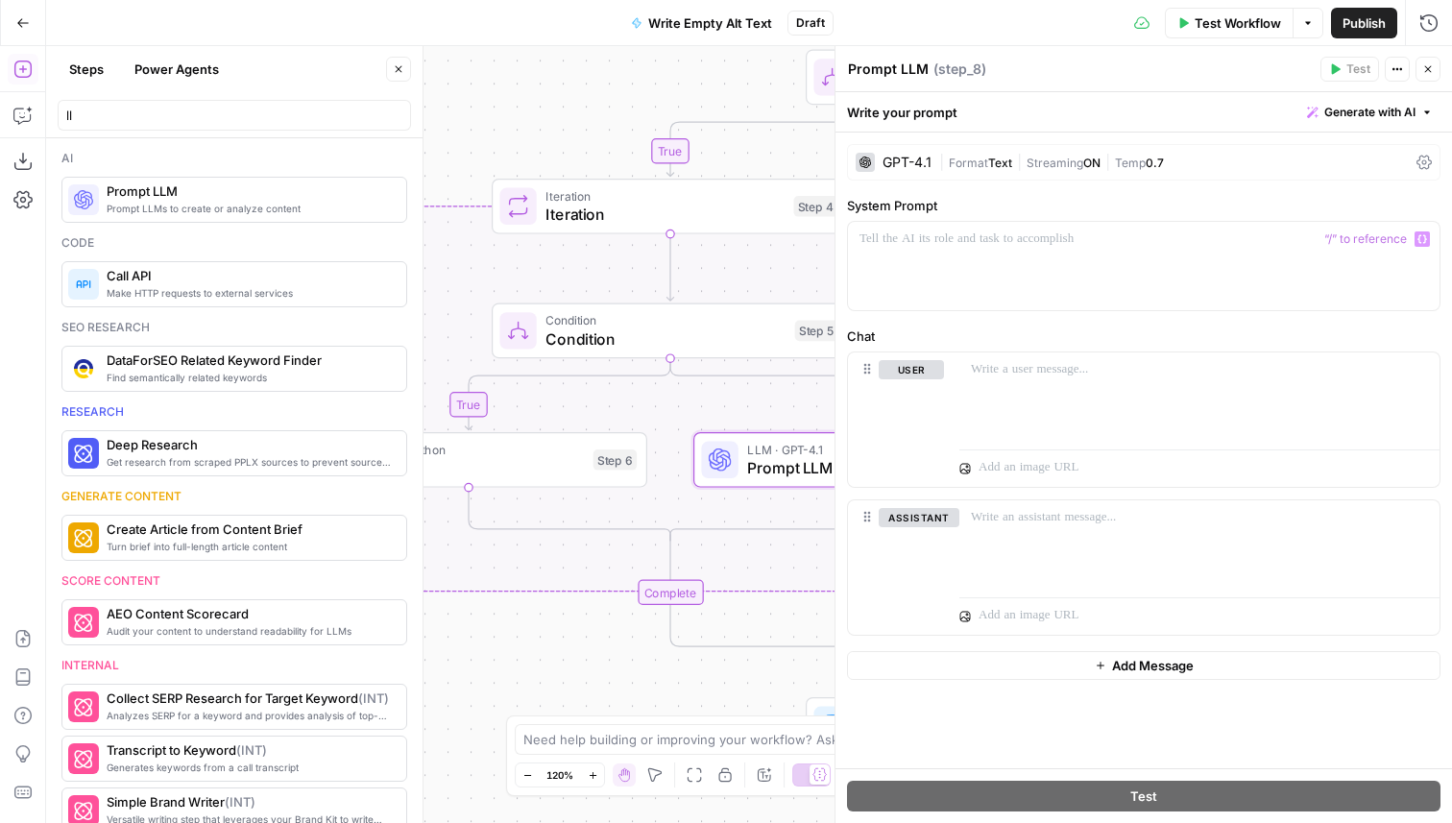
click at [899, 162] on div "GPT-4.1" at bounding box center [906, 162] width 49 height 13
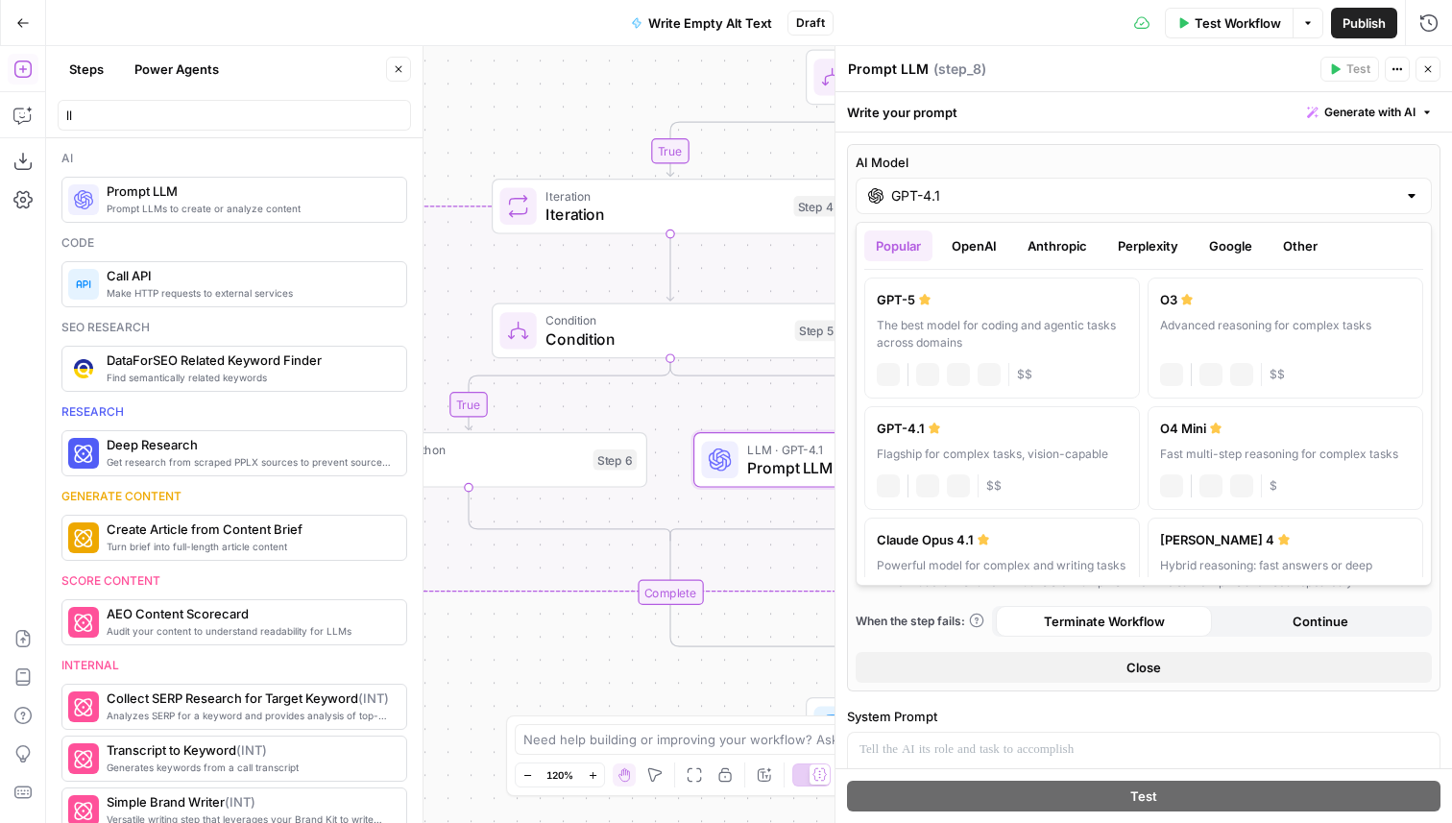
click at [935, 203] on input "GPT-4.1" at bounding box center [1143, 195] width 505 height 19
click at [1029, 255] on button "Anthropic" at bounding box center [1057, 245] width 83 height 31
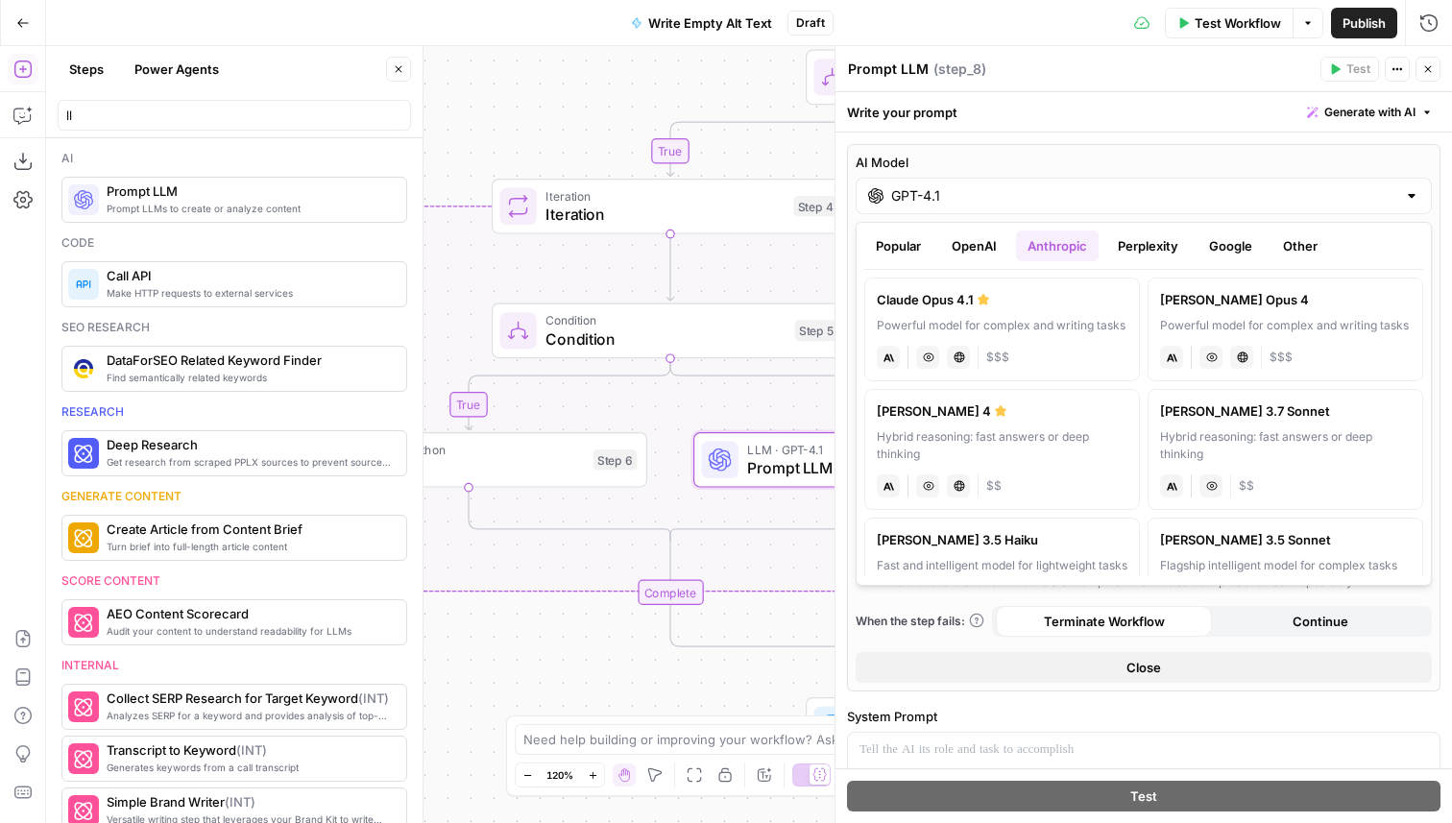
click at [1048, 440] on div "Hybrid reasoning: fast answers or deep thinking" at bounding box center [1001, 445] width 251 height 35
type input "Claude Sonnet 4"
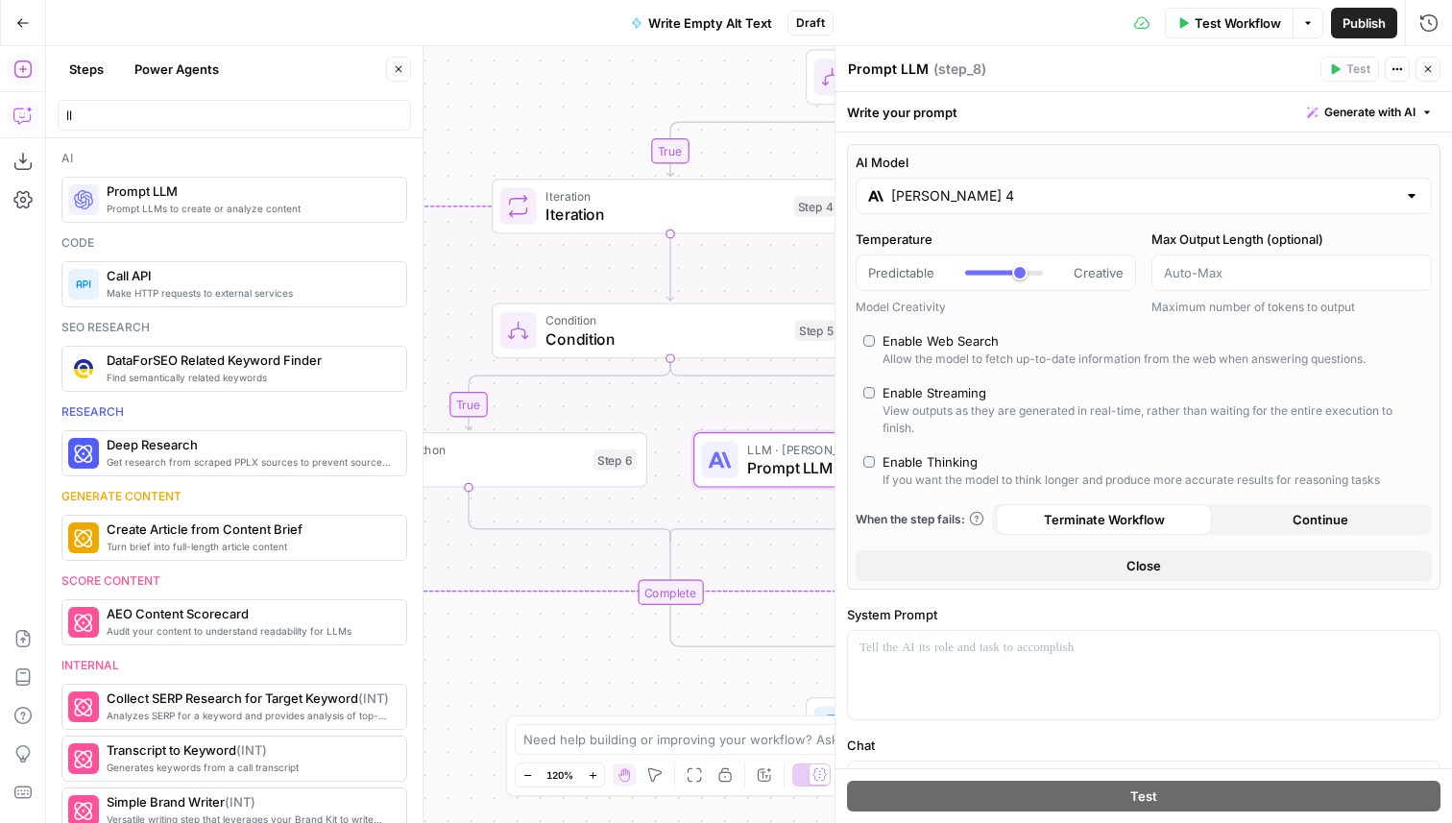
click at [8, 121] on button "Copilot" at bounding box center [23, 115] width 31 height 31
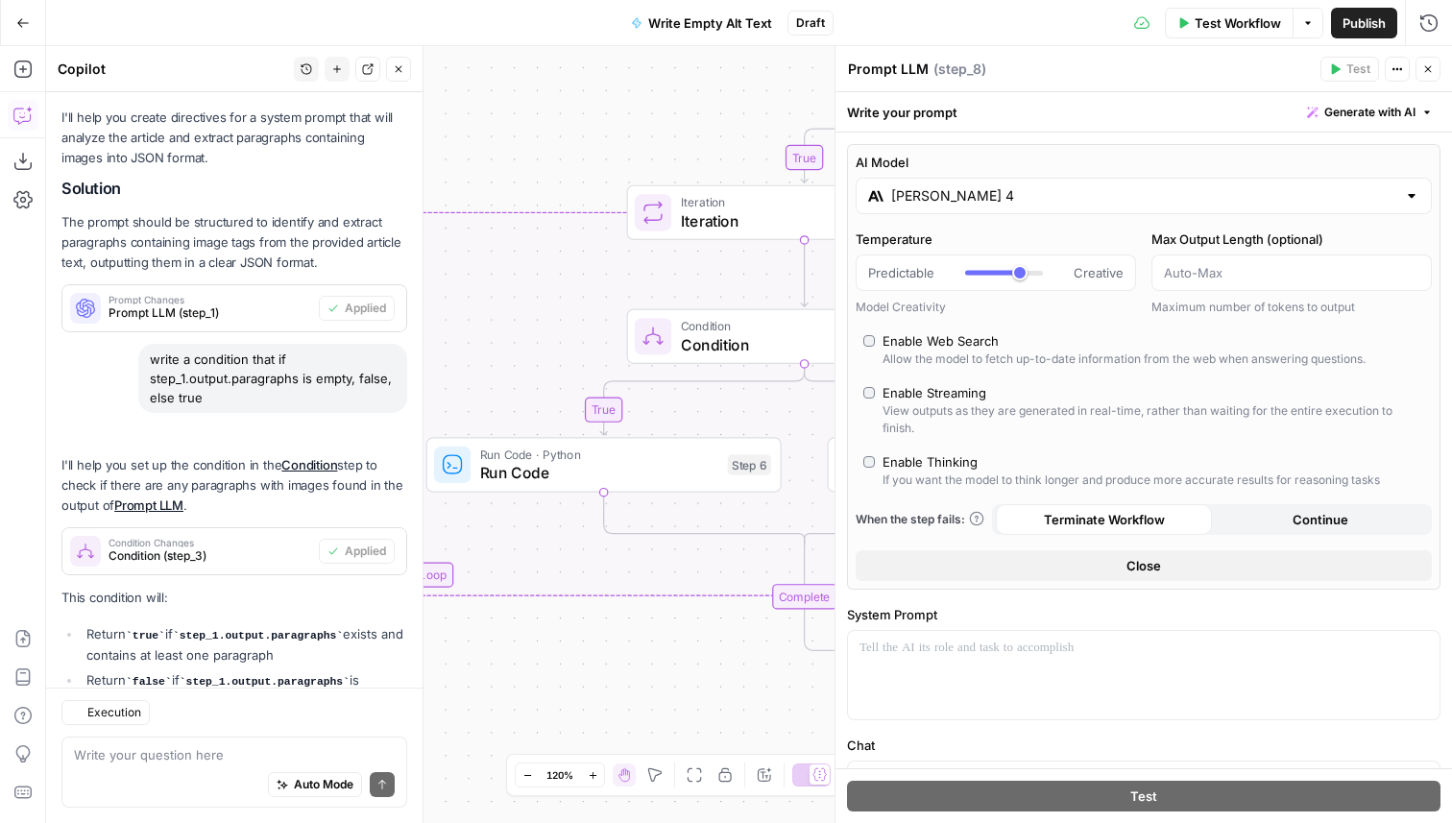
scroll to position [386, 0]
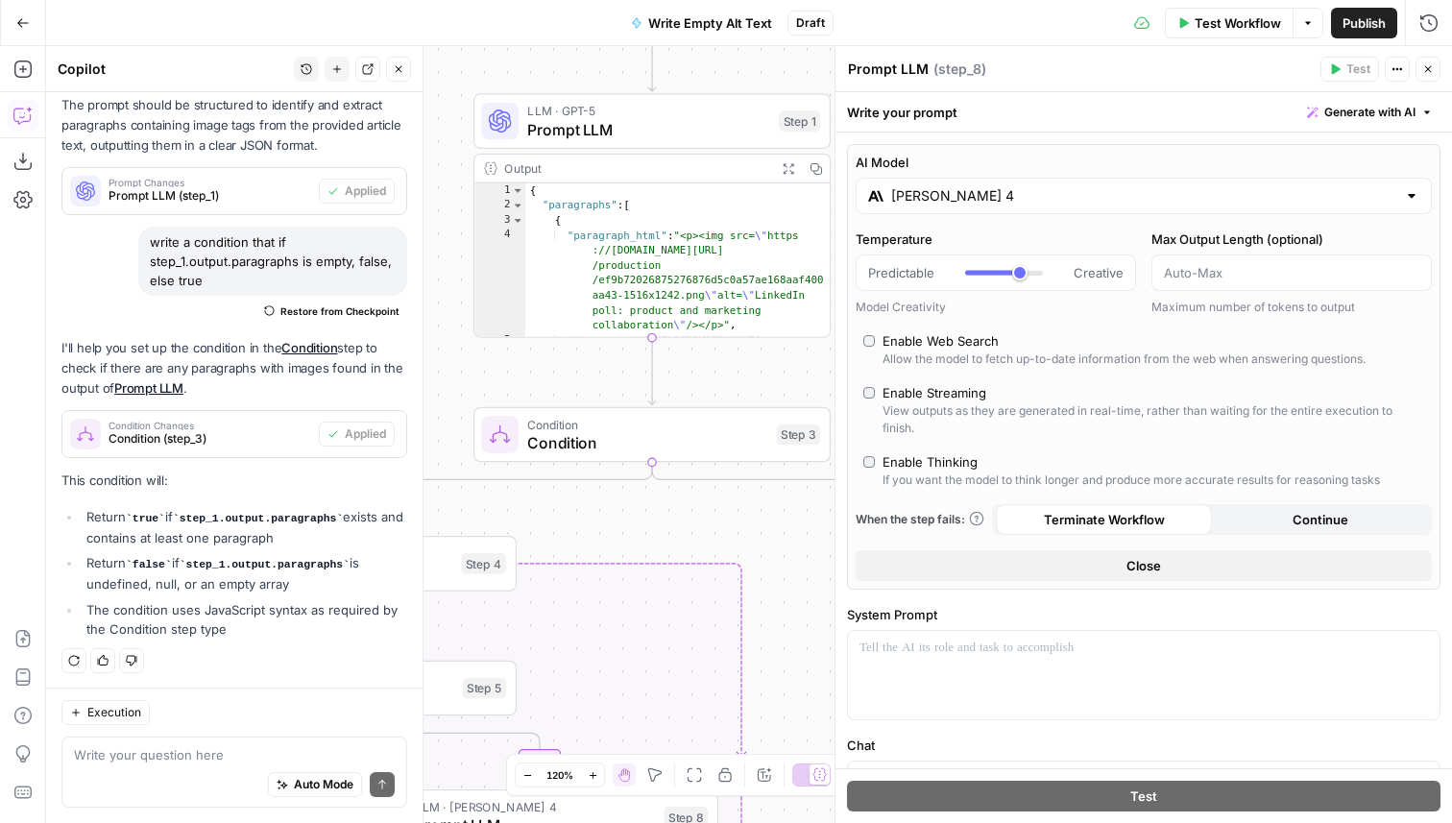
click at [173, 774] on div "Auto Mode Send" at bounding box center [234, 785] width 321 height 42
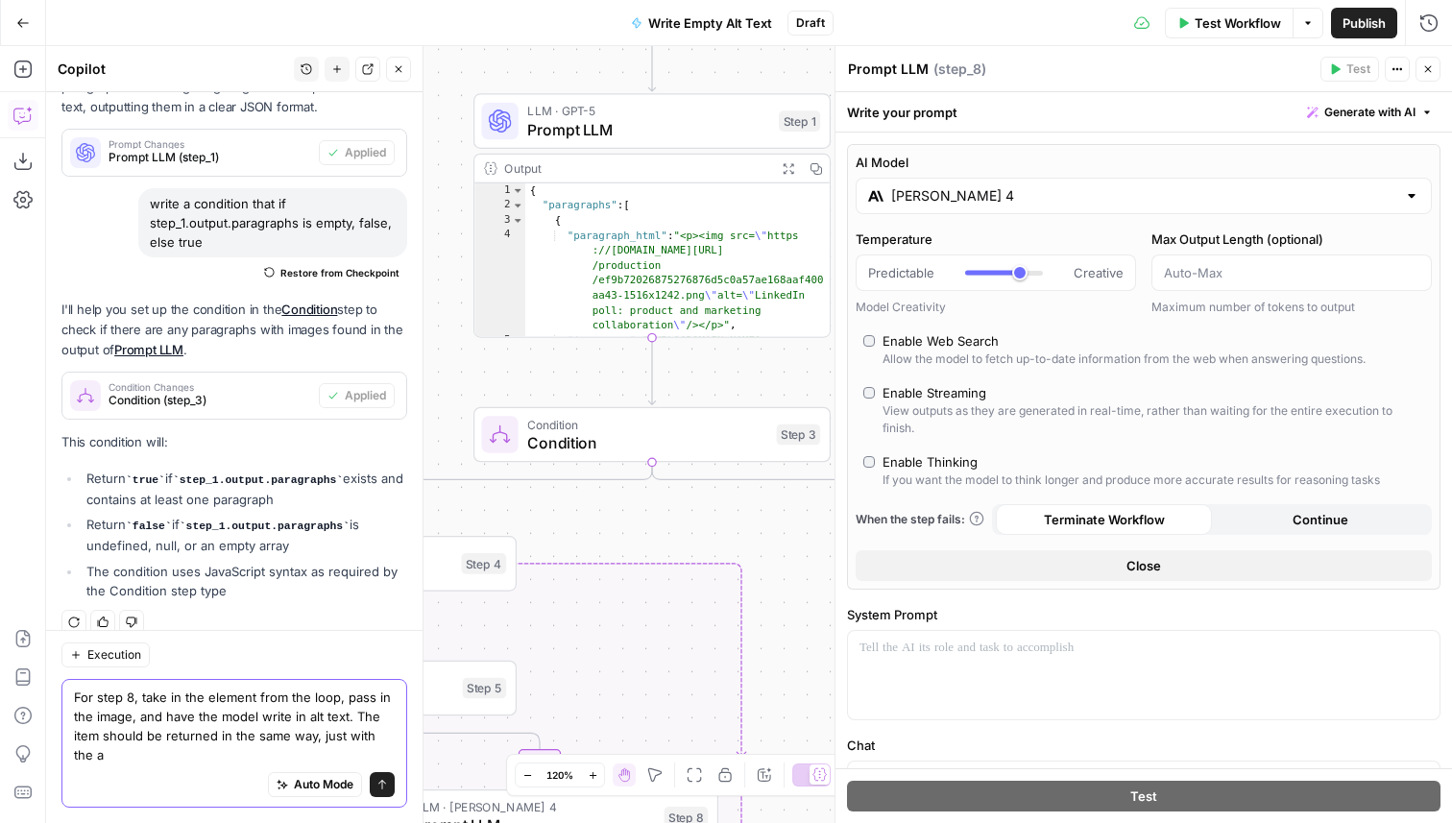
scroll to position [444, 0]
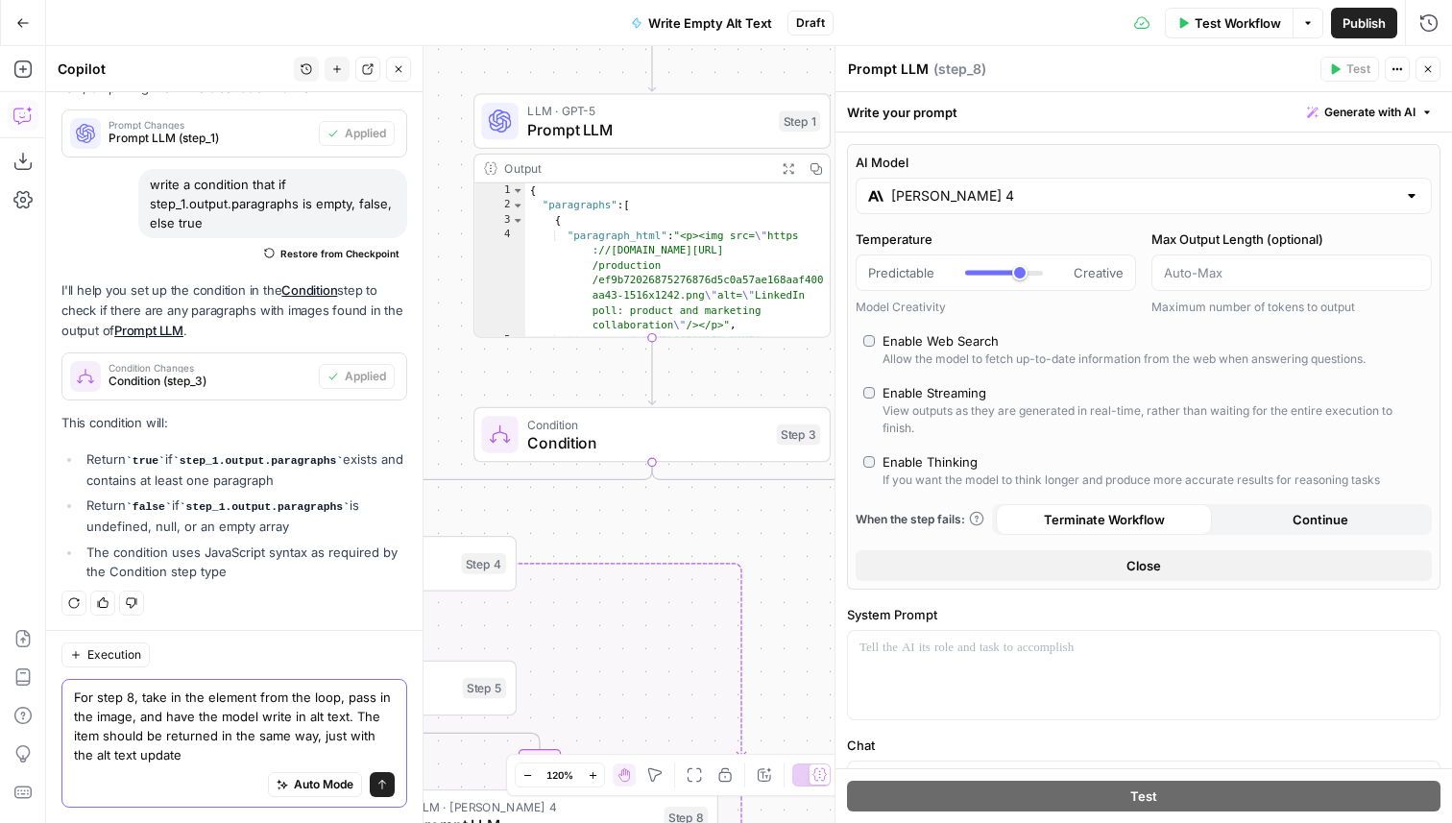
type textarea "For step 8, take in the element from the loop, pass in the image, and have the …"
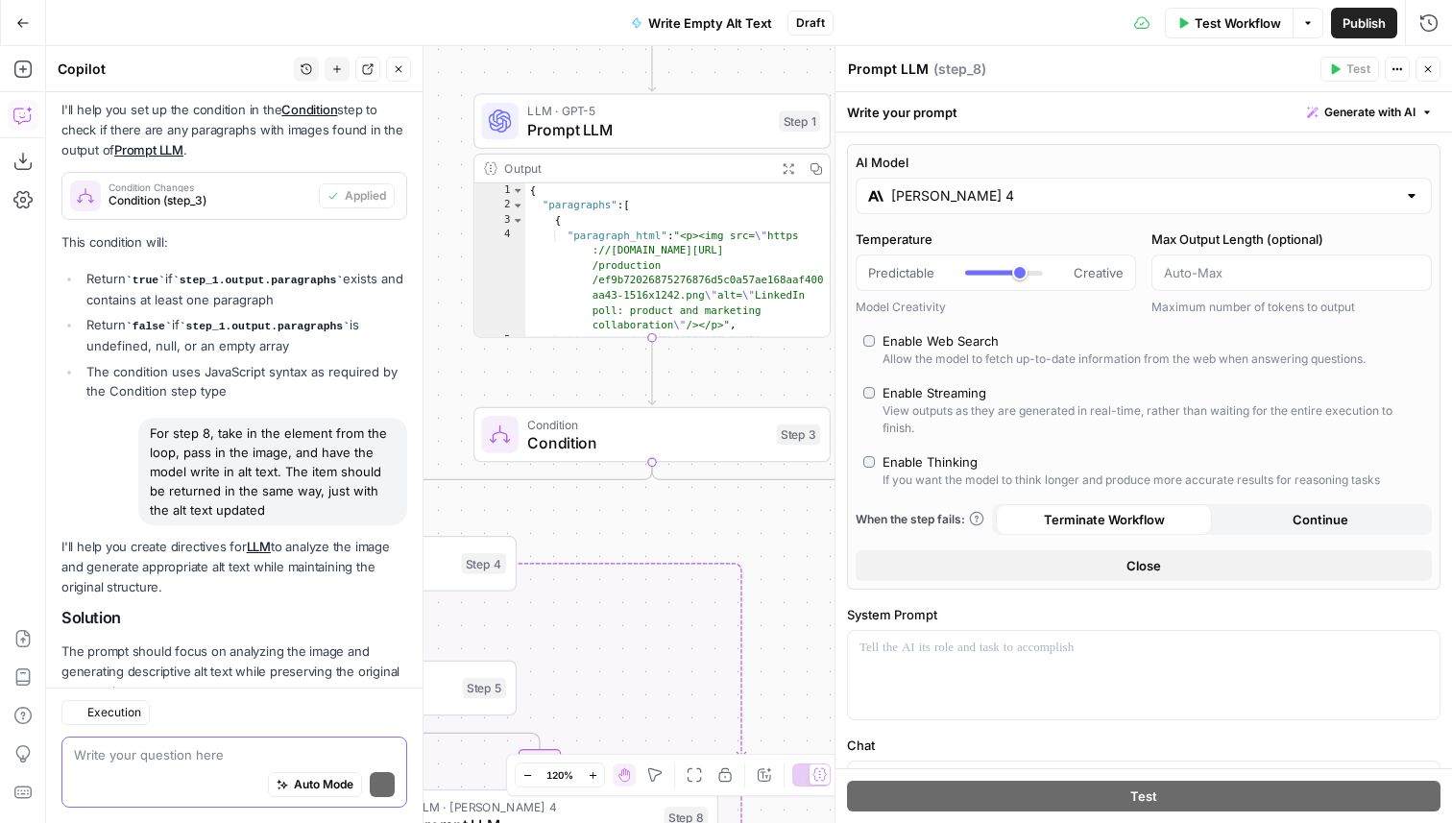
scroll to position [741, 0]
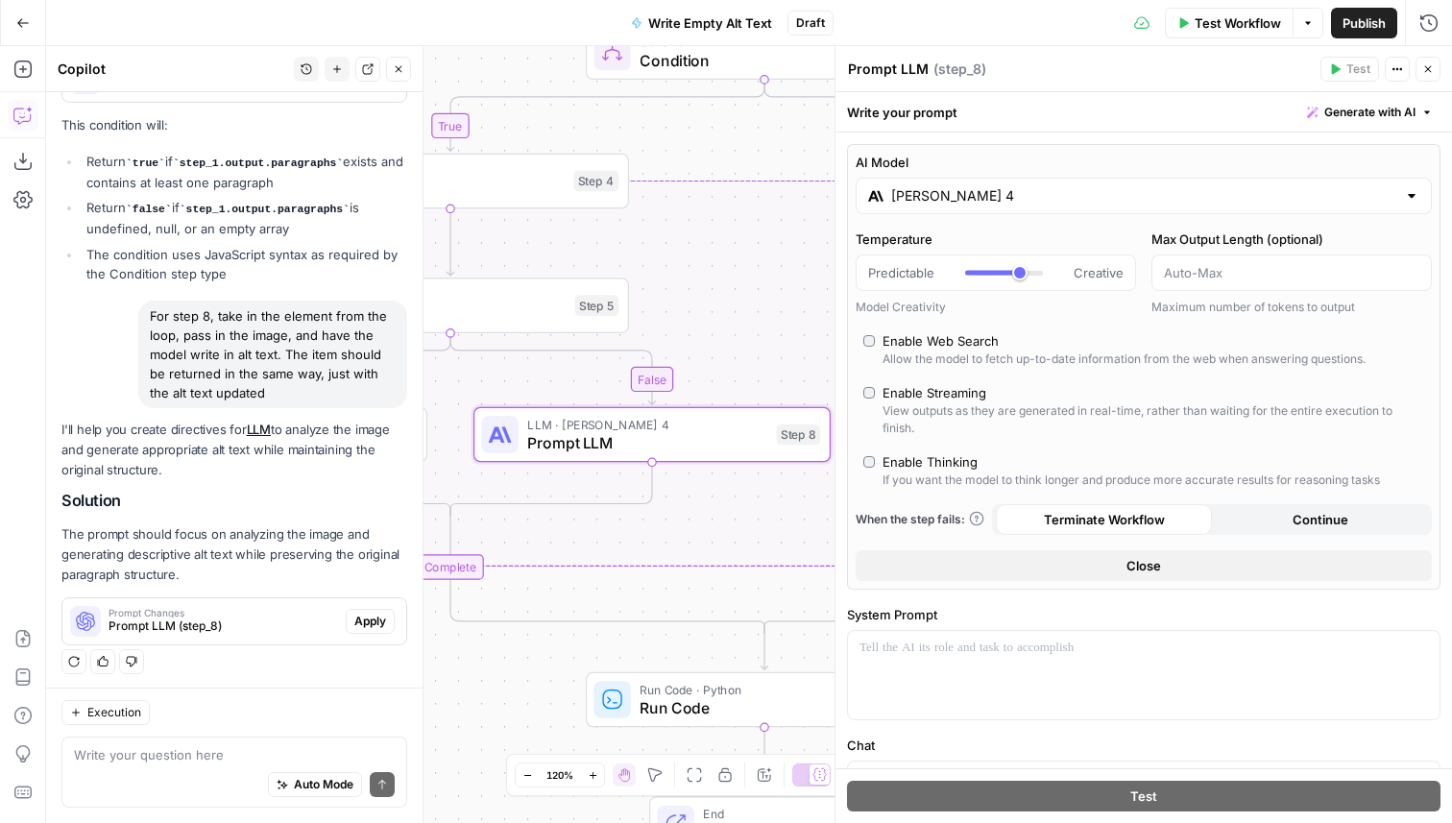
click at [367, 618] on span "Apply" at bounding box center [370, 620] width 32 height 17
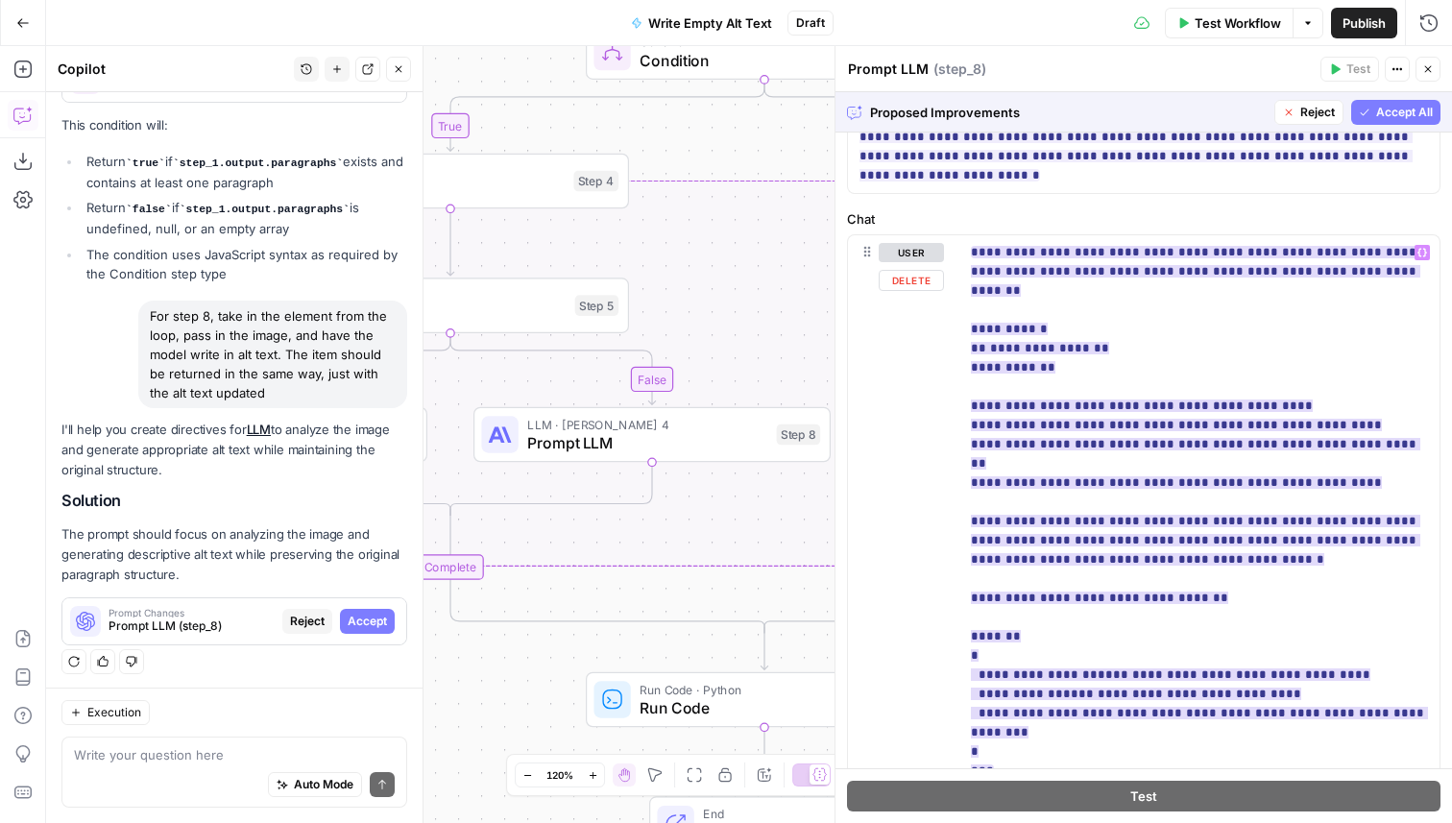
scroll to position [506, 0]
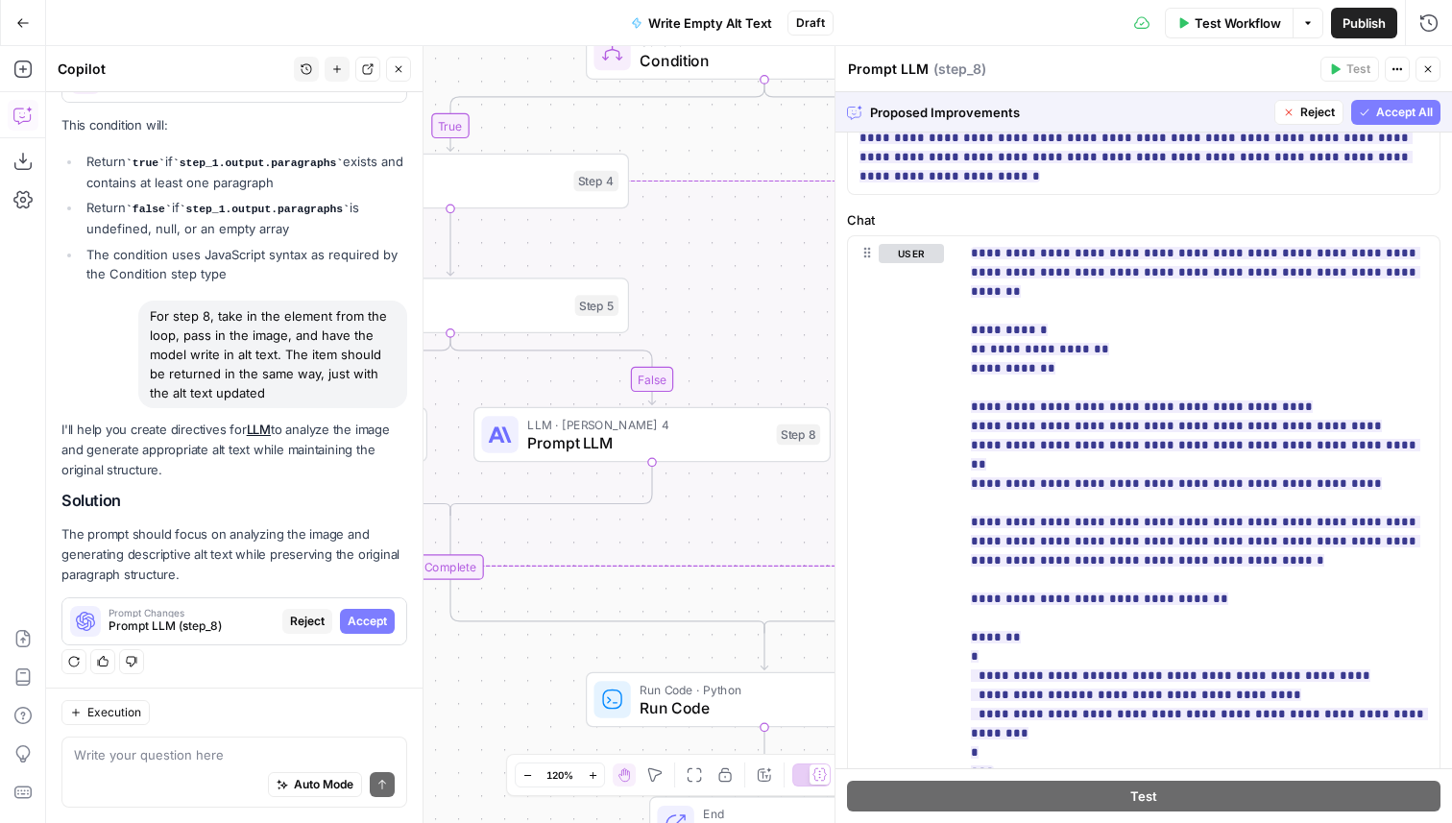
click at [1374, 127] on div "Proposed Improvements Reject Accept All" at bounding box center [1143, 111] width 616 height 39
click at [1384, 115] on span "Accept All" at bounding box center [1404, 112] width 57 height 17
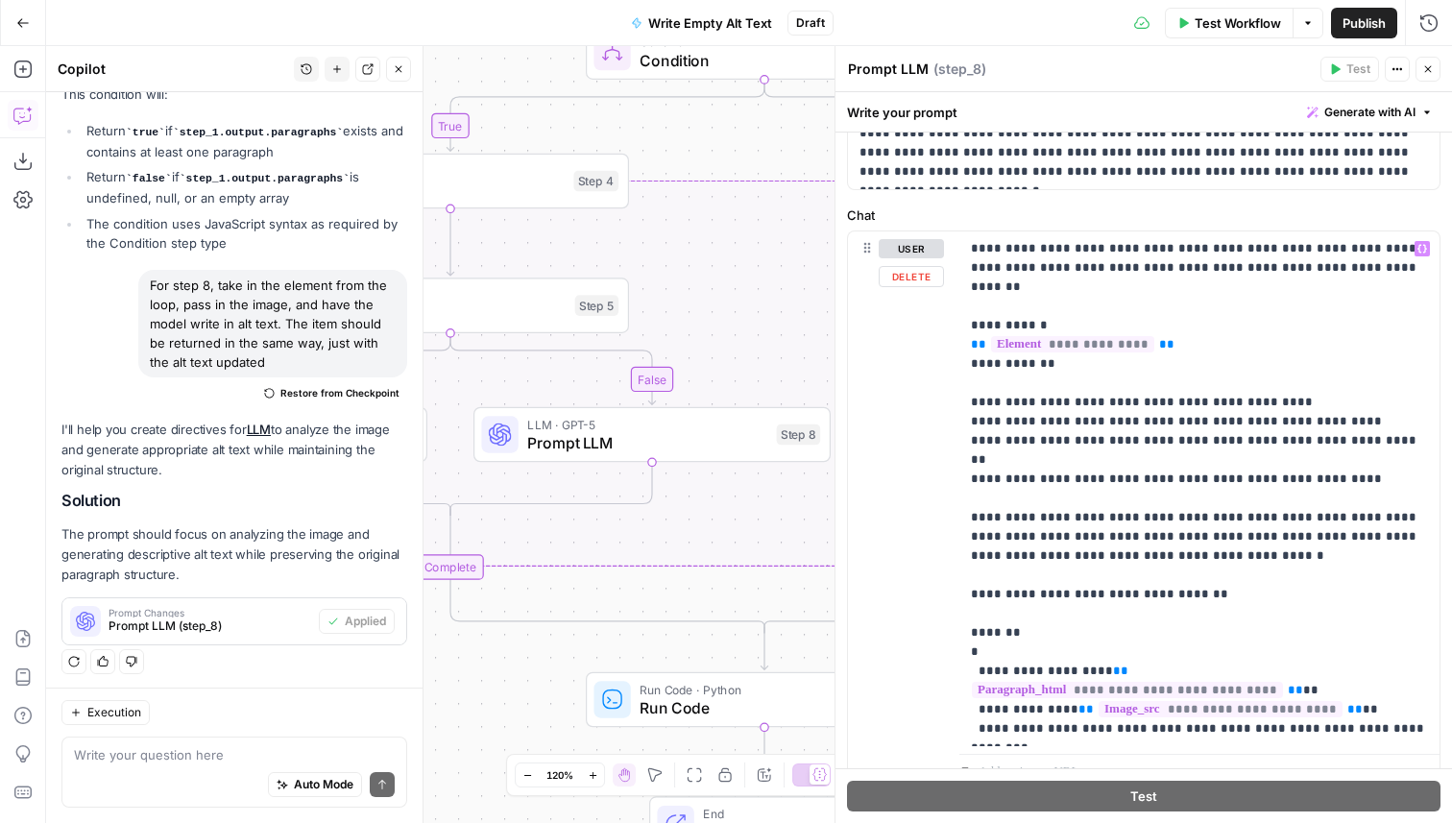
scroll to position [956, 0]
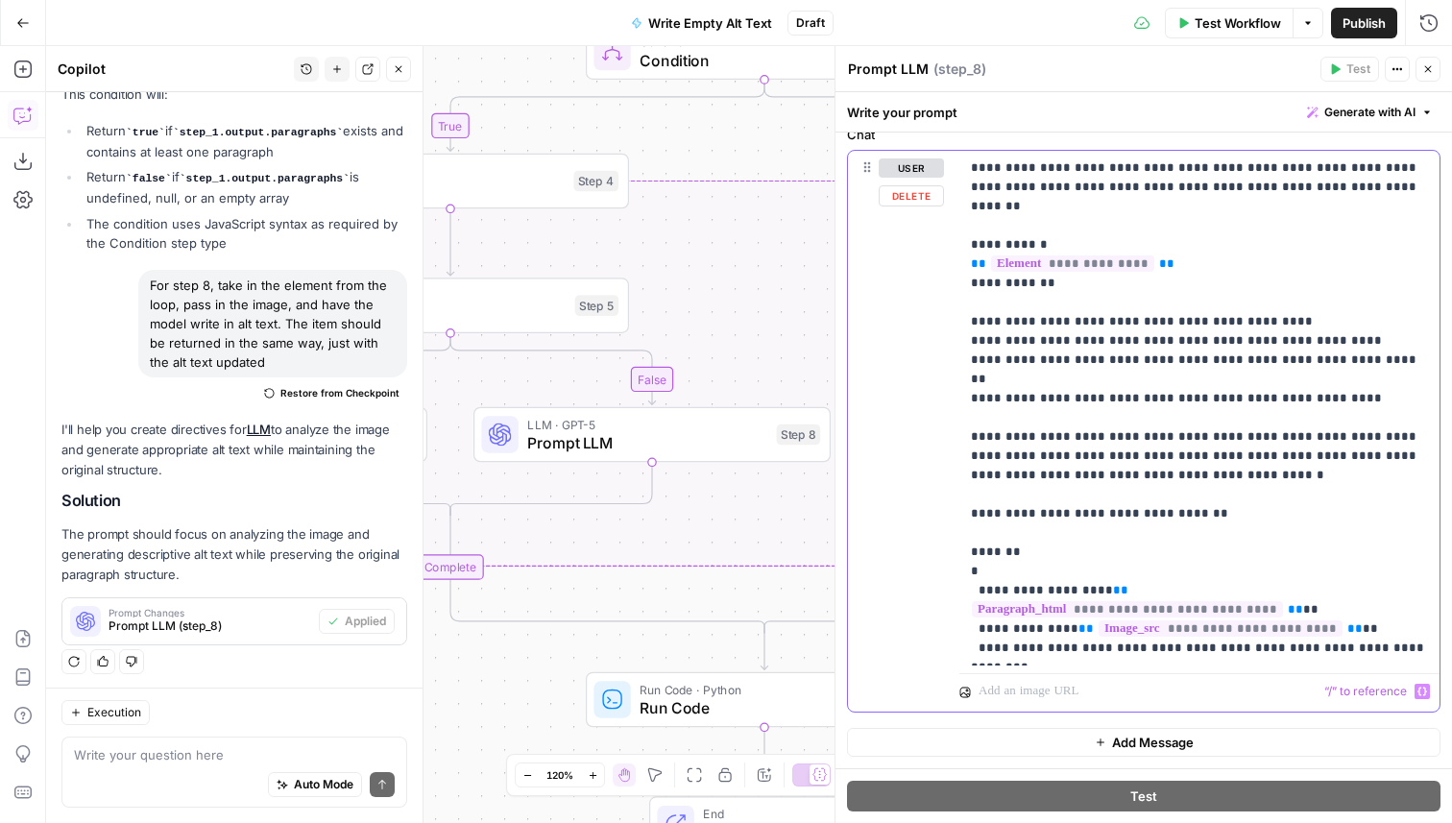
click at [1060, 683] on p at bounding box center [1188, 691] width 420 height 19
click at [1428, 693] on button "Variables Menu" at bounding box center [1421, 691] width 15 height 15
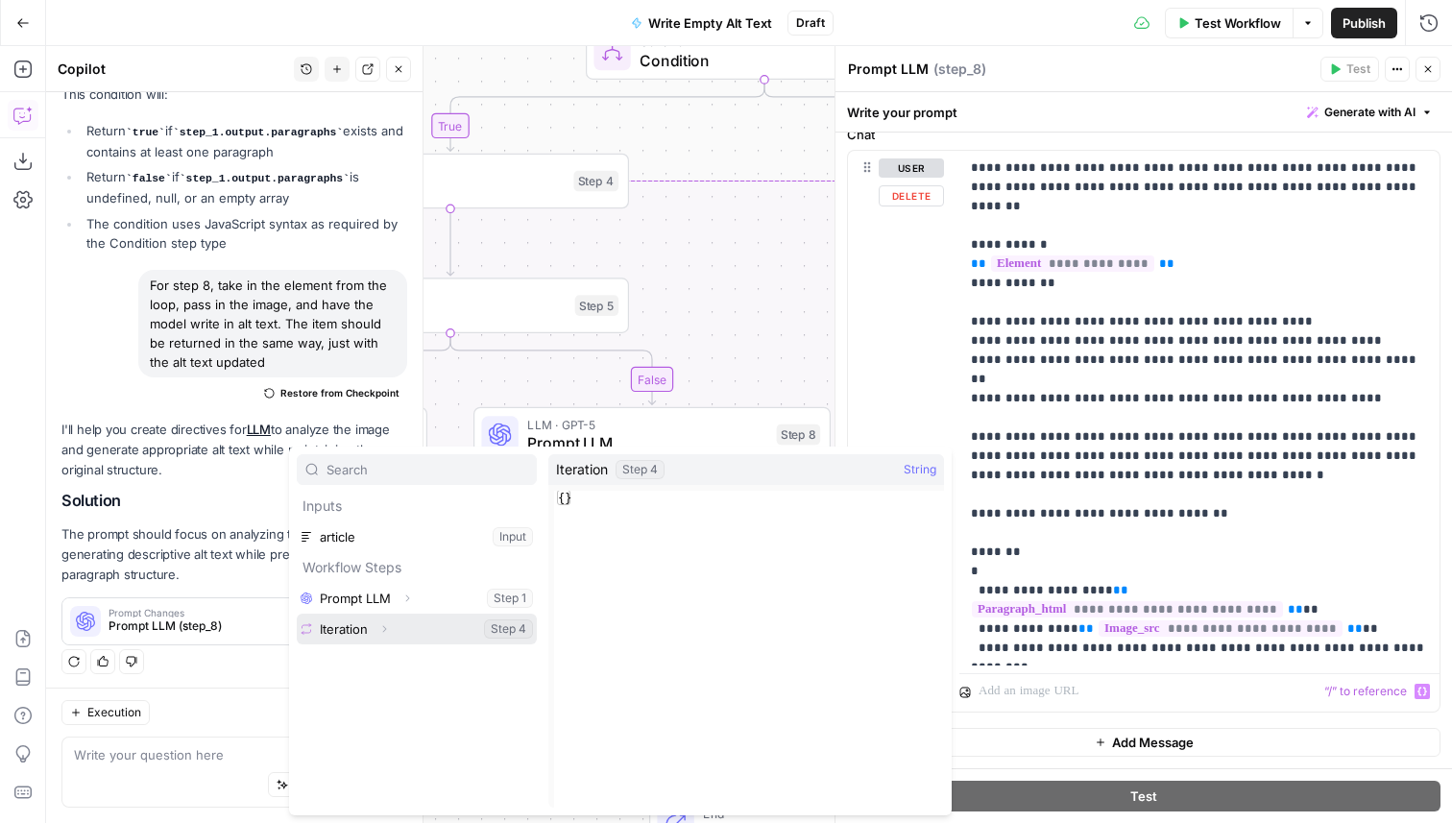
click at [389, 633] on icon "button" at bounding box center [384, 629] width 12 height 12
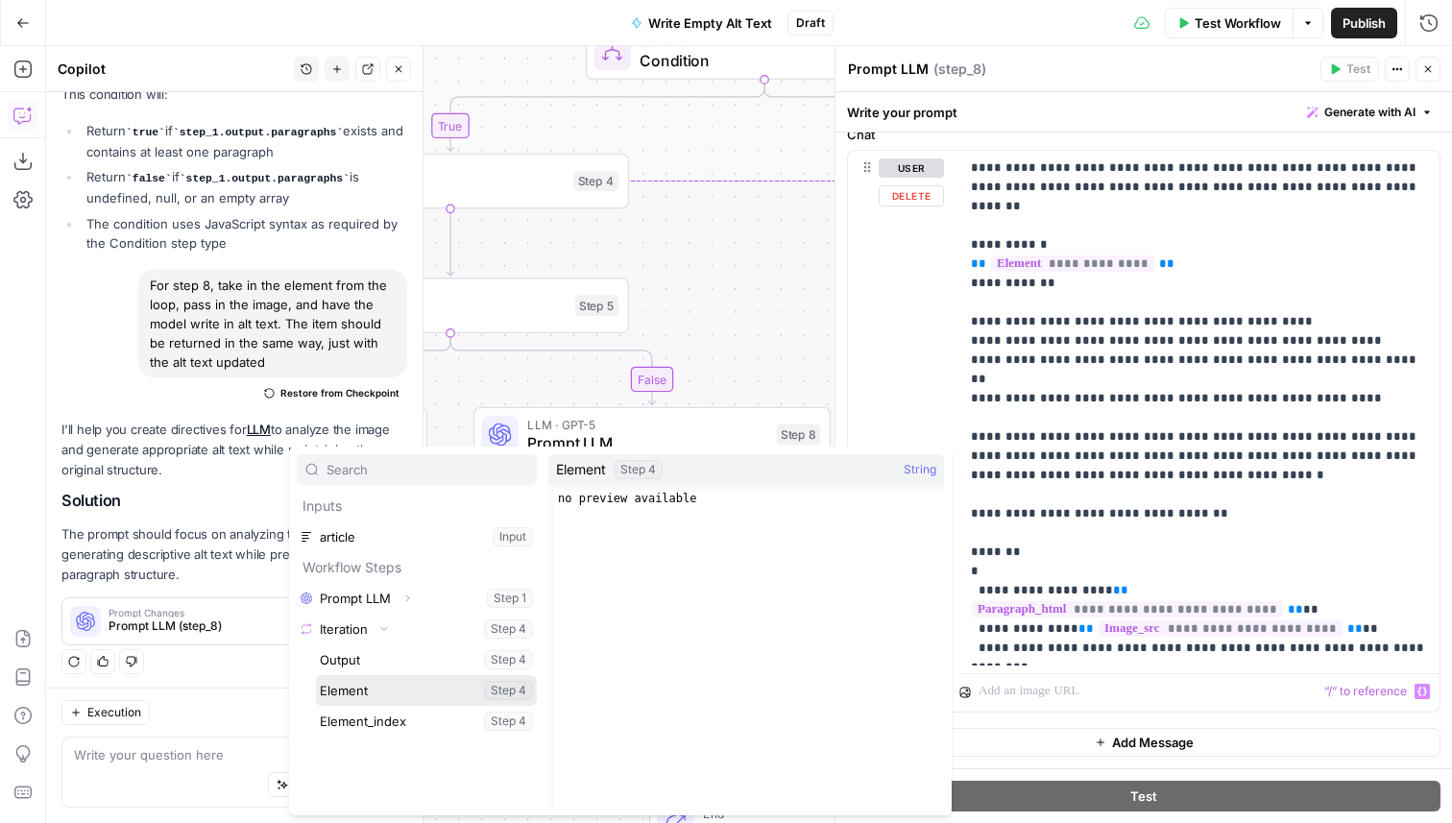
click at [388, 688] on button "Select variable Element" at bounding box center [426, 690] width 221 height 31
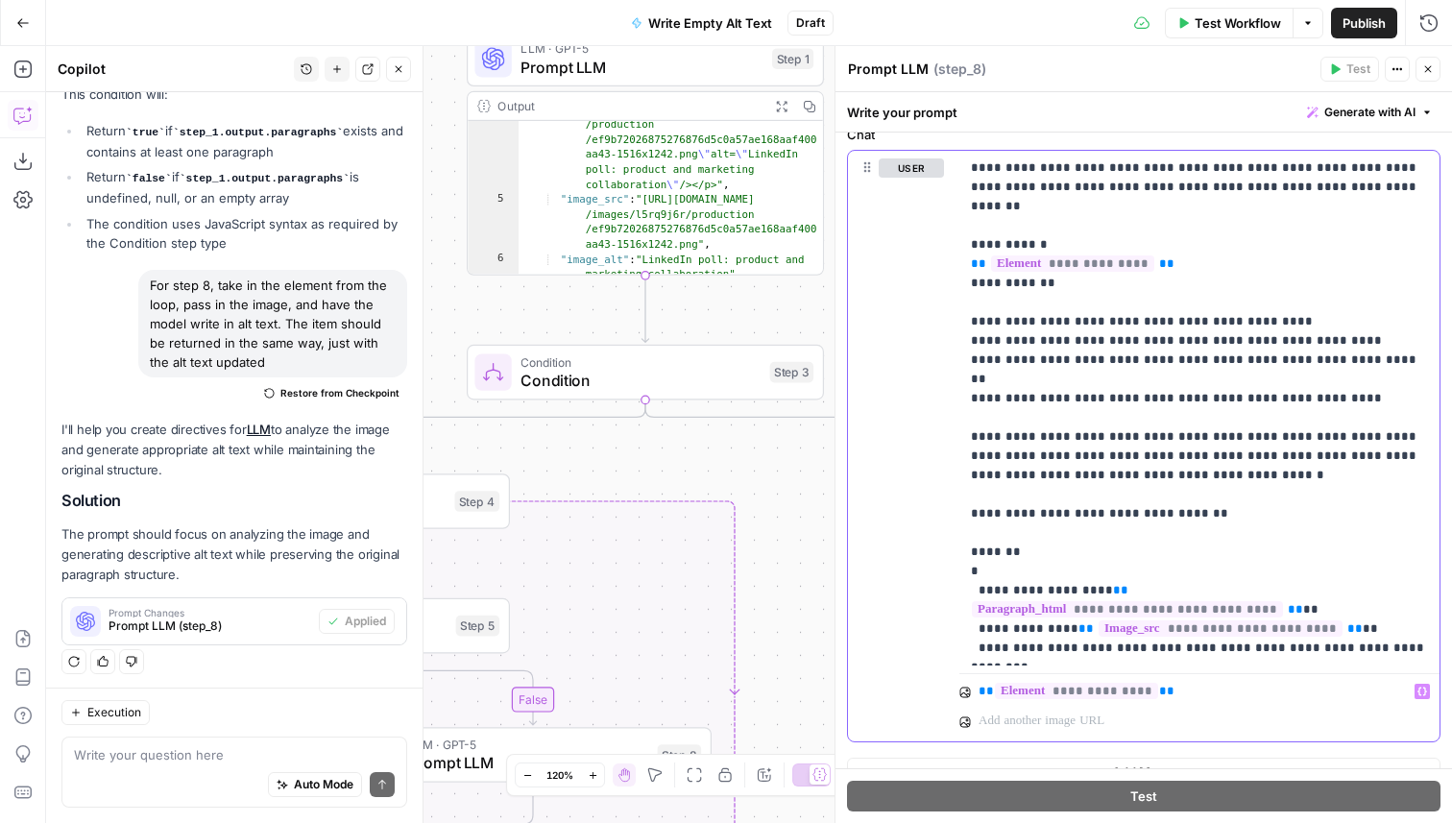
scroll to position [69, 0]
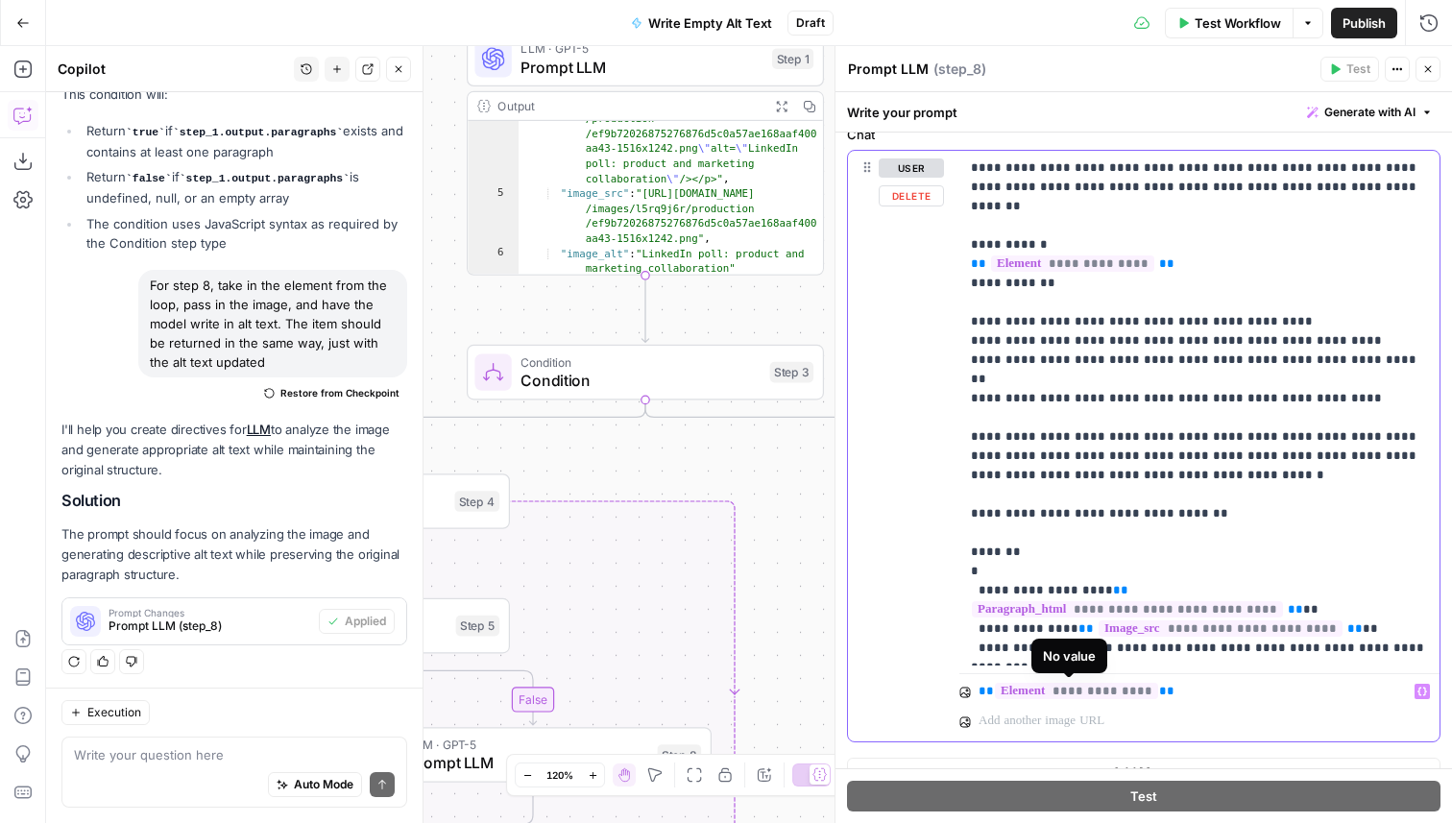
click at [1139, 691] on span "**********" at bounding box center [1076, 691] width 163 height 16
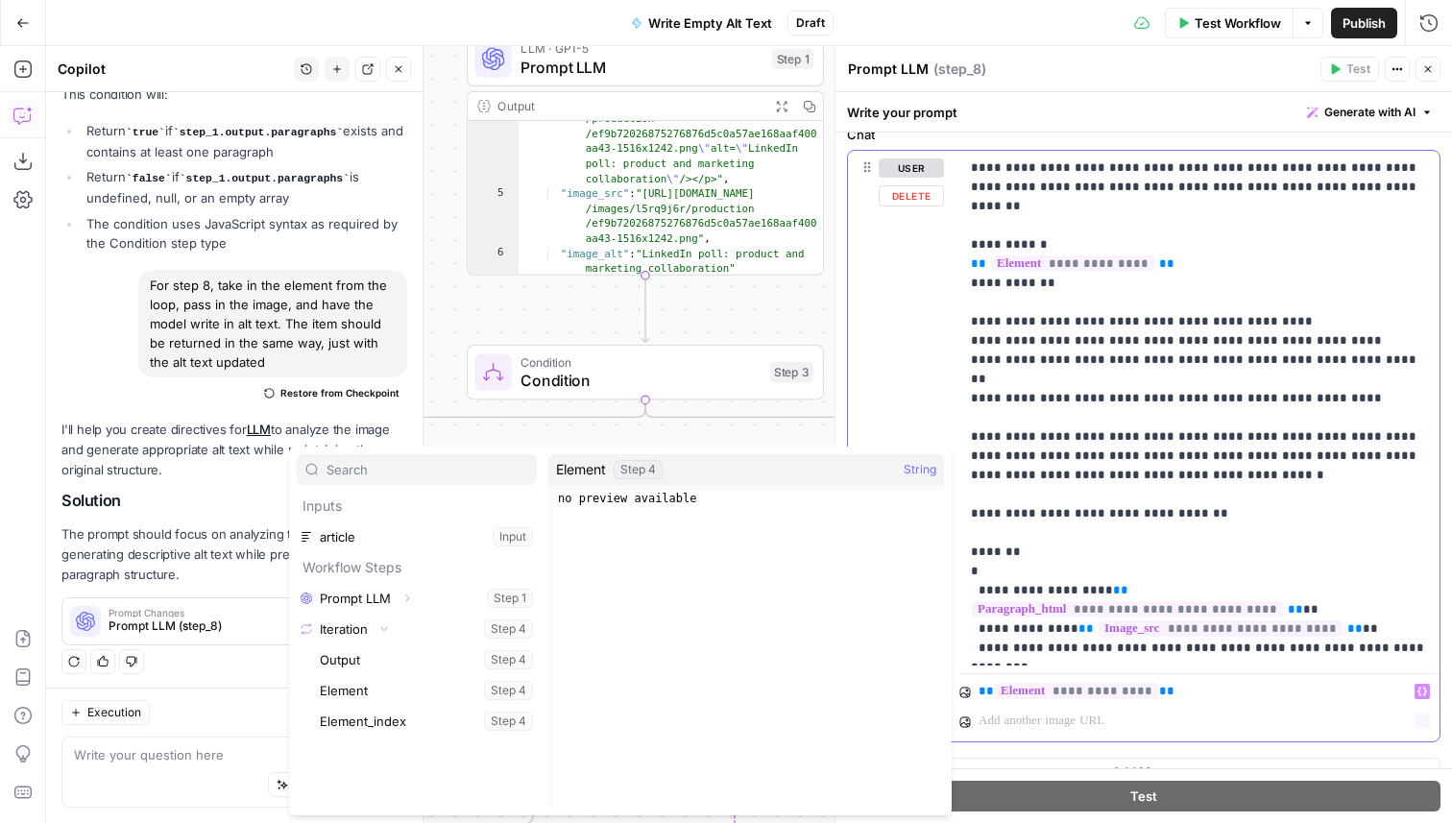
click at [1137, 702] on div "**********" at bounding box center [1188, 693] width 428 height 22
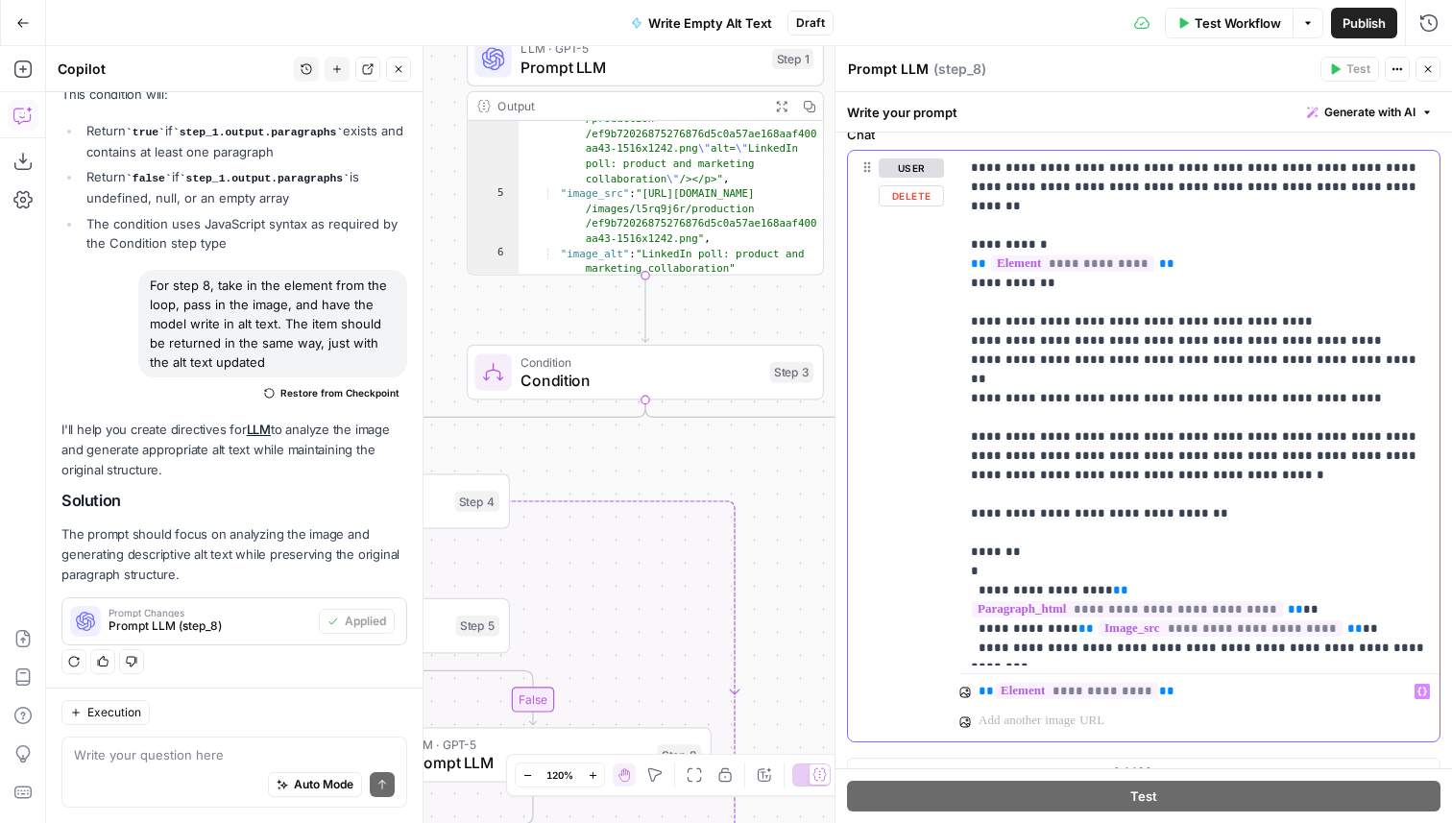
click at [1140, 695] on span "**********" at bounding box center [1076, 691] width 163 height 16
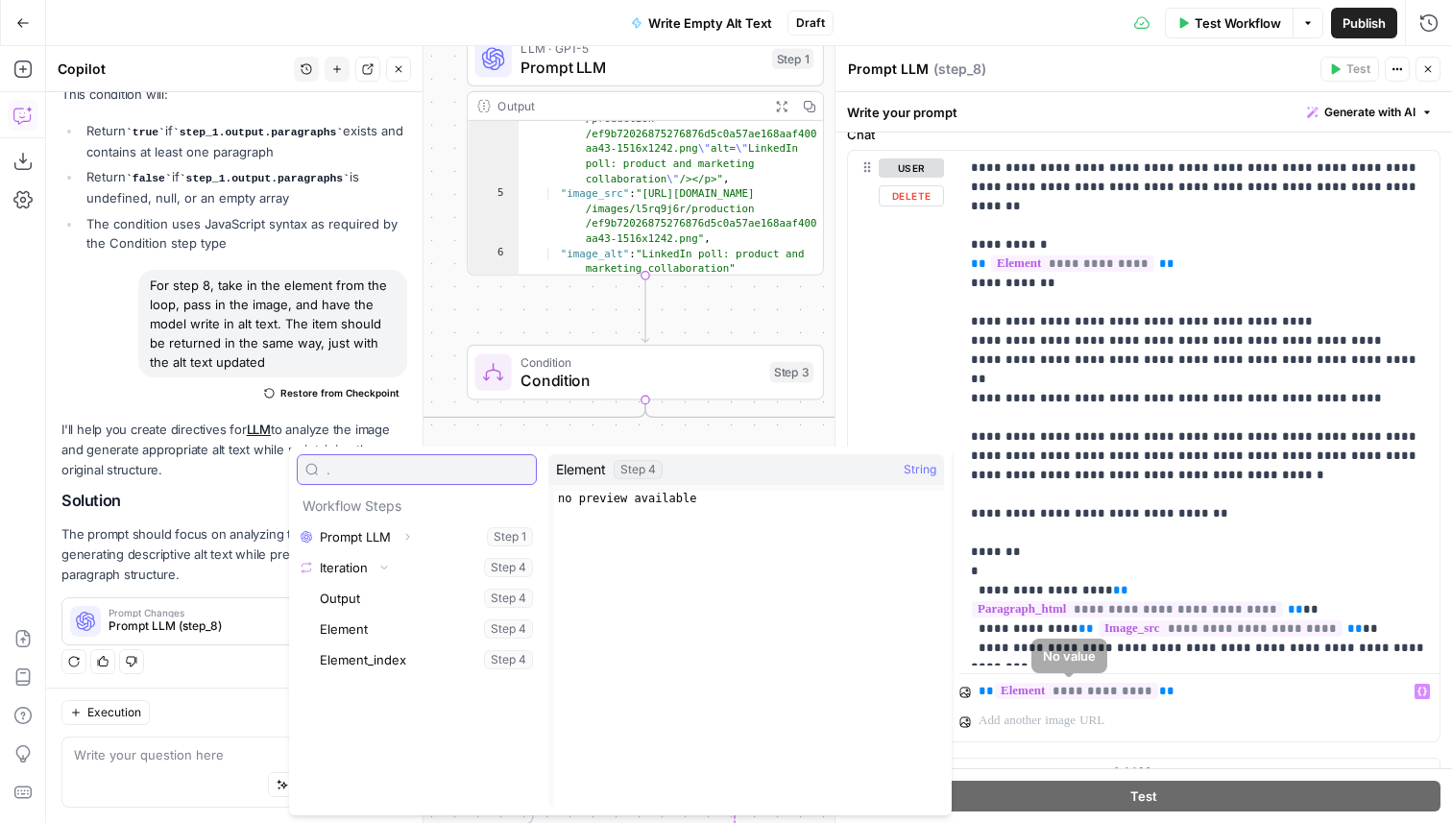
type input "."
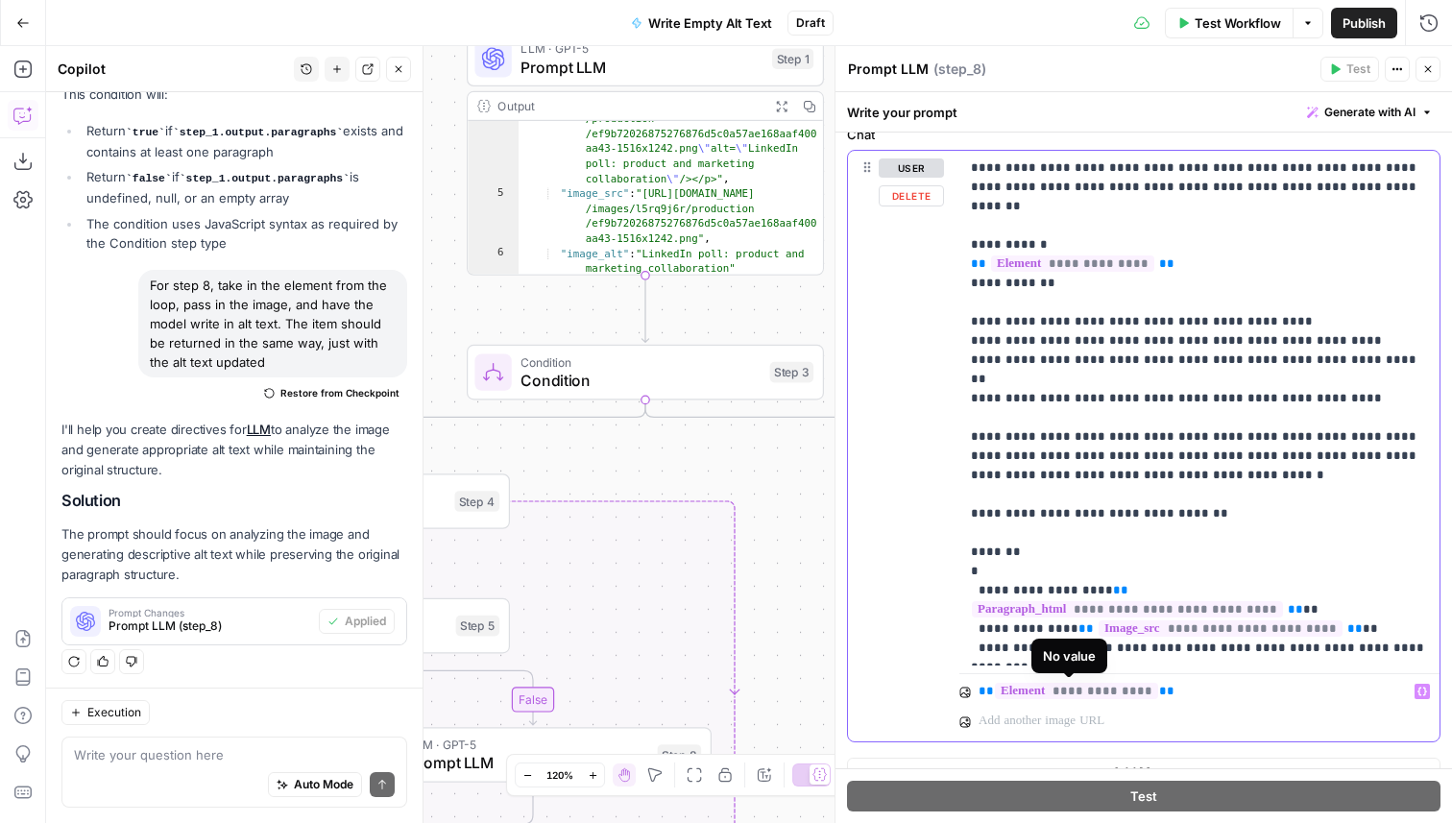
click at [1145, 693] on span "**********" at bounding box center [1076, 691] width 163 height 16
click at [1159, 699] on p "**********" at bounding box center [1188, 691] width 420 height 19
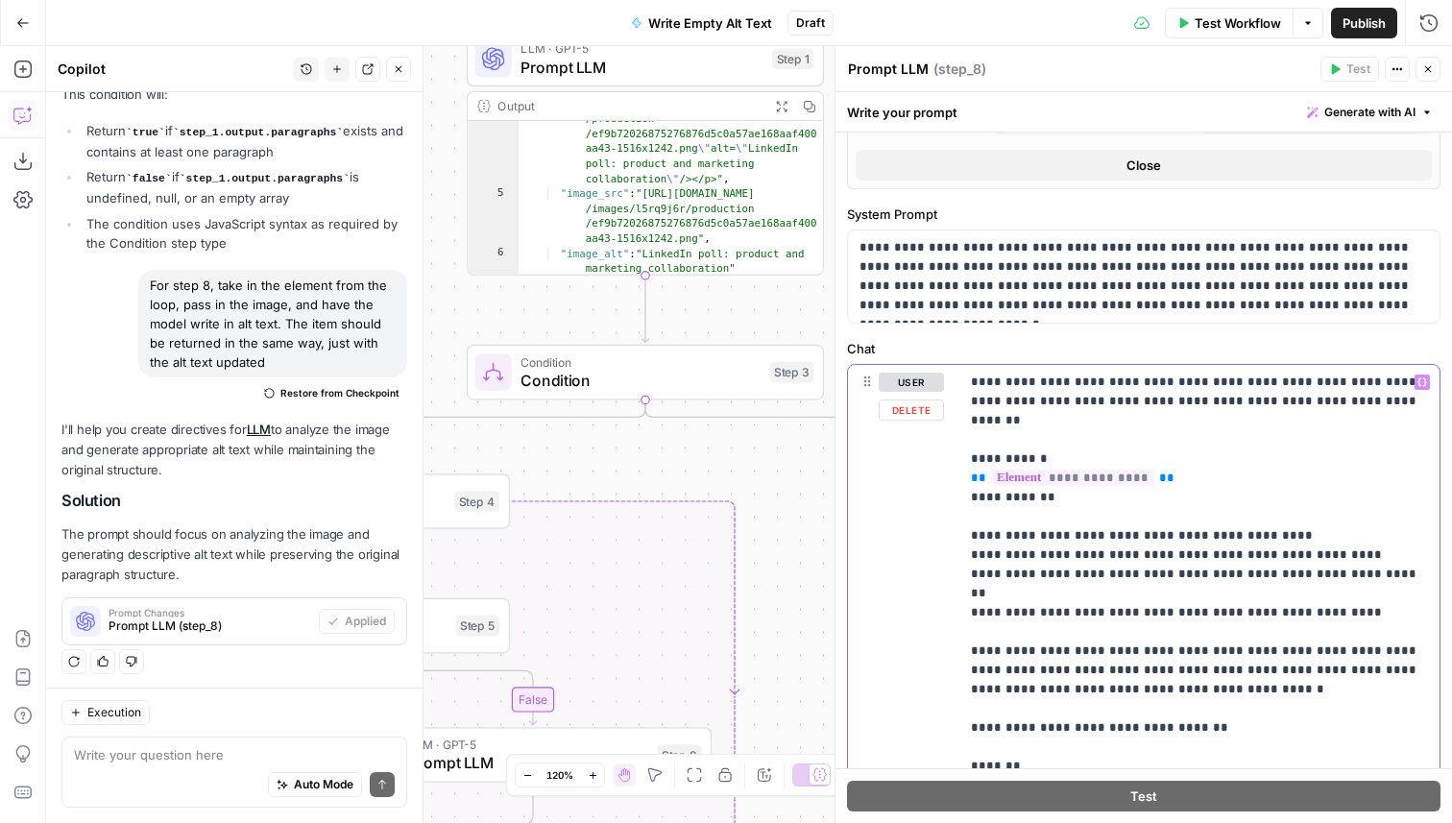
scroll to position [738, 0]
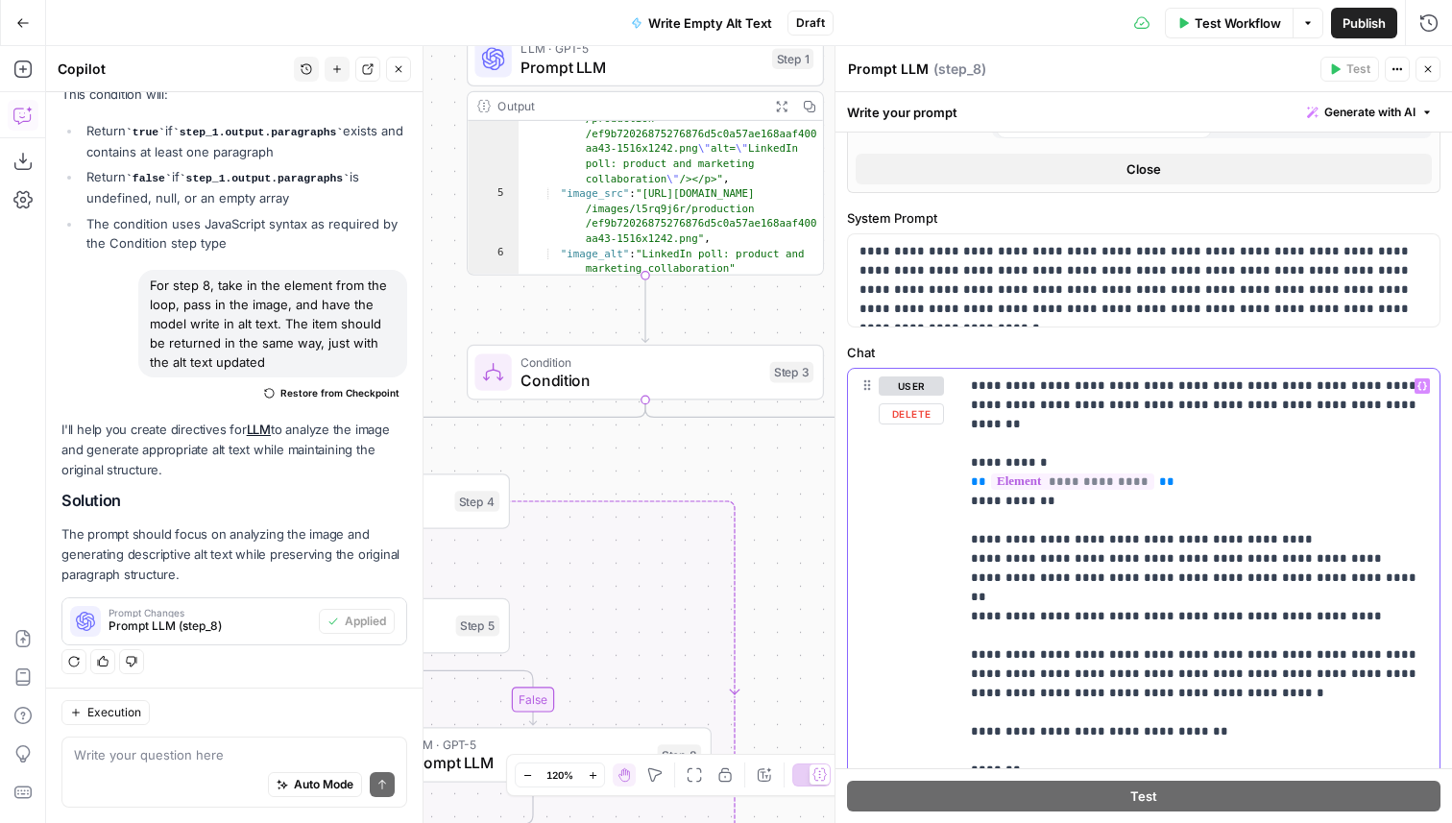
drag, startPoint x: 1053, startPoint y: 482, endPoint x: 963, endPoint y: 439, distance: 100.0
click at [963, 439] on div "**********" at bounding box center [1199, 626] width 480 height 515
click at [1076, 443] on p "**********" at bounding box center [1199, 625] width 457 height 499
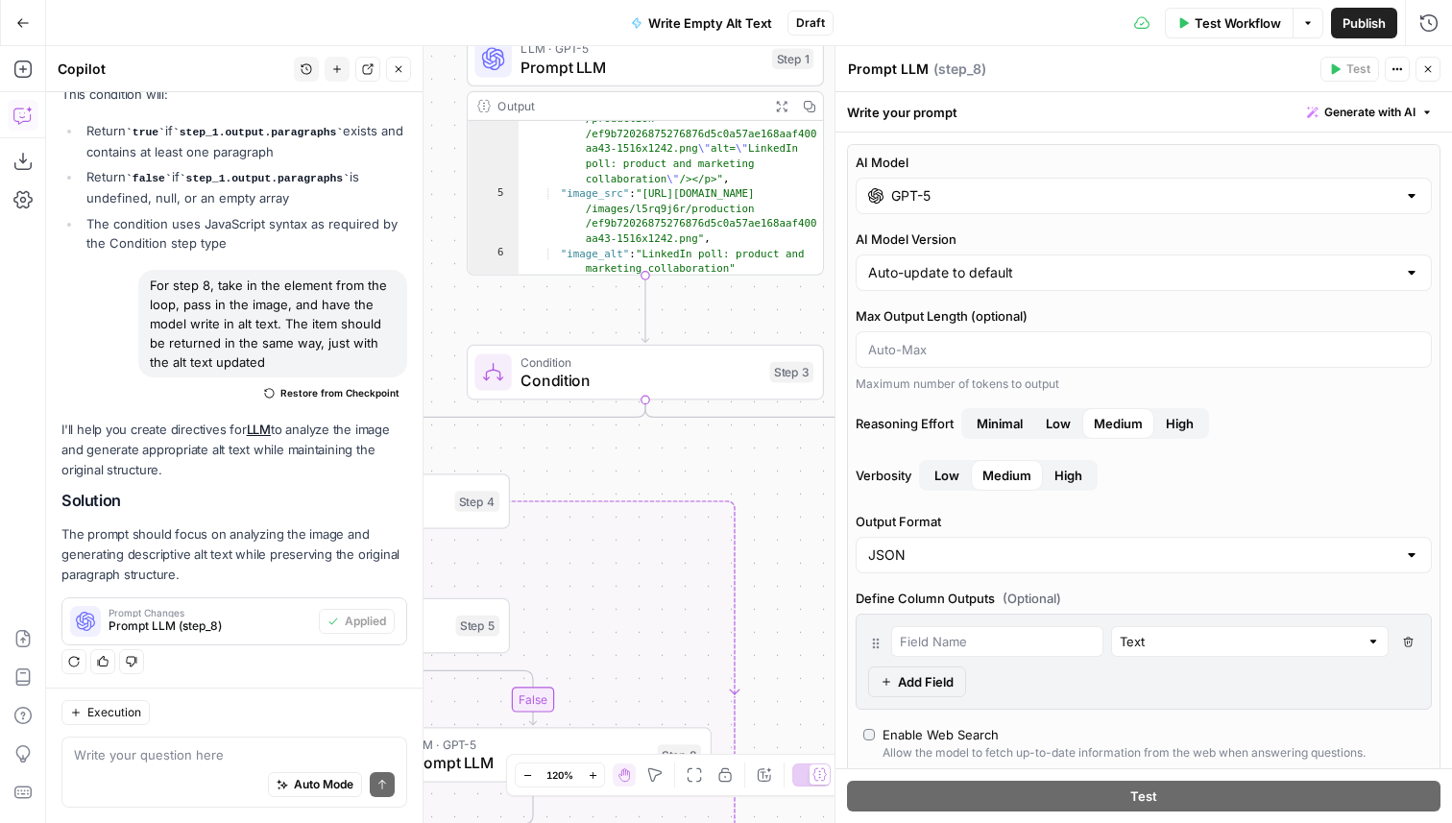
click at [1427, 66] on icon "button" at bounding box center [1428, 69] width 12 height 12
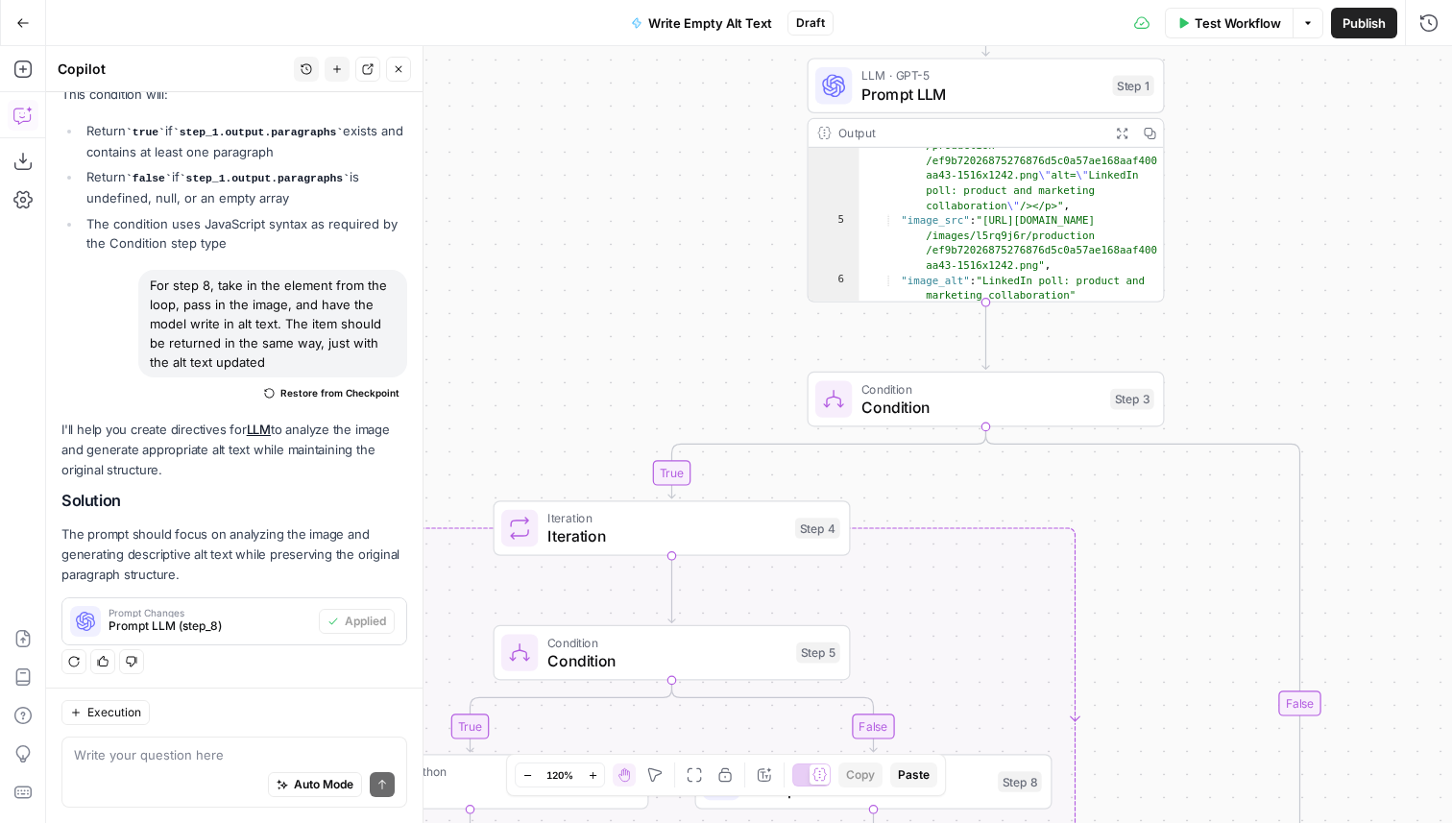
click at [993, 100] on span "Prompt LLM" at bounding box center [982, 94] width 242 height 23
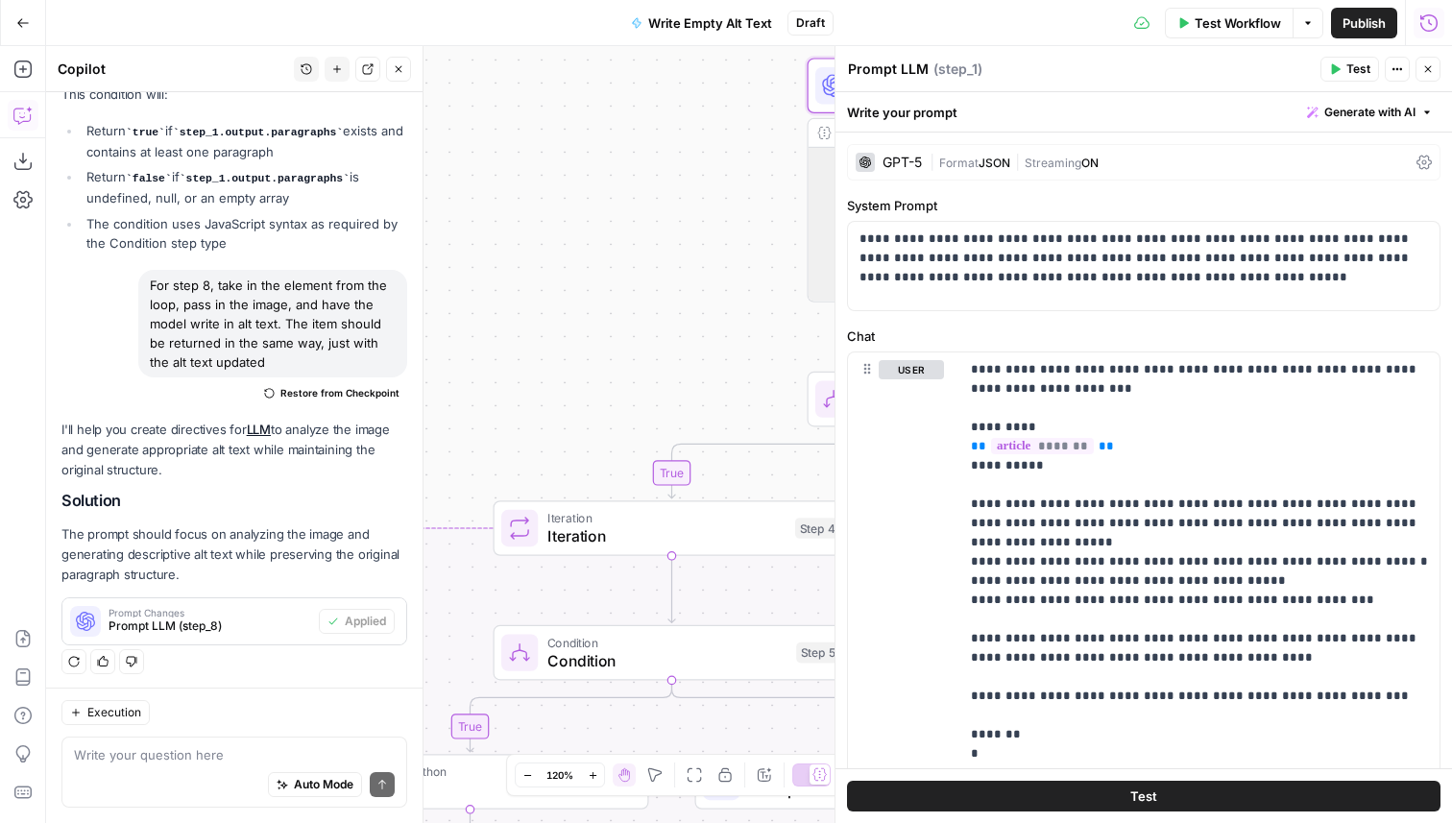
click at [1428, 77] on div "Run History E" at bounding box center [1387, 64] width 111 height 35
click at [1428, 60] on button "Close" at bounding box center [1427, 69] width 25 height 25
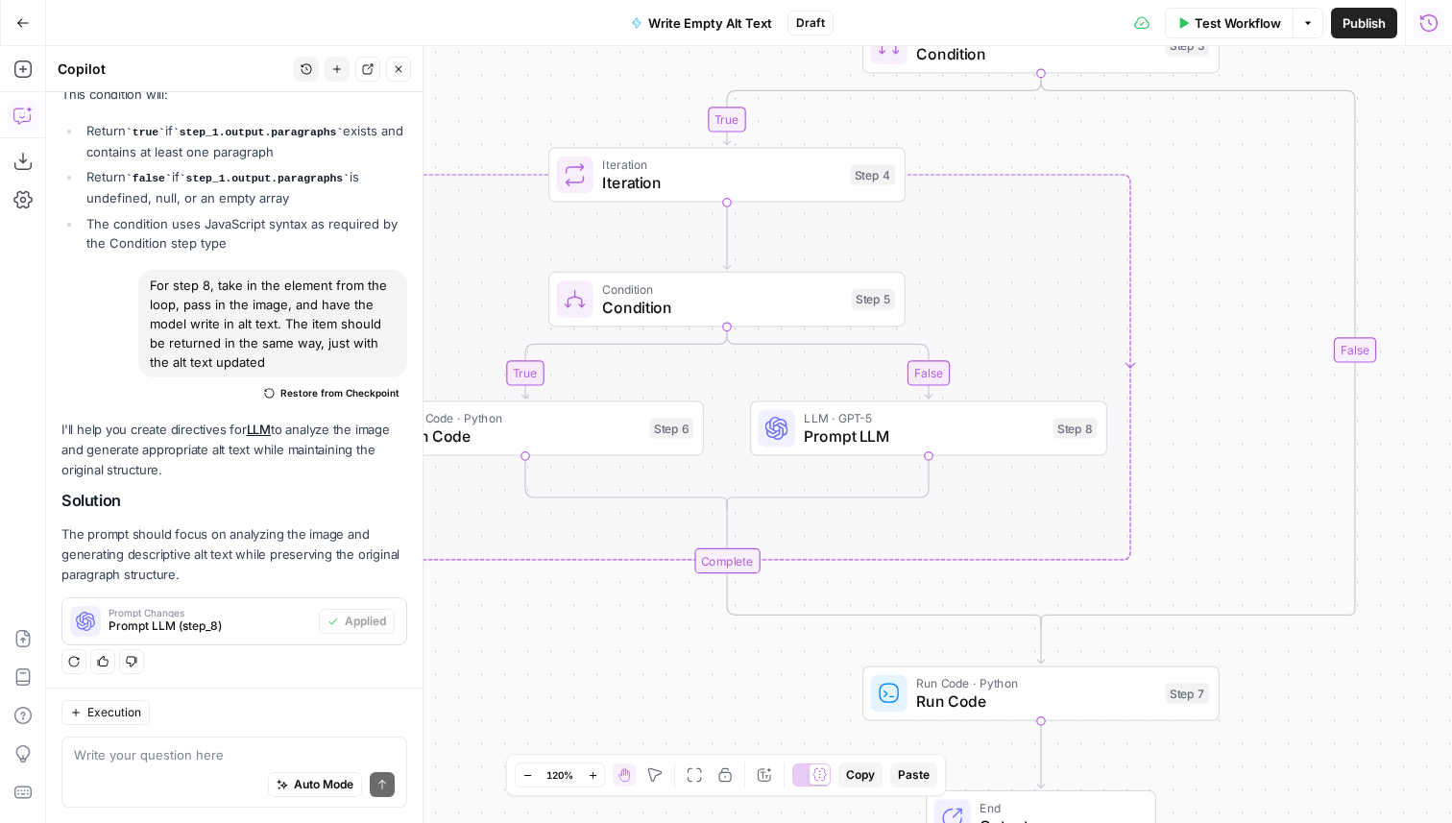
drag, startPoint x: 876, startPoint y: 533, endPoint x: 1021, endPoint y: 533, distance: 145.0
click at [1023, 533] on div "true true false false Workflow Set Inputs Inputs LLM · GPT-5 Prompt LLM Step 1 …" at bounding box center [748, 434] width 1405 height 777
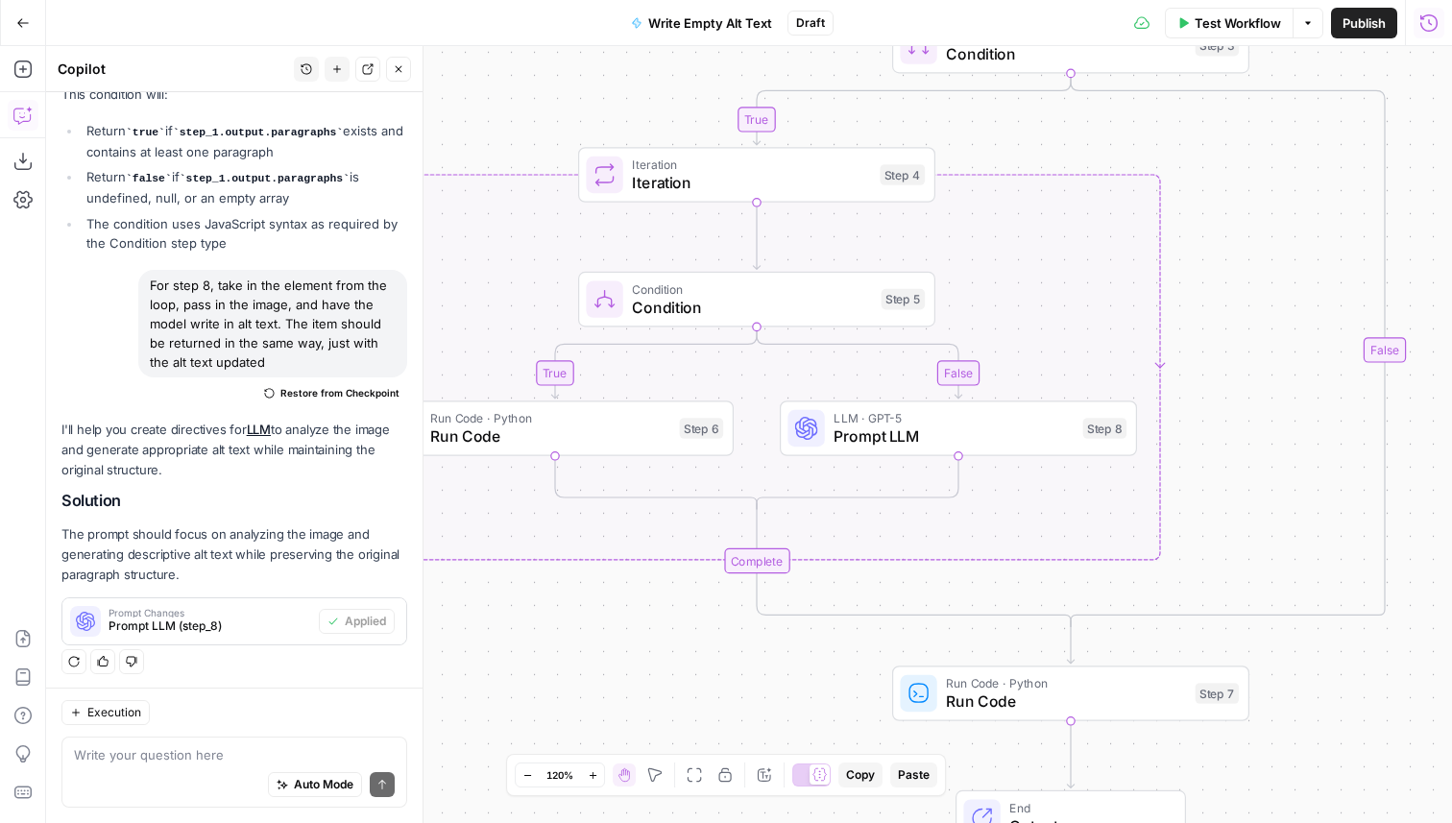
click at [904, 446] on span "Prompt LLM" at bounding box center [953, 435] width 240 height 23
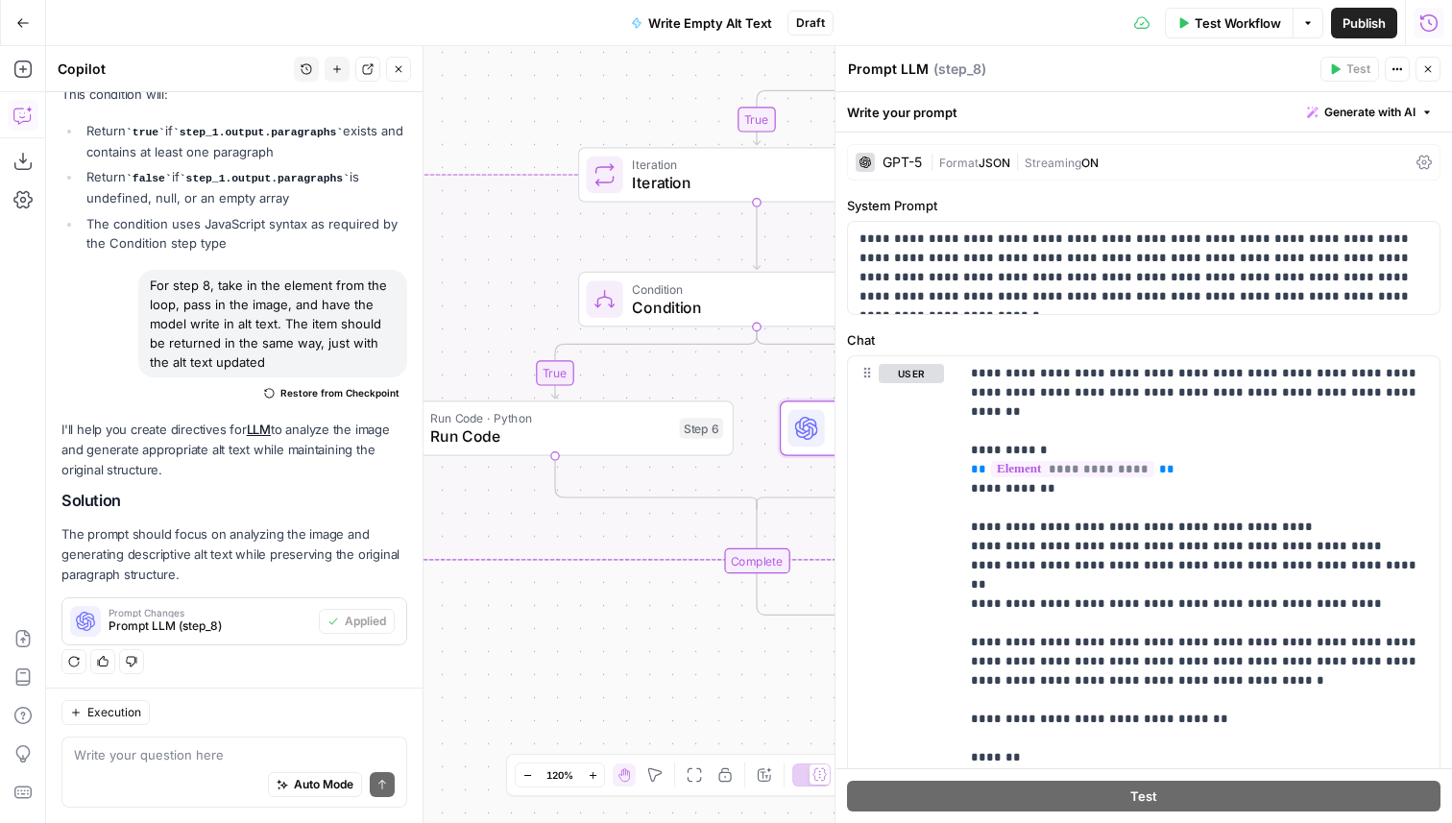
click at [1198, 21] on span "Test Workflow" at bounding box center [1237, 22] width 86 height 19
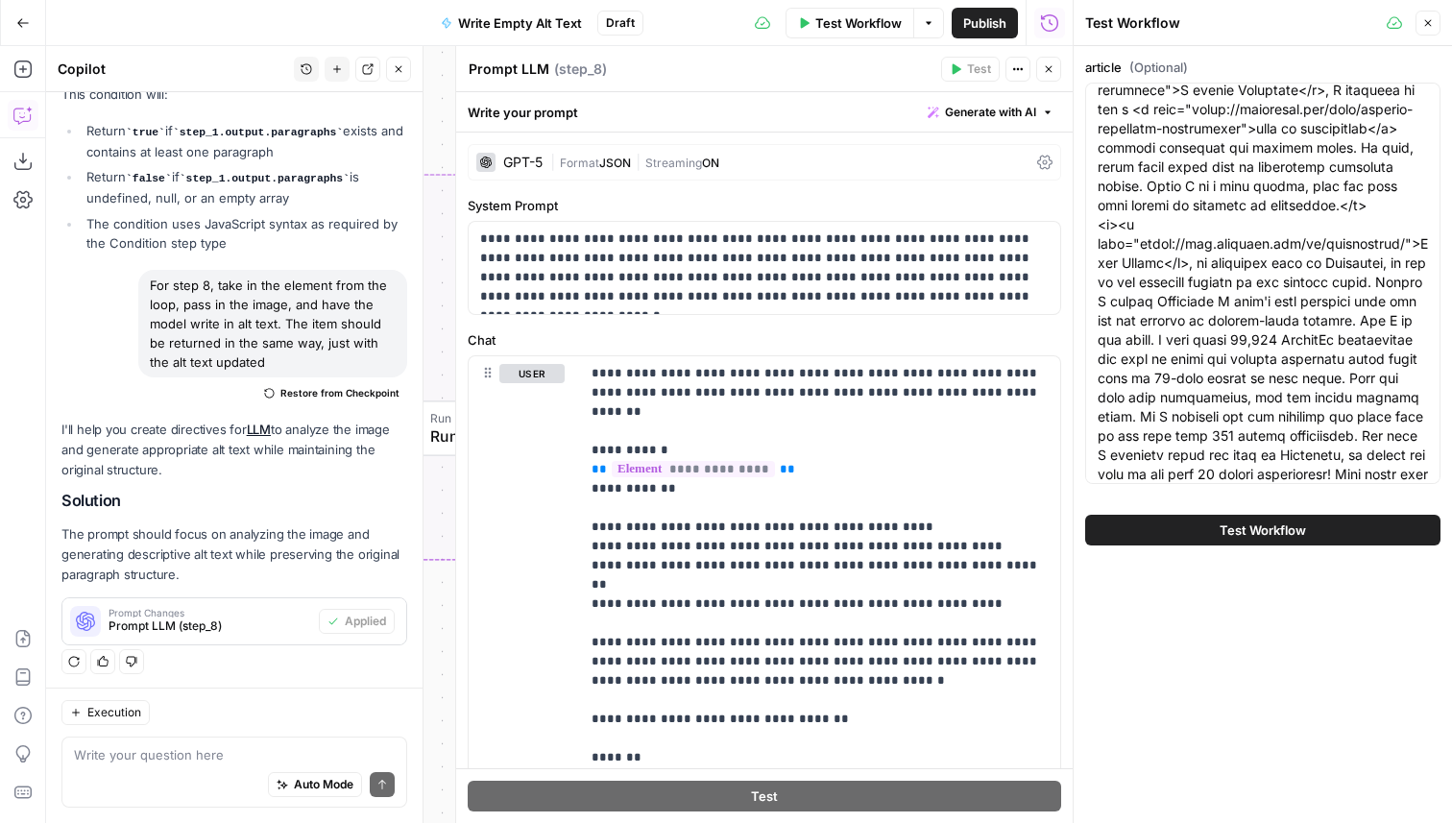
scroll to position [1176, 0]
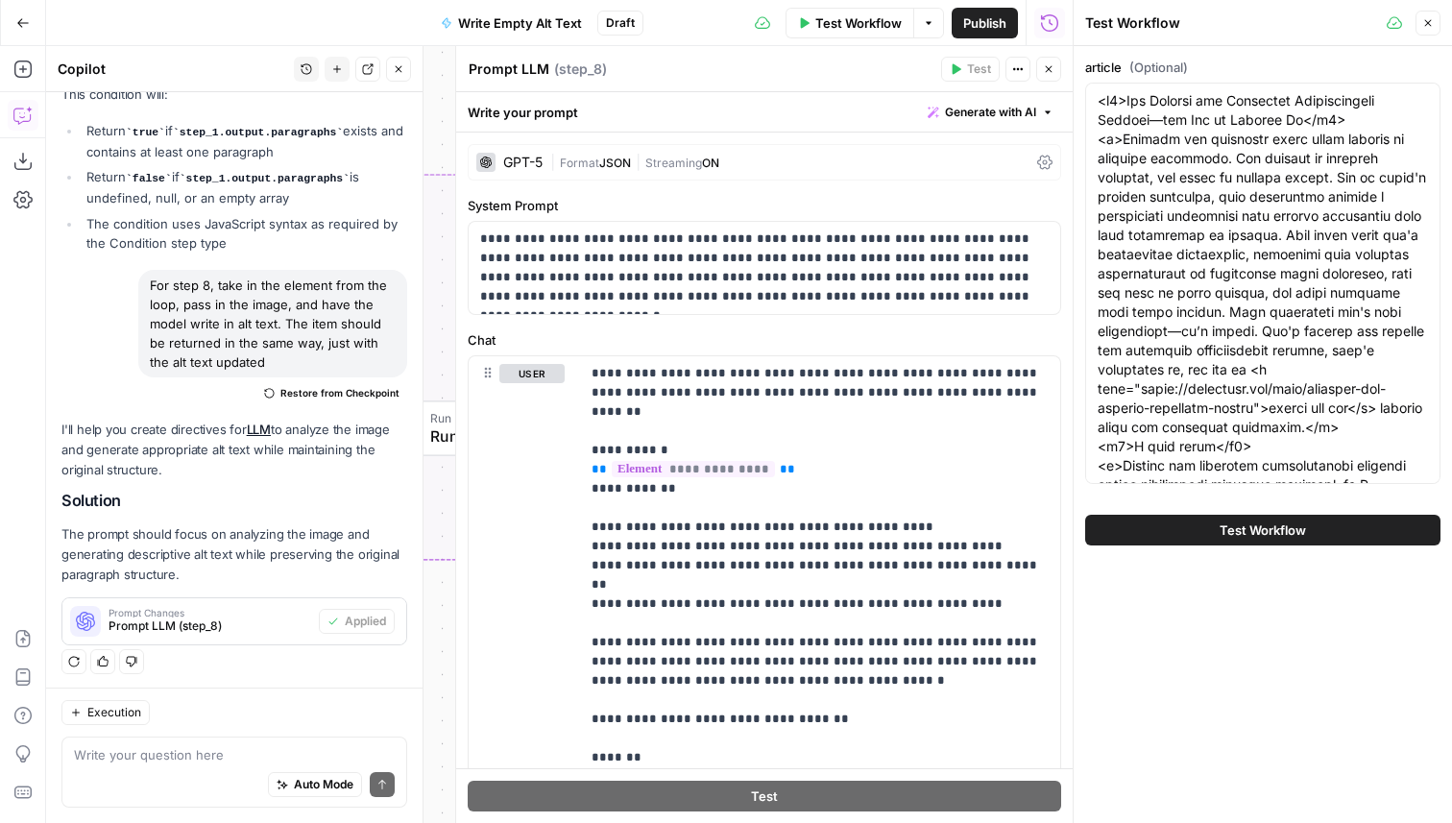
scroll to position [1526, 0]
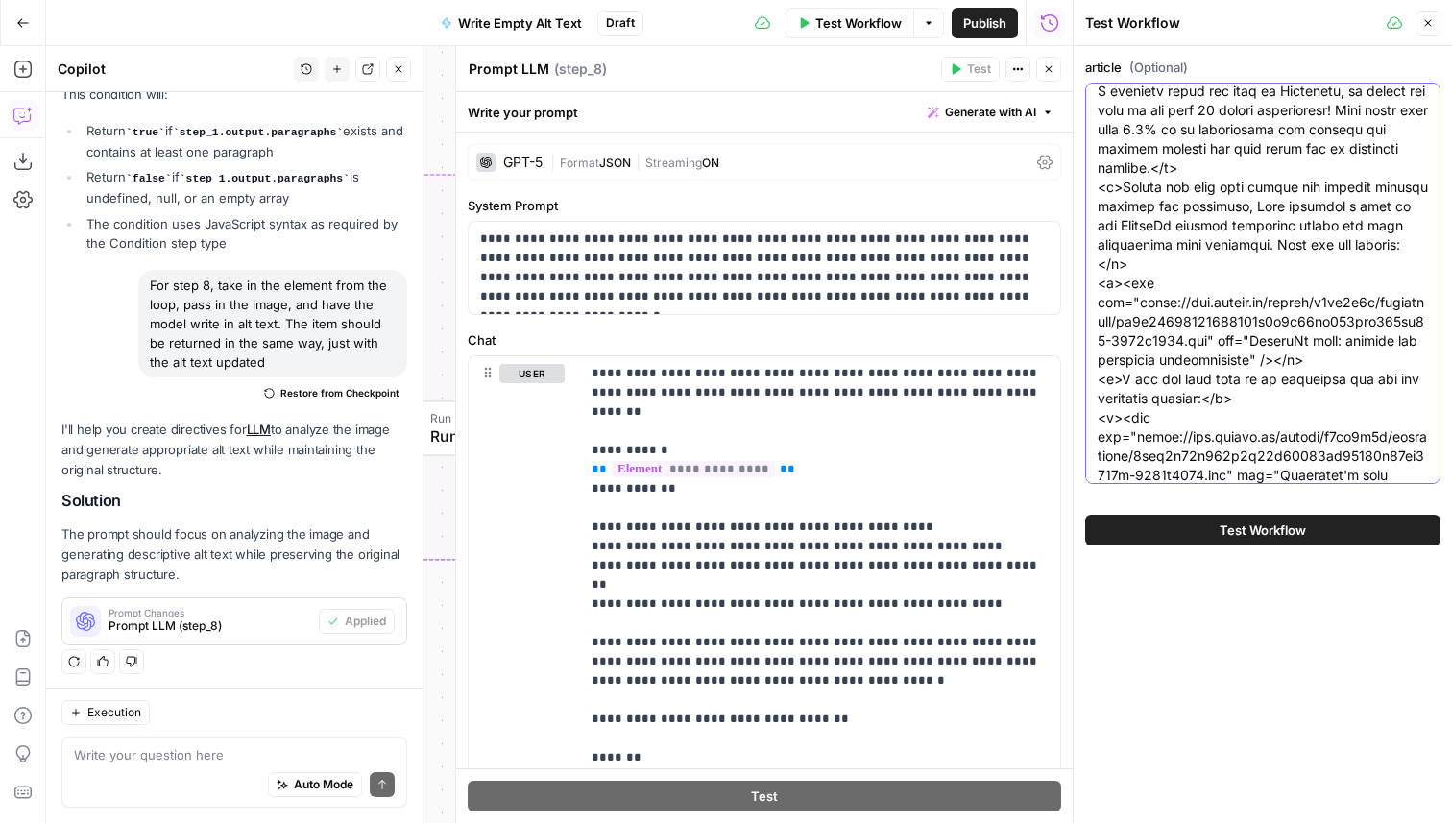
drag, startPoint x: 1247, startPoint y: 364, endPoint x: 1254, endPoint y: 346, distance: 19.4
drag, startPoint x: 1243, startPoint y: 360, endPoint x: 1248, endPoint y: 345, distance: 16.1
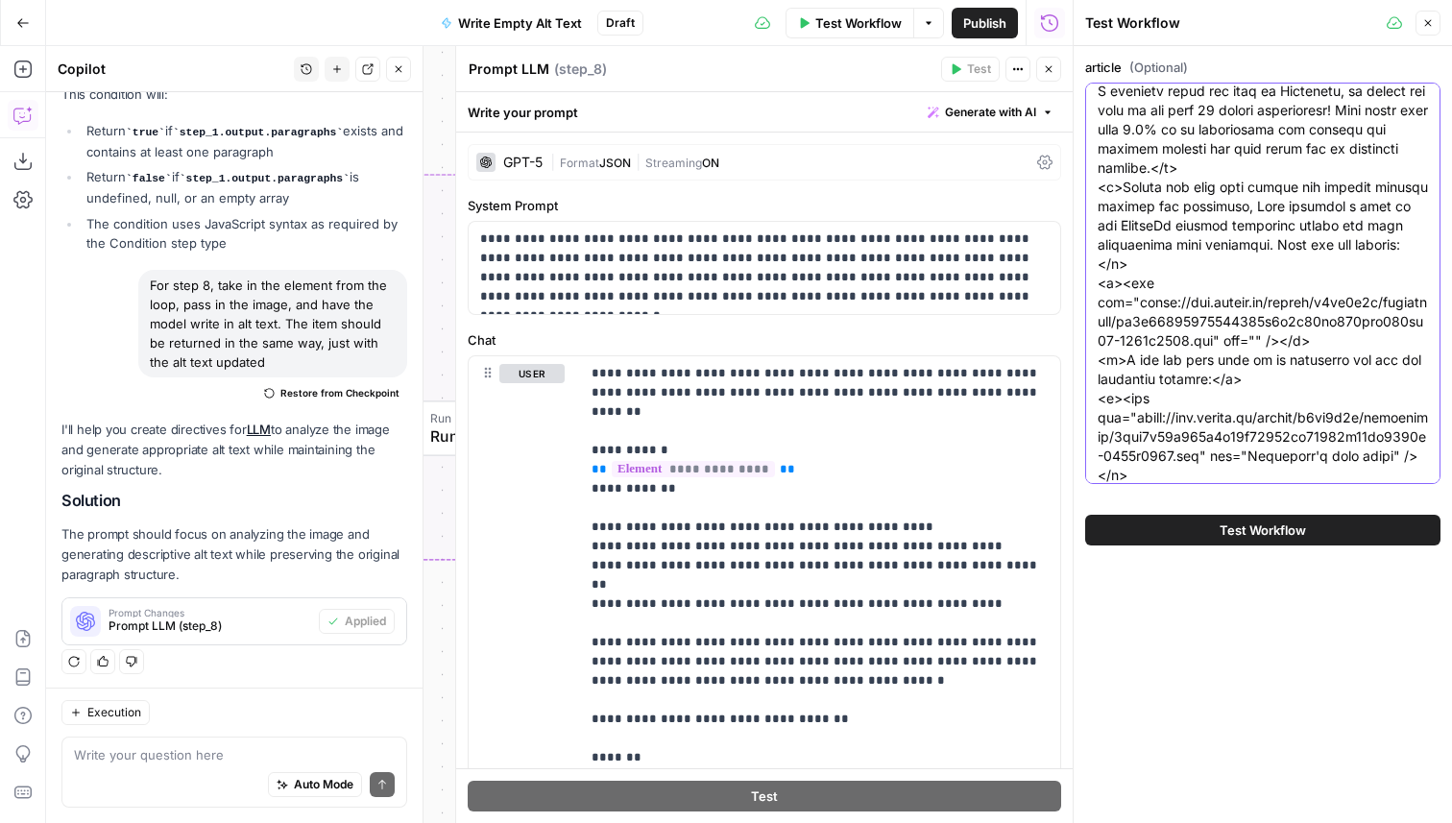
type textarea "<h1>Why Product and Marketing Collaboration Matters—and How to Improve It</h1> …"
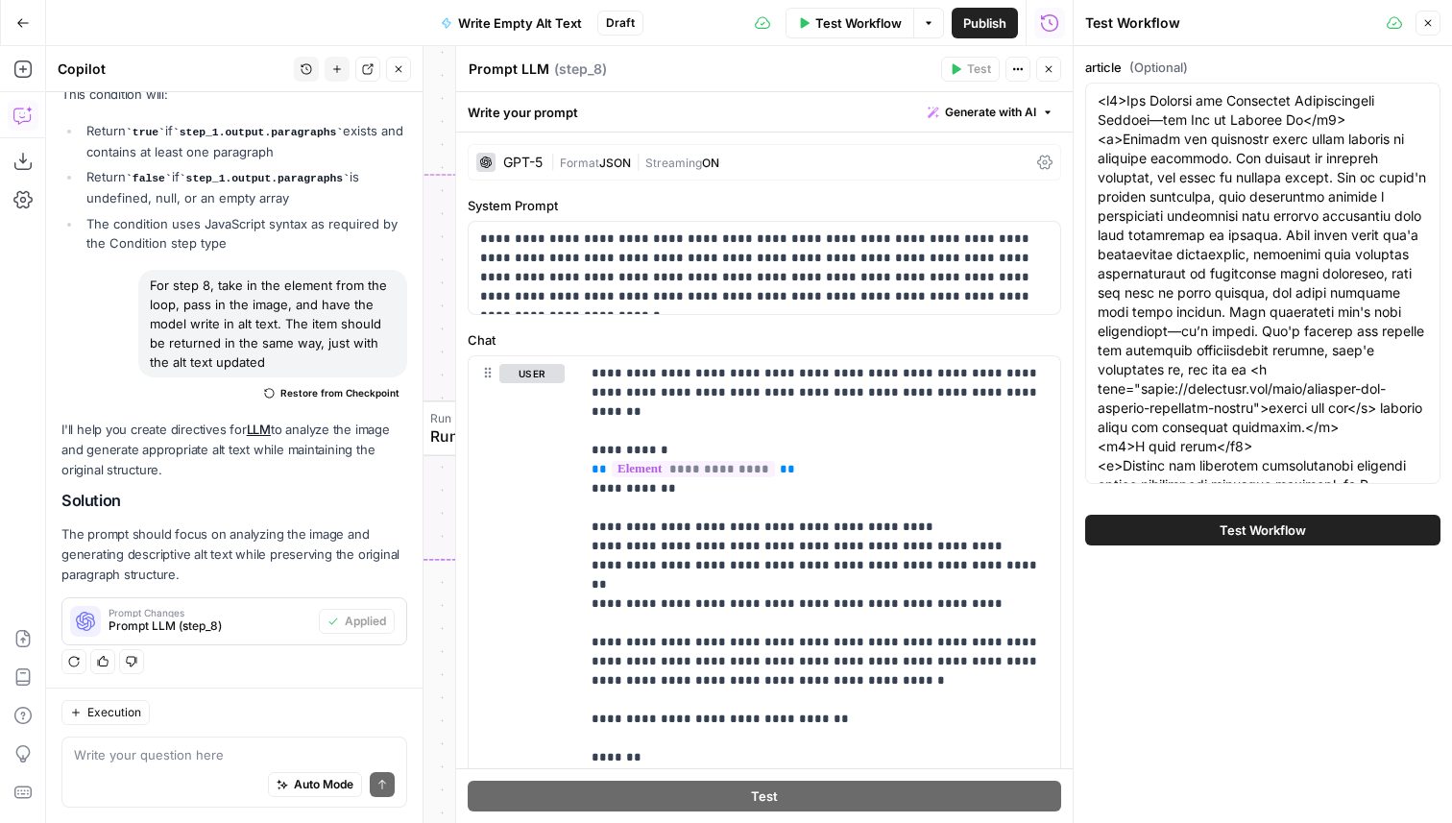
click at [1206, 526] on button "Test Workflow" at bounding box center [1262, 530] width 355 height 31
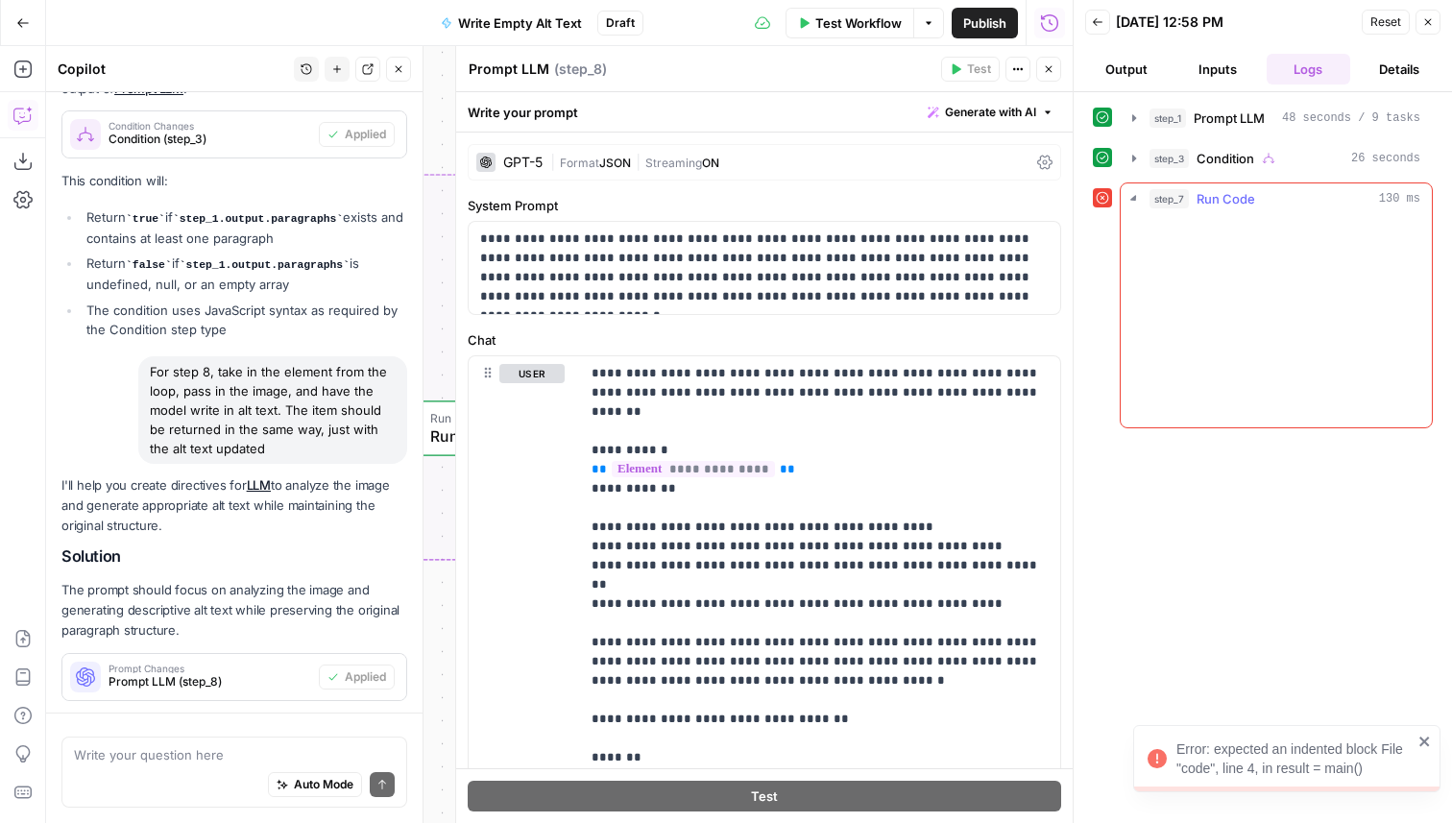
scroll to position [772, 0]
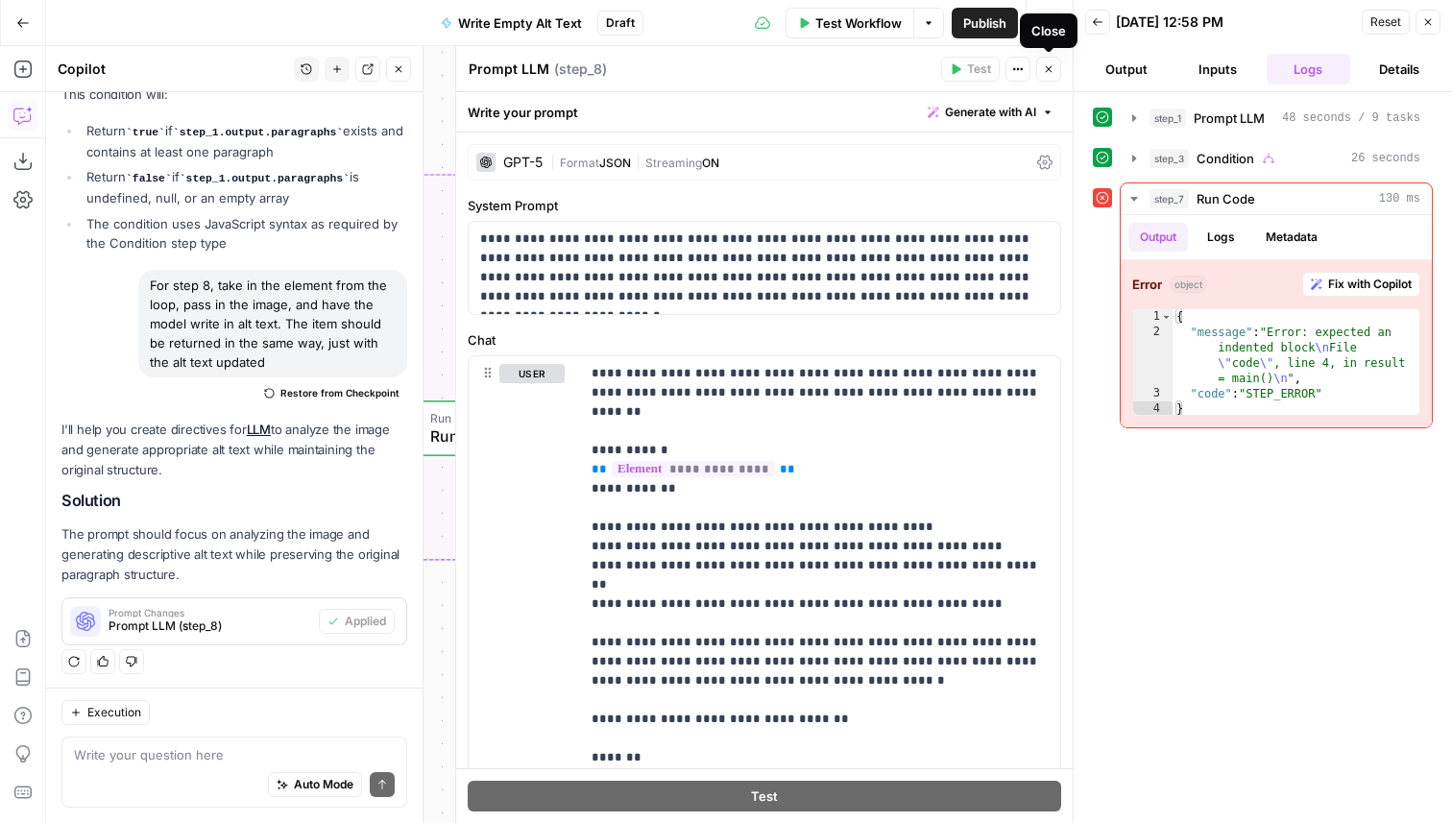
click at [1053, 72] on icon "button" at bounding box center [1049, 69] width 12 height 12
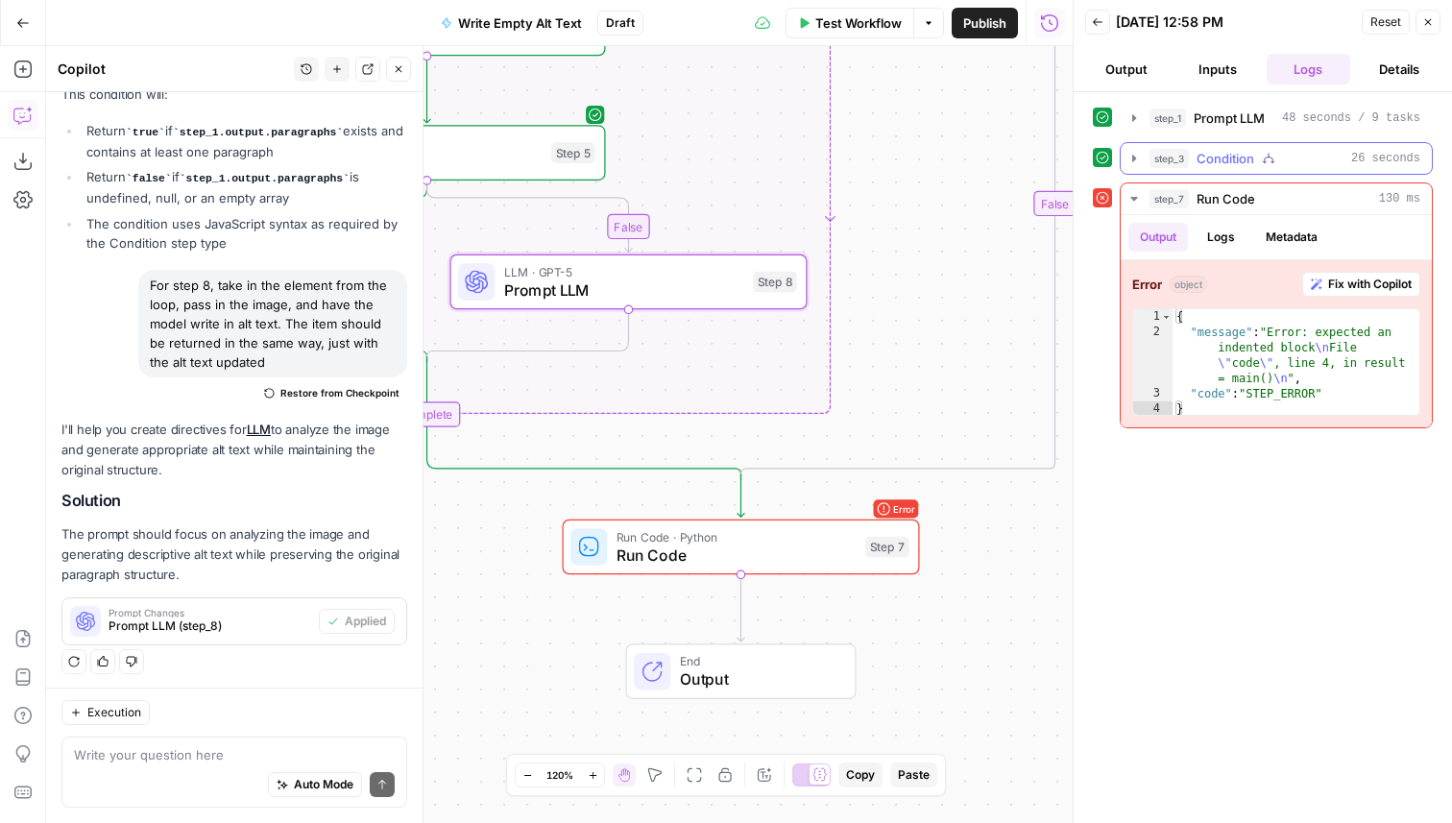
click at [1271, 156] on icon "button" at bounding box center [1267, 158] width 13 height 13
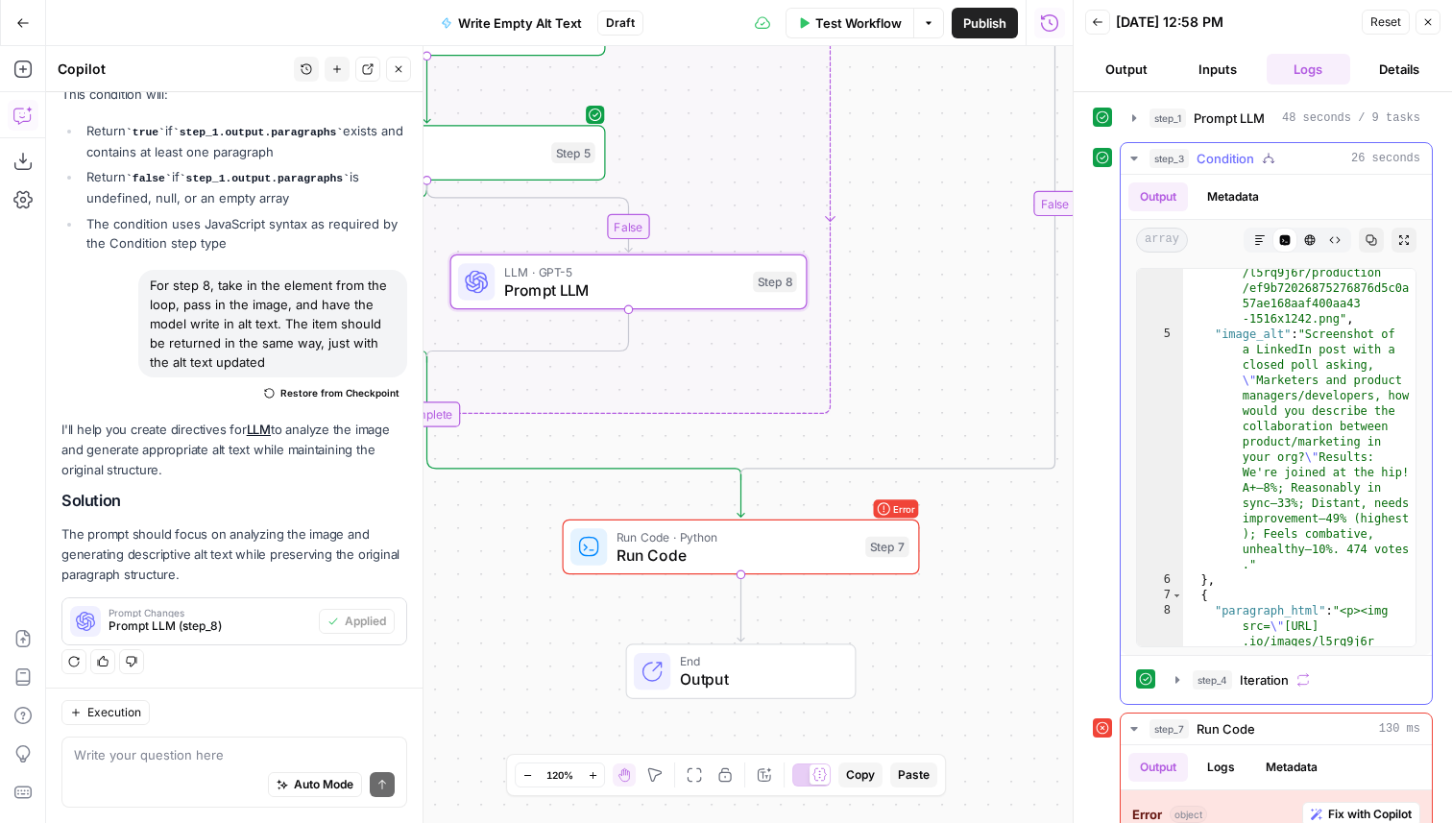
scroll to position [187, 0]
click at [709, 298] on span "Prompt LLM" at bounding box center [624, 289] width 240 height 23
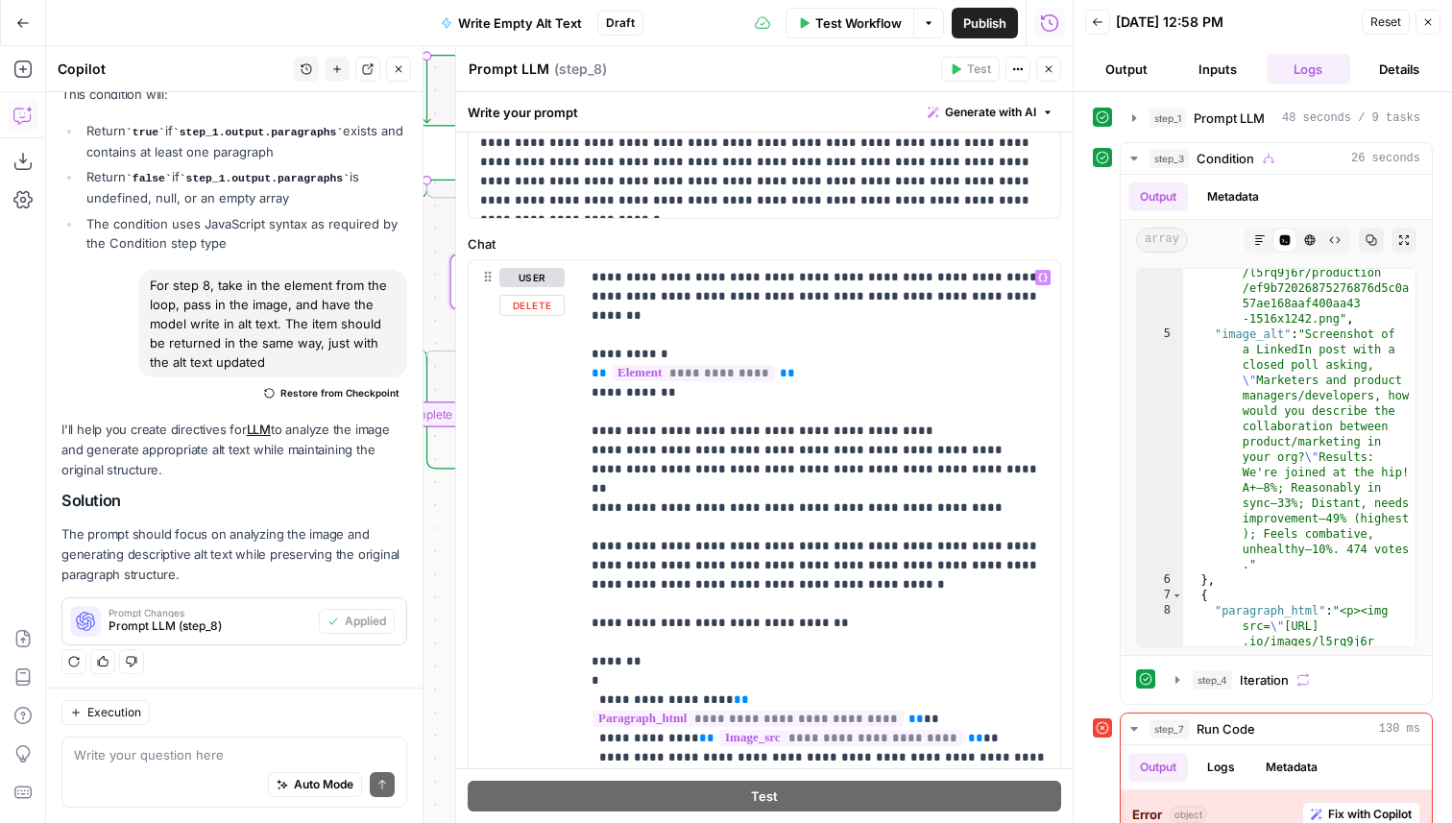
scroll to position [106, 0]
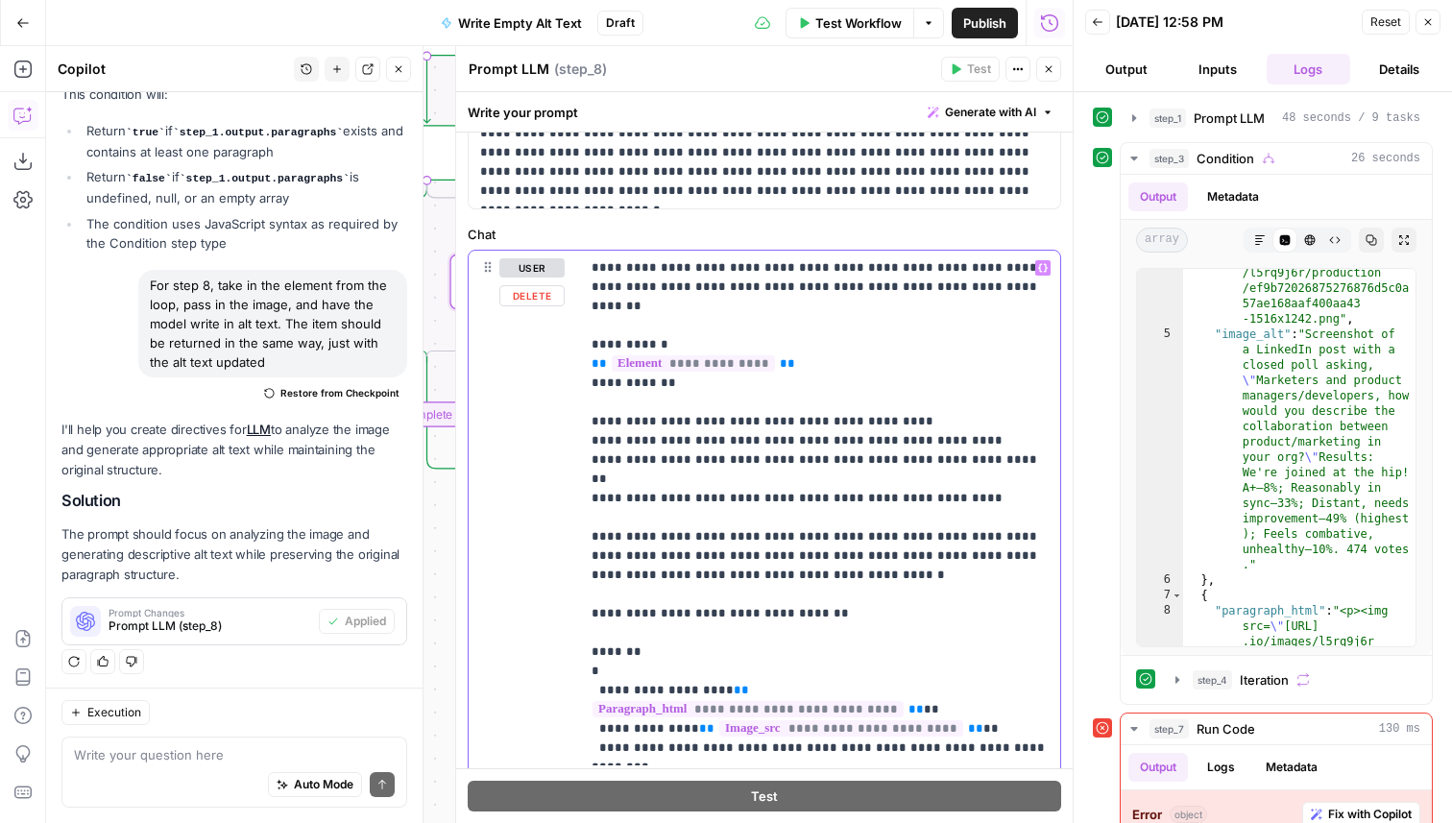
click at [962, 464] on p "**********" at bounding box center [819, 507] width 457 height 499
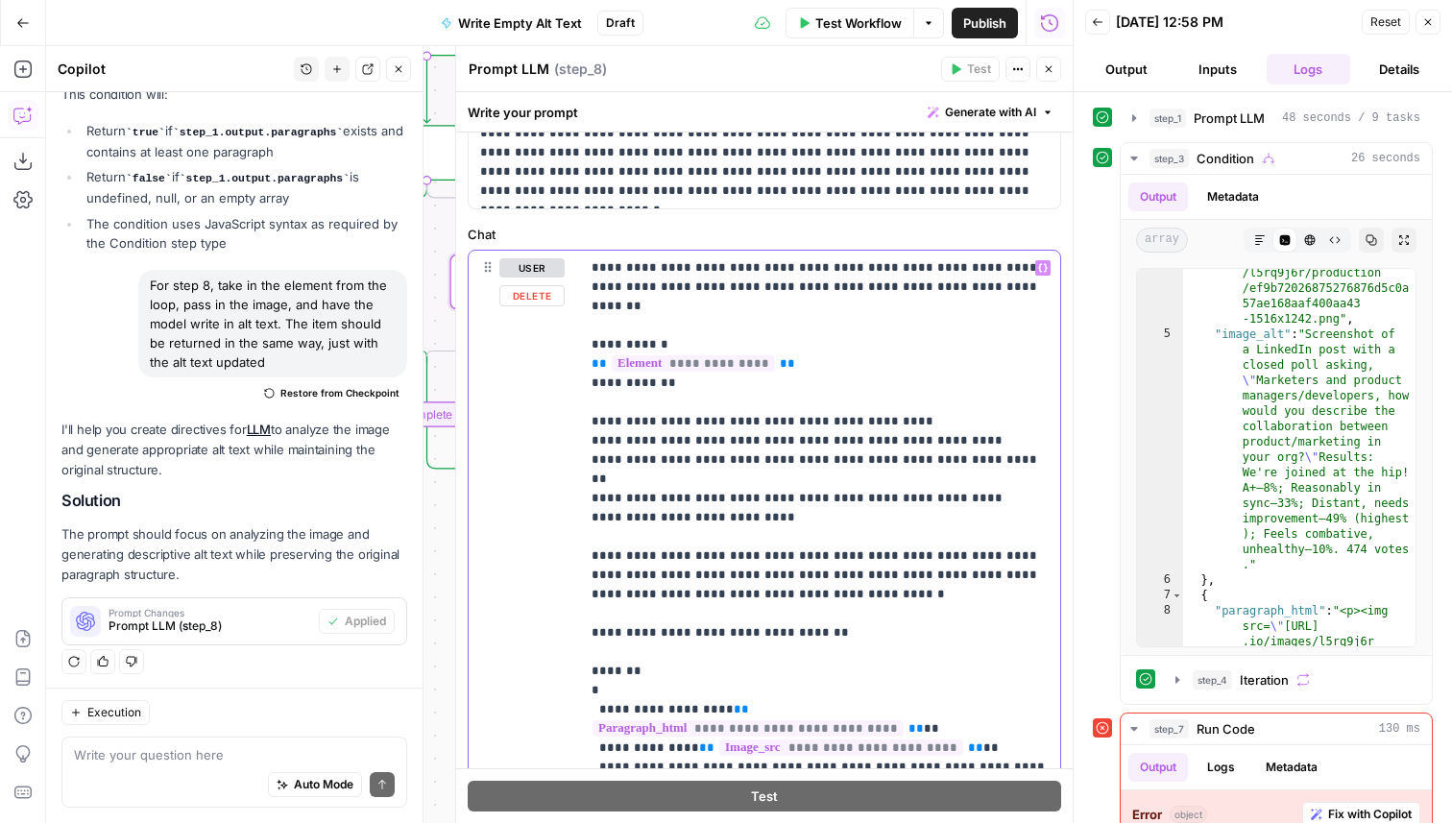
scroll to position [772, 0]
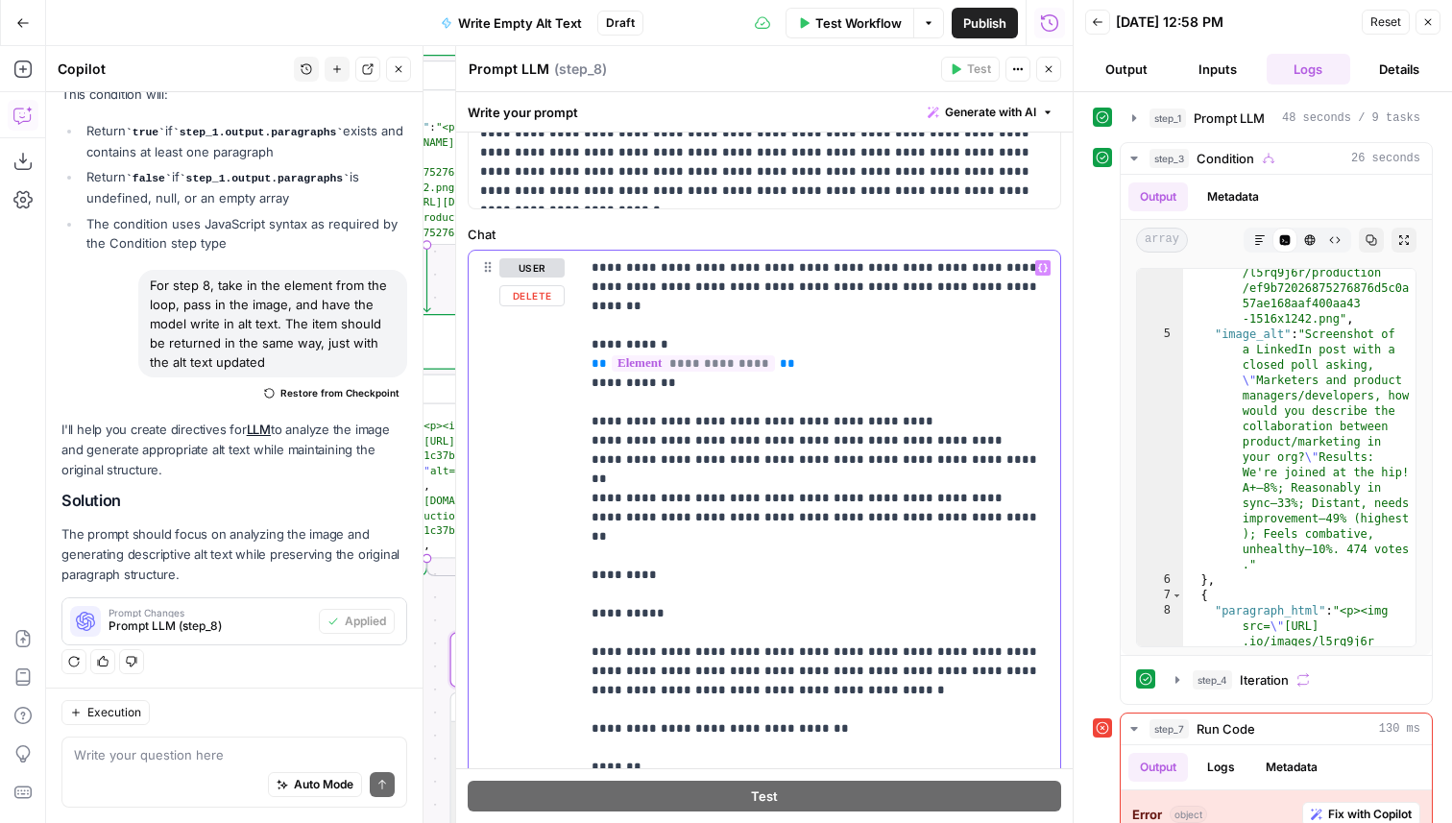
click at [645, 542] on p "**********" at bounding box center [819, 555] width 457 height 595
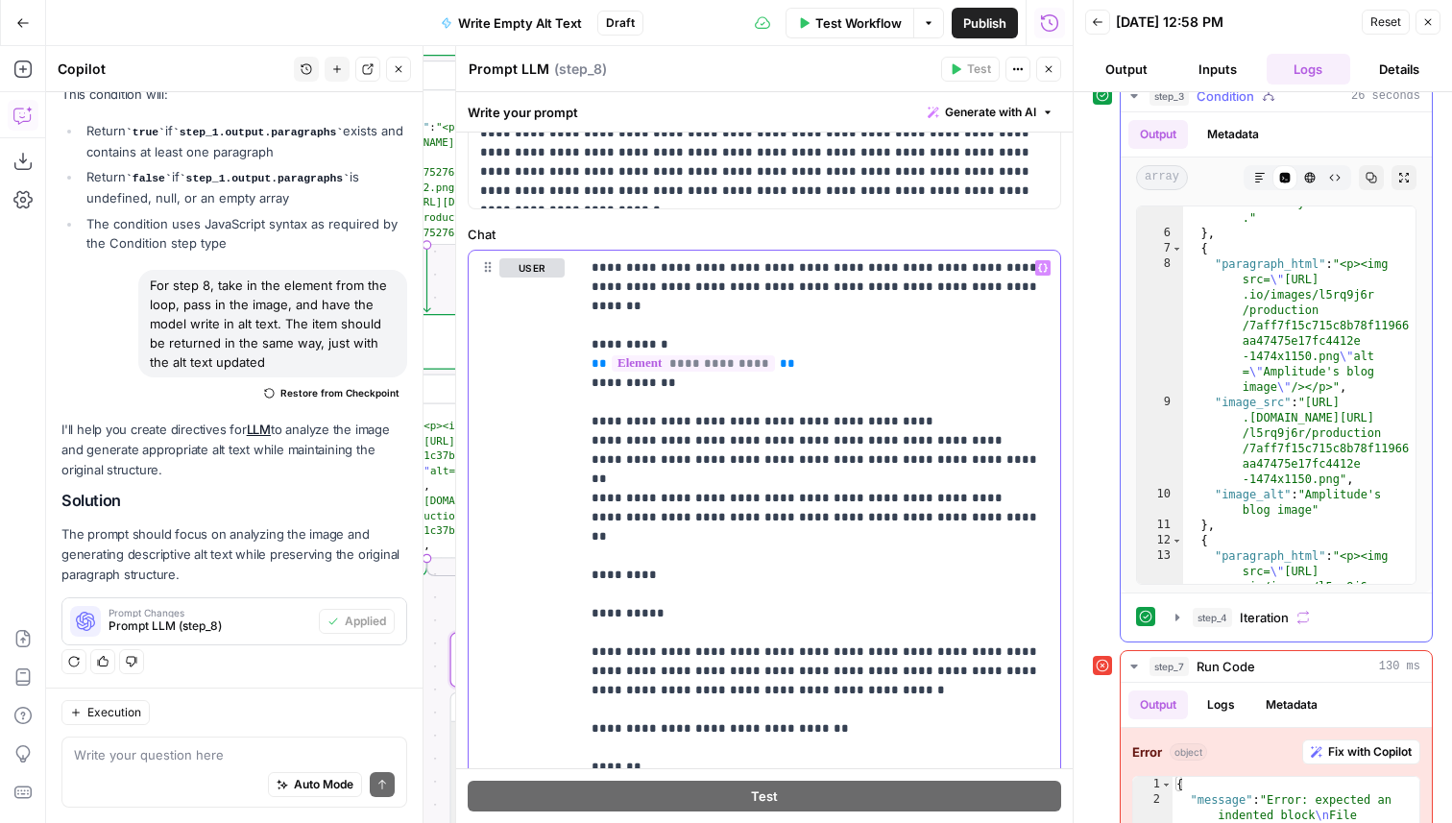
scroll to position [500, 0]
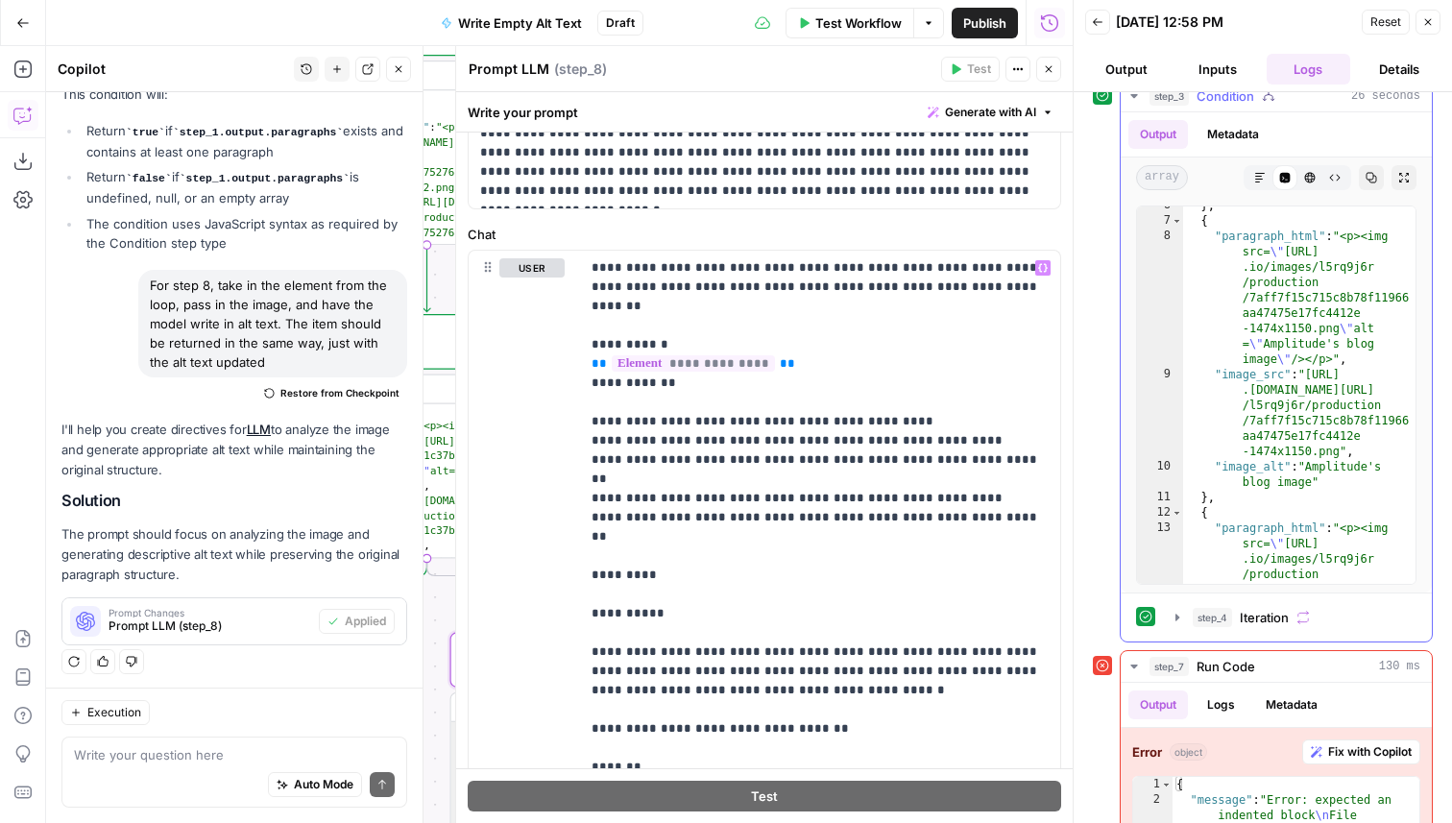
type textarea "**********"
click at [1312, 479] on div "} , { "paragraph_html" : "<p><img src= \" https://cdn.sanity .io/images/l5rq9j6…" at bounding box center [1299, 463] width 232 height 531
click at [852, 482] on p "**********" at bounding box center [819, 555] width 457 height 595
drag, startPoint x: 1308, startPoint y: 489, endPoint x: 1313, endPoint y: 463, distance: 26.6
click at [1313, 463] on div "} , { "paragraph_html" : "<p><img src= \" https://cdn.sanity .io/images/l5rq9j6…" at bounding box center [1299, 463] width 232 height 531
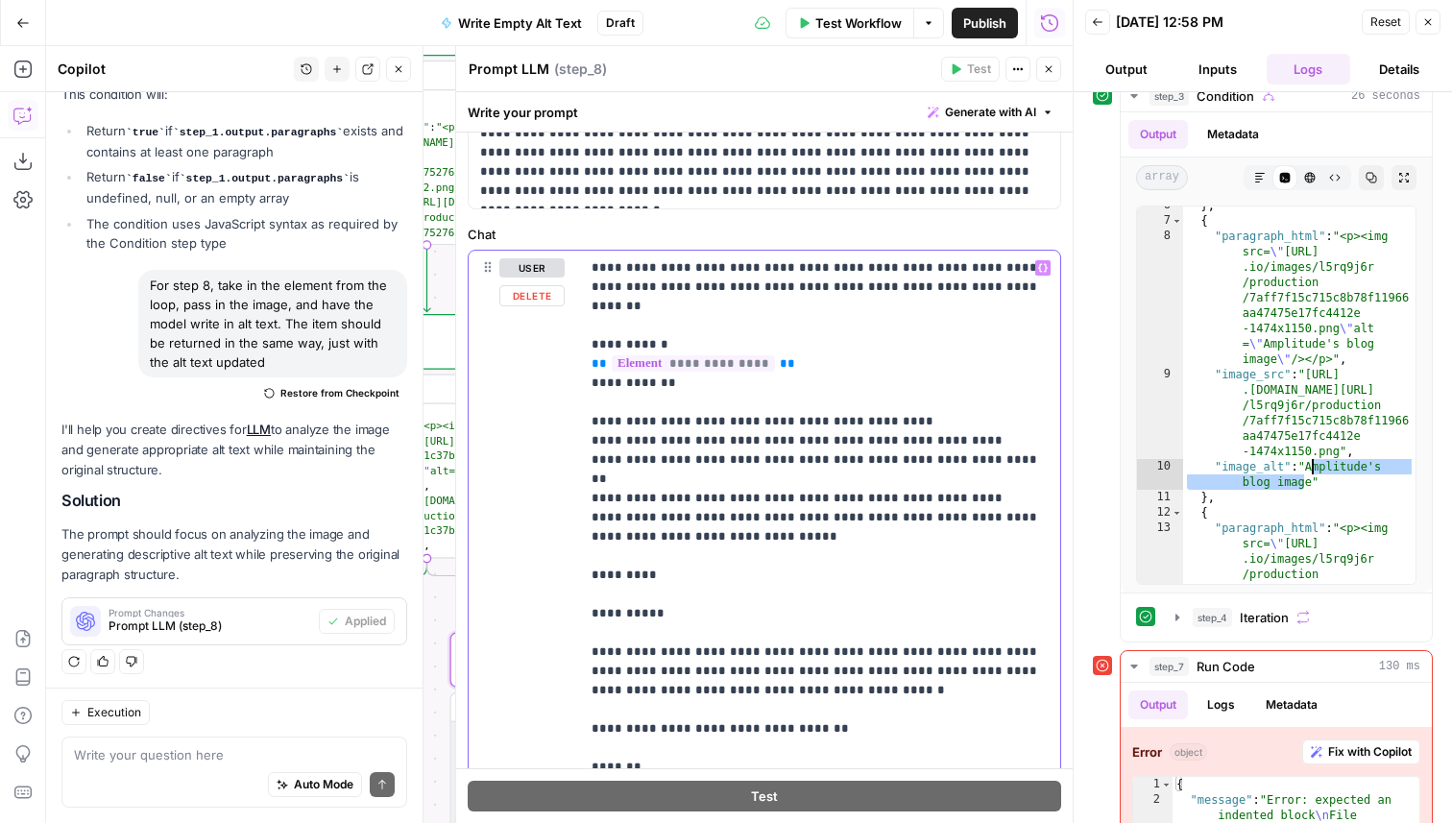
click at [636, 544] on p "**********" at bounding box center [819, 565] width 457 height 614
click at [636, 552] on p "**********" at bounding box center [819, 565] width 457 height 614
click at [650, 535] on p "**********" at bounding box center [819, 565] width 457 height 614
click at [654, 575] on p "**********" at bounding box center [819, 565] width 457 height 614
click at [1058, 73] on button "Close" at bounding box center [1048, 69] width 25 height 25
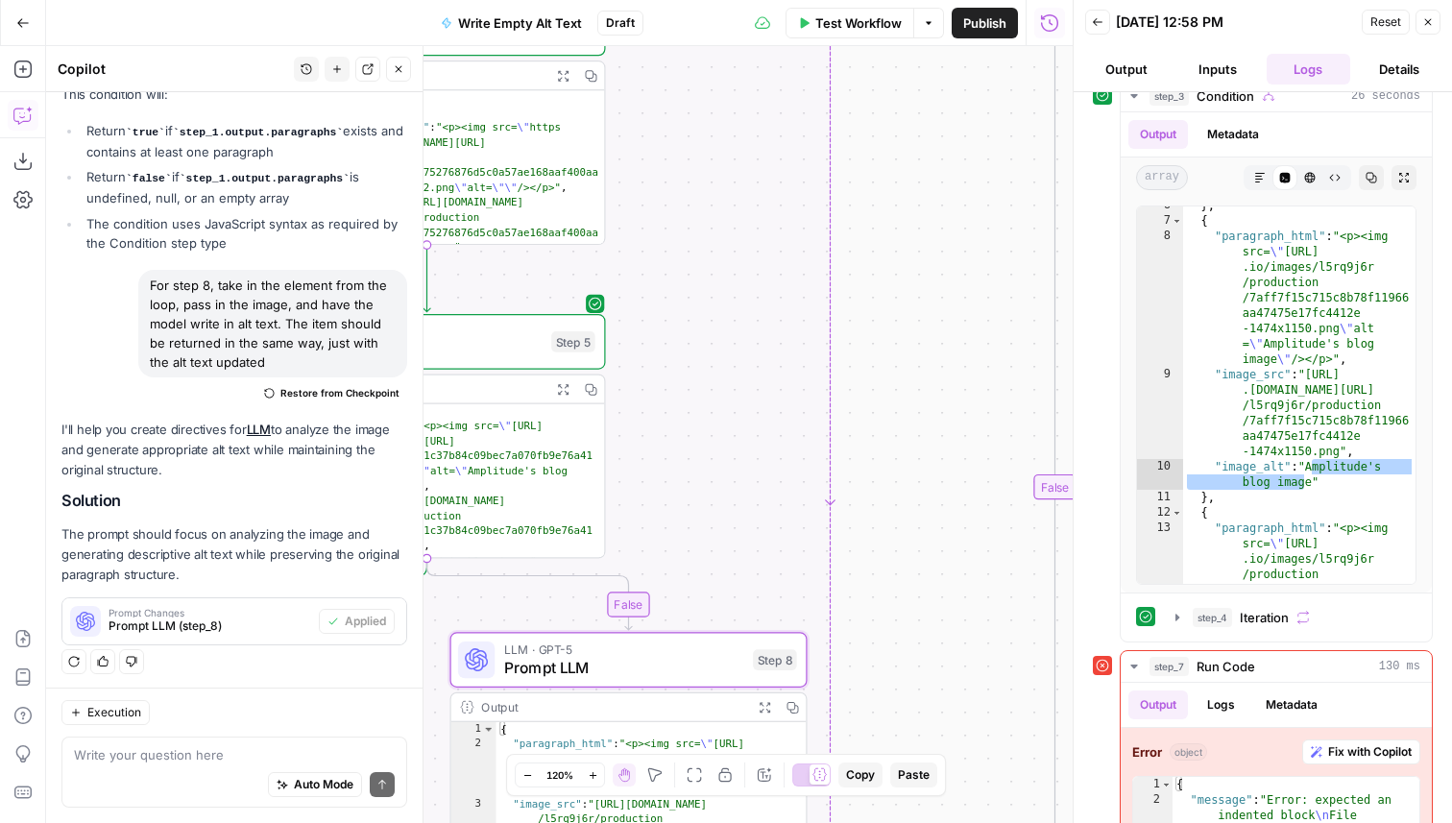
click at [800, 35] on button "Test Workflow" at bounding box center [849, 23] width 129 height 31
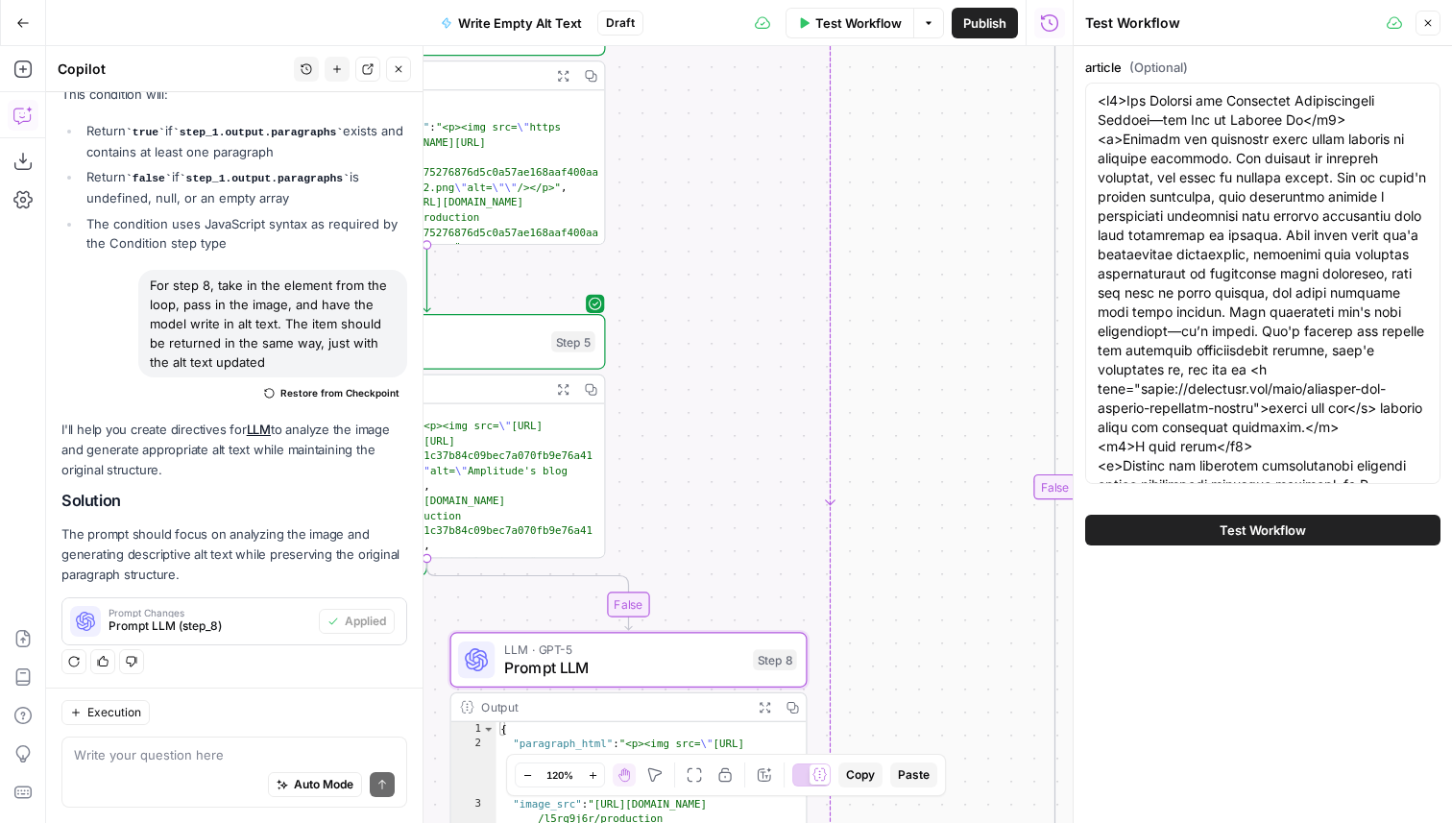
click at [1332, 529] on button "Test Workflow" at bounding box center [1262, 530] width 355 height 31
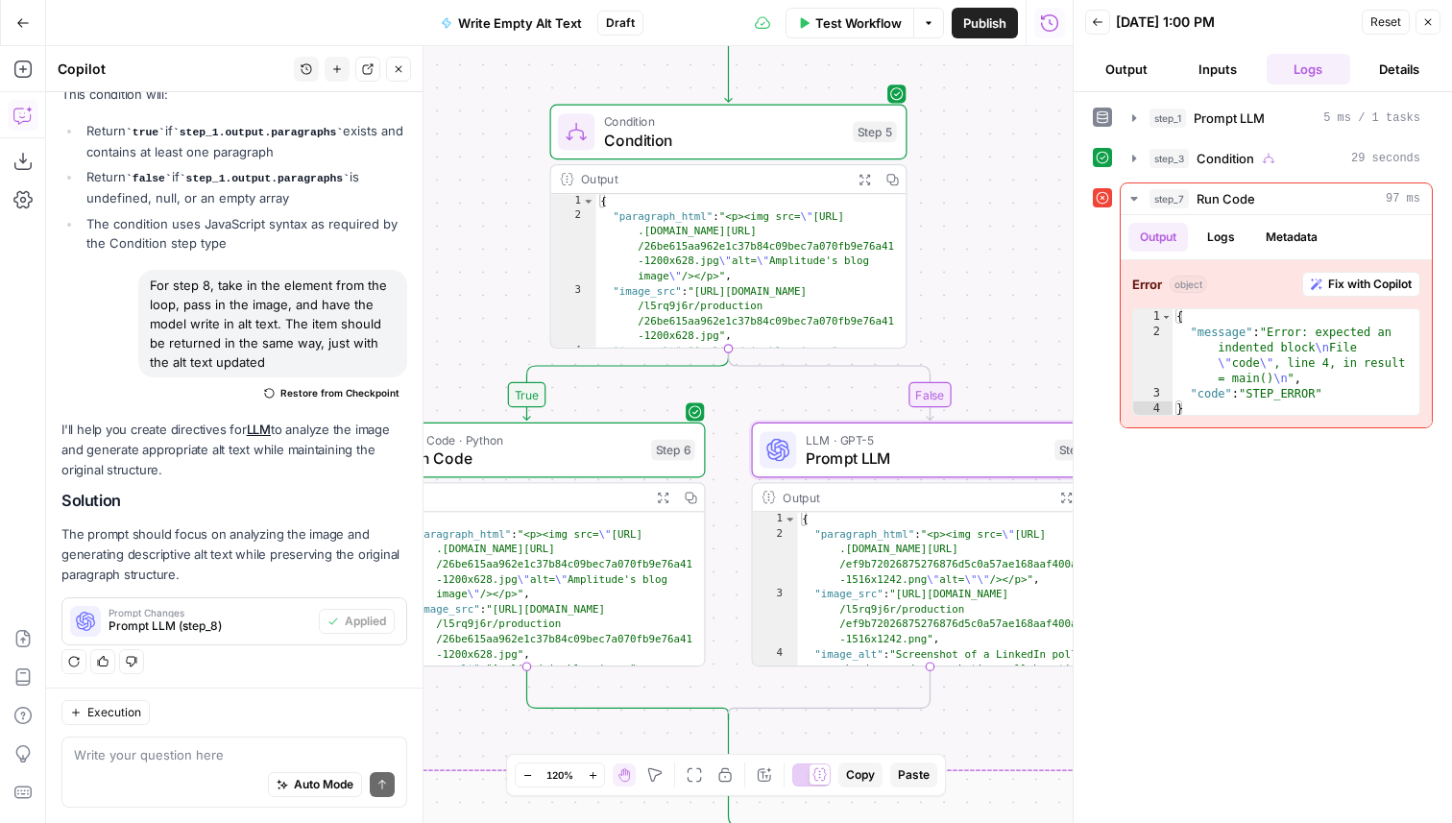
scroll to position [70, 0]
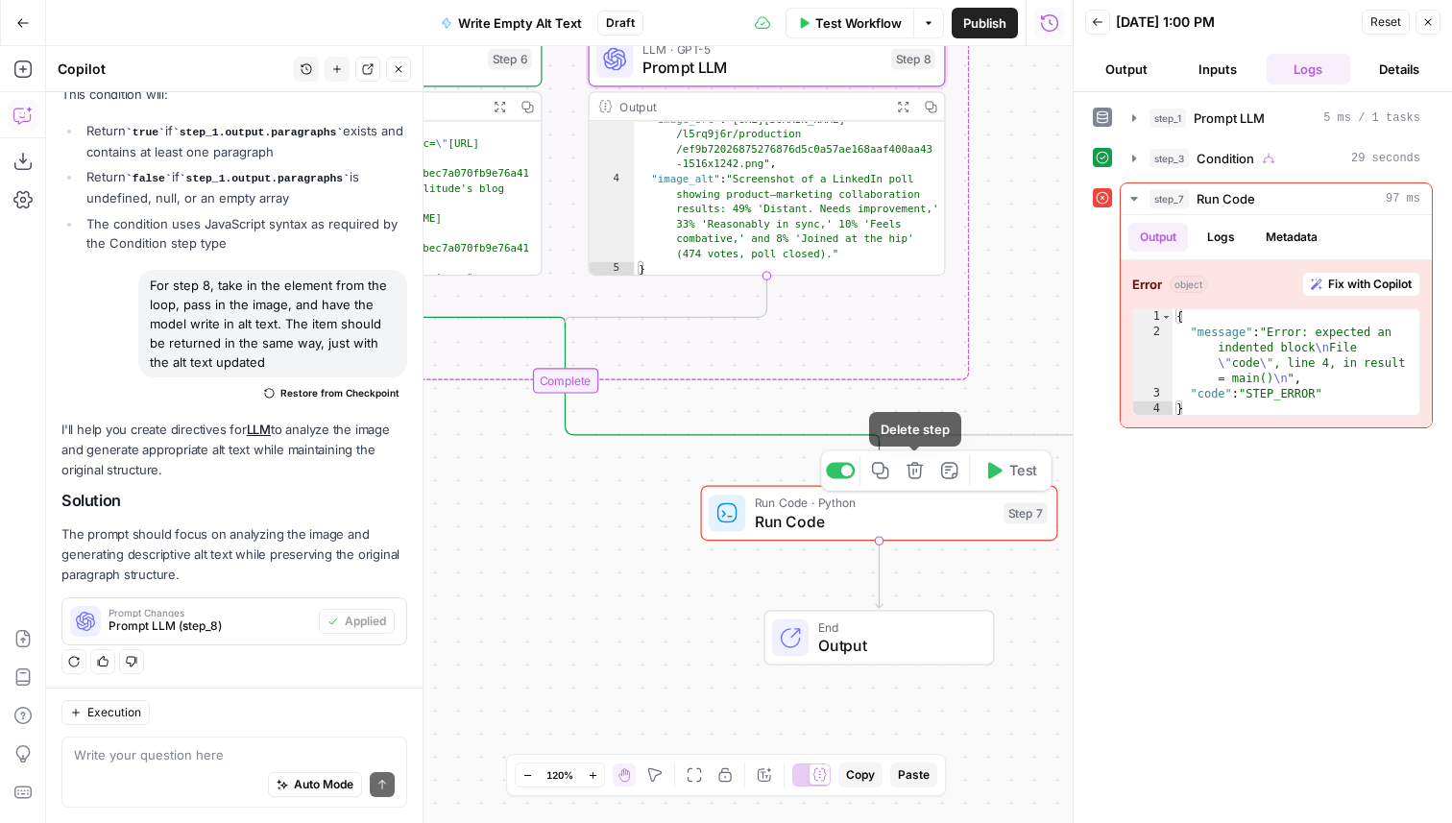
click at [899, 521] on span "Run Code" at bounding box center [875, 521] width 240 height 23
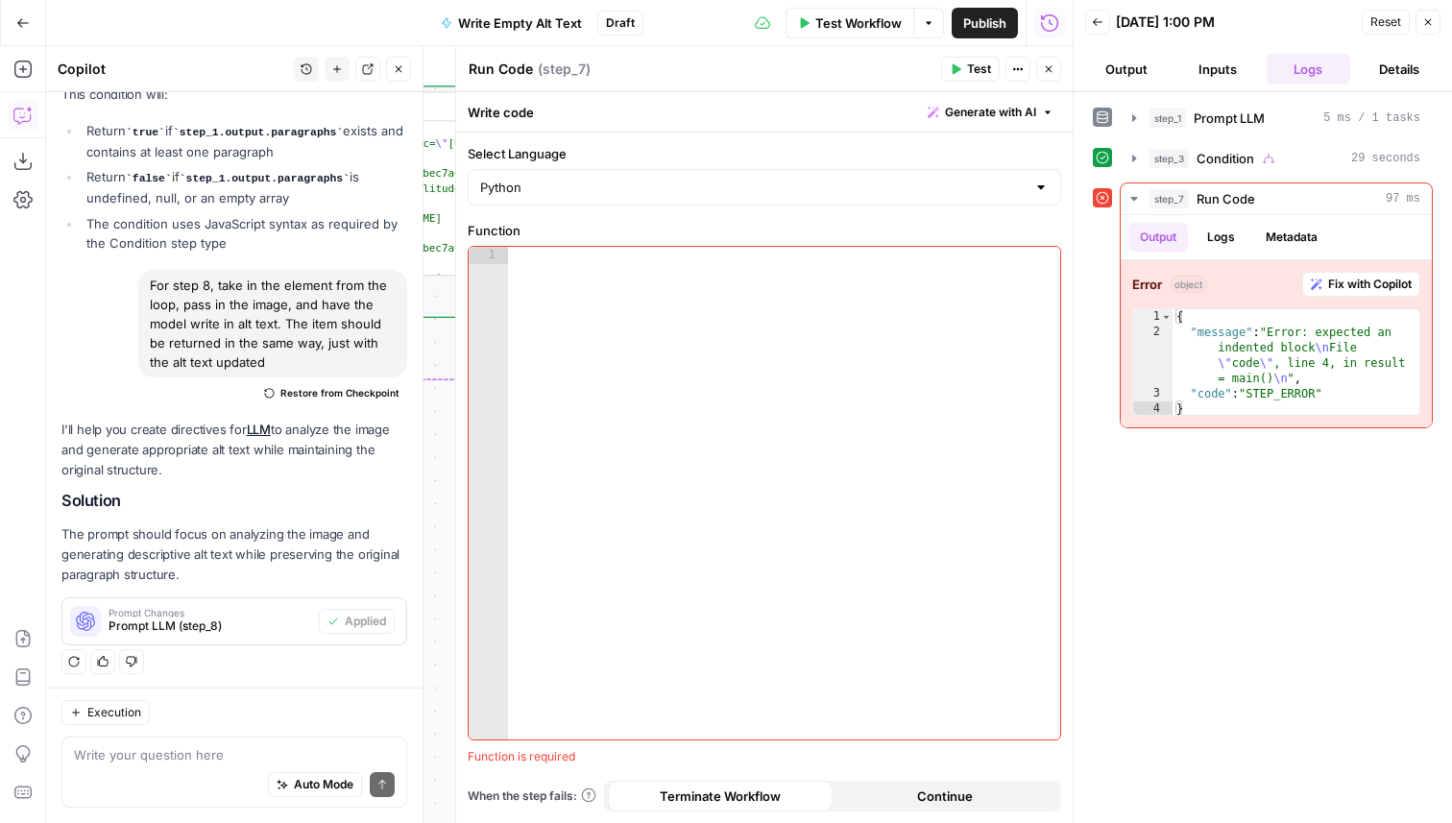
click at [1052, 83] on header "Run Code Run Code ( step_7 ) Test Actions Close" at bounding box center [764, 69] width 616 height 46
click at [1047, 70] on icon "button" at bounding box center [1049, 69] width 12 height 12
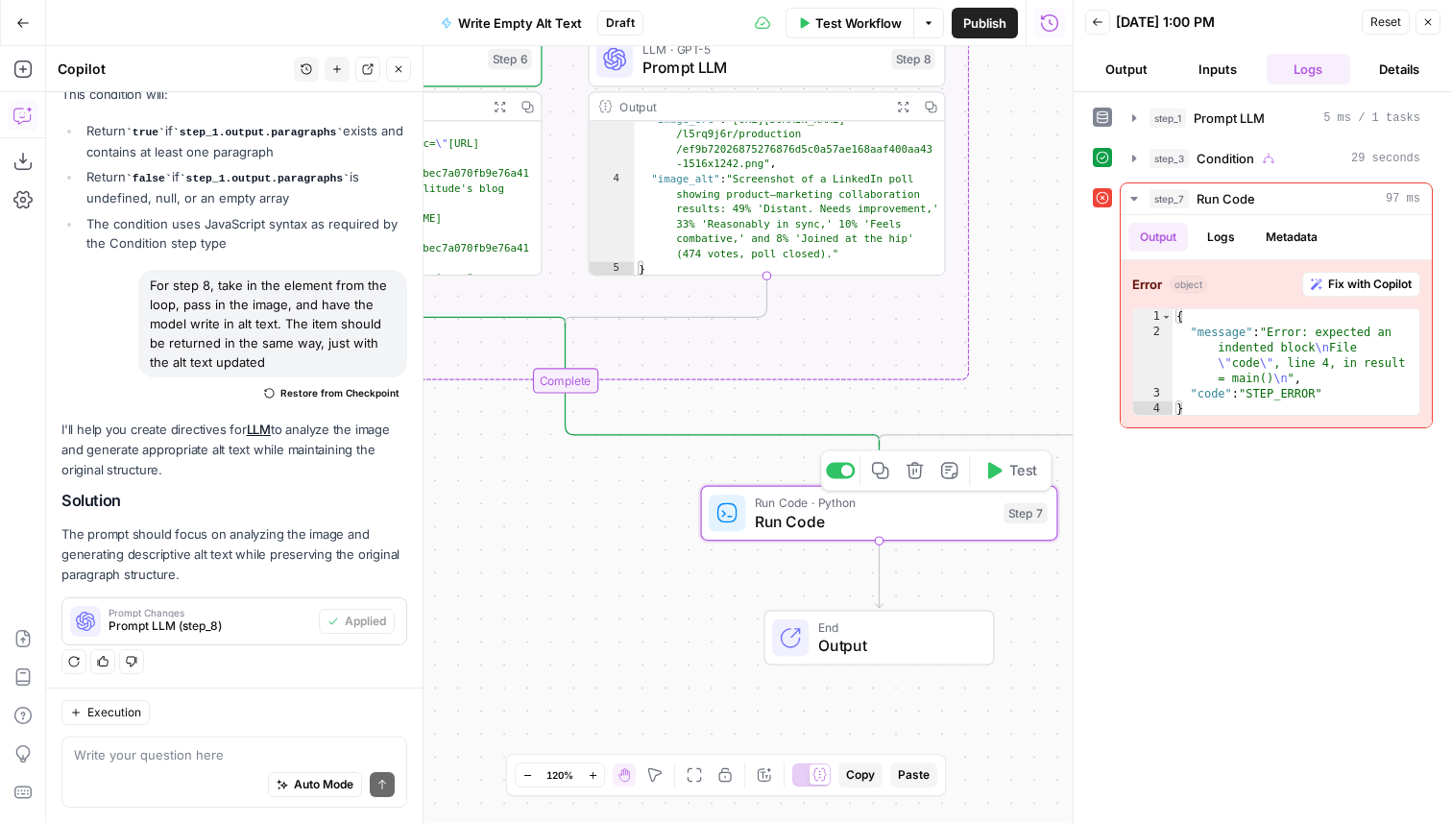
click at [913, 477] on icon "button" at bounding box center [914, 470] width 16 height 16
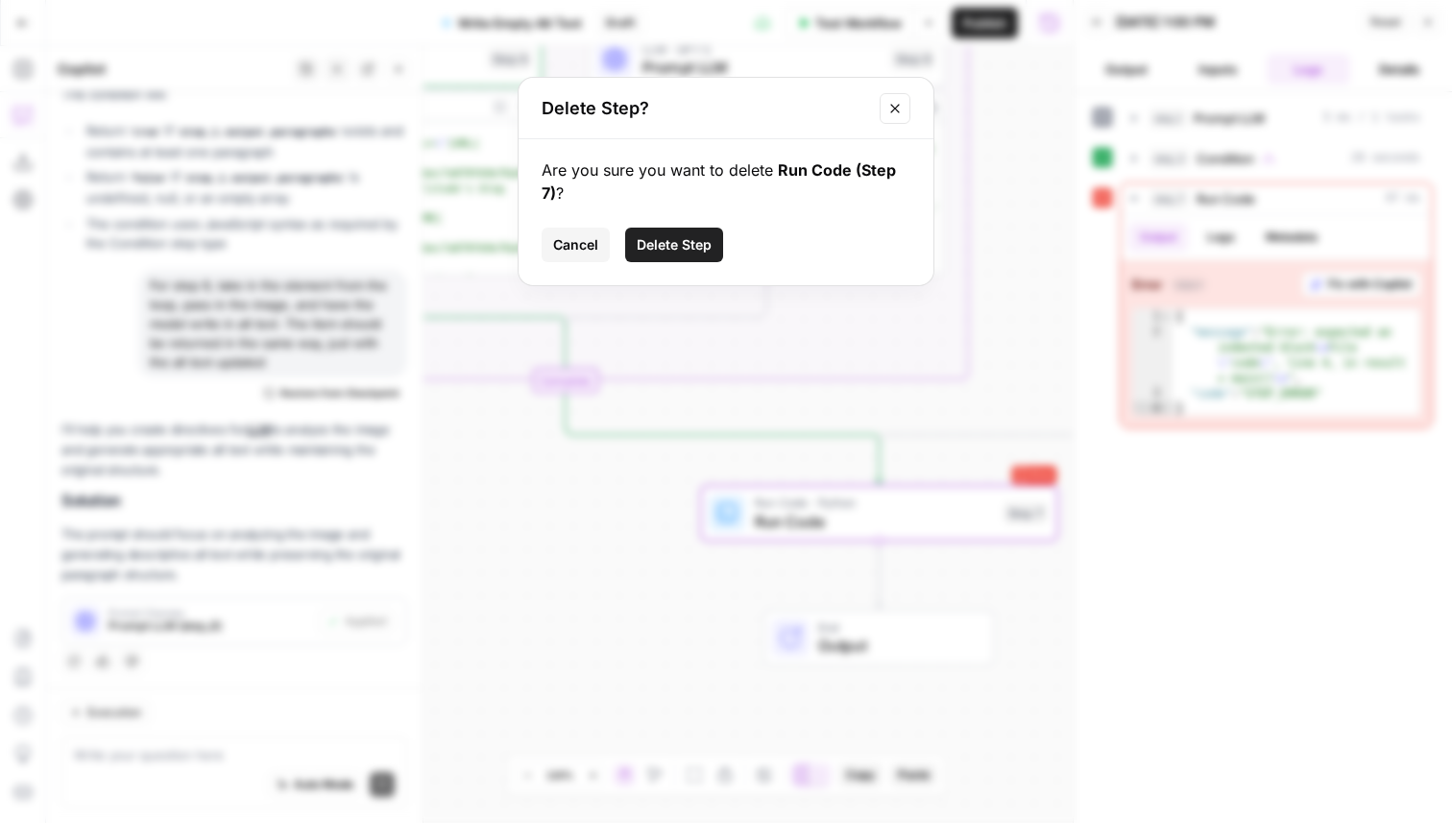
click at [684, 262] on div "Are you sure you want to delete Run Code (Step 7) ? Cancel Delete Step" at bounding box center [725, 212] width 415 height 146
click at [692, 238] on span "Delete Step" at bounding box center [673, 244] width 75 height 19
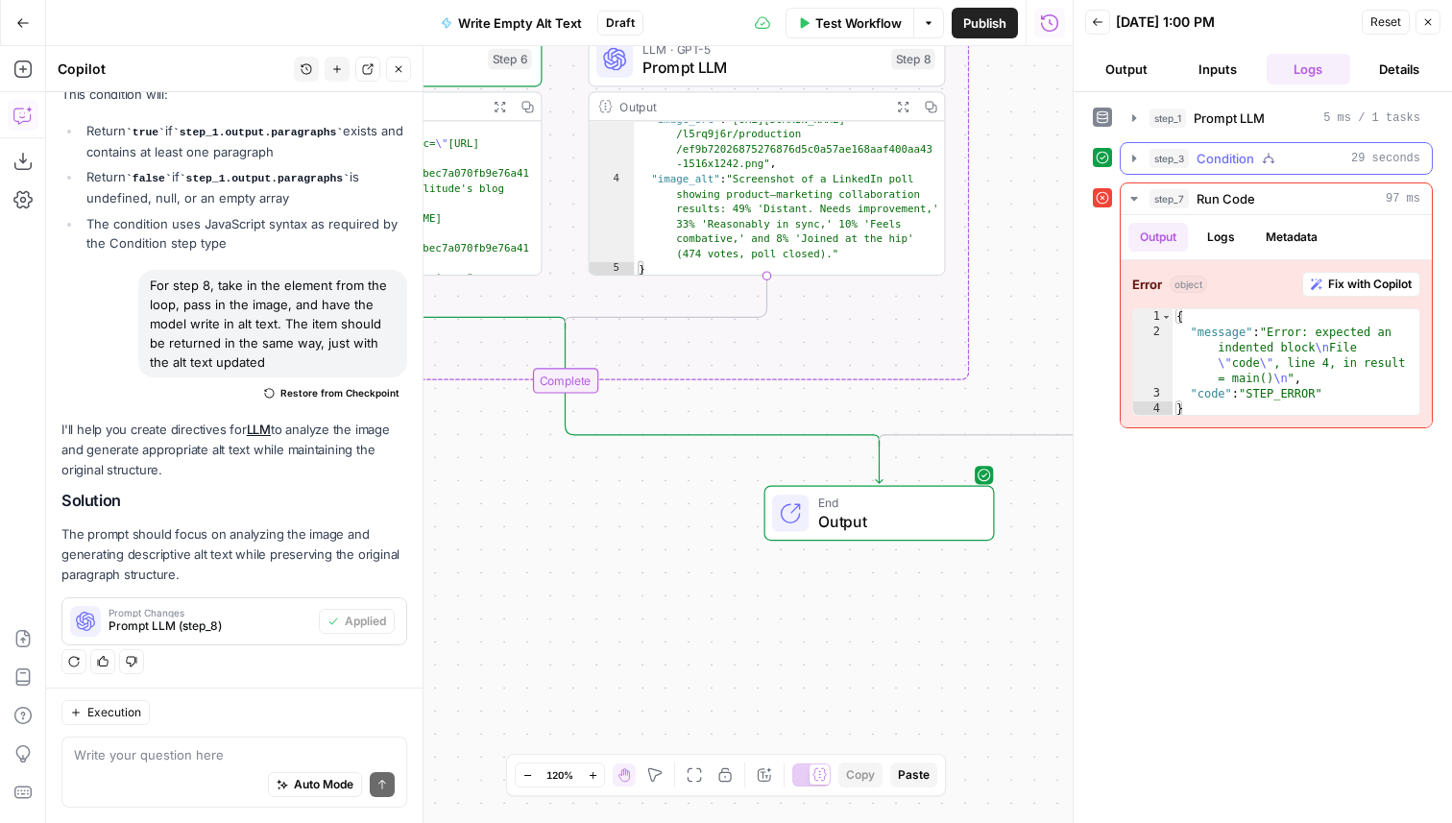
click at [1200, 150] on span "Condition" at bounding box center [1225, 158] width 58 height 19
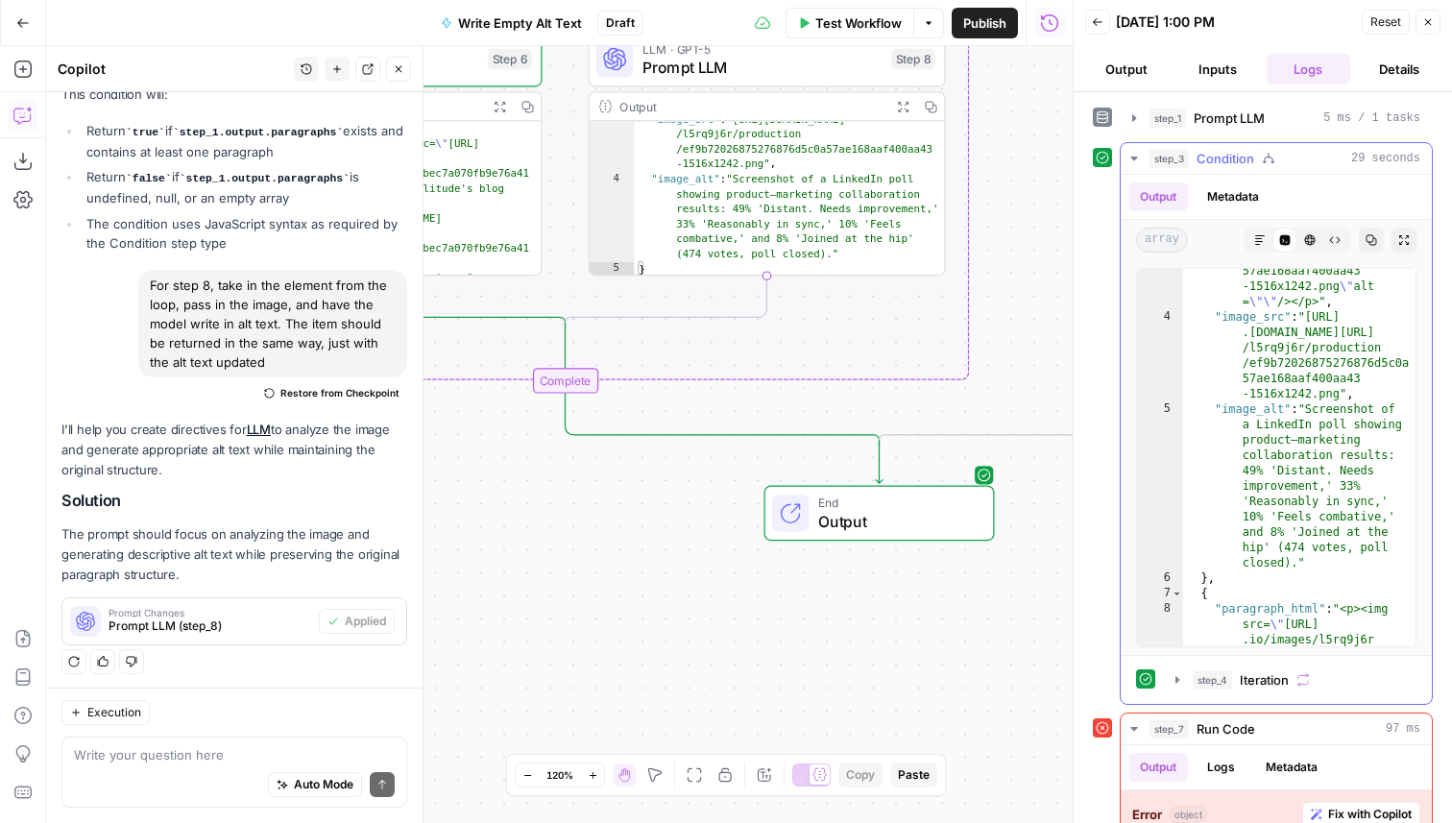
scroll to position [160, 0]
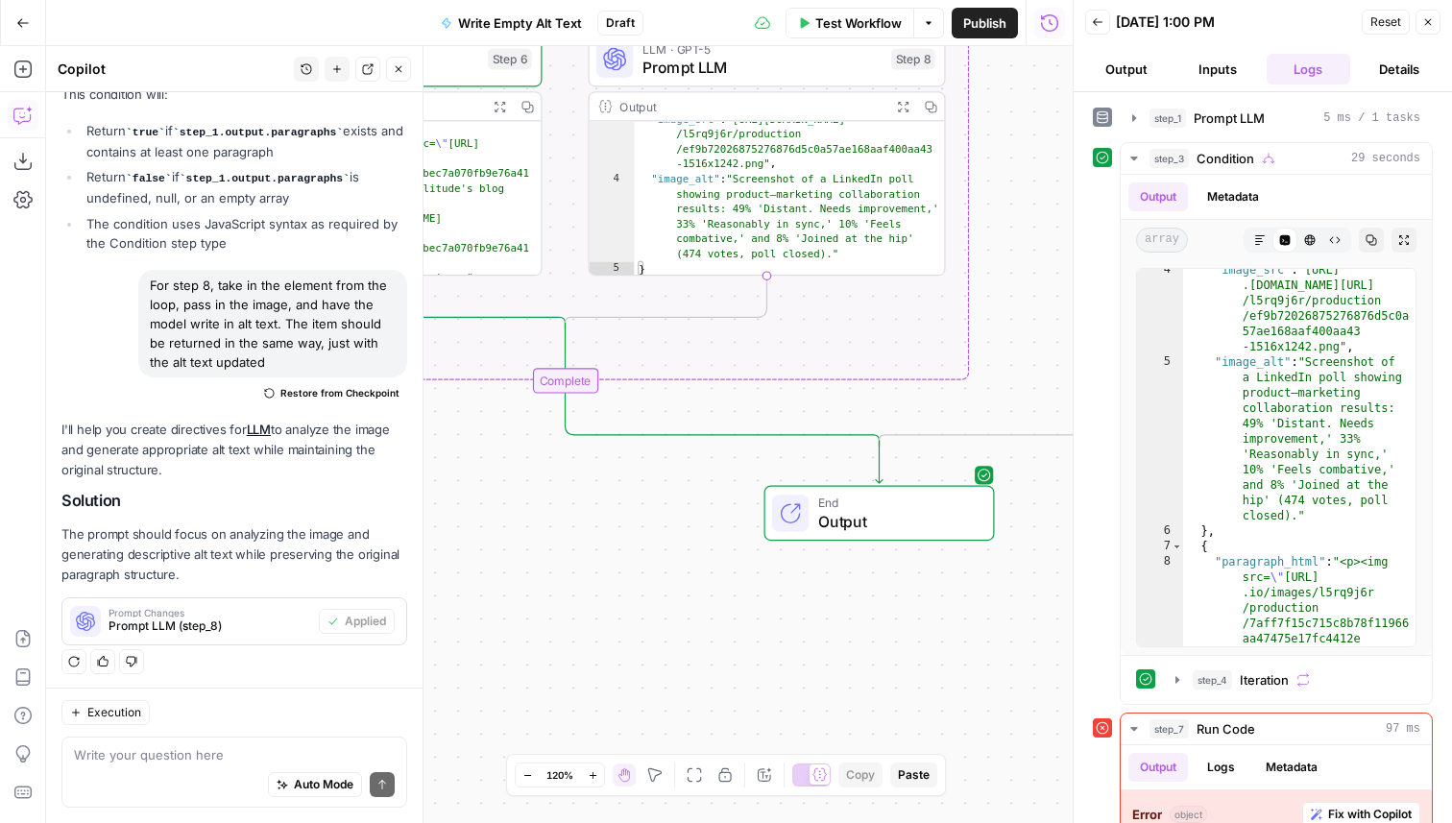
click at [798, 24] on icon "button" at bounding box center [804, 23] width 12 height 12
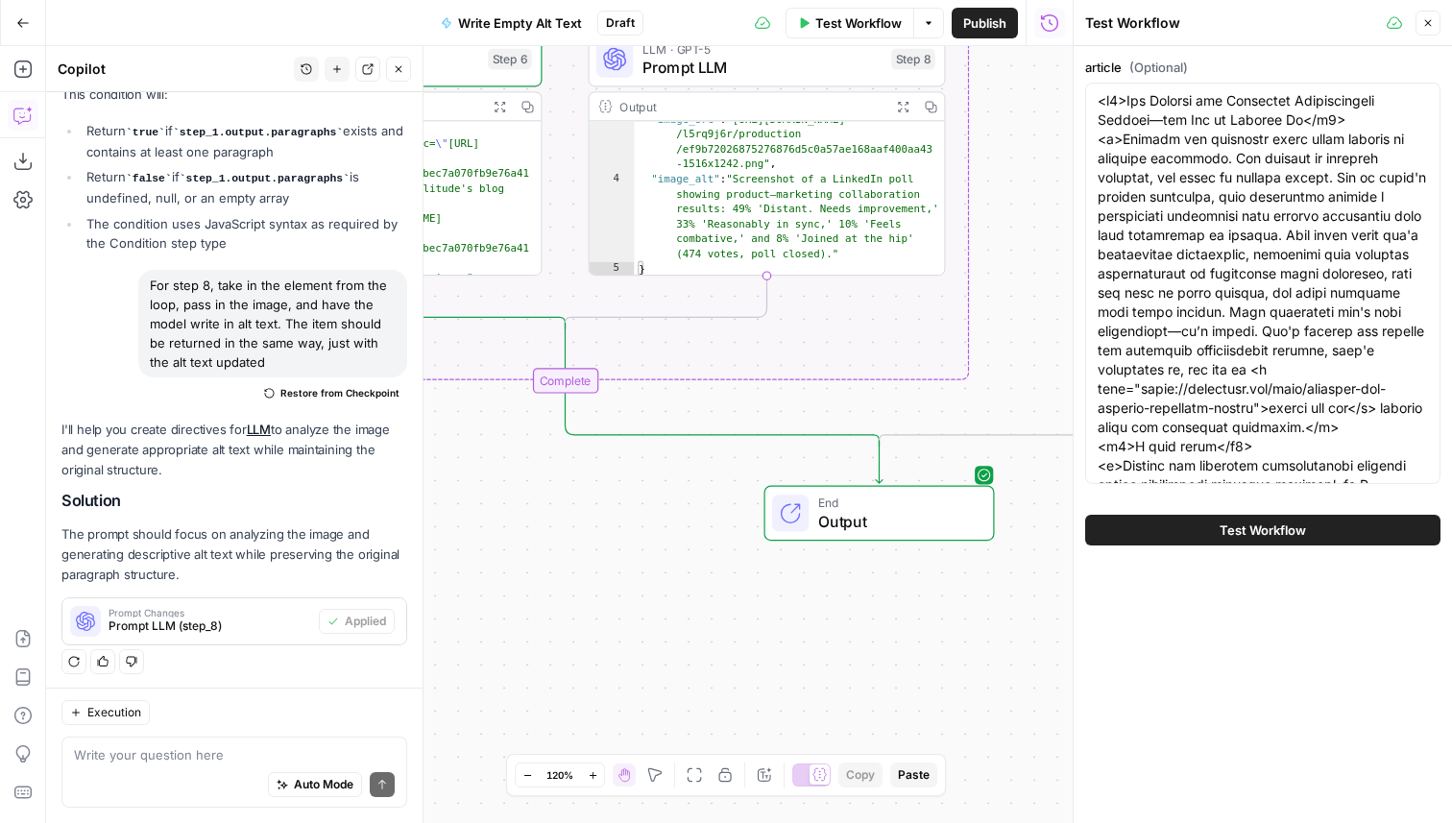
click at [1325, 521] on button "Test Workflow" at bounding box center [1262, 530] width 355 height 31
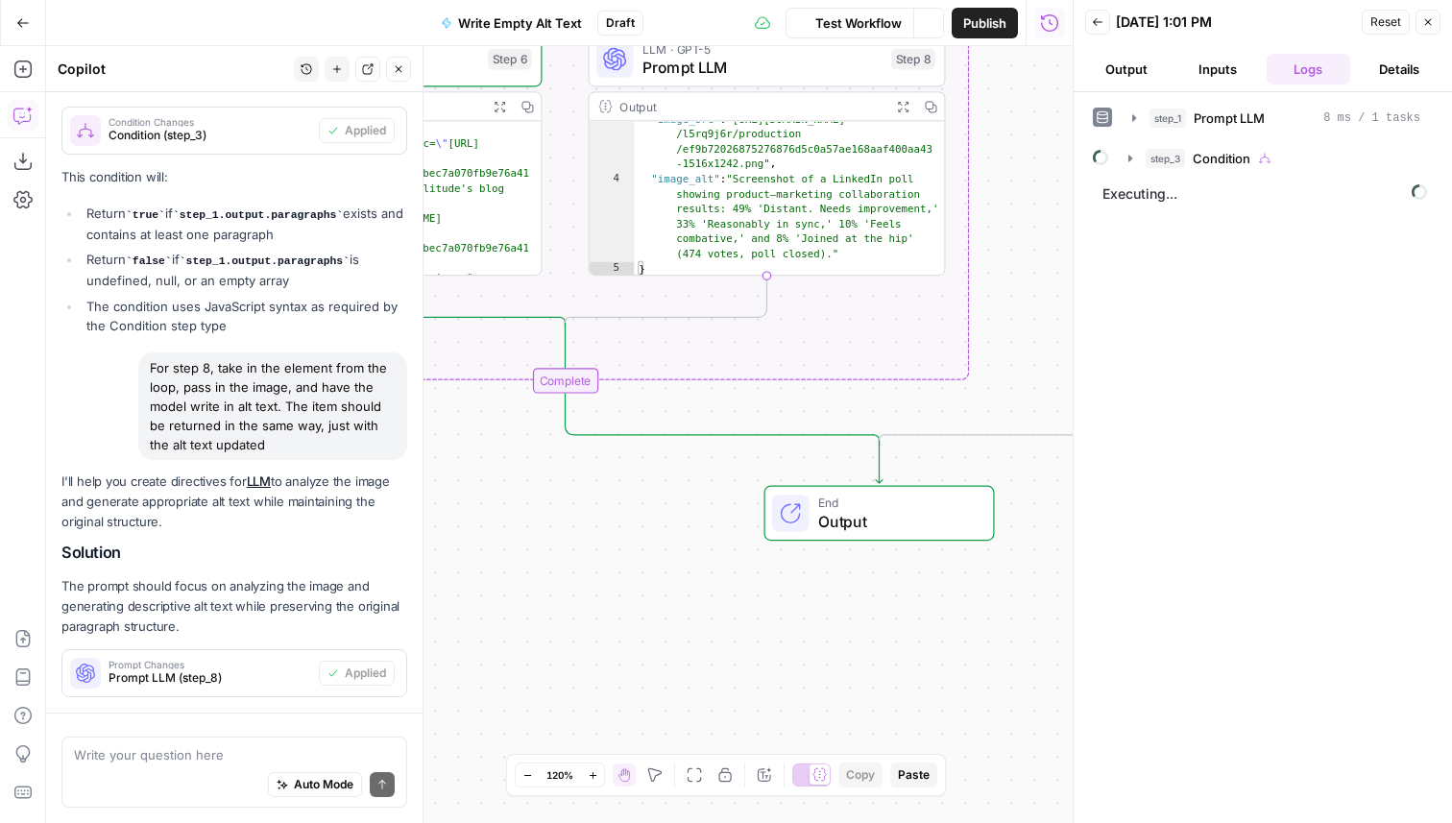
scroll to position [772, 0]
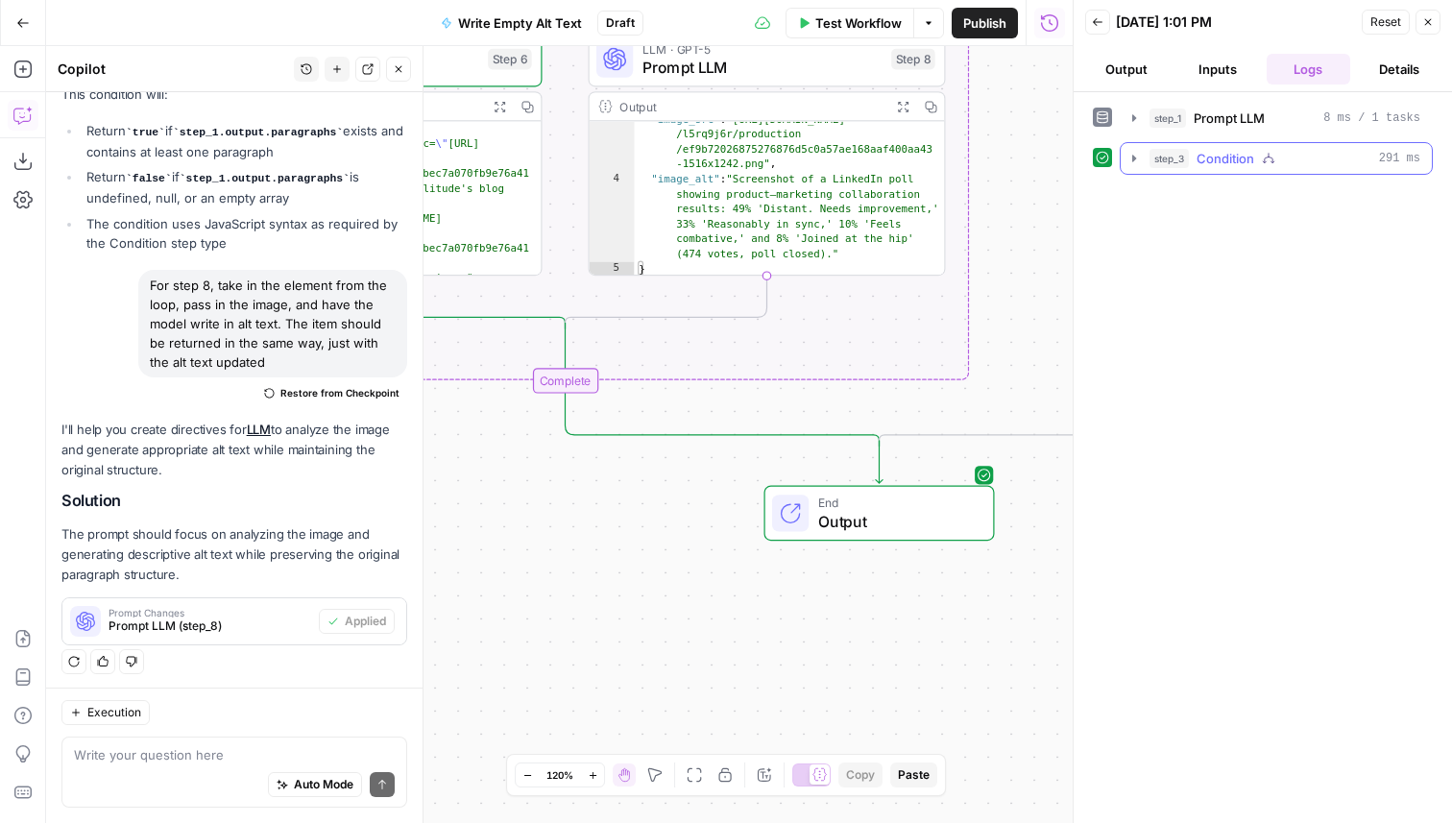
click at [1222, 165] on span "Condition" at bounding box center [1225, 158] width 58 height 19
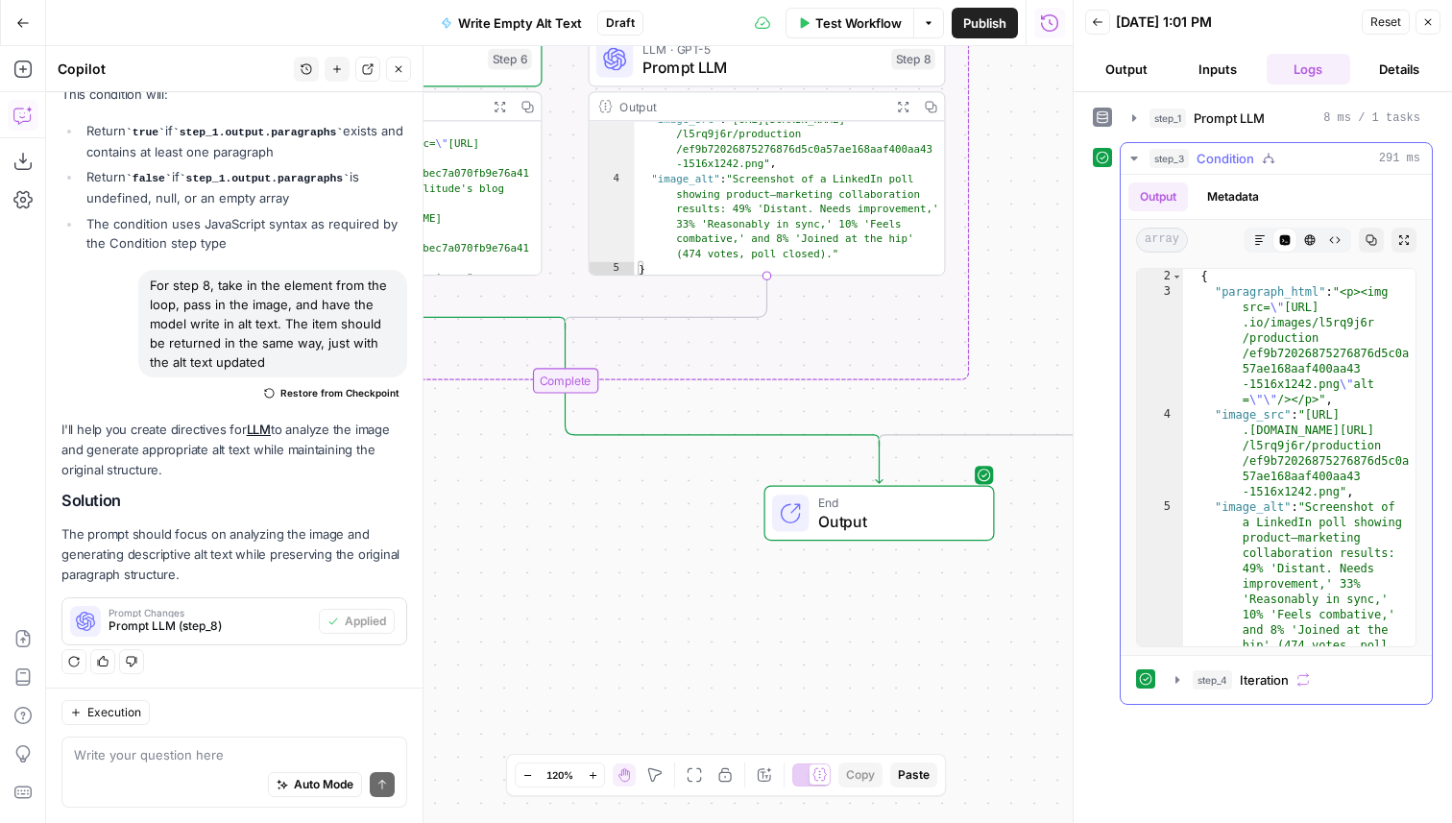
scroll to position [0, 0]
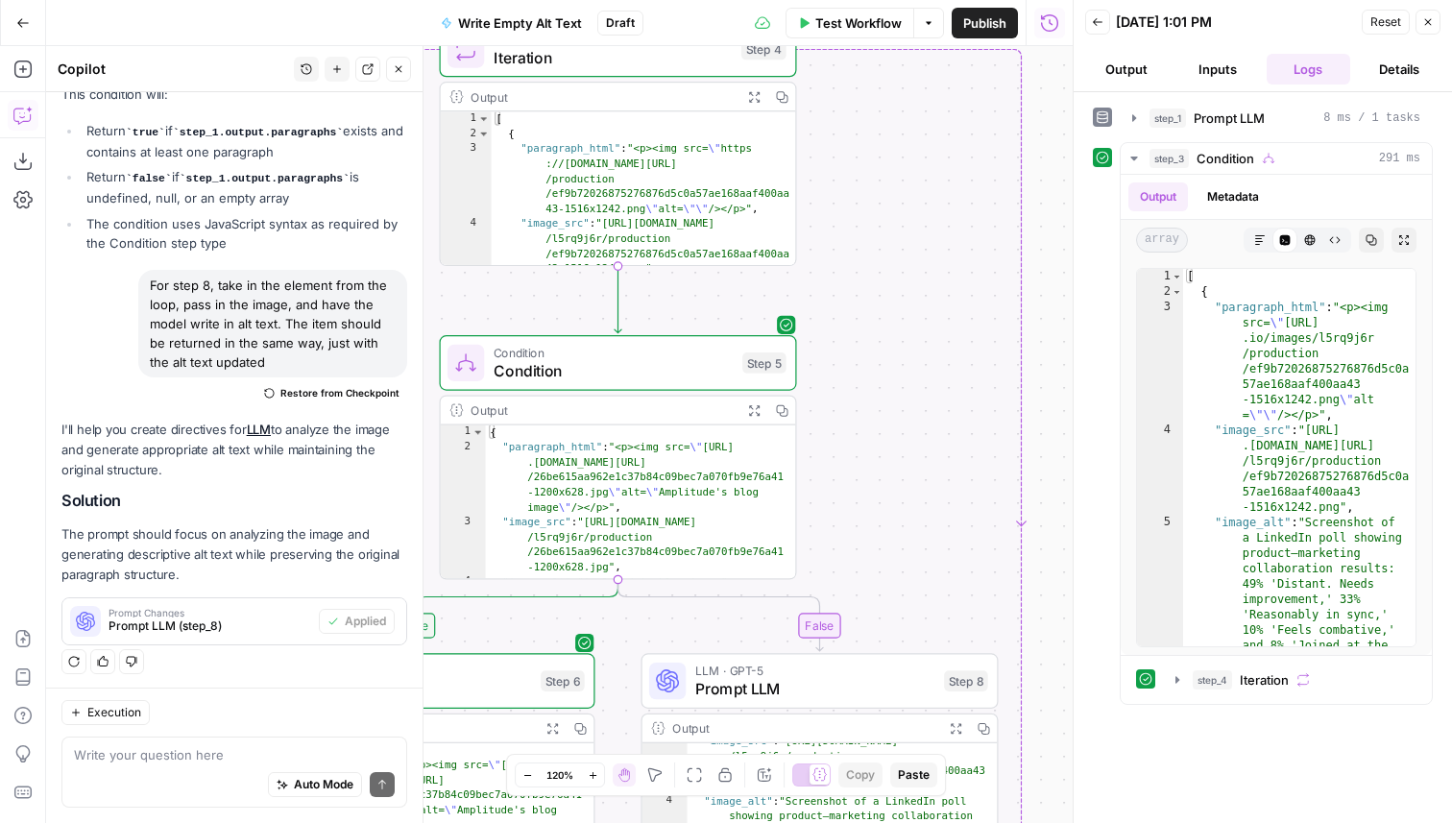
click at [1380, 28] on span "Reset" at bounding box center [1385, 21] width 31 height 17
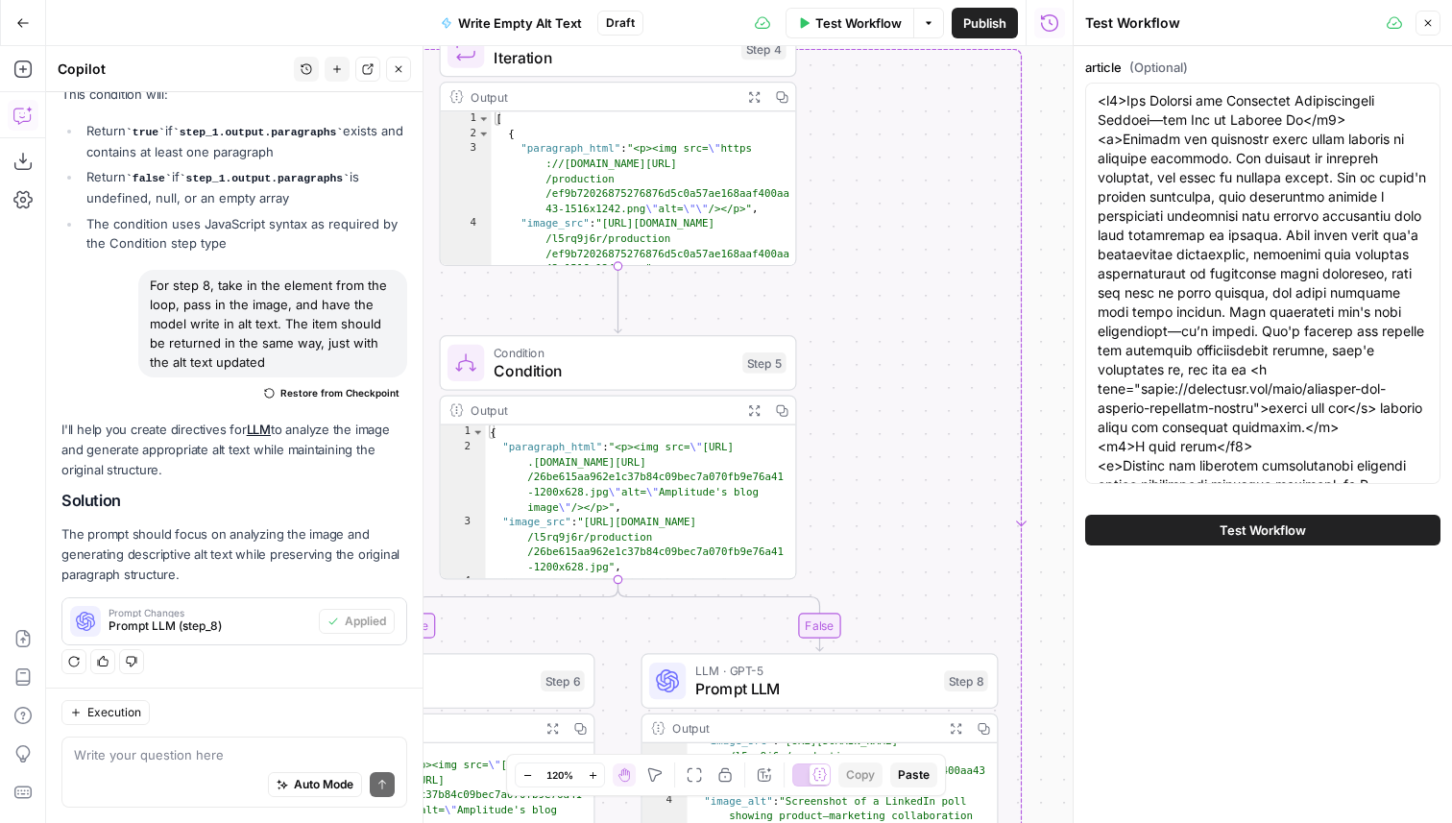
click at [1256, 523] on span "Test Workflow" at bounding box center [1262, 529] width 86 height 19
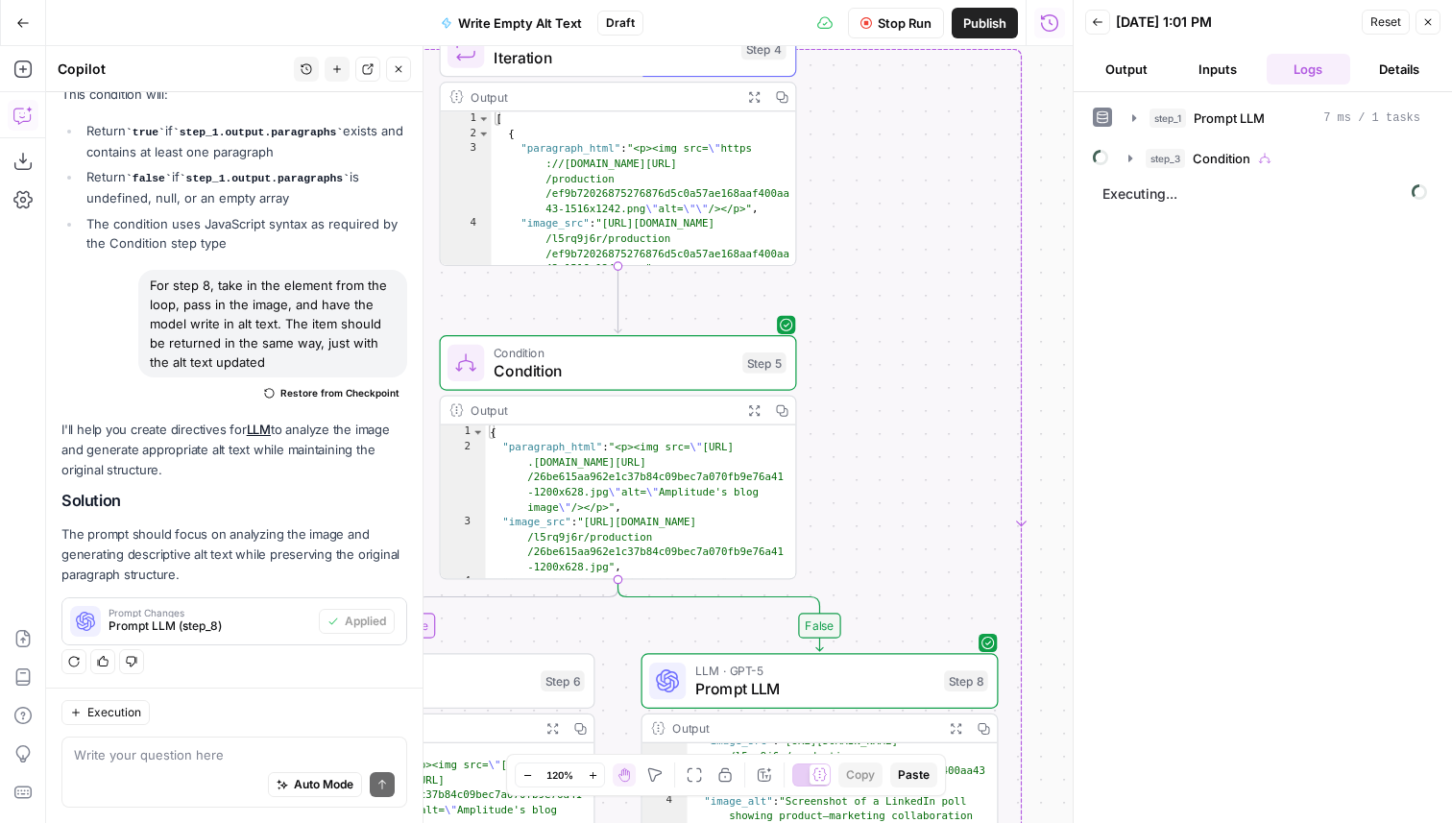
scroll to position [772, 0]
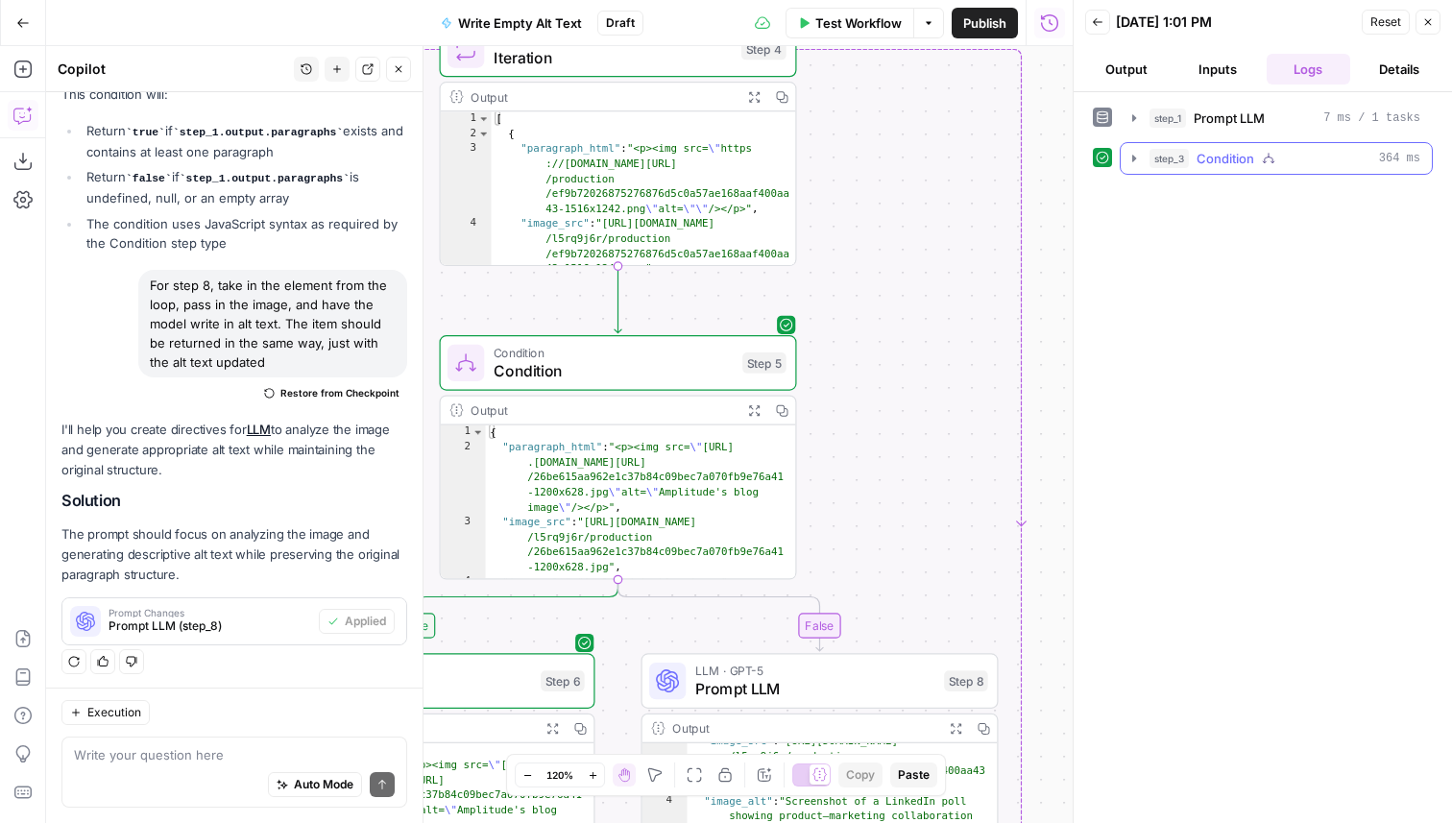
click at [1215, 158] on span "Condition" at bounding box center [1225, 158] width 58 height 19
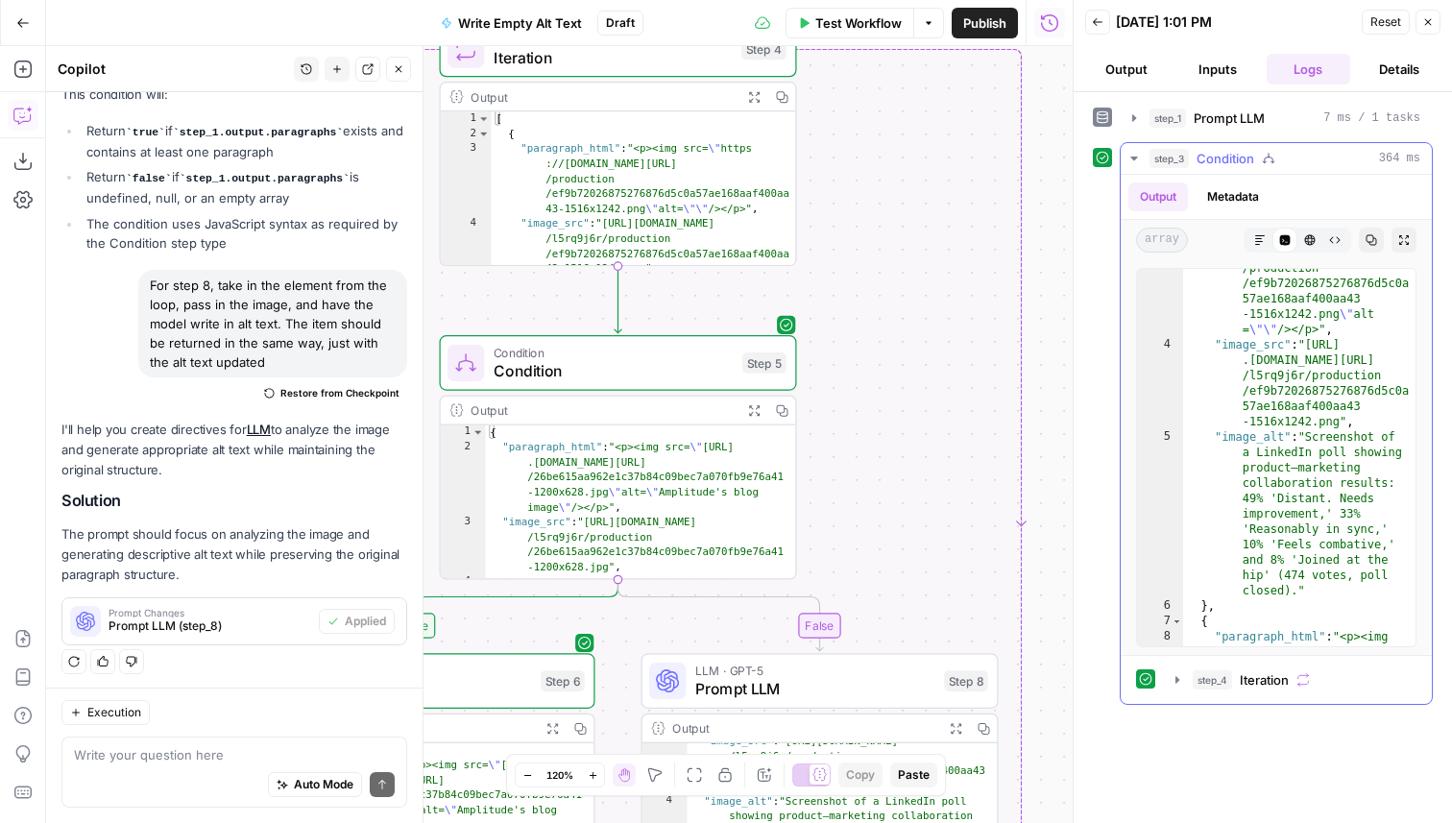
scroll to position [88, 0]
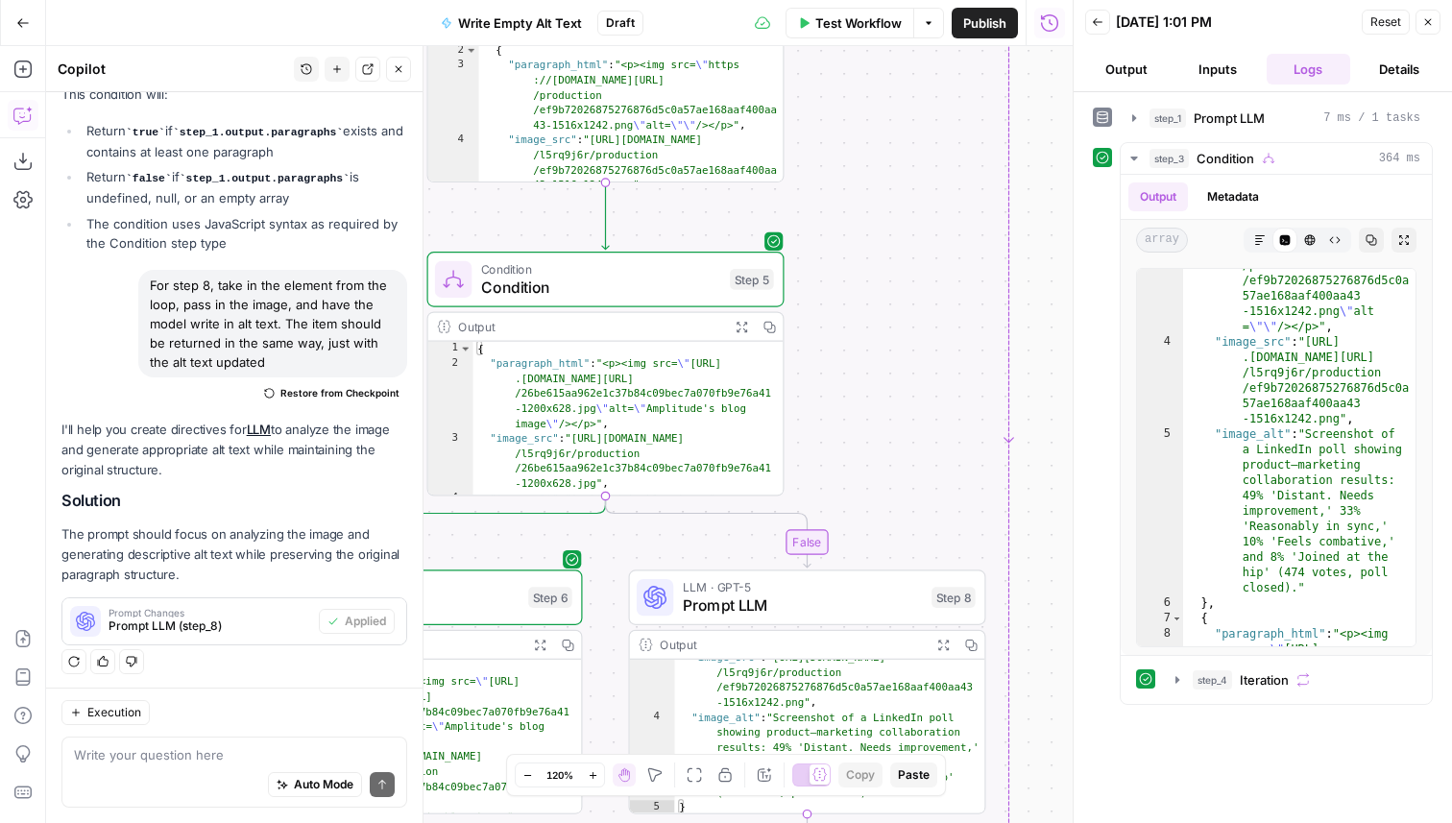
click at [684, 600] on span "Prompt LLM" at bounding box center [803, 605] width 240 height 23
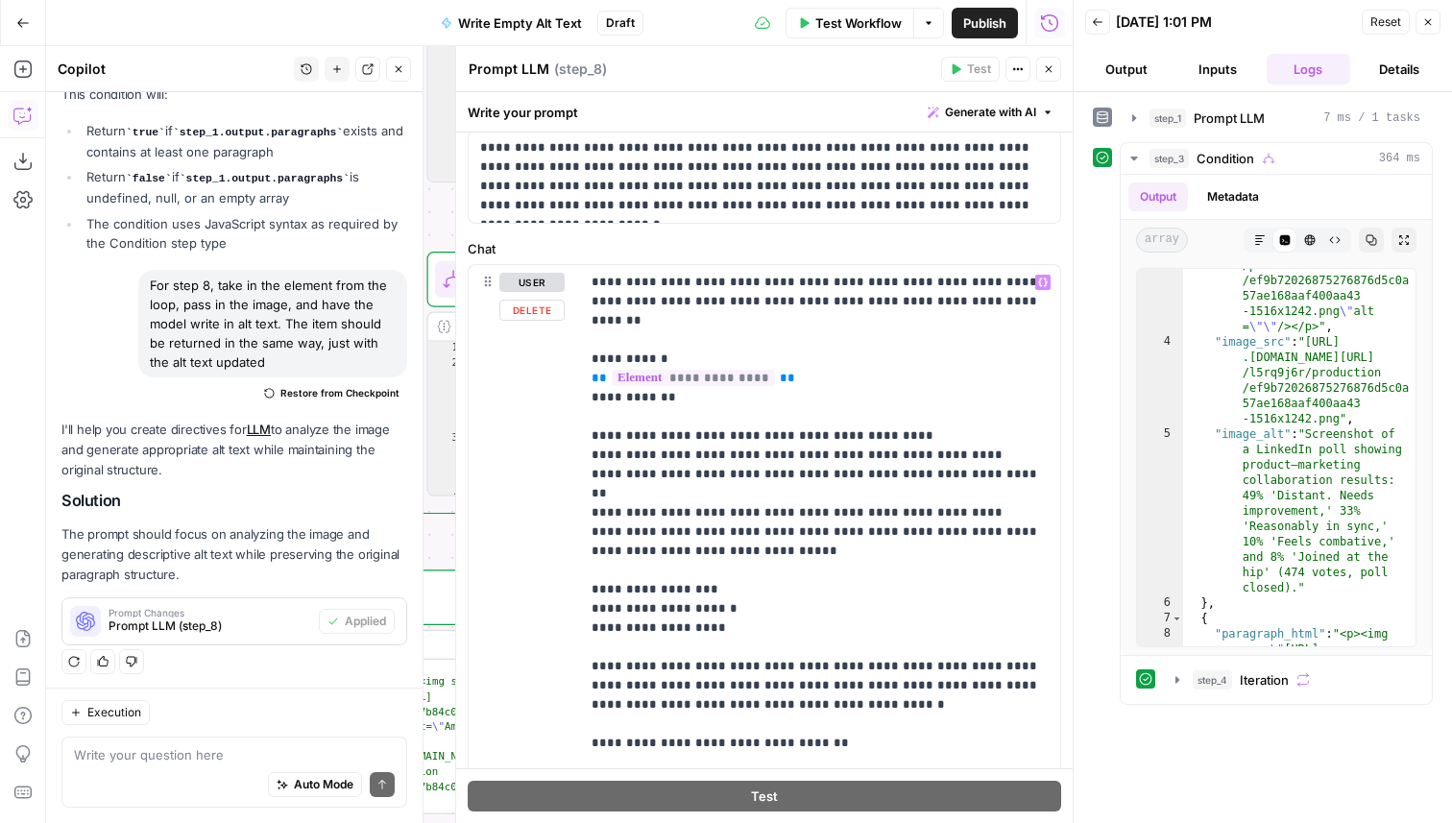
scroll to position [163, 0]
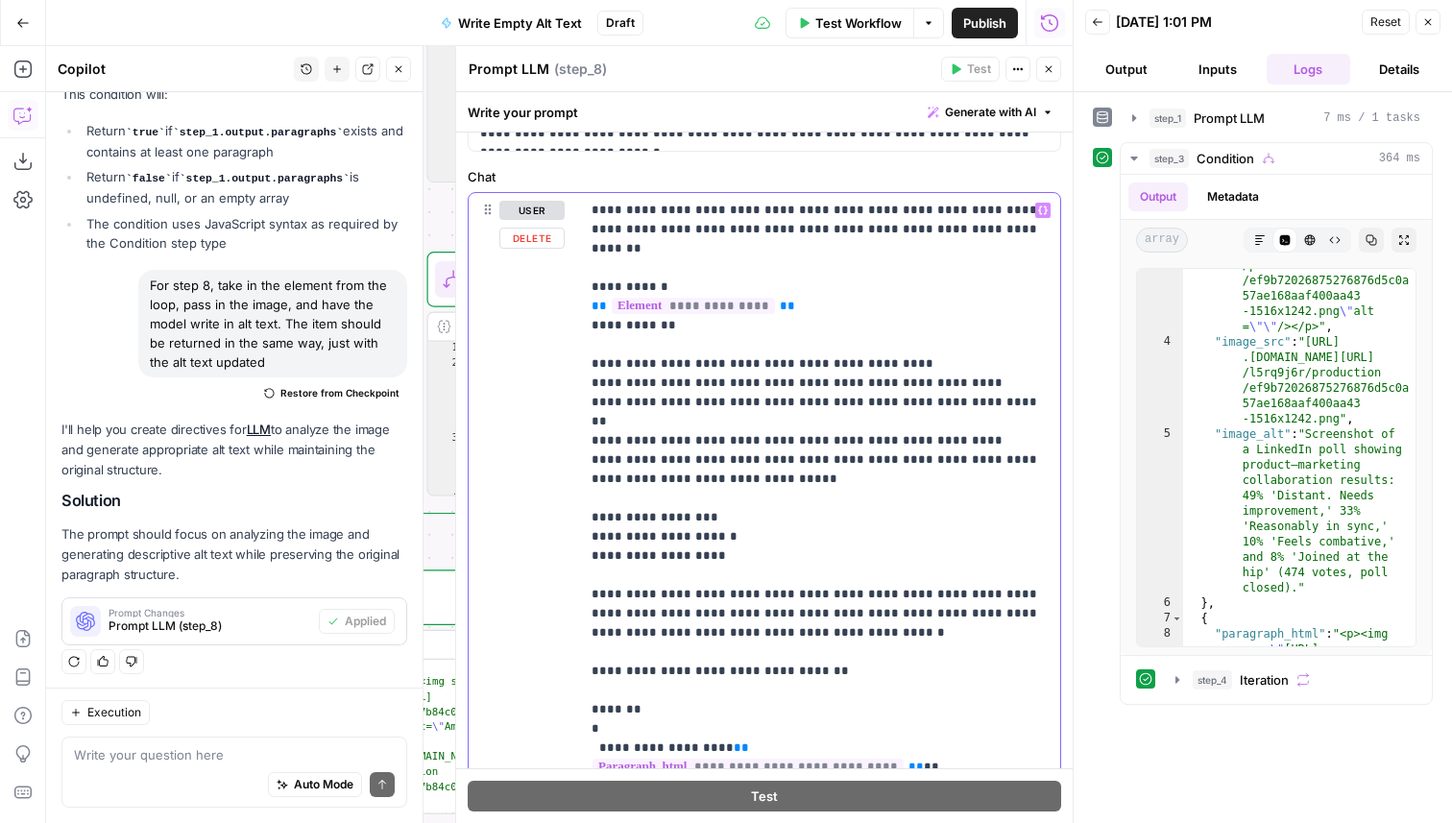
click at [742, 496] on p "**********" at bounding box center [819, 508] width 457 height 614
click at [588, 501] on div "**********" at bounding box center [820, 508] width 480 height 630
click at [803, 508] on p "**********" at bounding box center [819, 508] width 457 height 614
click at [805, 504] on p "**********" at bounding box center [819, 508] width 457 height 614
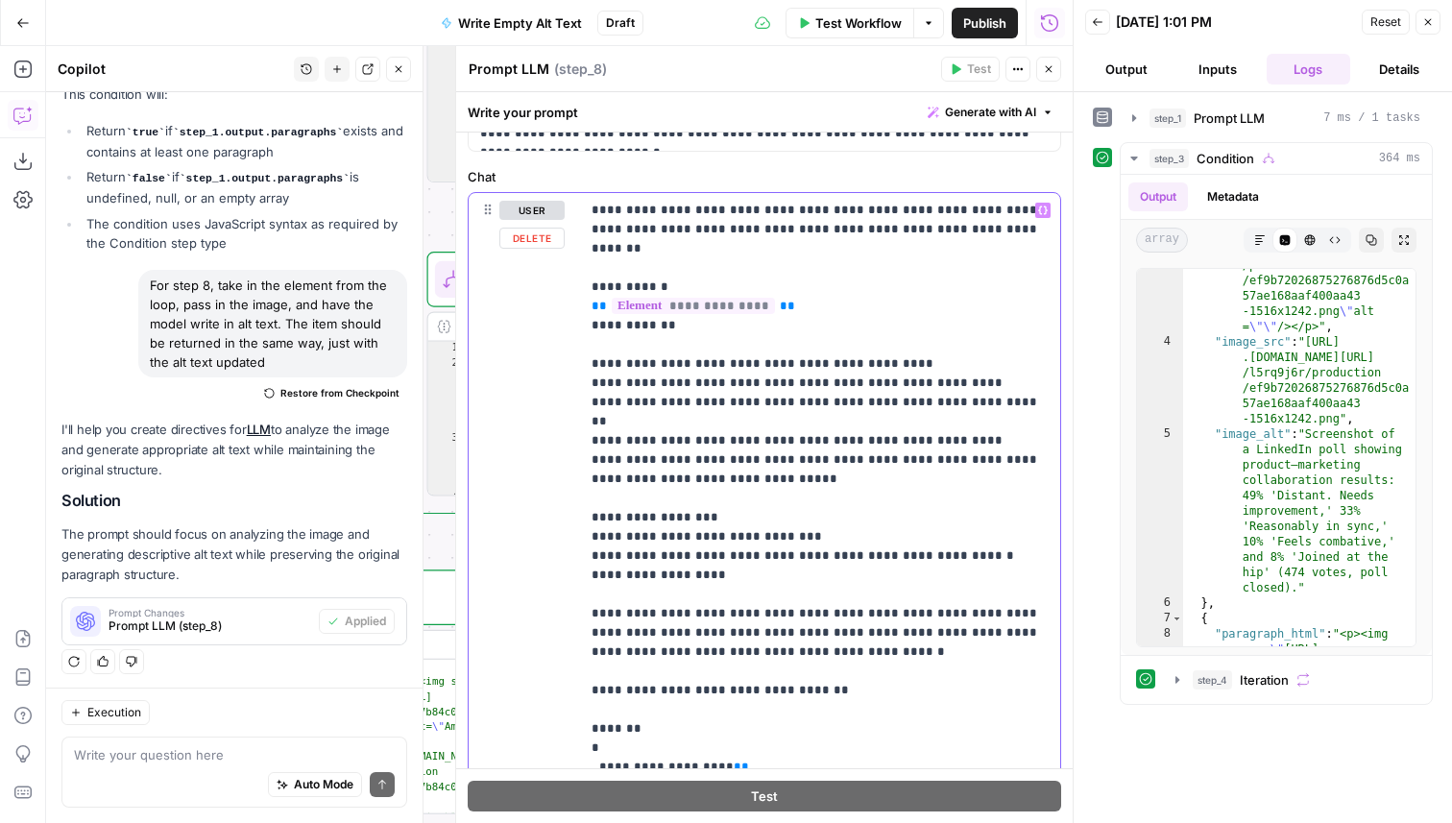
click at [665, 501] on p "**********" at bounding box center [819, 518] width 457 height 634
click at [663, 501] on p "**********" at bounding box center [819, 518] width 457 height 634
click at [661, 500] on p "**********" at bounding box center [819, 518] width 457 height 634
click at [657, 496] on p "**********" at bounding box center [819, 518] width 457 height 634
click at [800, 499] on p "**********" at bounding box center [819, 518] width 457 height 634
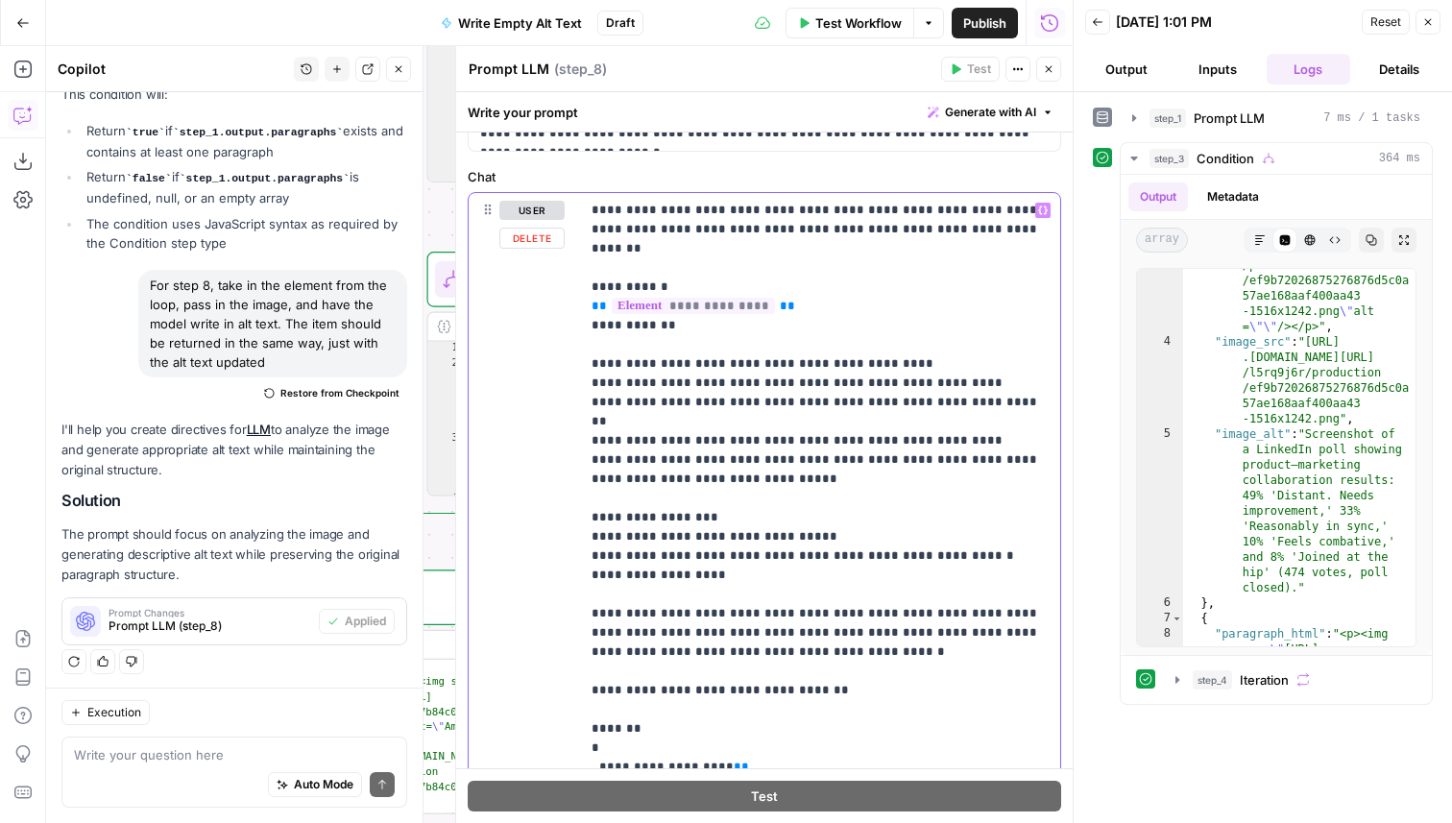
click at [663, 518] on p "**********" at bounding box center [819, 518] width 457 height 634
click at [660, 517] on p "**********" at bounding box center [819, 518] width 457 height 634
click at [670, 522] on p "**********" at bounding box center [819, 518] width 457 height 634
click at [959, 524] on p "**********" at bounding box center [819, 518] width 457 height 634
click at [806, 31] on button "Test Workflow" at bounding box center [849, 23] width 129 height 31
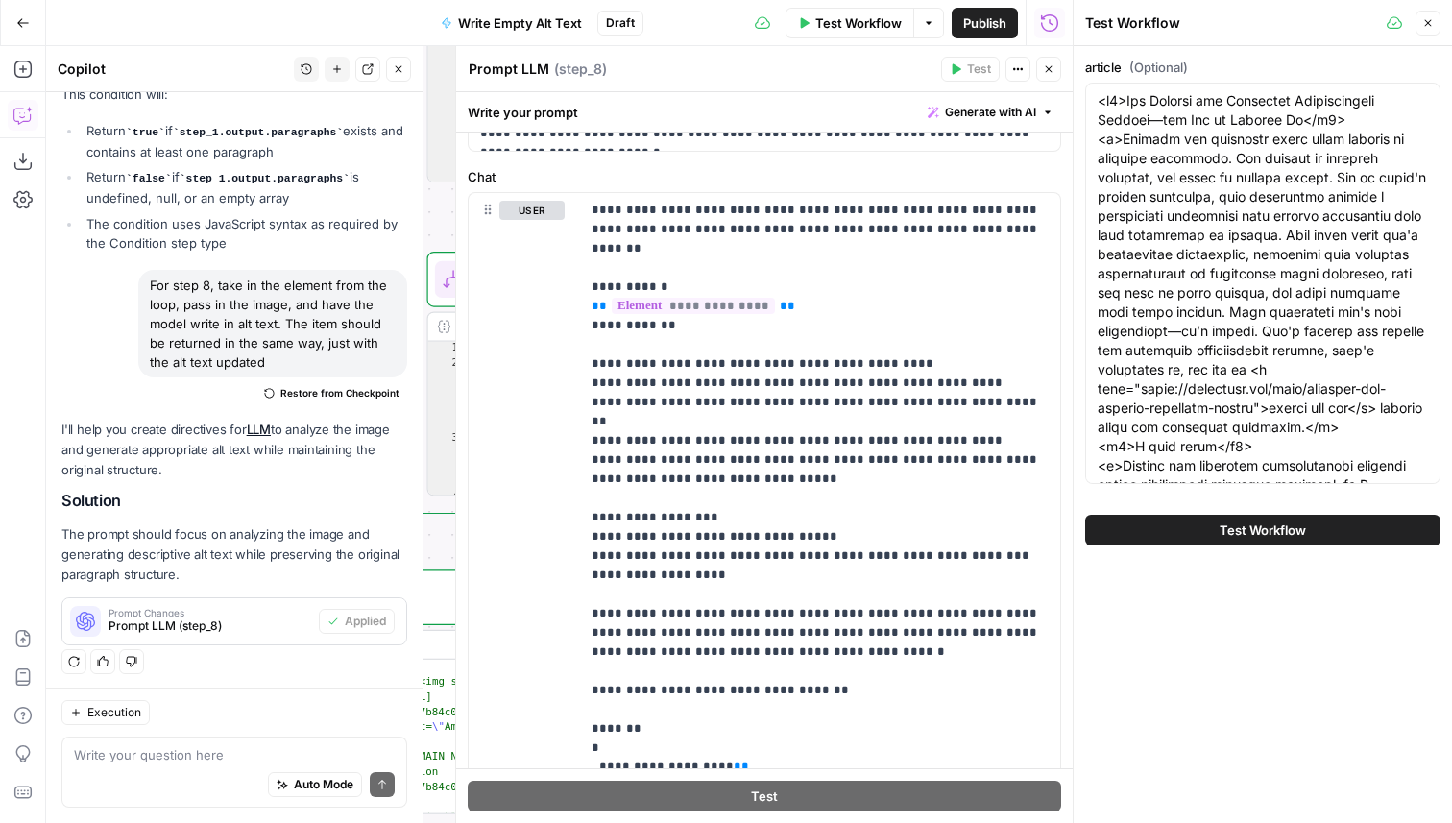
click at [1291, 520] on span "Test Workflow" at bounding box center [1262, 529] width 86 height 19
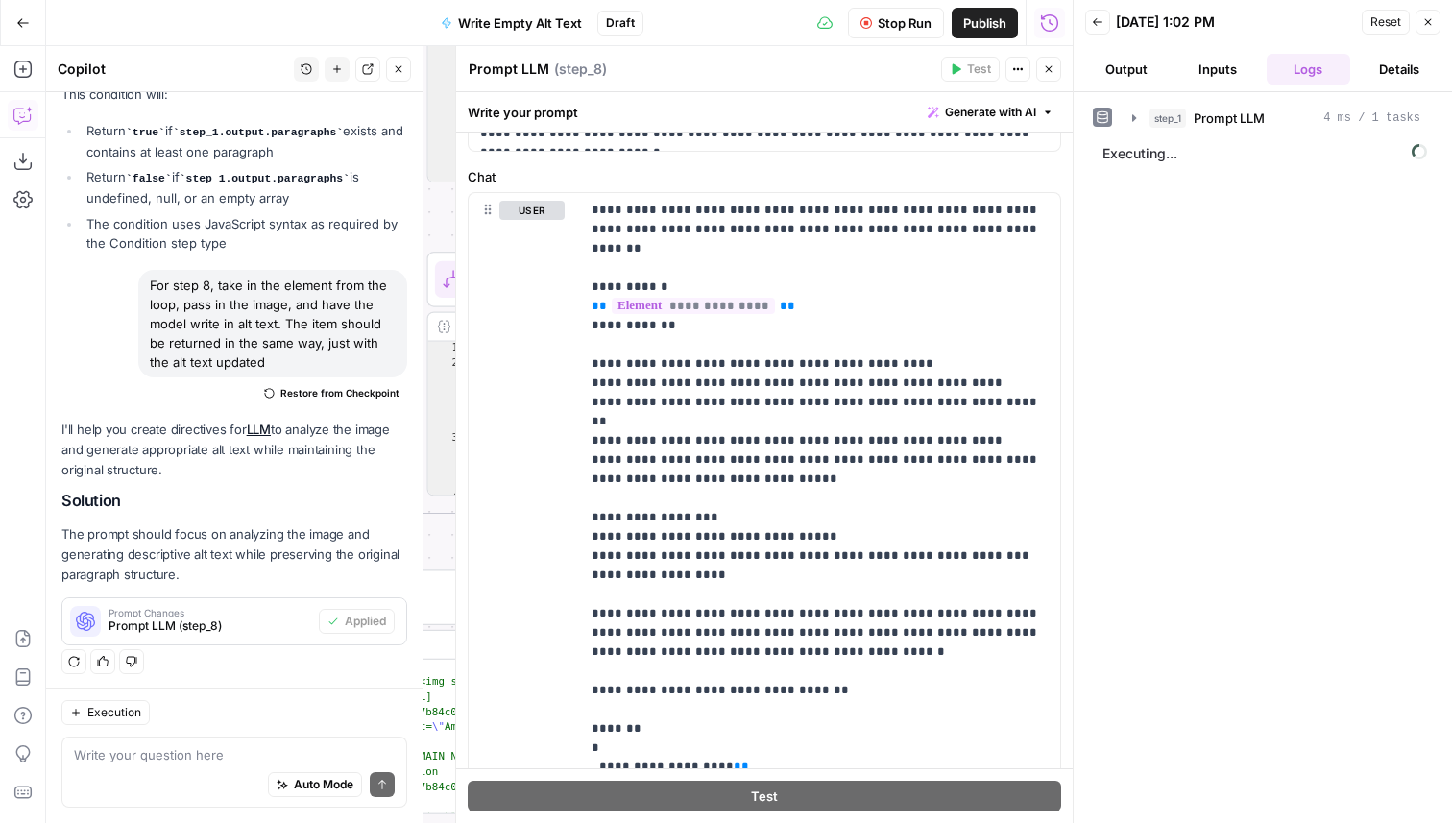
scroll to position [772, 0]
click at [1047, 68] on icon "button" at bounding box center [1048, 69] width 7 height 7
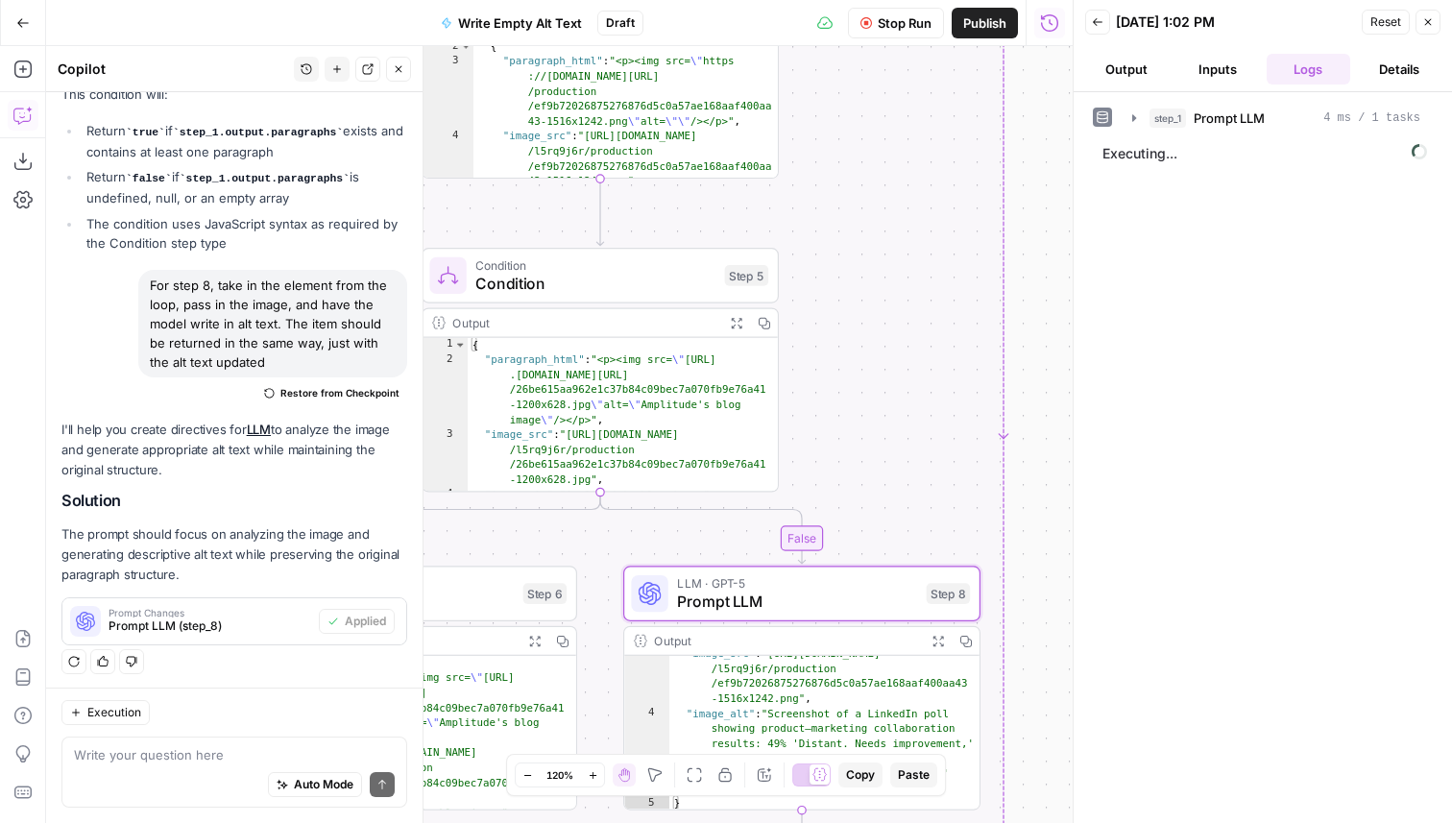
click at [693, 780] on icon "button" at bounding box center [693, 774] width 15 height 15
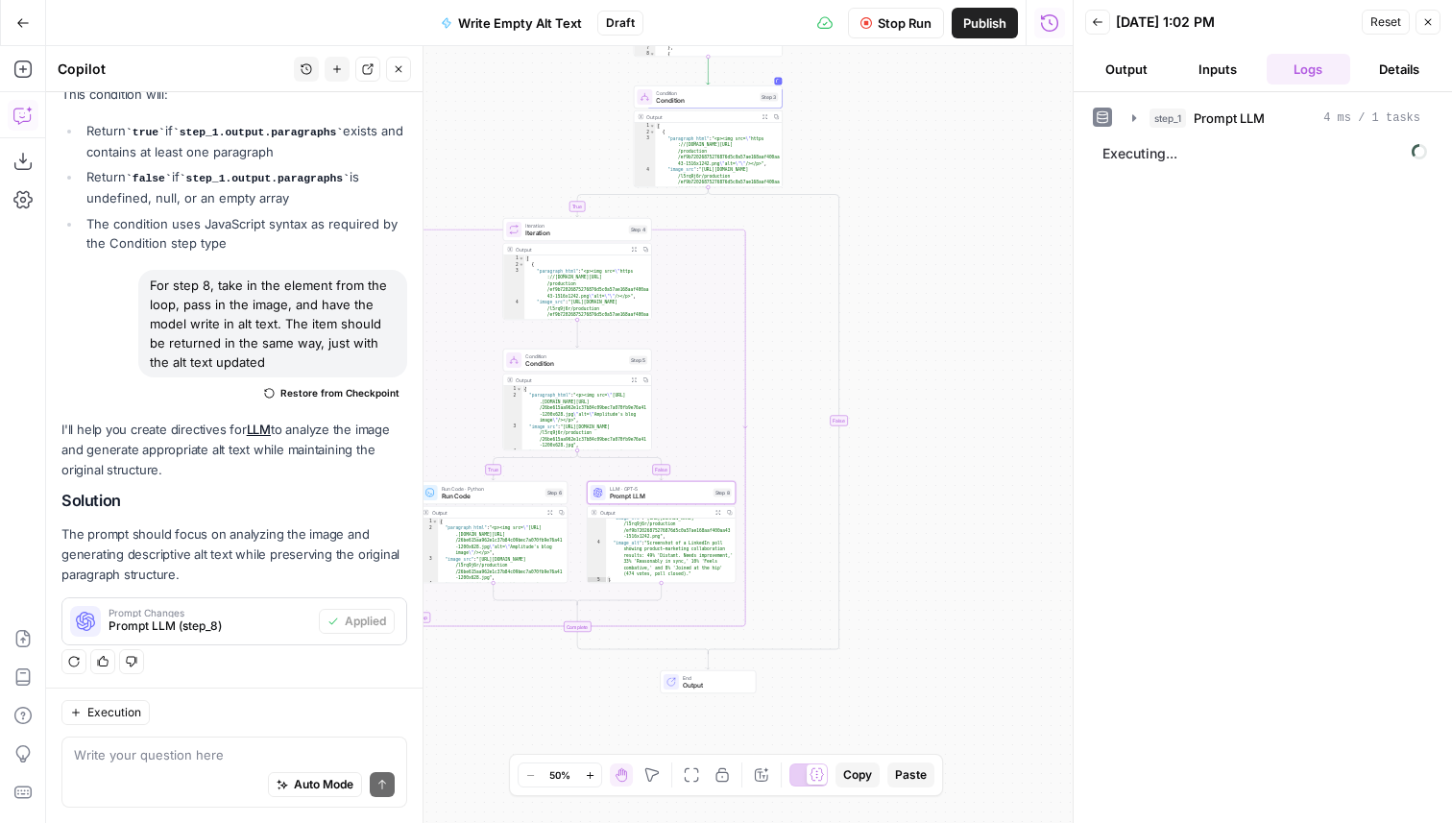
drag, startPoint x: 907, startPoint y: 494, endPoint x: 949, endPoint y: 358, distance: 142.7
click at [949, 358] on div "true true false false Workflow Set Inputs Inputs LLM · GPT-5 Prompt LLM Step 1 …" at bounding box center [559, 434] width 1026 height 777
click at [898, 26] on span "Stop Run" at bounding box center [904, 22] width 54 height 19
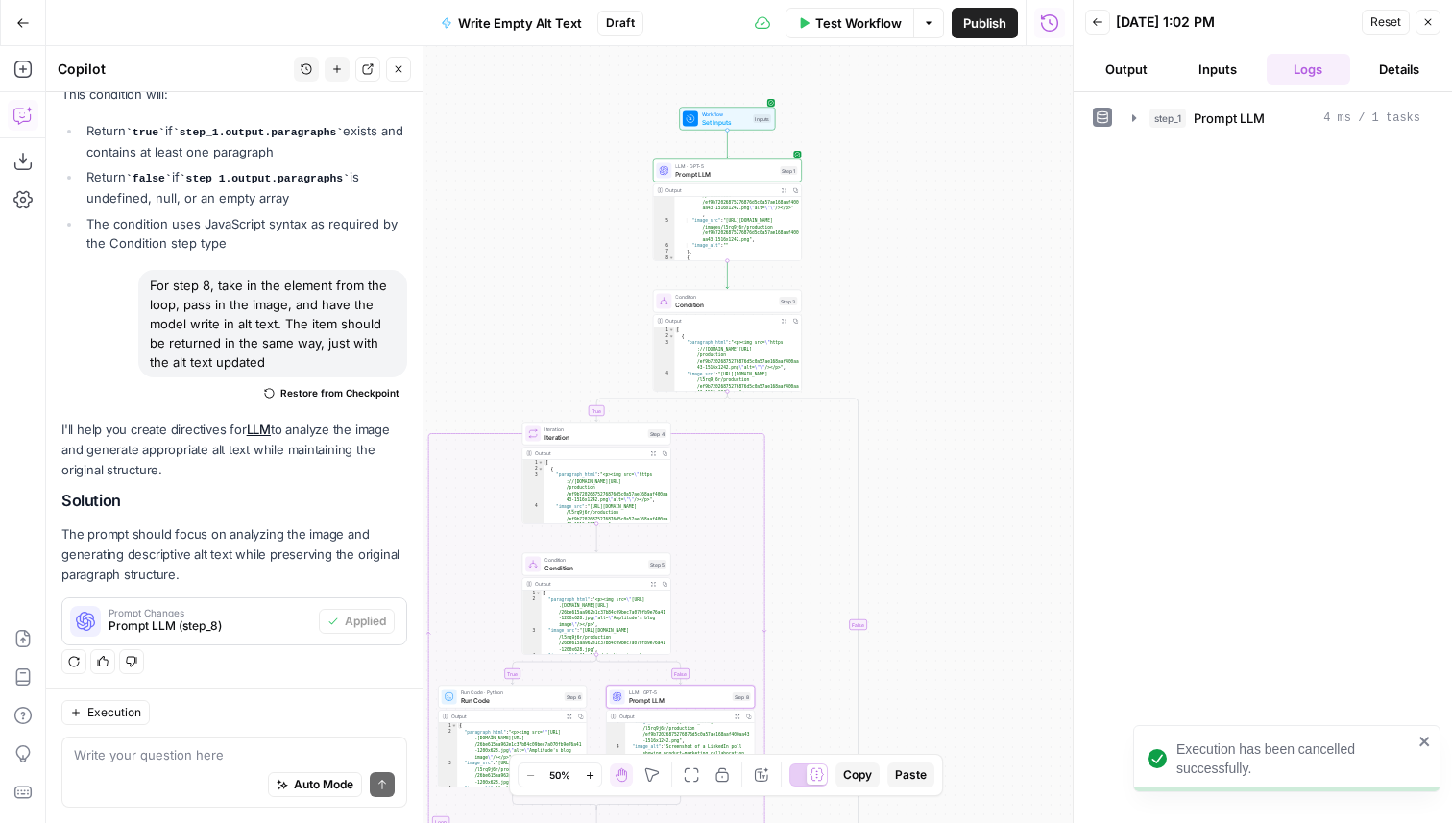
click at [855, 26] on span "Test Workflow" at bounding box center [858, 22] width 86 height 19
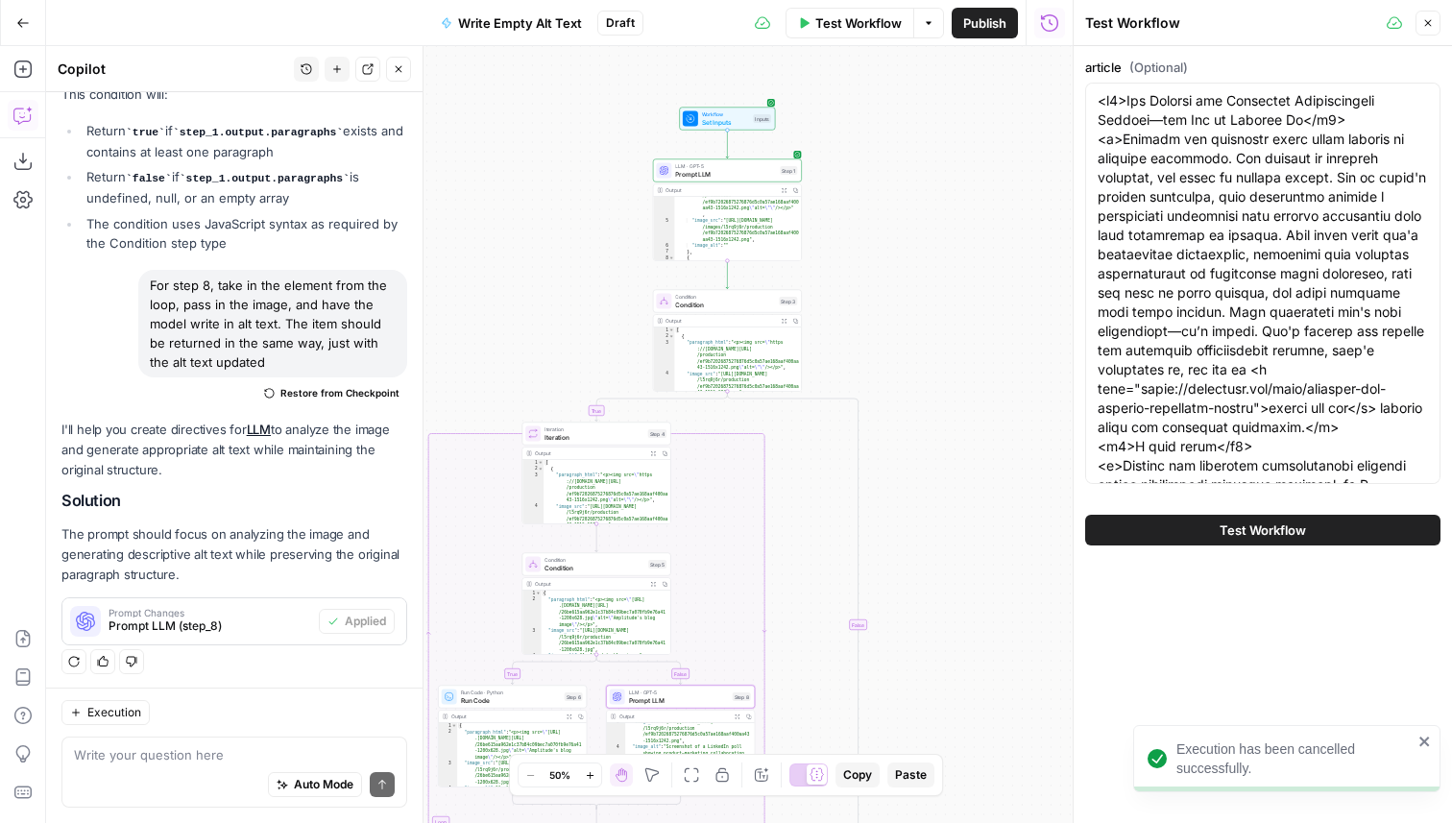
click at [1286, 524] on span "Test Workflow" at bounding box center [1262, 529] width 86 height 19
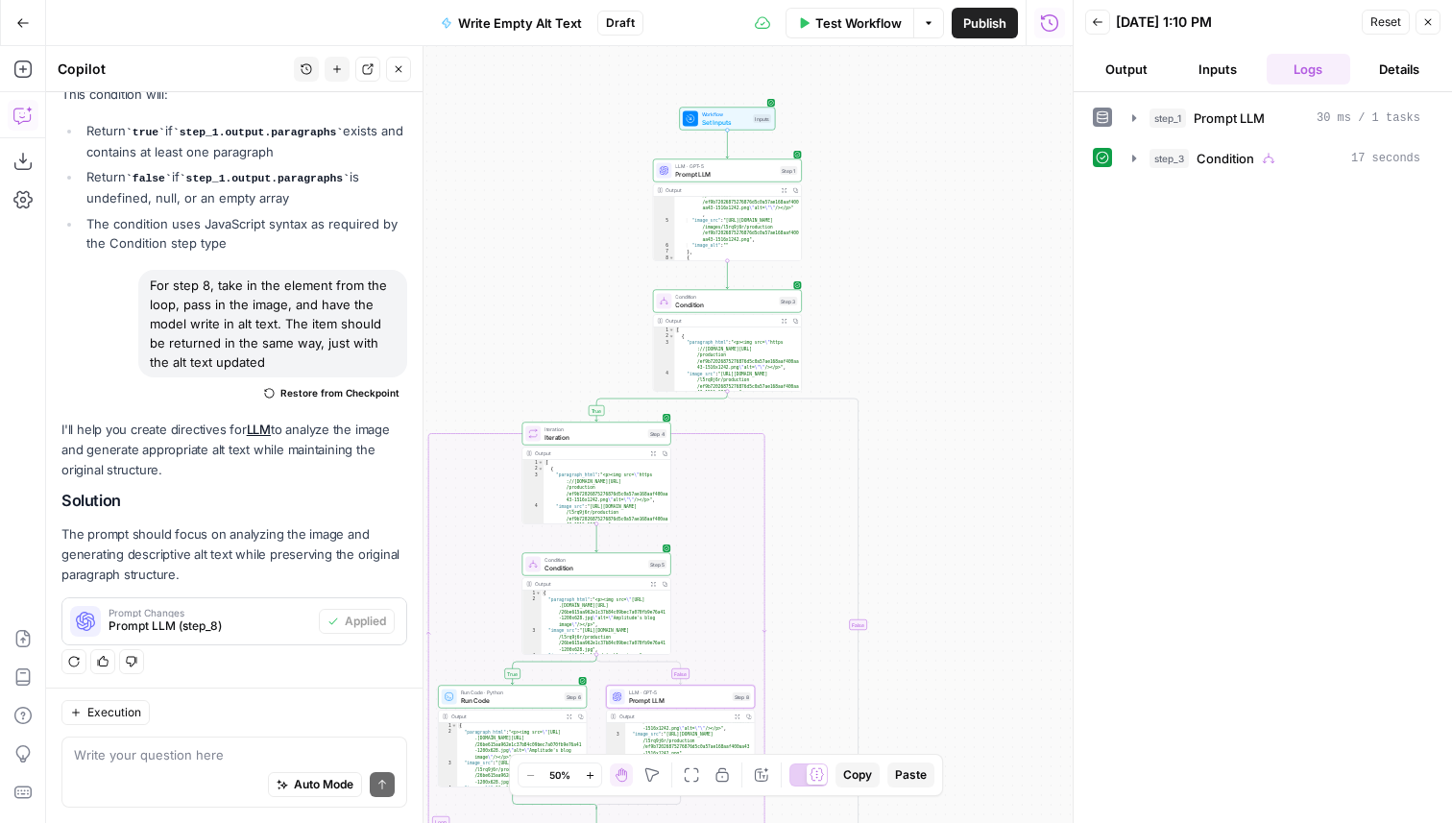
scroll to position [45, 0]
click at [1209, 135] on div "step_1 Prompt LLM 30 ms / 1 tasks step_3 Condition 17 seconds" at bounding box center [1262, 138] width 340 height 73
click at [1208, 151] on span "Condition" at bounding box center [1225, 158] width 58 height 19
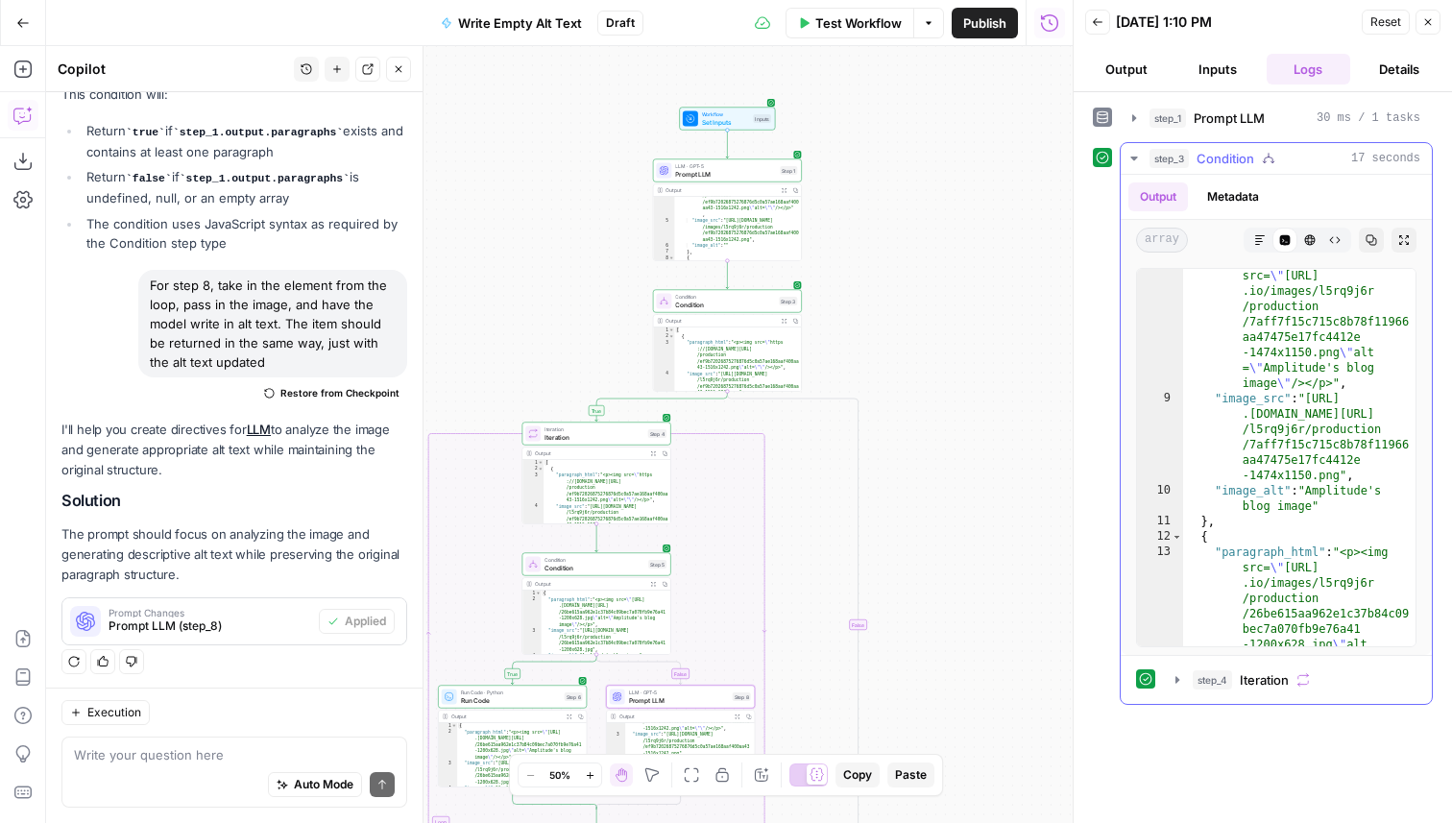
scroll to position [444, 0]
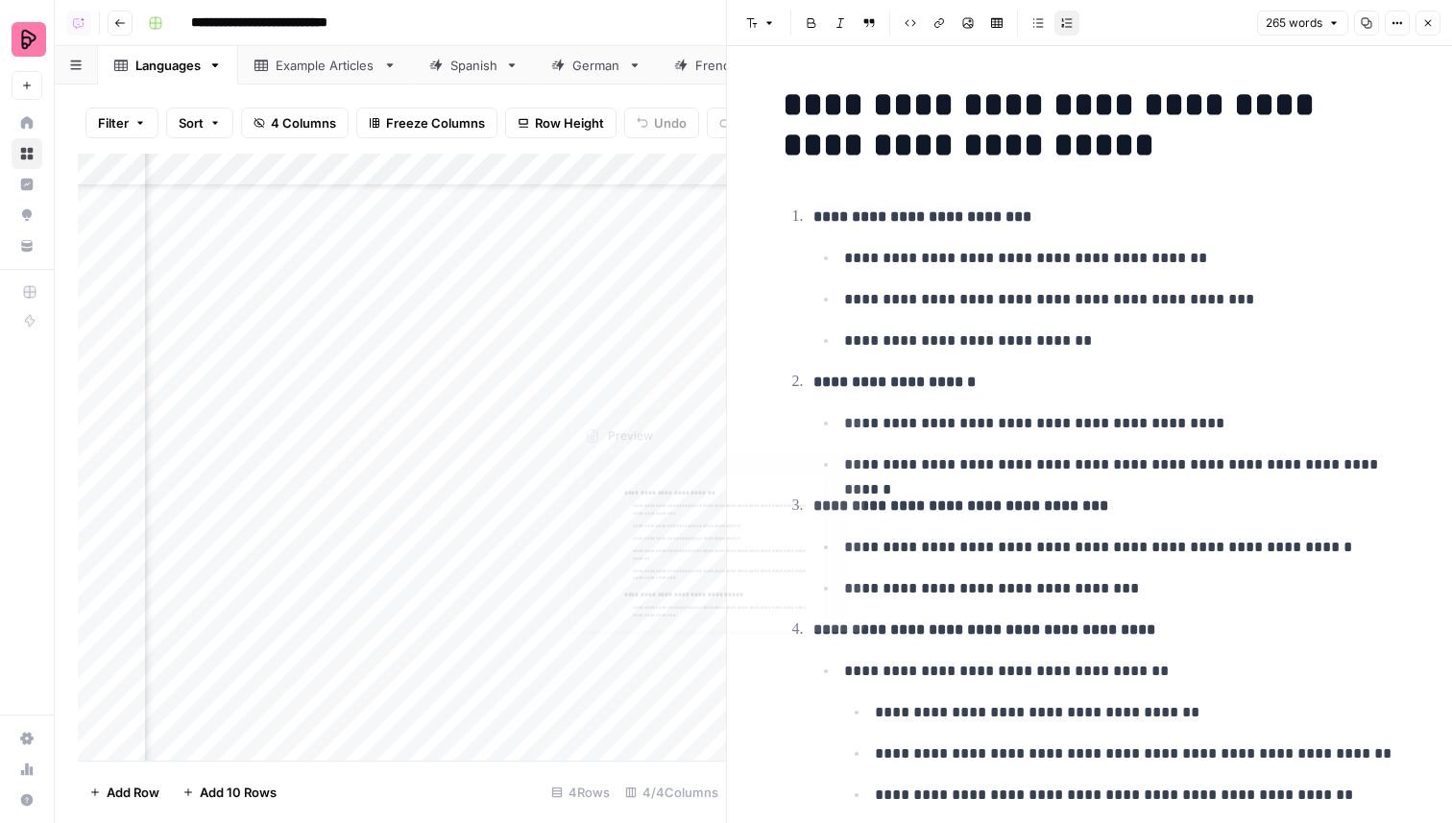
scroll to position [850, 0]
